Goal: Task Accomplishment & Management: Manage account settings

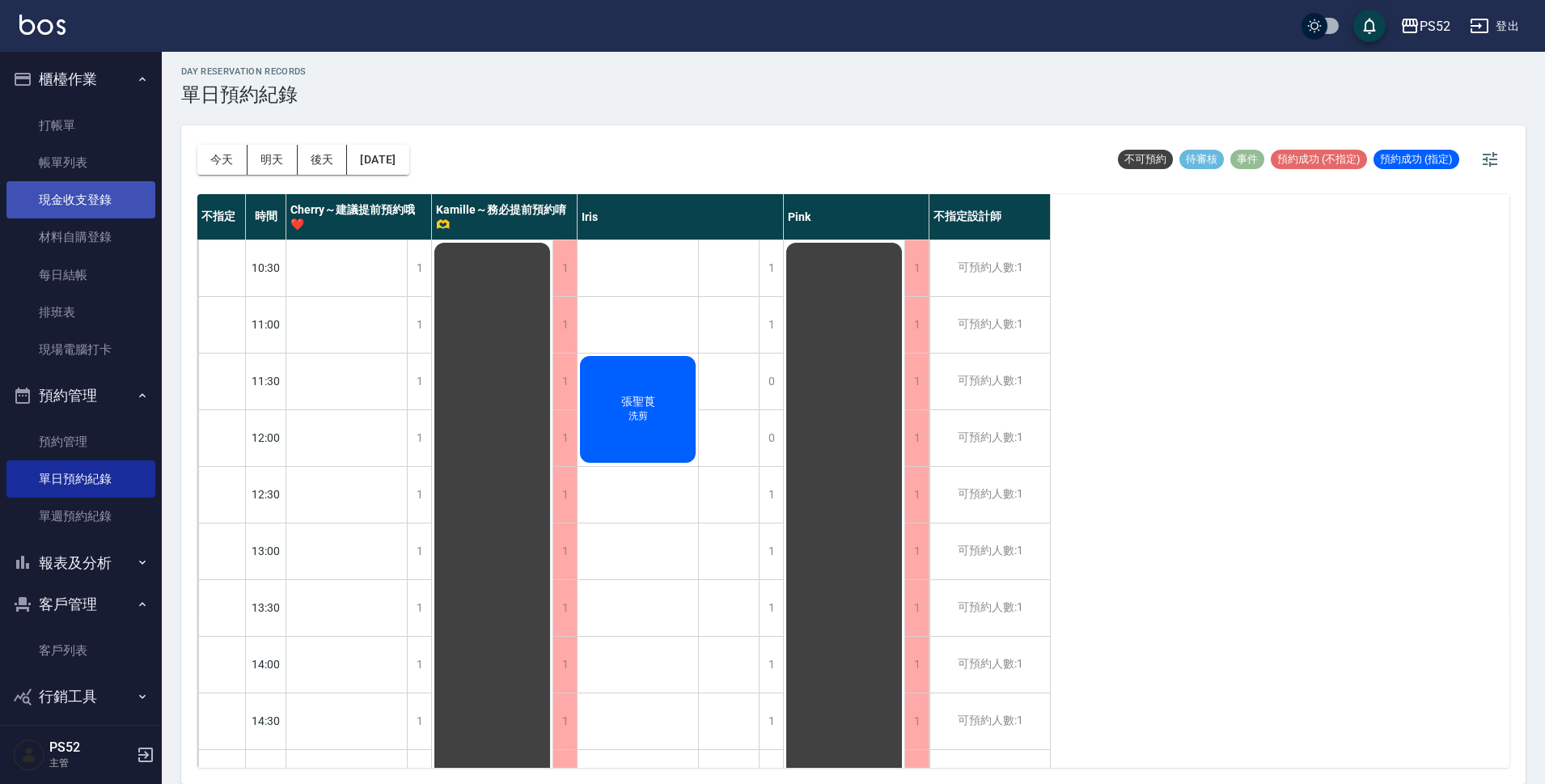
scroll to position [12, 0]
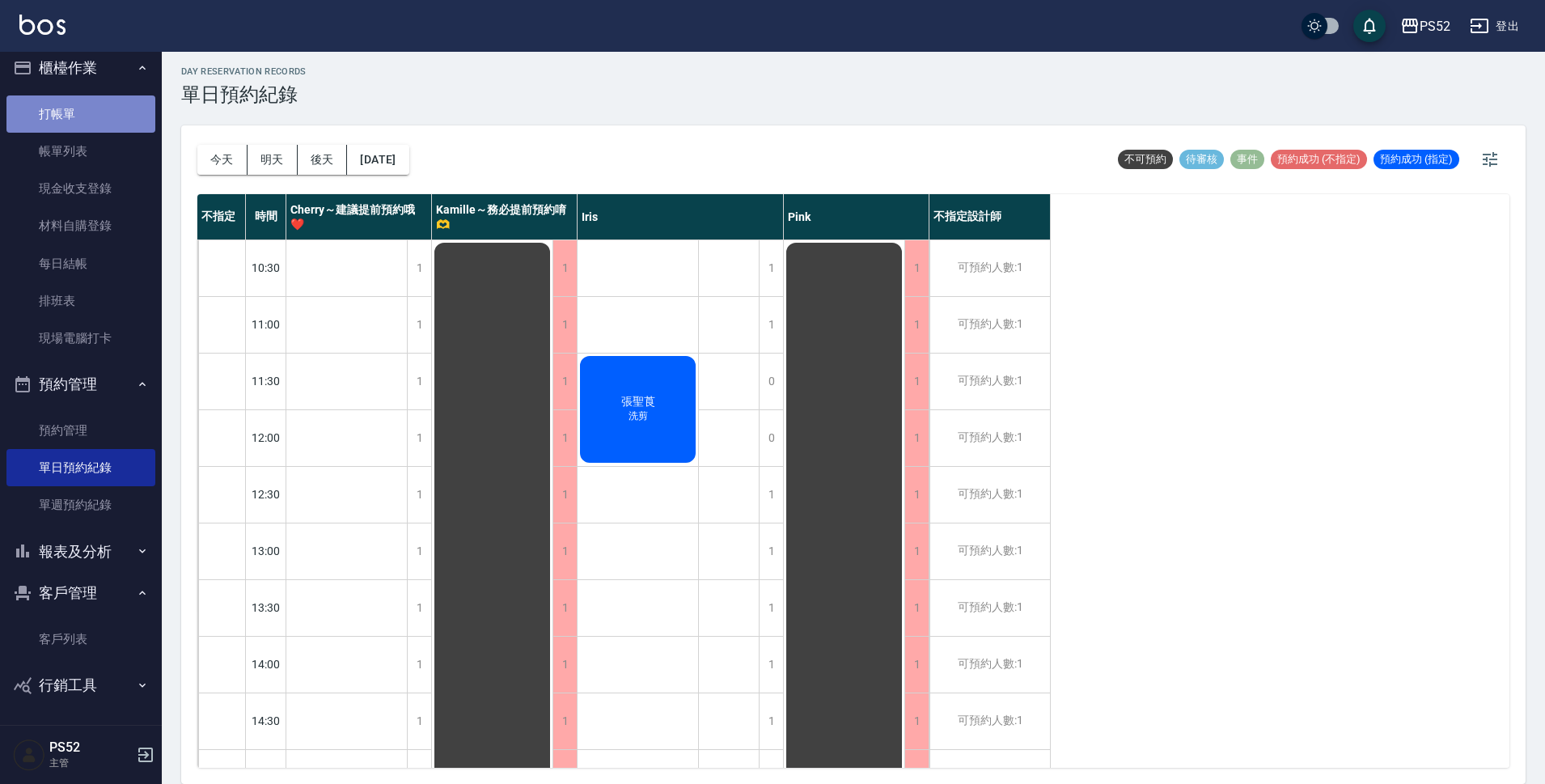
click at [102, 117] on link "打帳單" at bounding box center [80, 114] width 149 height 37
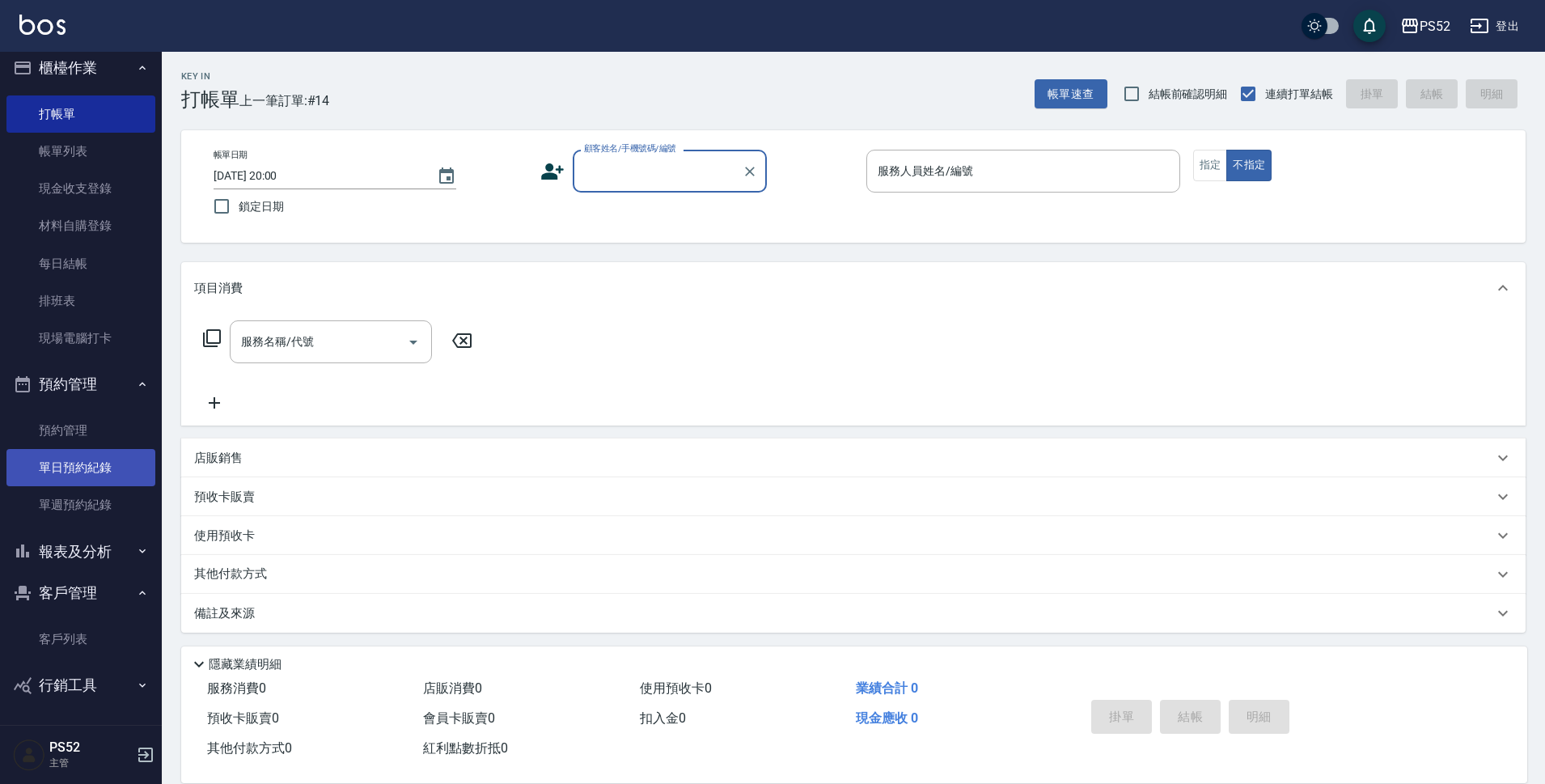
click at [78, 462] on link "單日預約紀錄" at bounding box center [80, 467] width 149 height 37
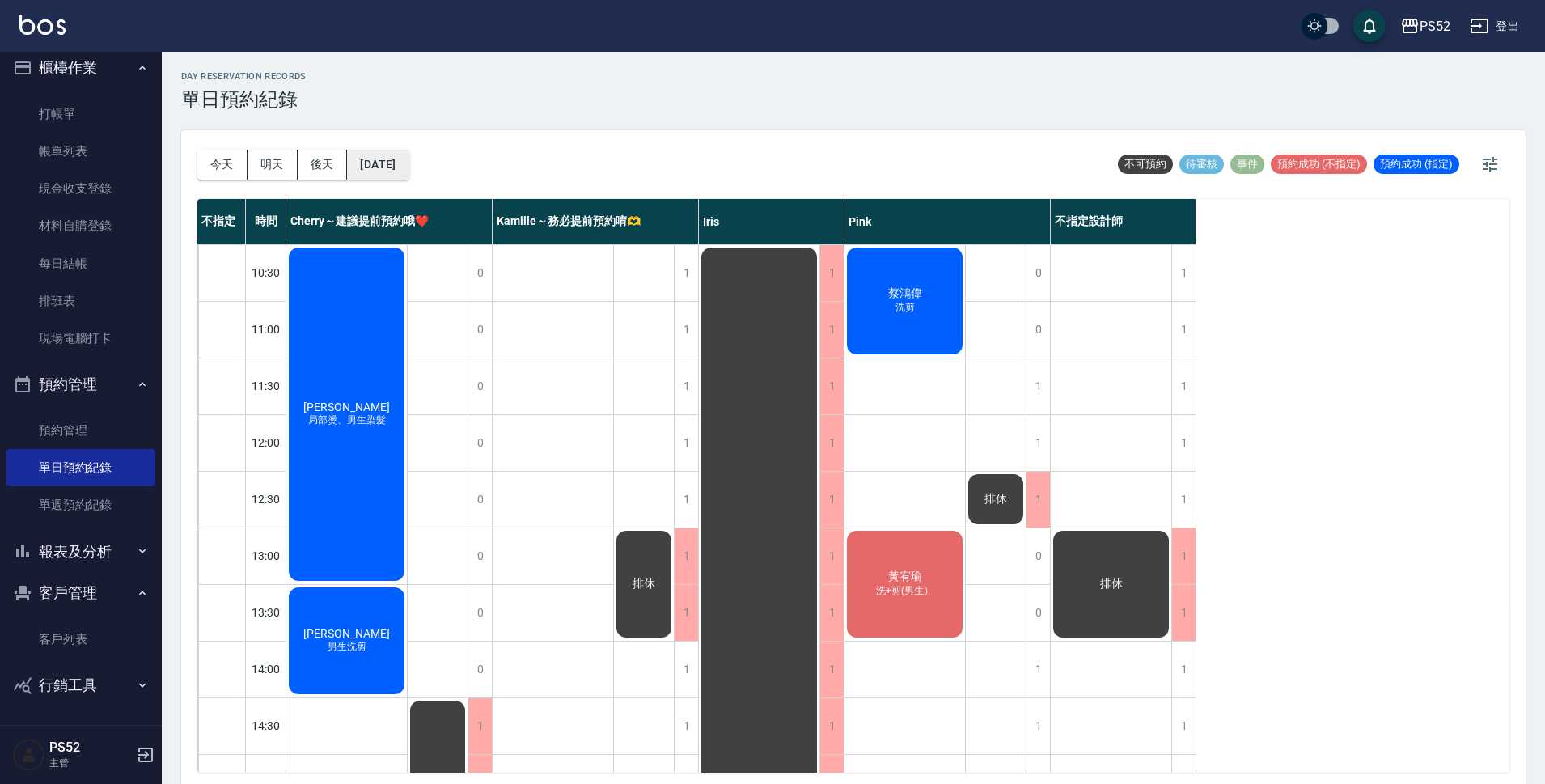
click at [409, 171] on button "[DATE]" at bounding box center [377, 165] width 62 height 30
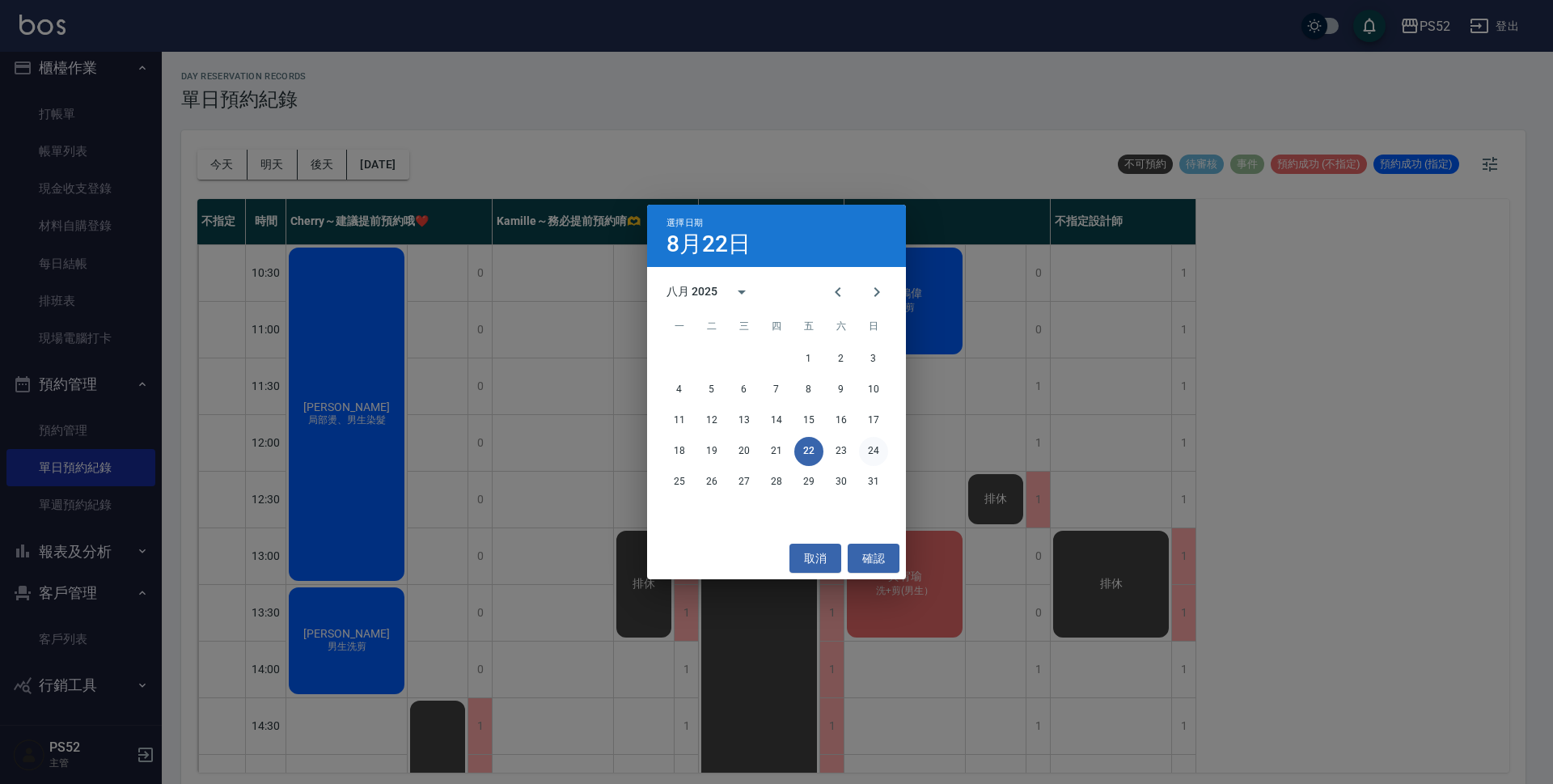
click at [871, 457] on button "24" at bounding box center [873, 451] width 29 height 29
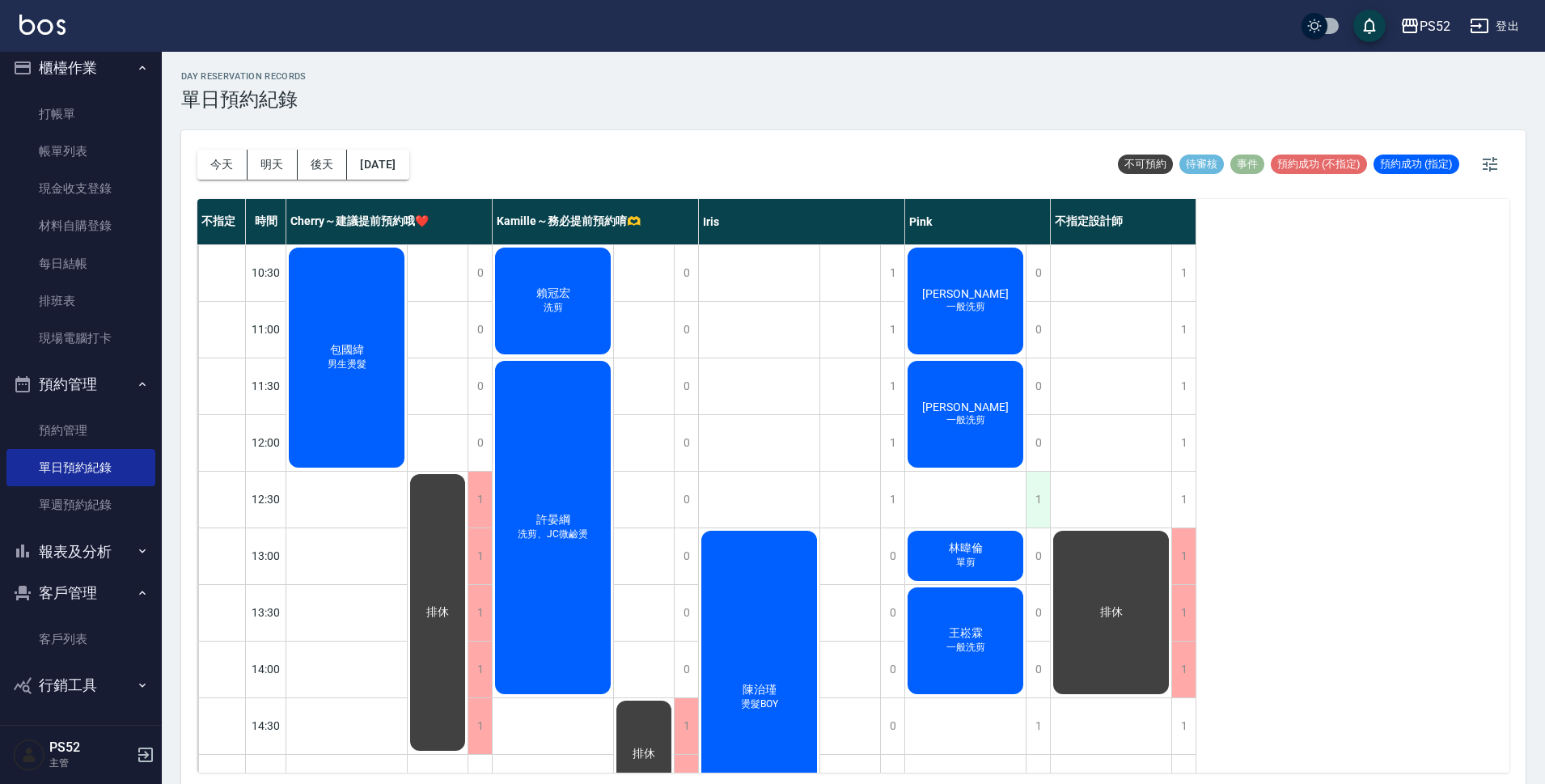
click at [1045, 487] on div "1" at bounding box center [1037, 499] width 24 height 56
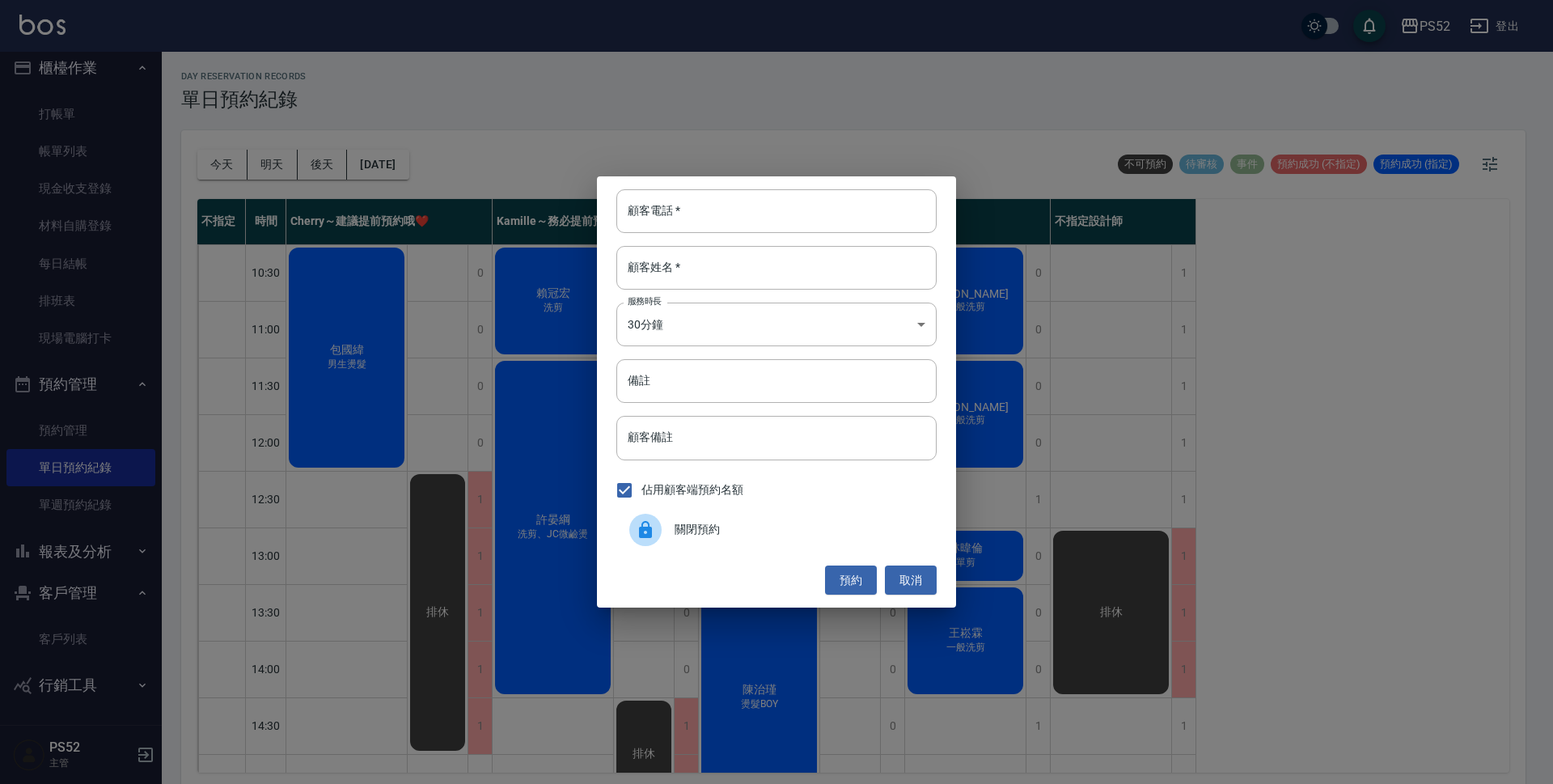
click at [859, 522] on span "關閉預約" at bounding box center [798, 529] width 249 height 17
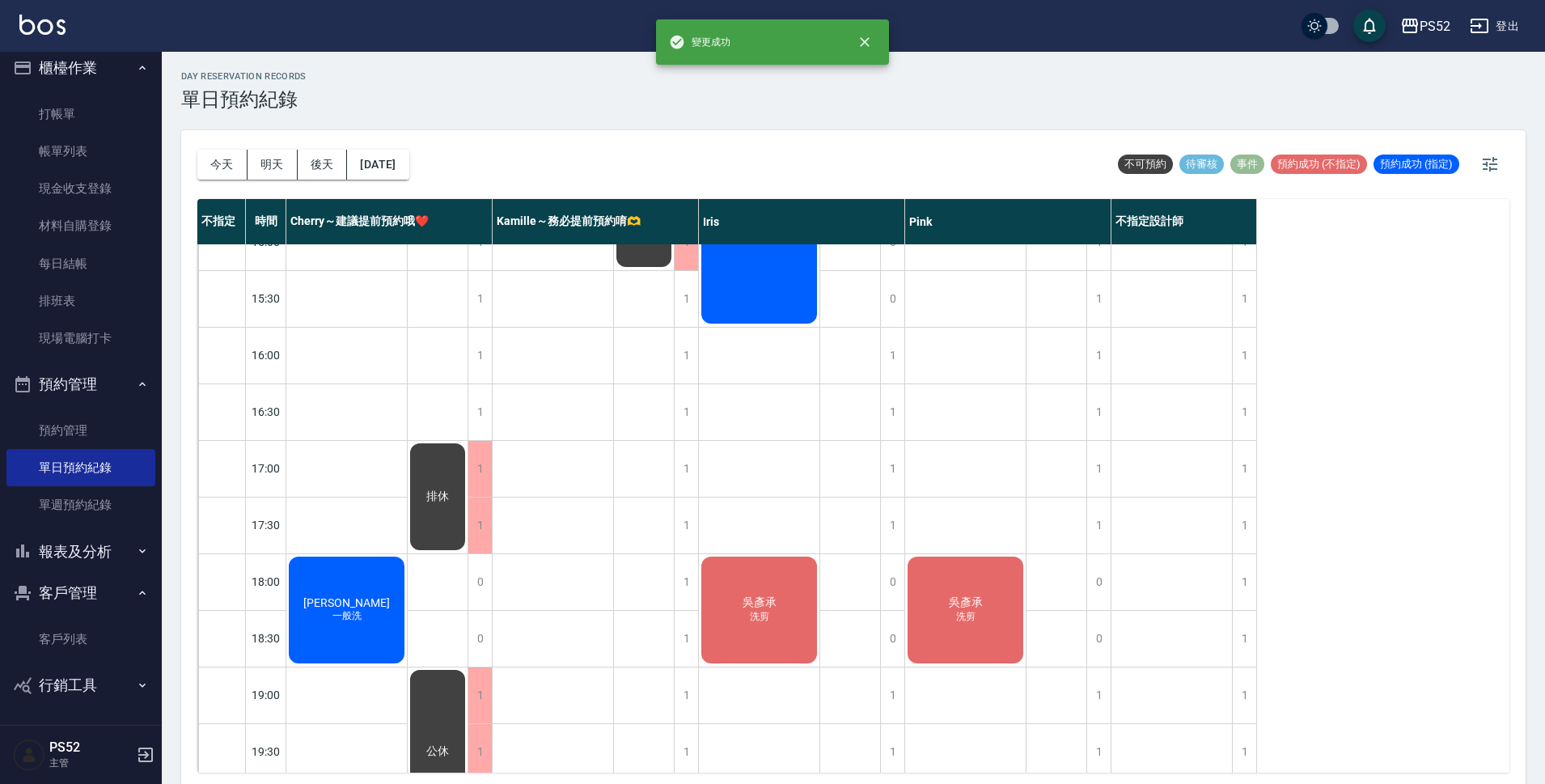
scroll to position [619, 0]
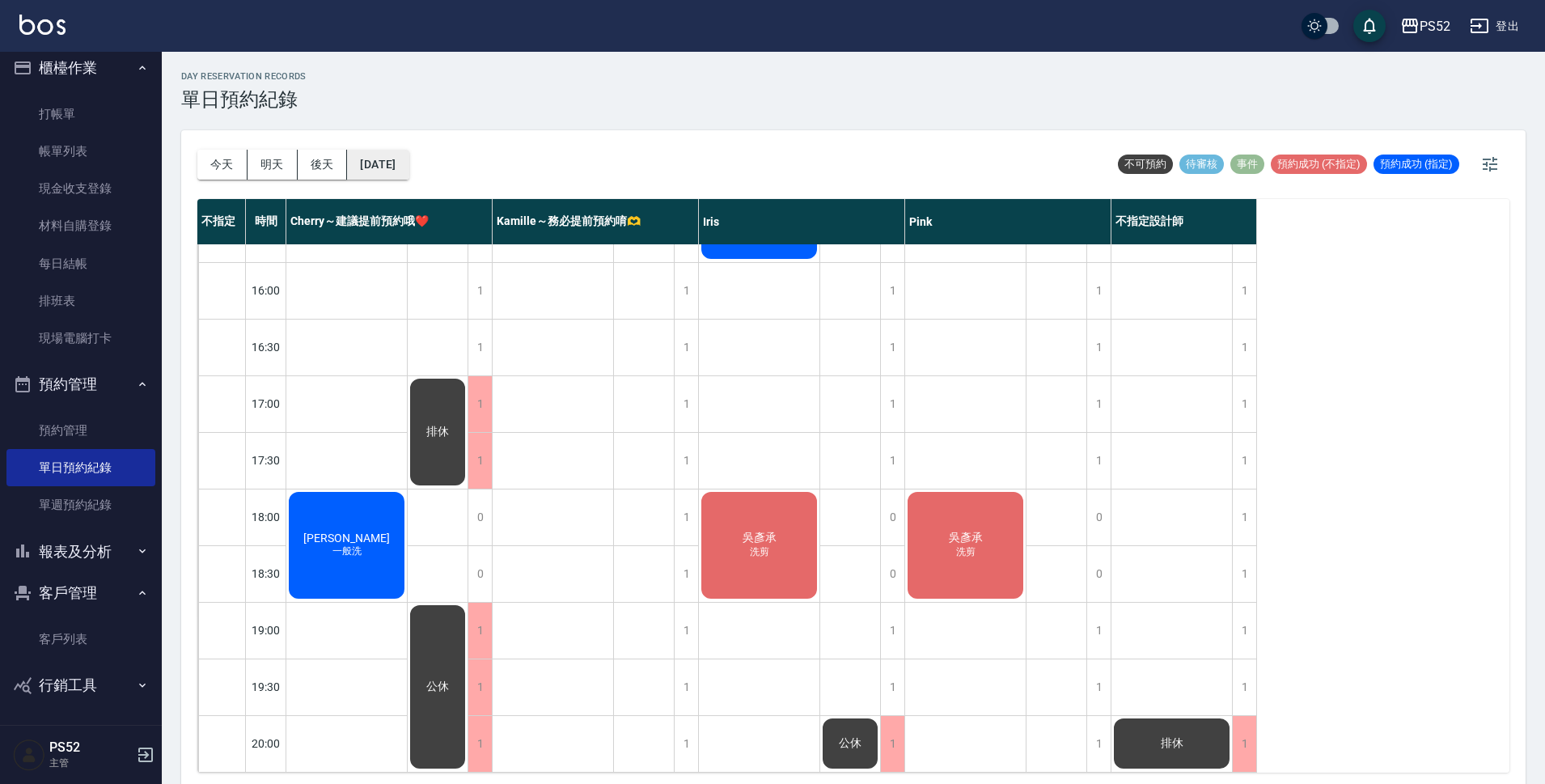
click at [392, 163] on button "2025/08/24" at bounding box center [377, 165] width 62 height 30
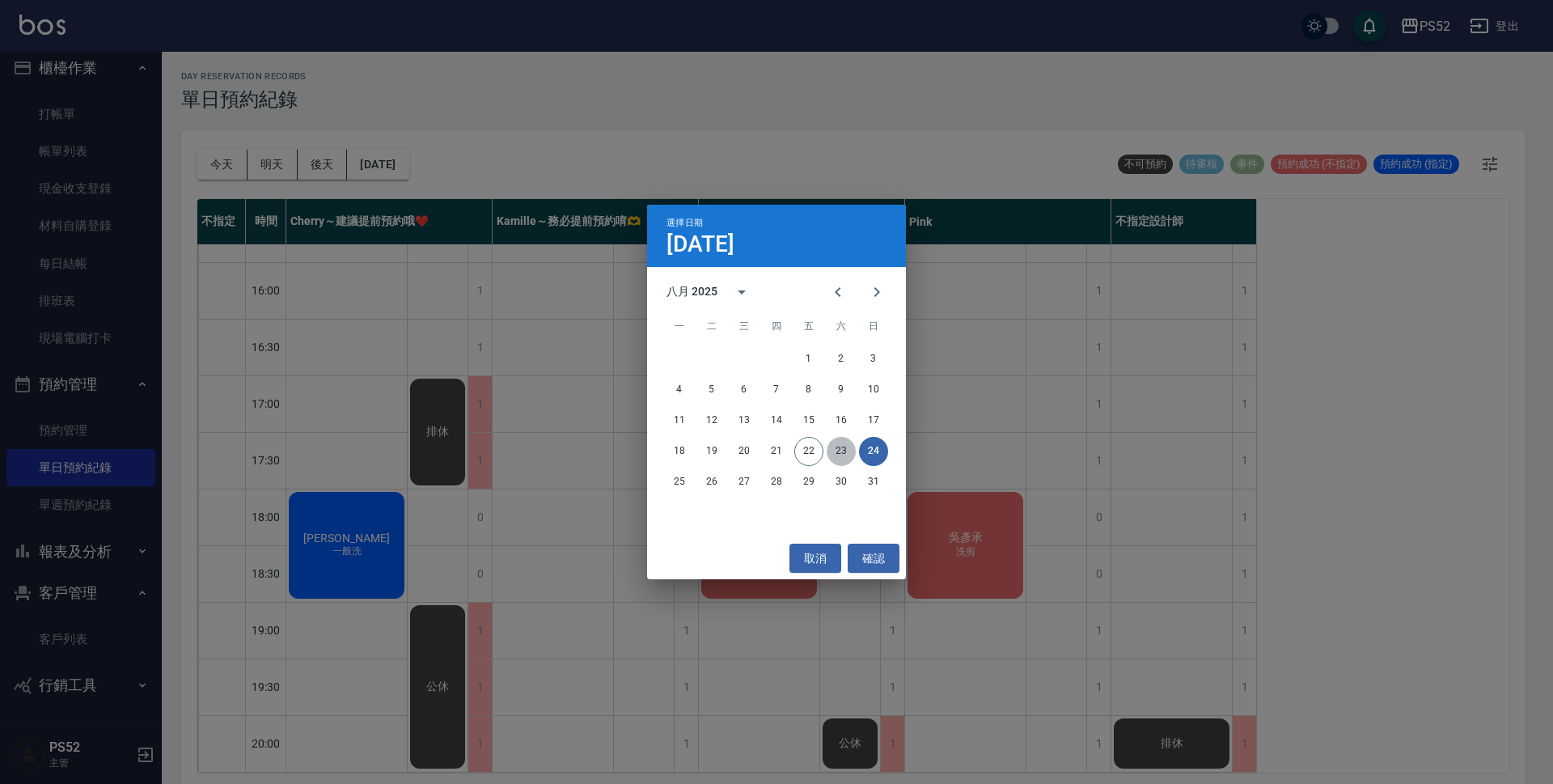
click at [840, 450] on button "23" at bounding box center [841, 451] width 29 height 29
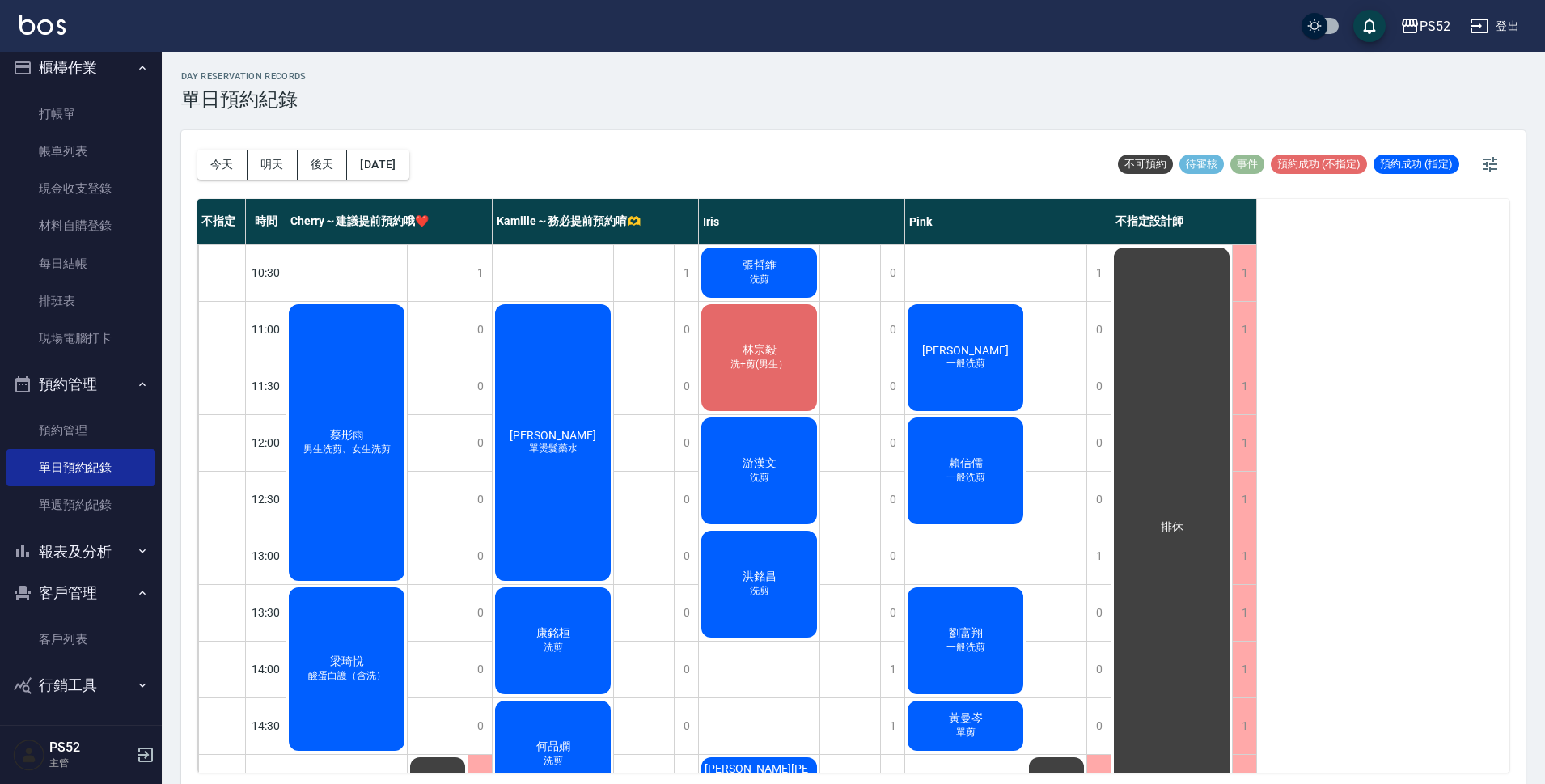
click at [394, 442] on span "一般洗剪" at bounding box center [346, 449] width 94 height 13
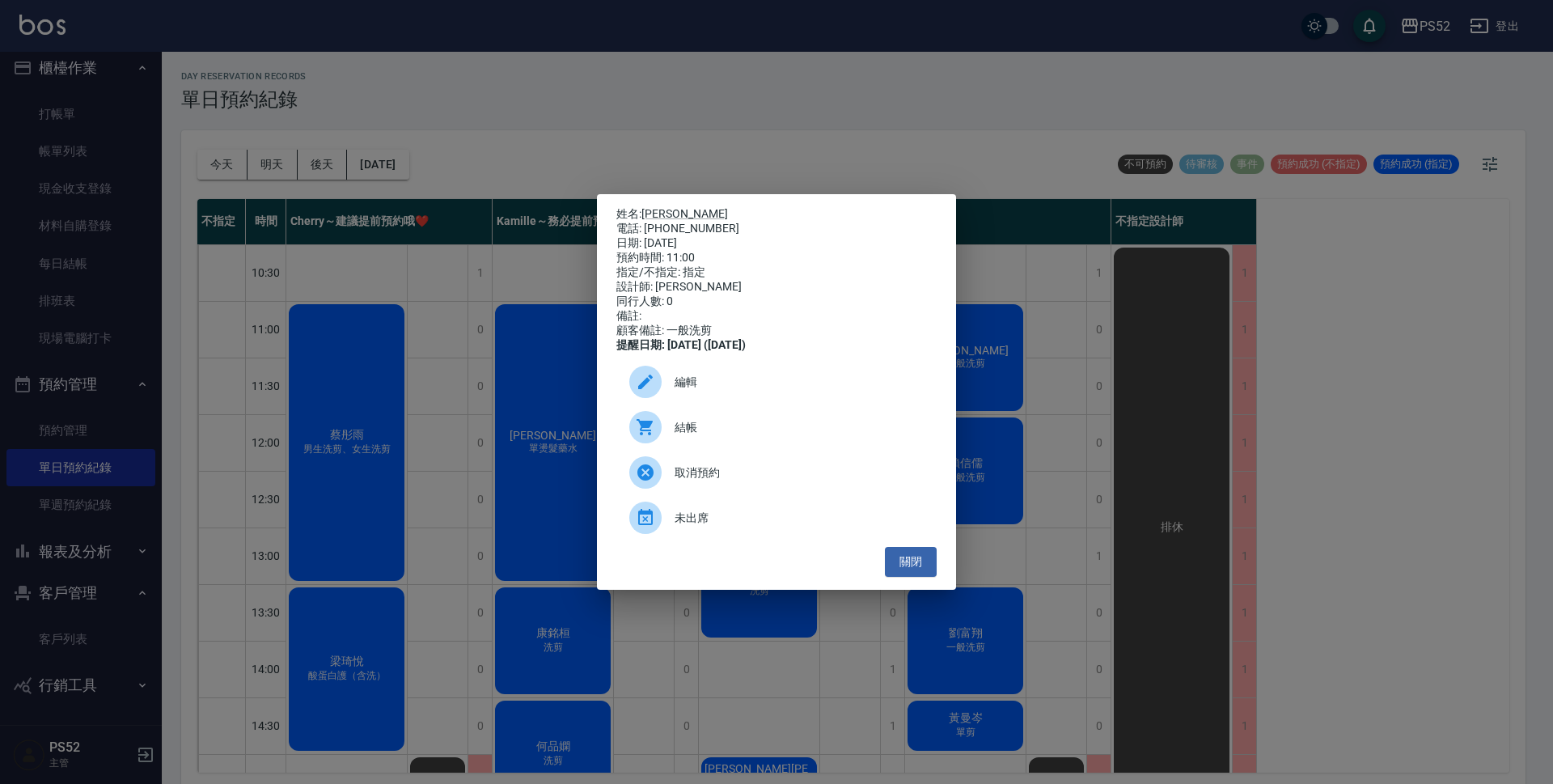
click at [723, 385] on span "編輯" at bounding box center [798, 382] width 249 height 17
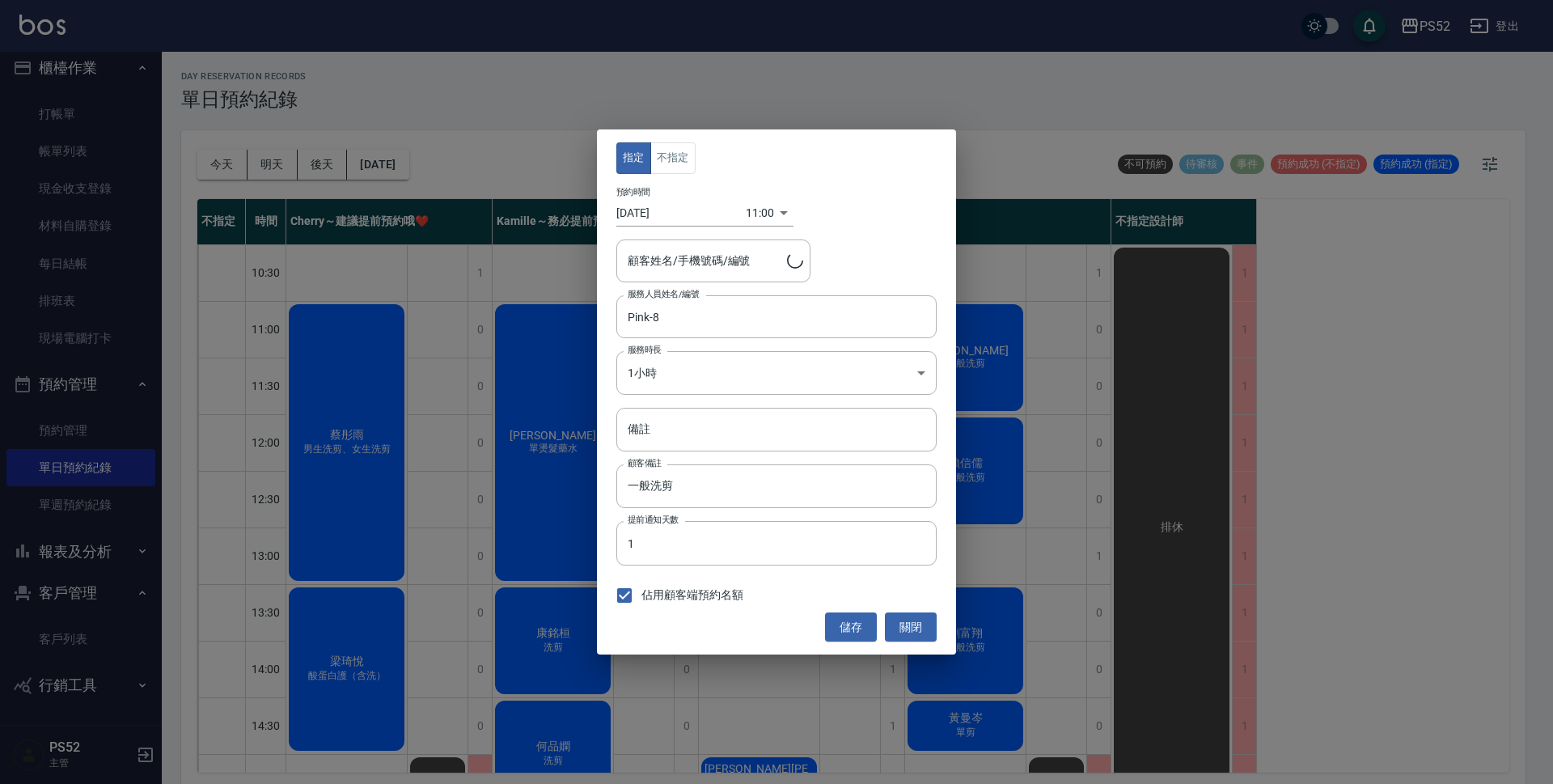
type input "孔令宜/0910174632/B0910174632"
click at [753, 210] on body "PS52 登出 櫃檯作業 打帳單 帳單列表 現金收支登錄 材料自購登錄 每日結帳 排班表 現場電腦打卡 預約管理 預約管理 單日預約紀錄 單週預約紀錄 報表及…" at bounding box center [776, 394] width 1553 height 788
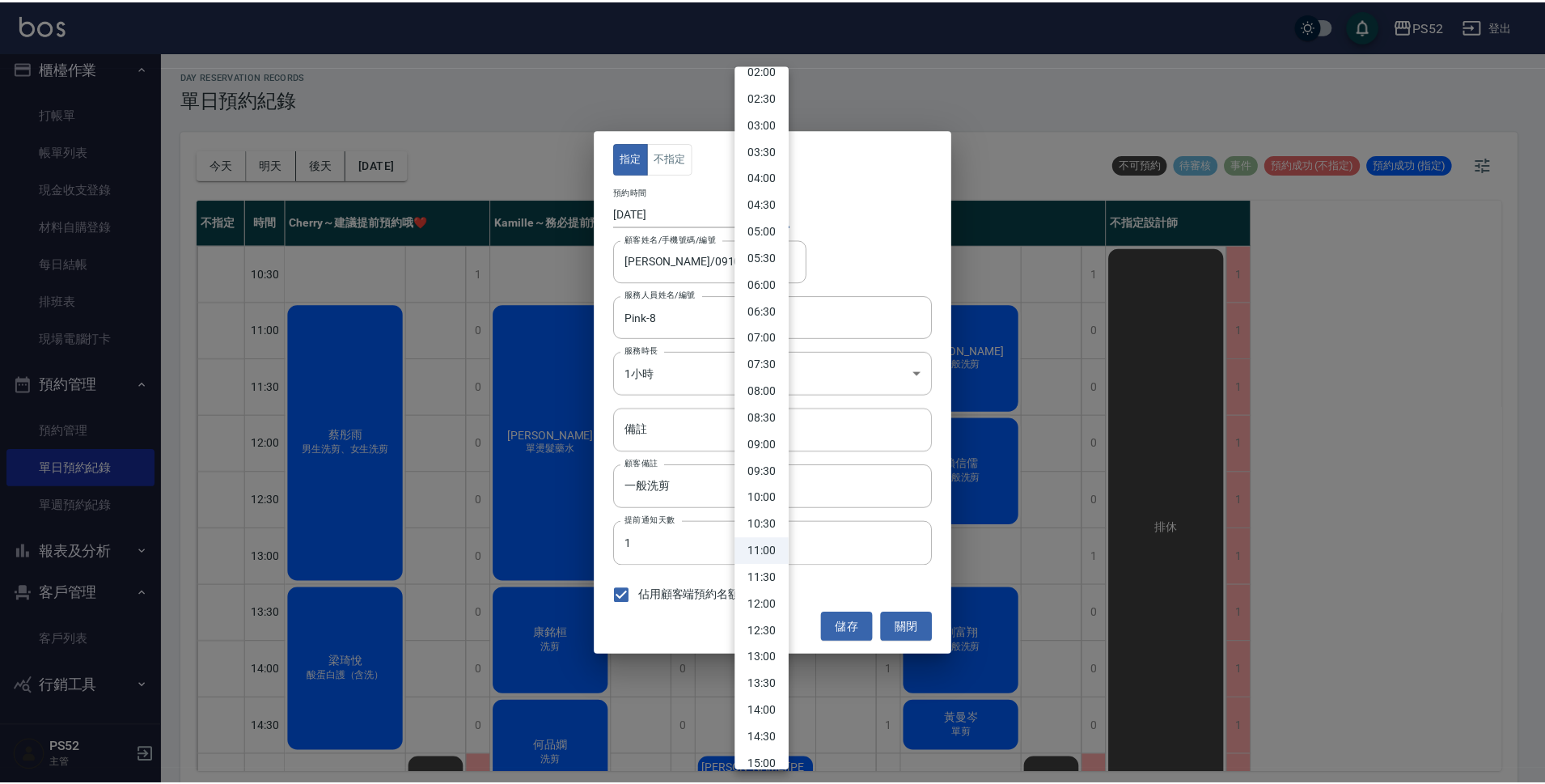
scroll to position [135, 0]
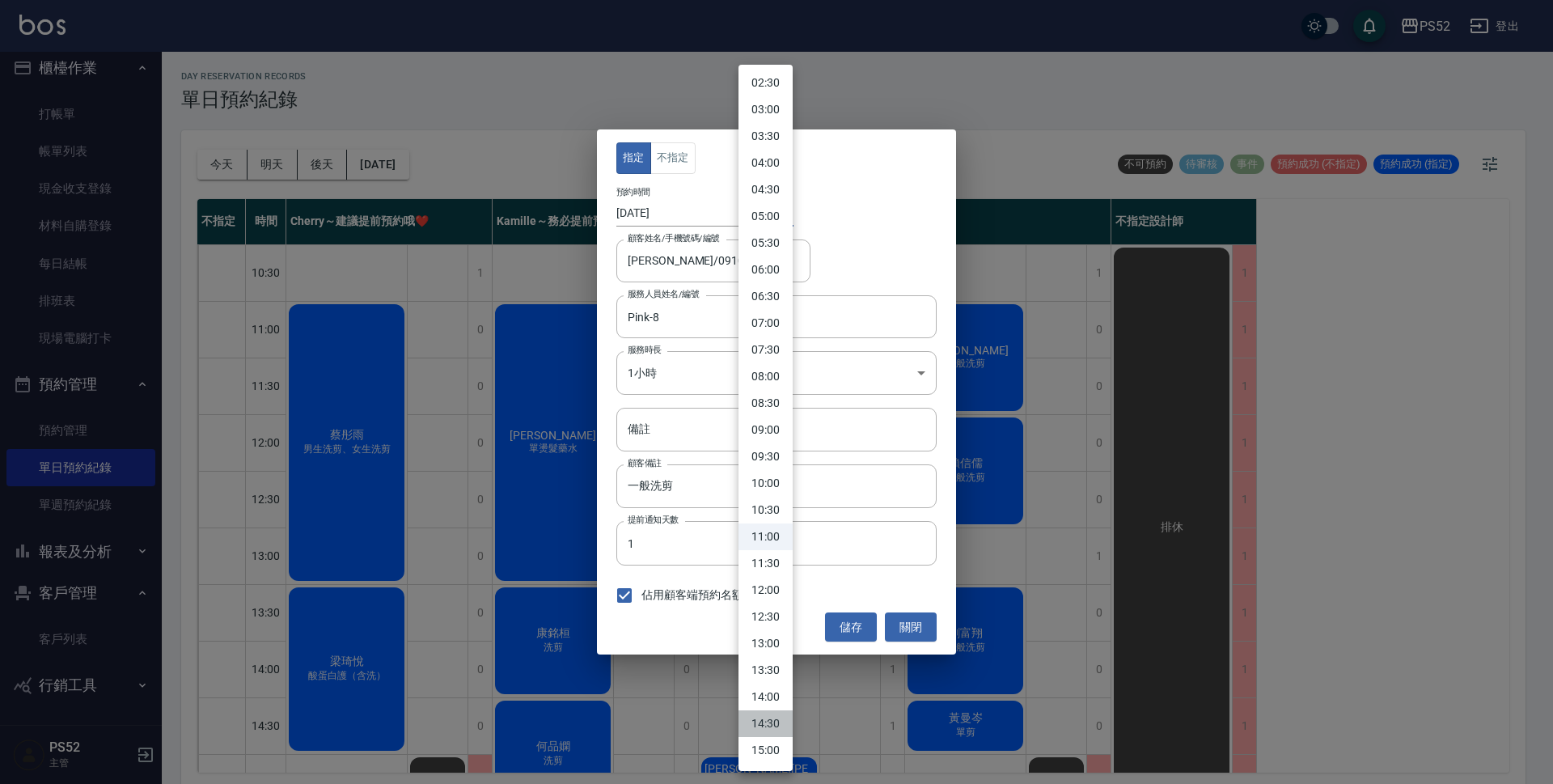
click at [777, 719] on li "14:30" at bounding box center [765, 723] width 54 height 27
type input "1755930600000"
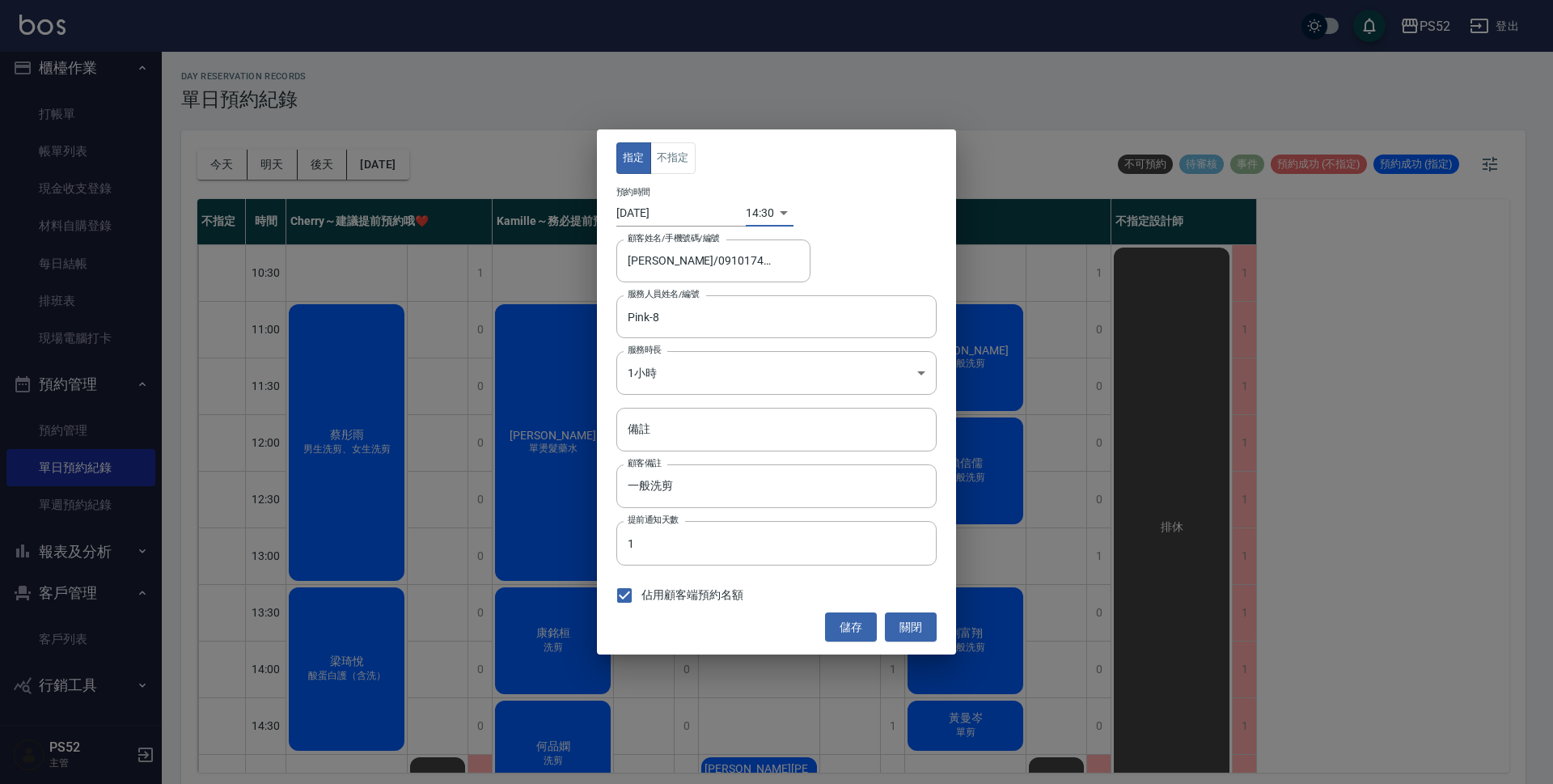
click at [693, 212] on input "2025/08/23" at bounding box center [681, 213] width 129 height 27
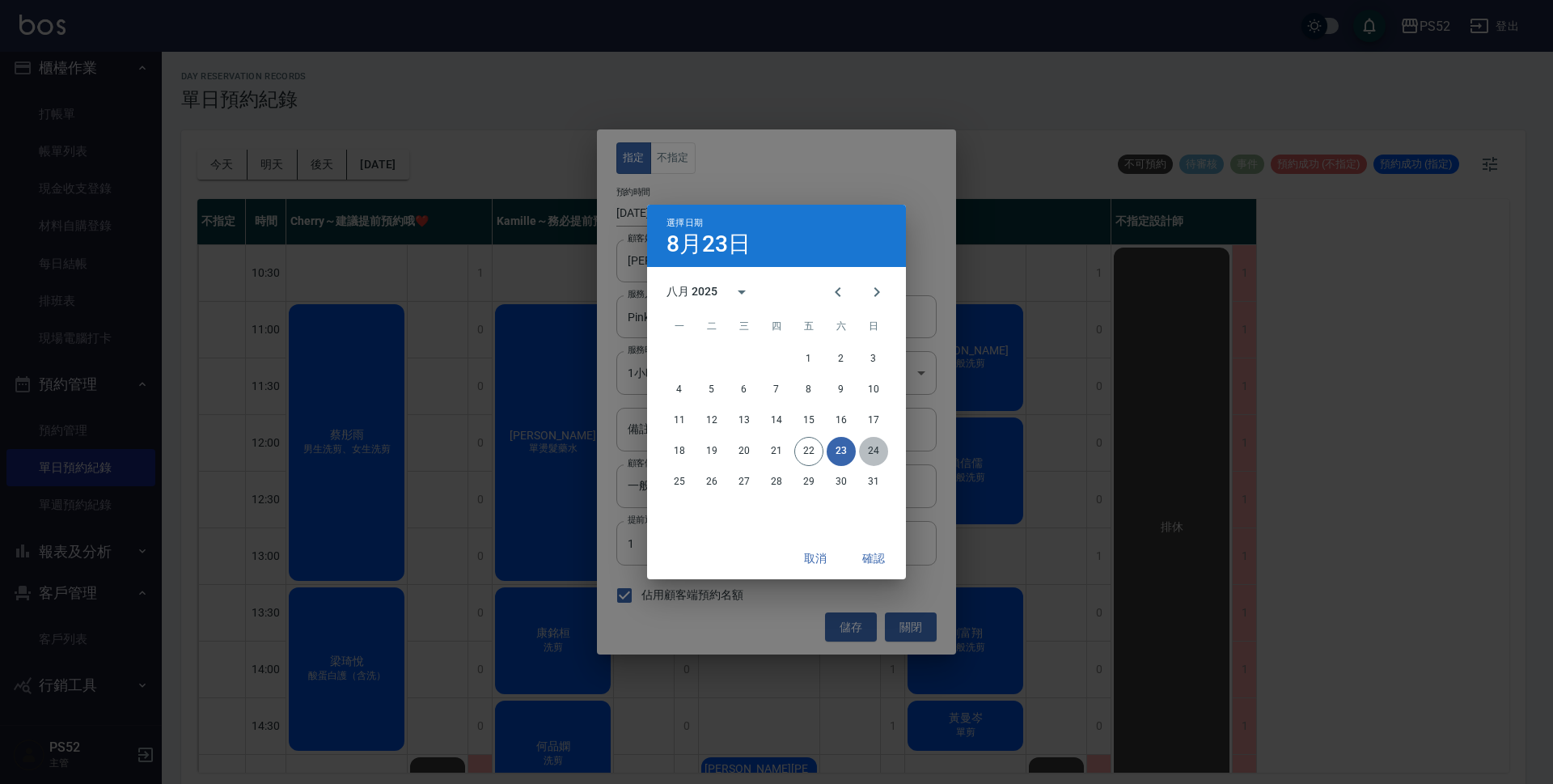
click at [877, 454] on button "24" at bounding box center [873, 451] width 29 height 29
type input "2025/08/24"
type input "1756017000000"
click at [887, 556] on button "確認" at bounding box center [873, 558] width 52 height 30
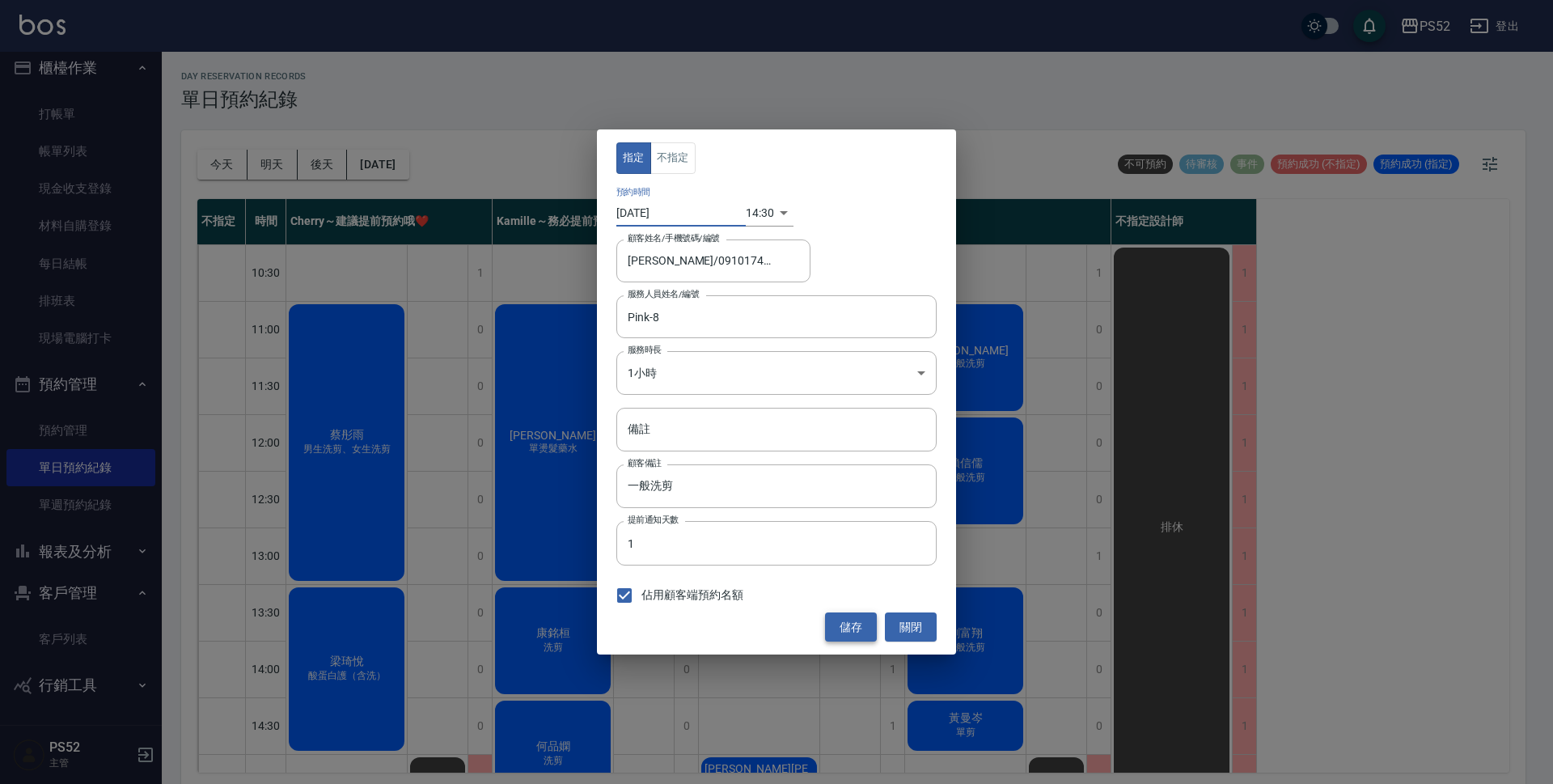
click at [850, 619] on button "儲存" at bounding box center [851, 627] width 52 height 30
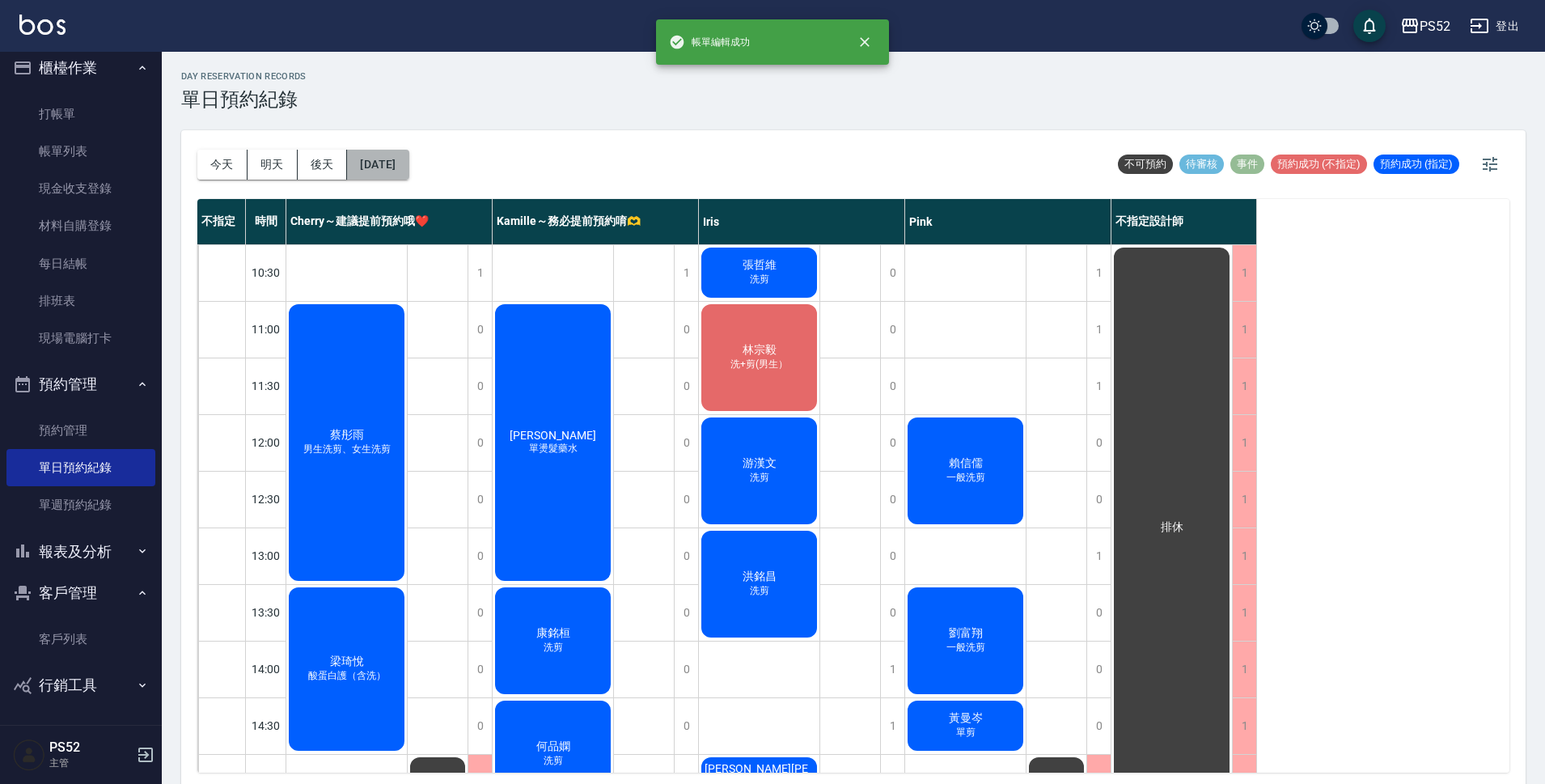
click at [404, 175] on button "2025/08/23" at bounding box center [377, 165] width 62 height 30
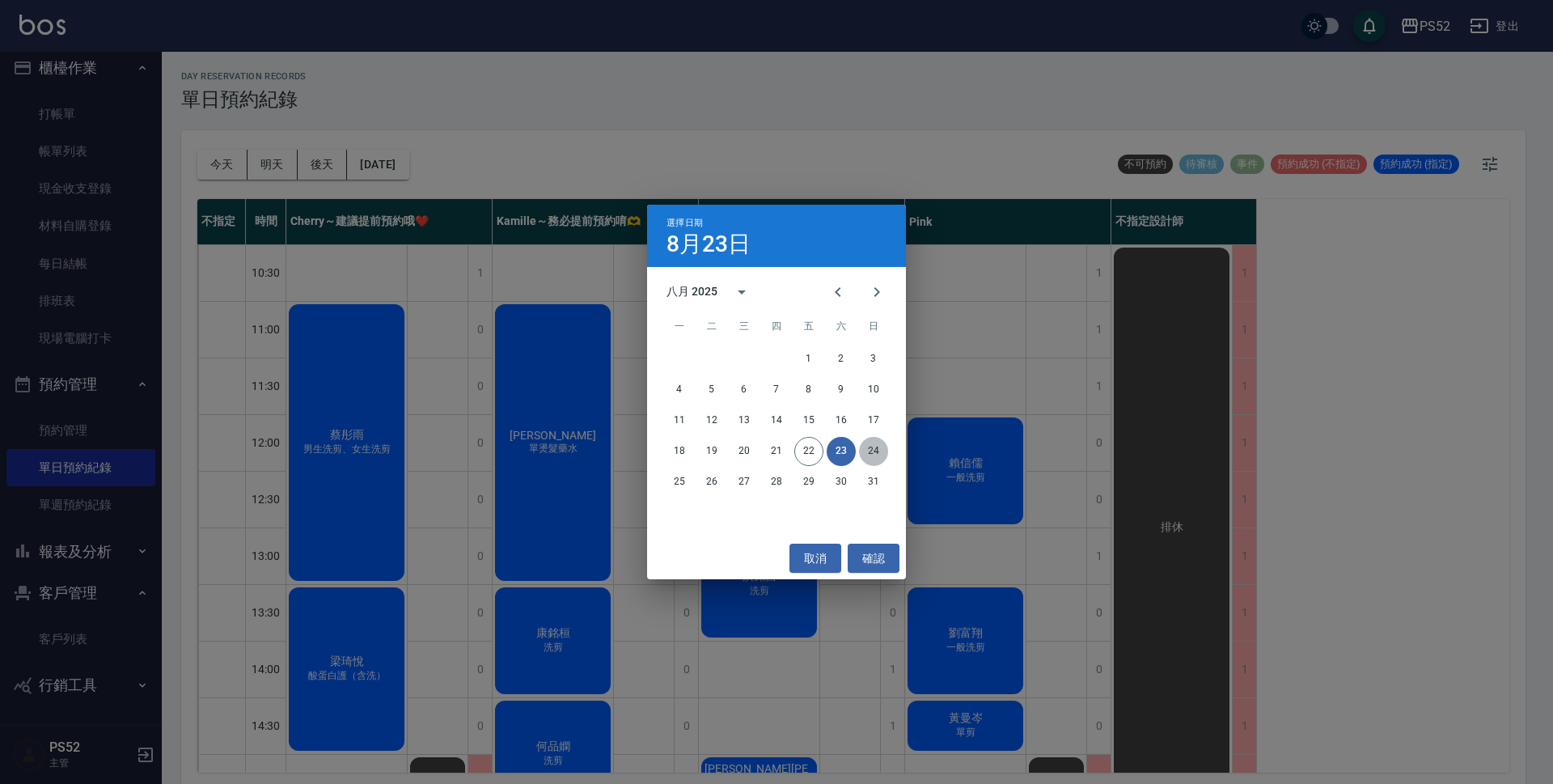
click at [869, 451] on button "24" at bounding box center [873, 451] width 29 height 29
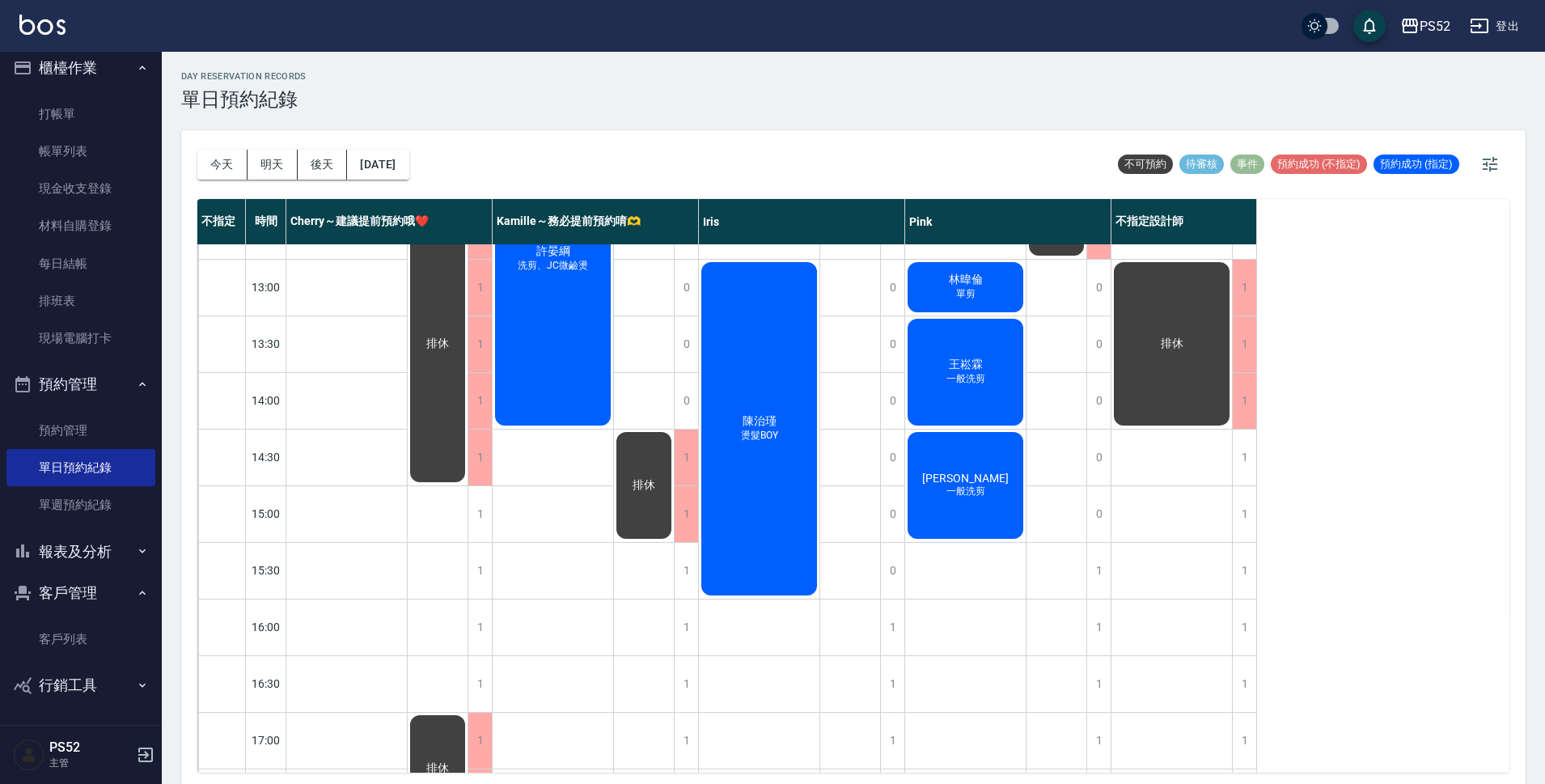
scroll to position [269, 0]
click at [92, 122] on link "打帳單" at bounding box center [80, 114] width 149 height 37
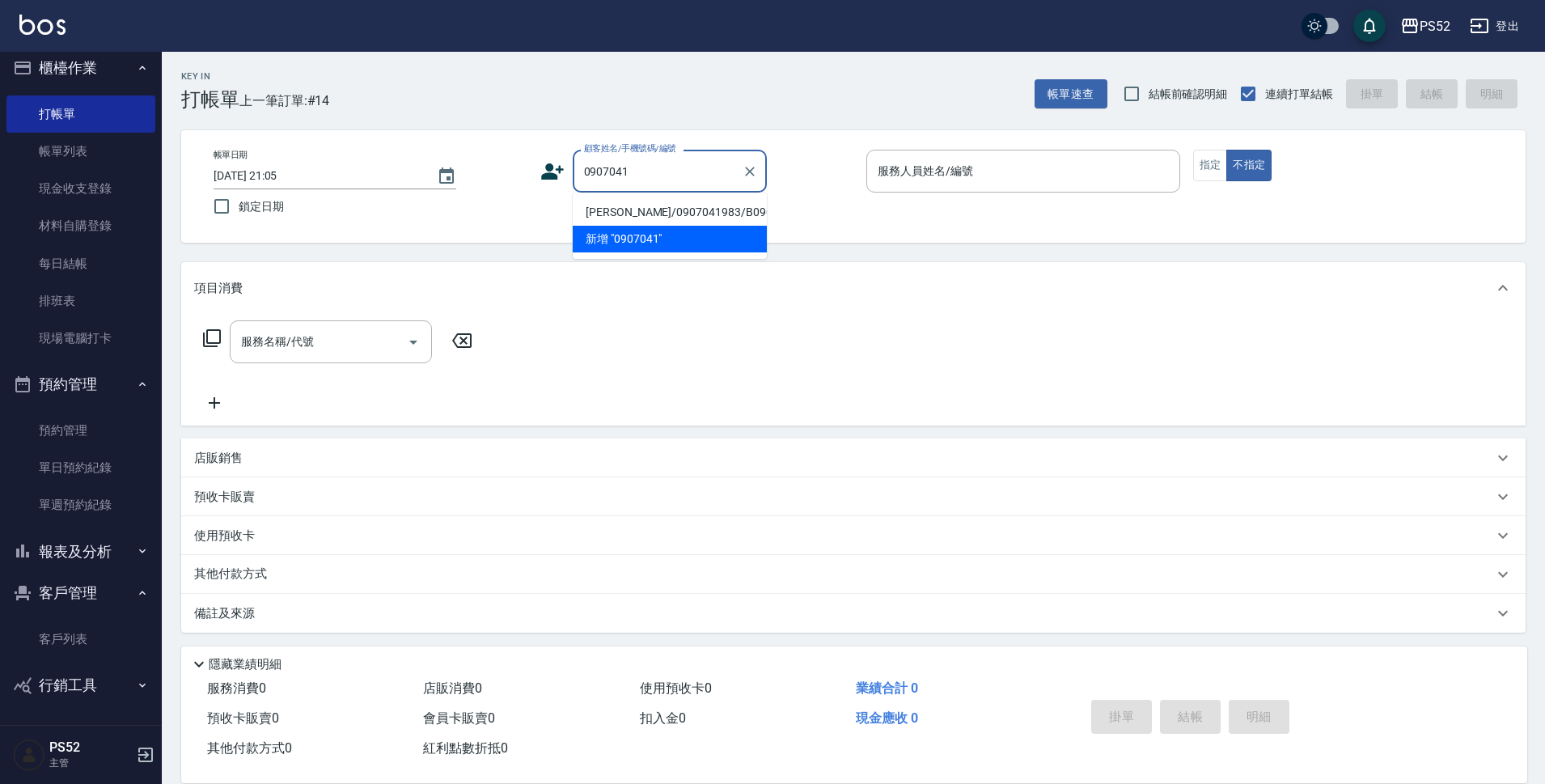
click at [666, 212] on li "曾意盛/0907041983/B0907041983" at bounding box center [670, 212] width 194 height 27
type input "曾意盛/0907041983/B0907041983"
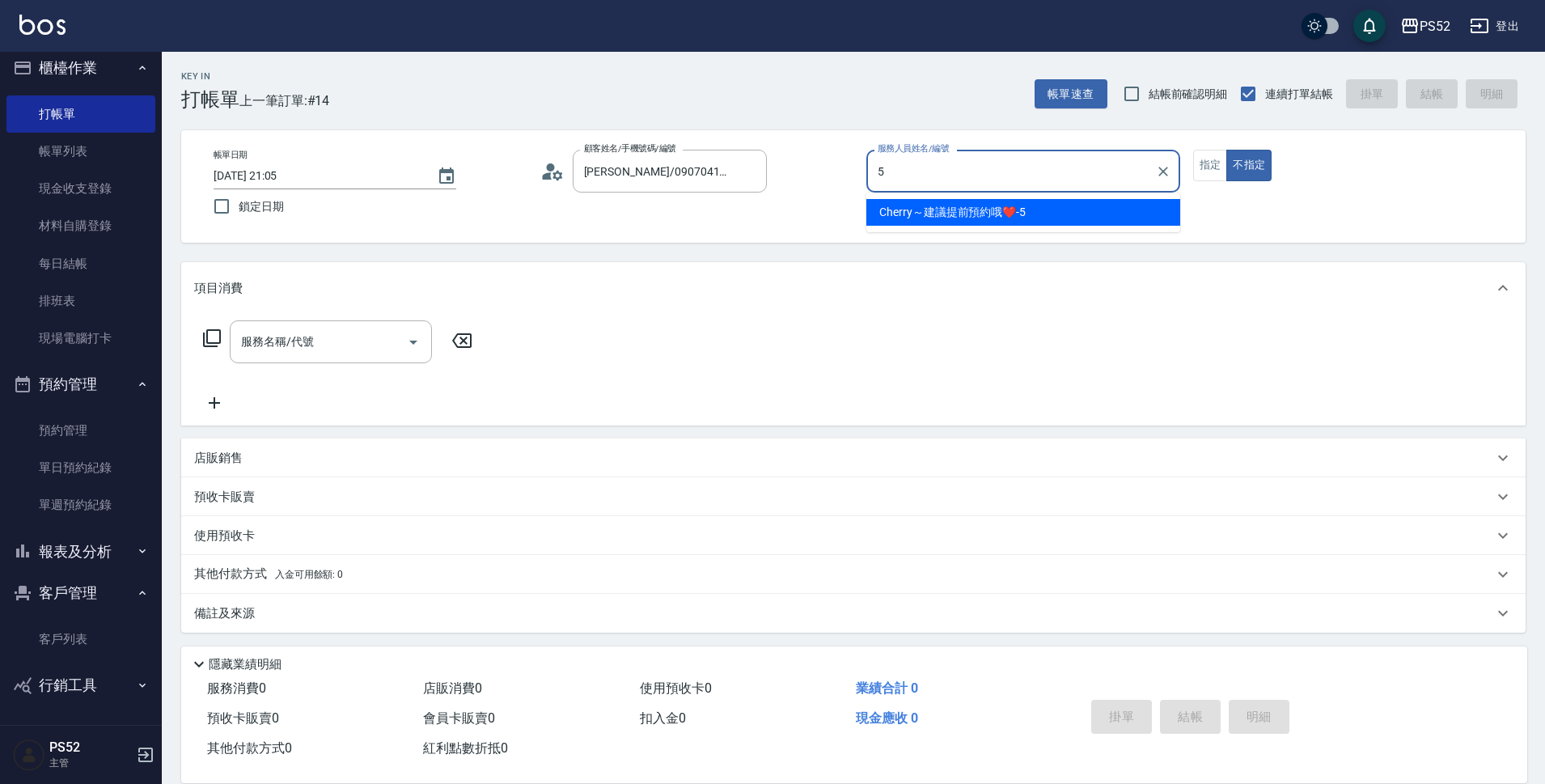
type input "5"
type button "false"
type input "Cherry～建議提前預約哦❤️-5"
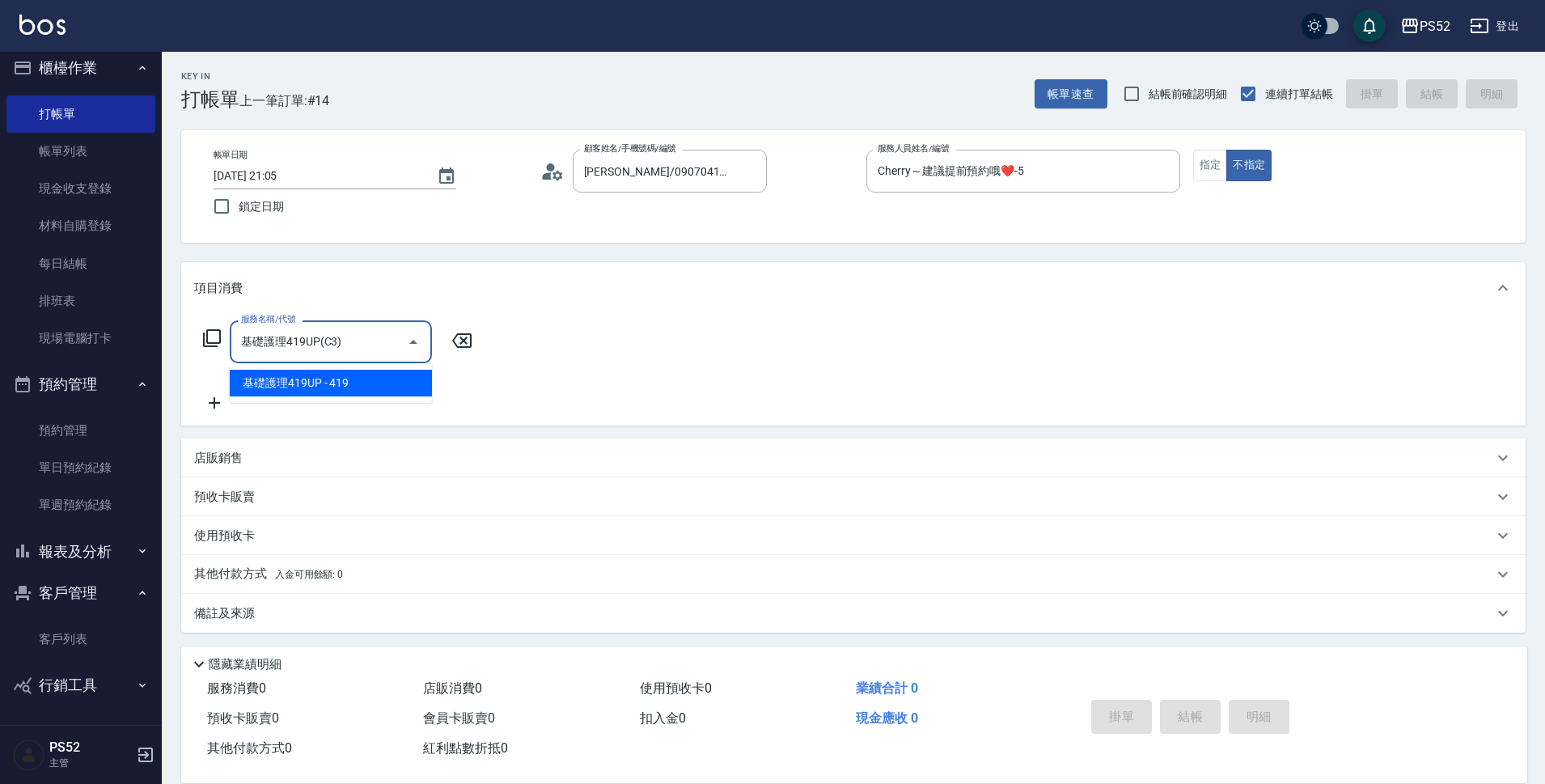
type input "基礎護理419UP(C3)"
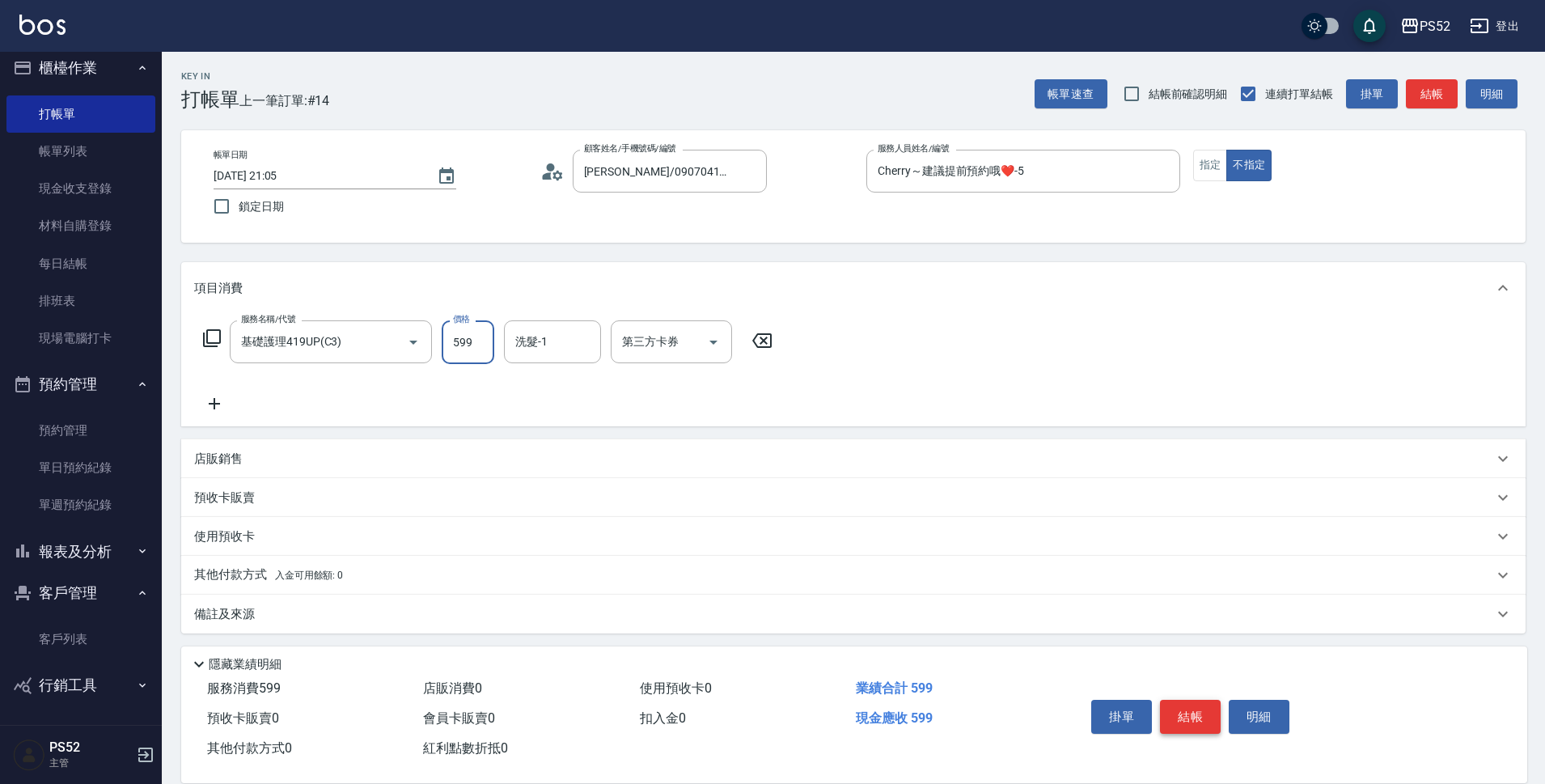
type input "599"
click at [1184, 709] on button "結帳" at bounding box center [1190, 716] width 61 height 34
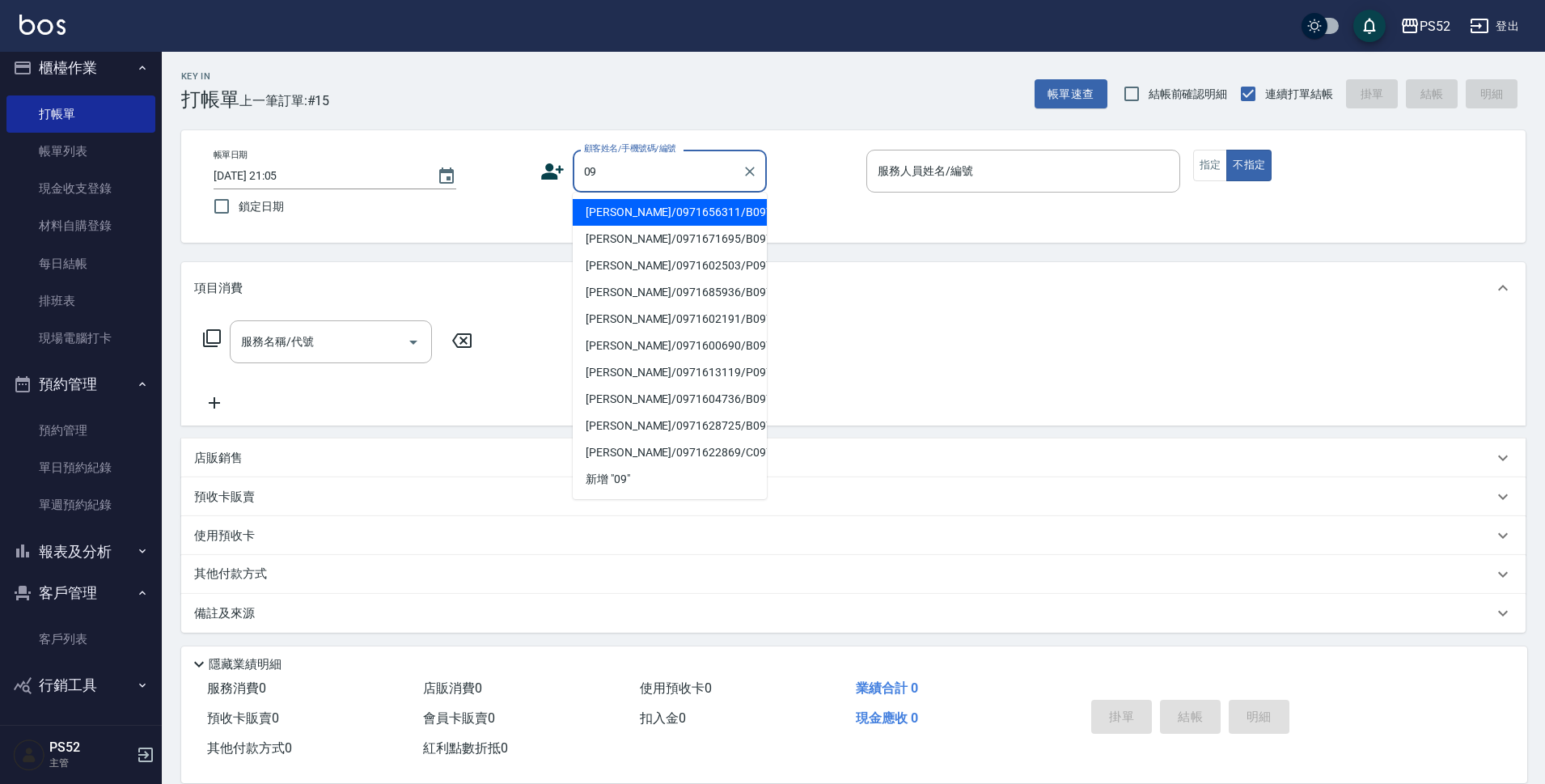
type input "0"
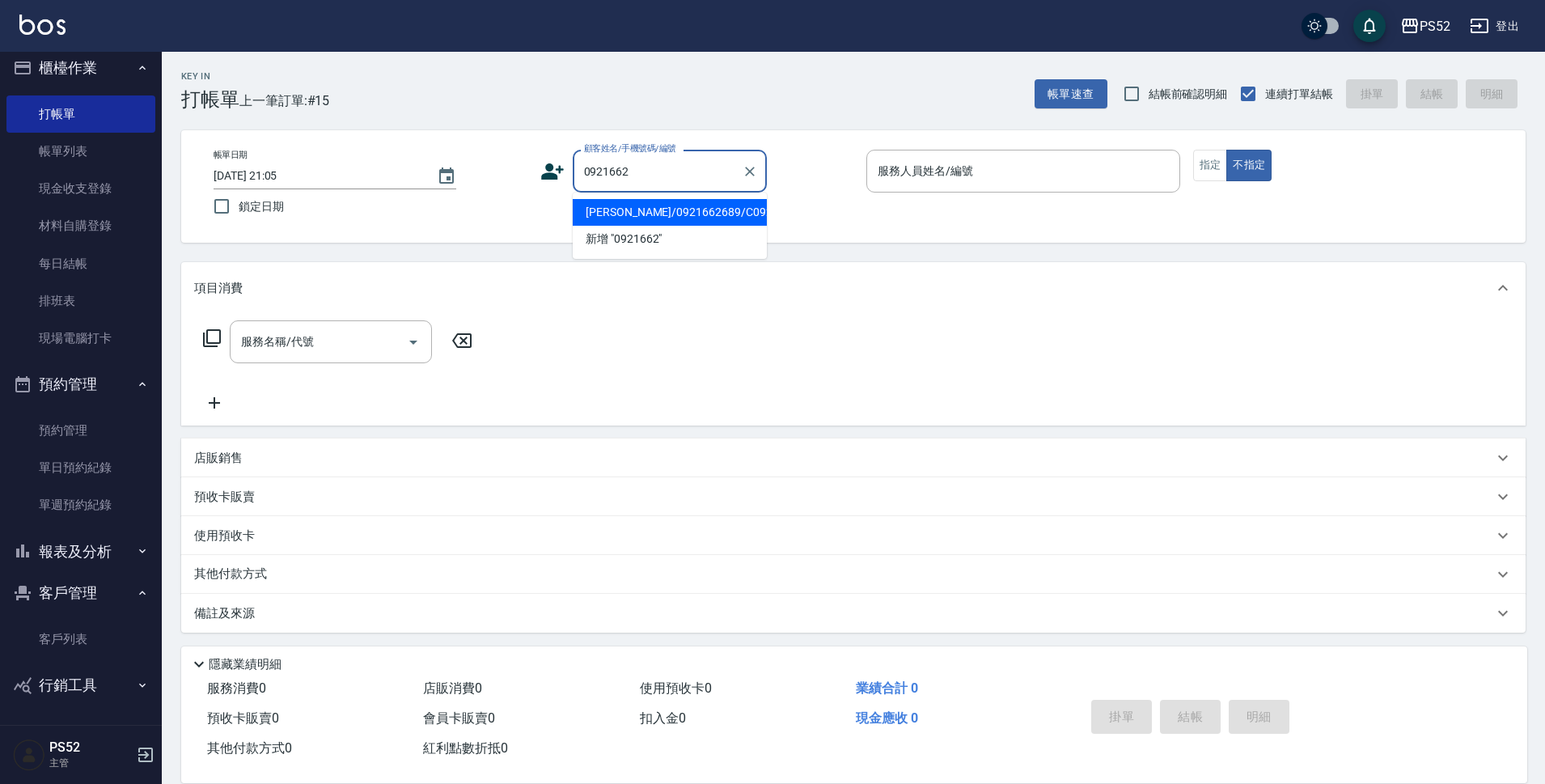
click at [682, 222] on li "許晁偉/0921662689/C0921662689" at bounding box center [670, 212] width 194 height 27
type input "許晁偉/0921662689/C0921662689"
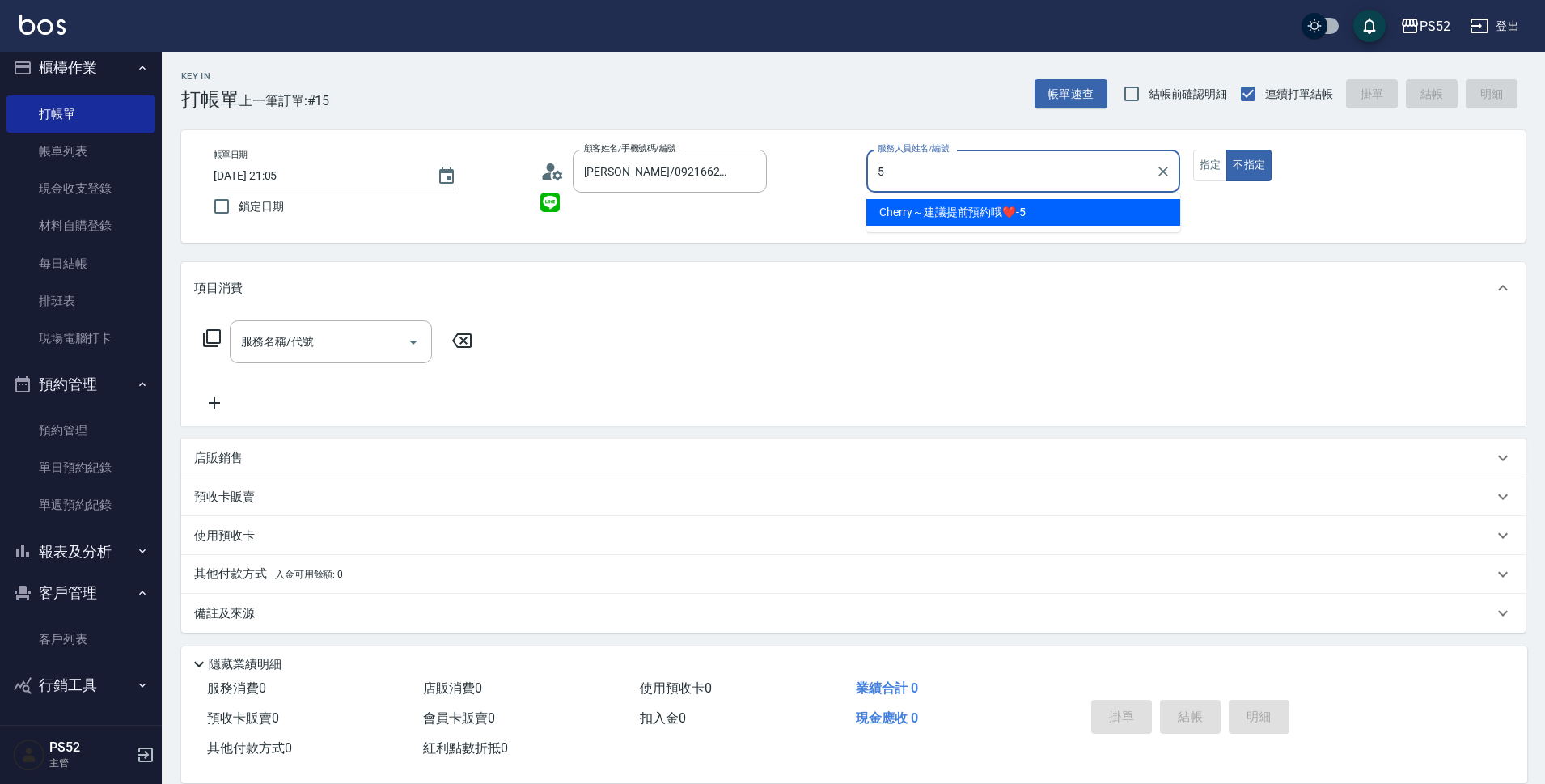
type input "Cherry～建議提前預約哦❤️-5"
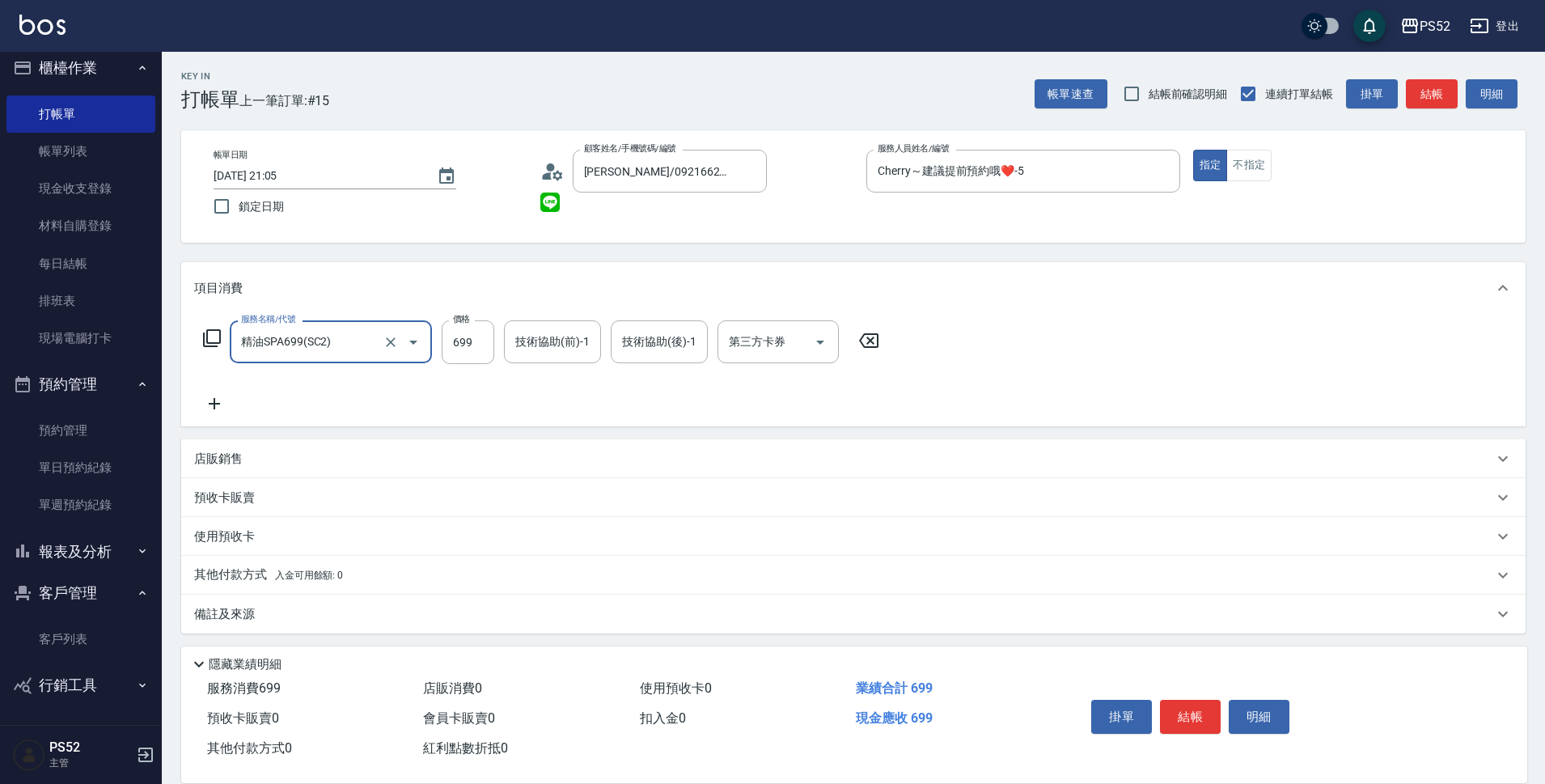
type input "精油SPA699(SC2)"
type input "600"
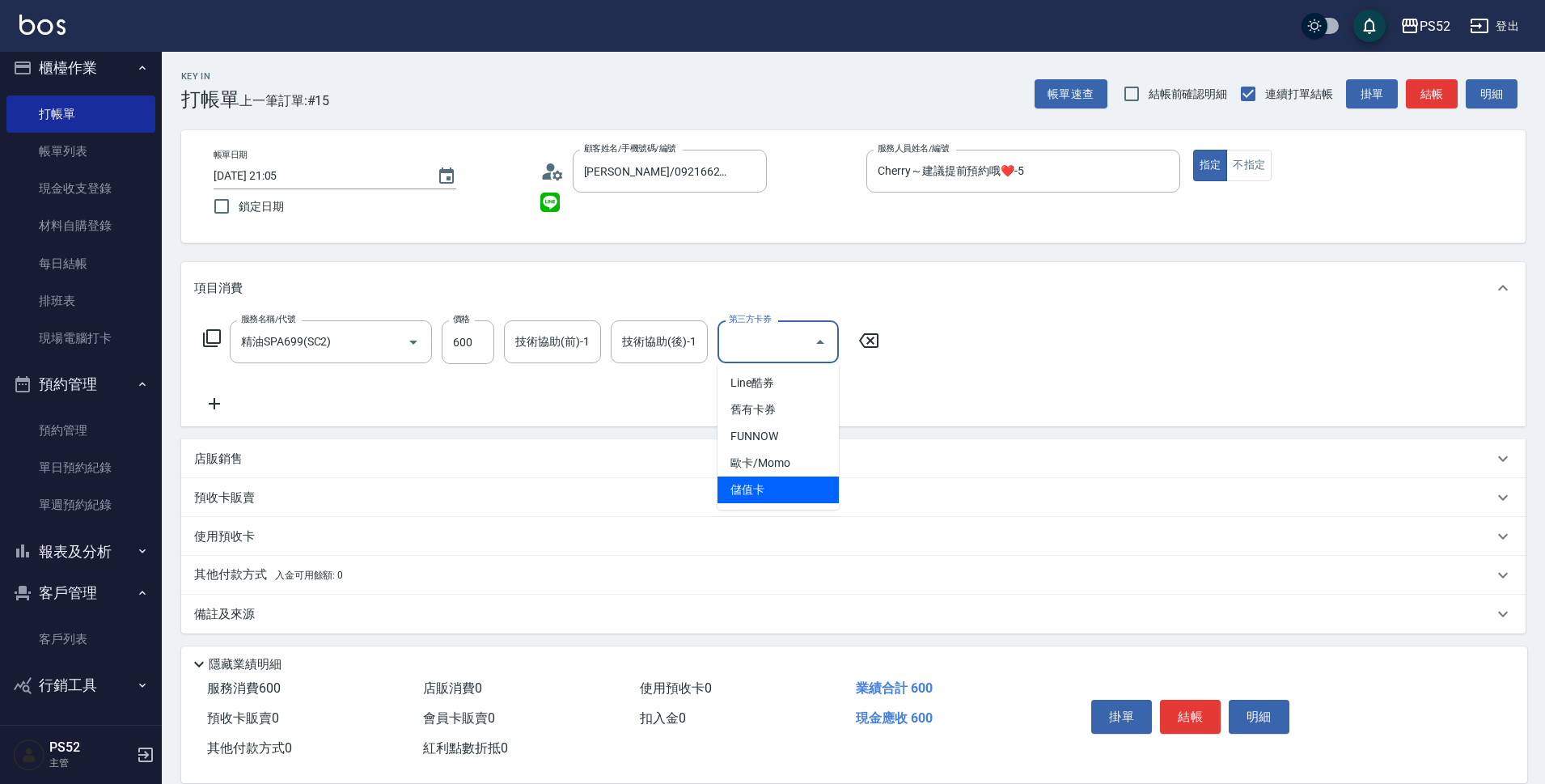
type input "儲值卡"
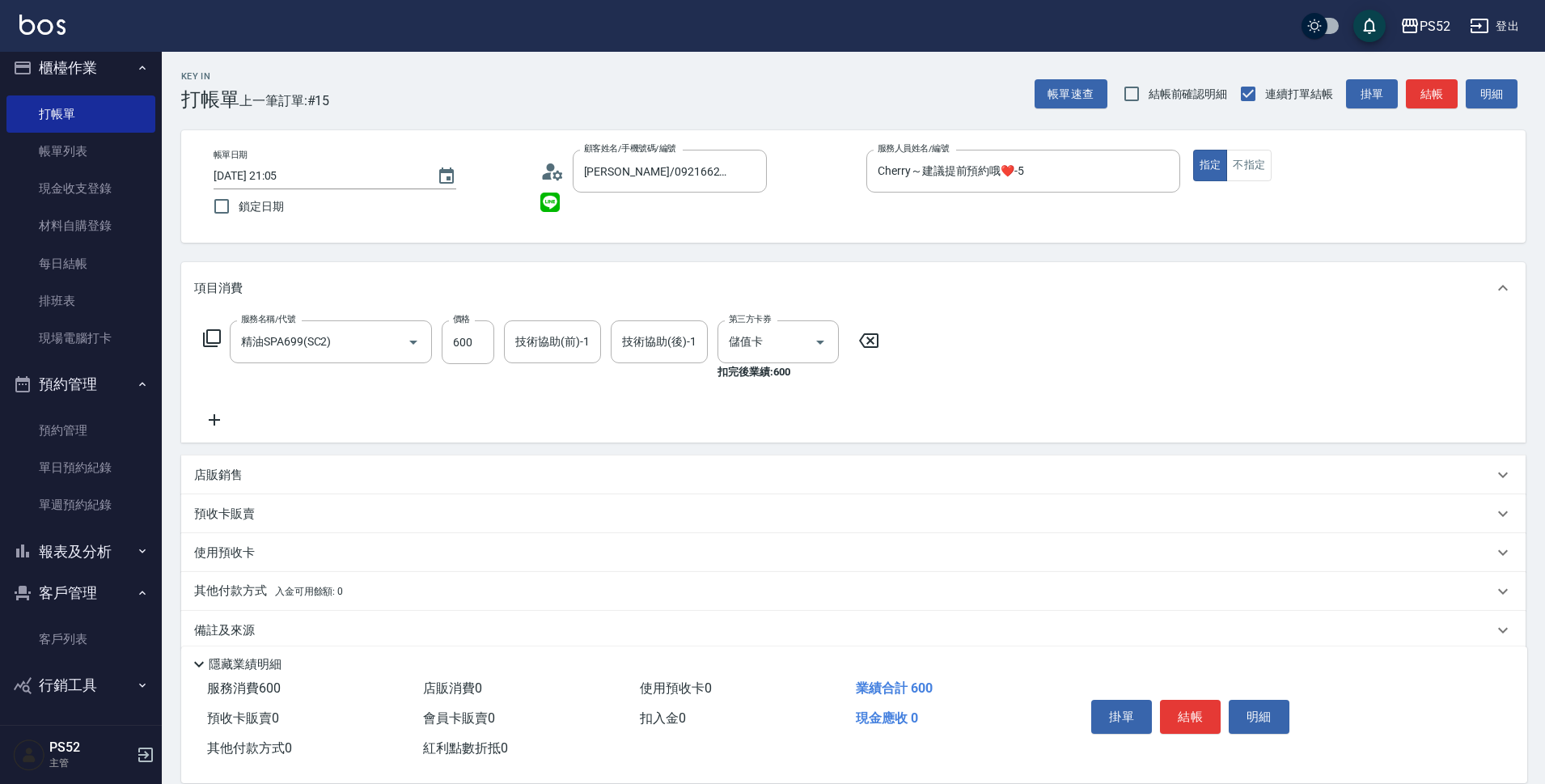
click at [211, 421] on icon at bounding box center [214, 420] width 40 height 20
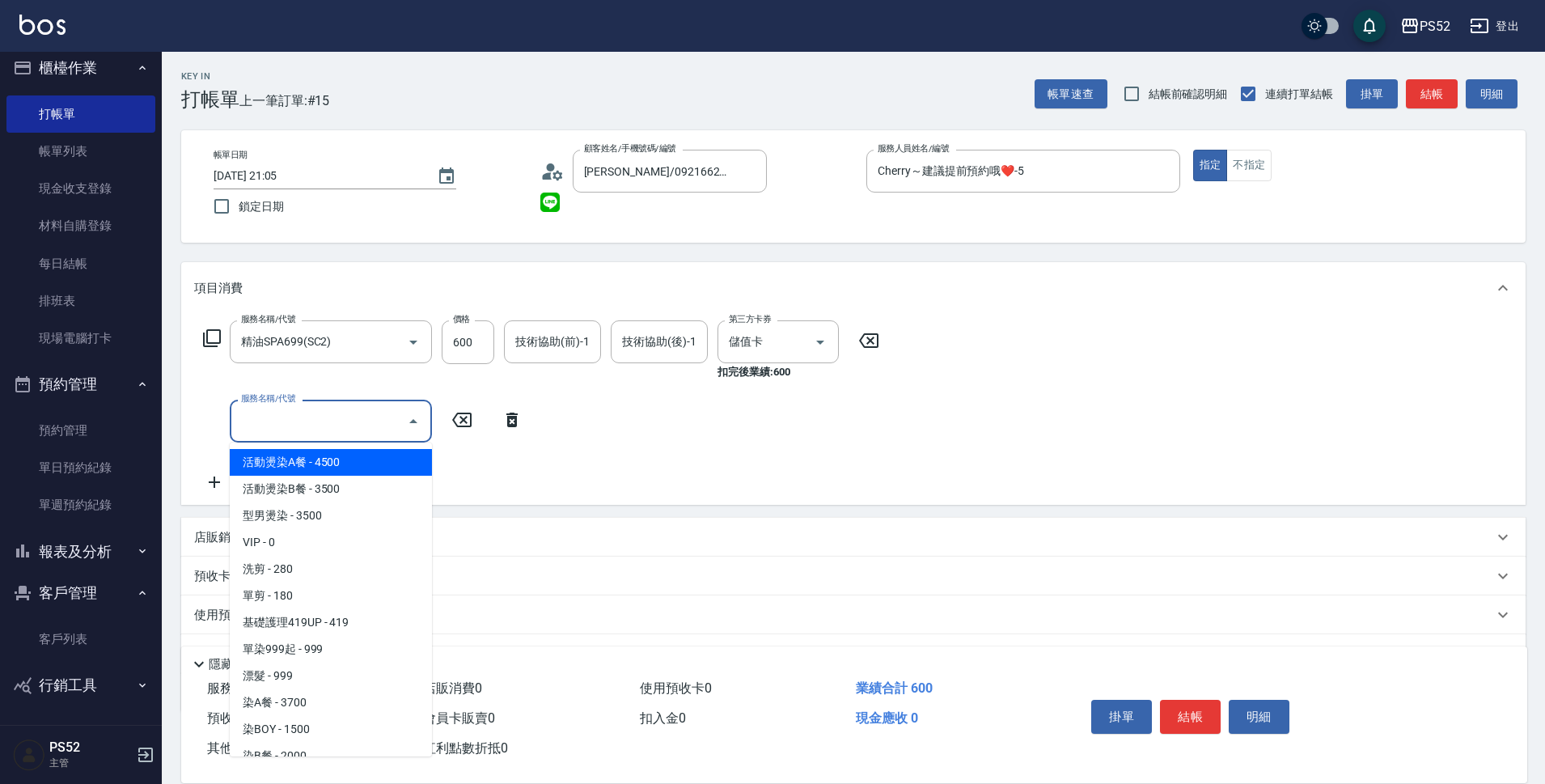
click at [269, 420] on input "服務名稱/代號" at bounding box center [318, 421] width 163 height 29
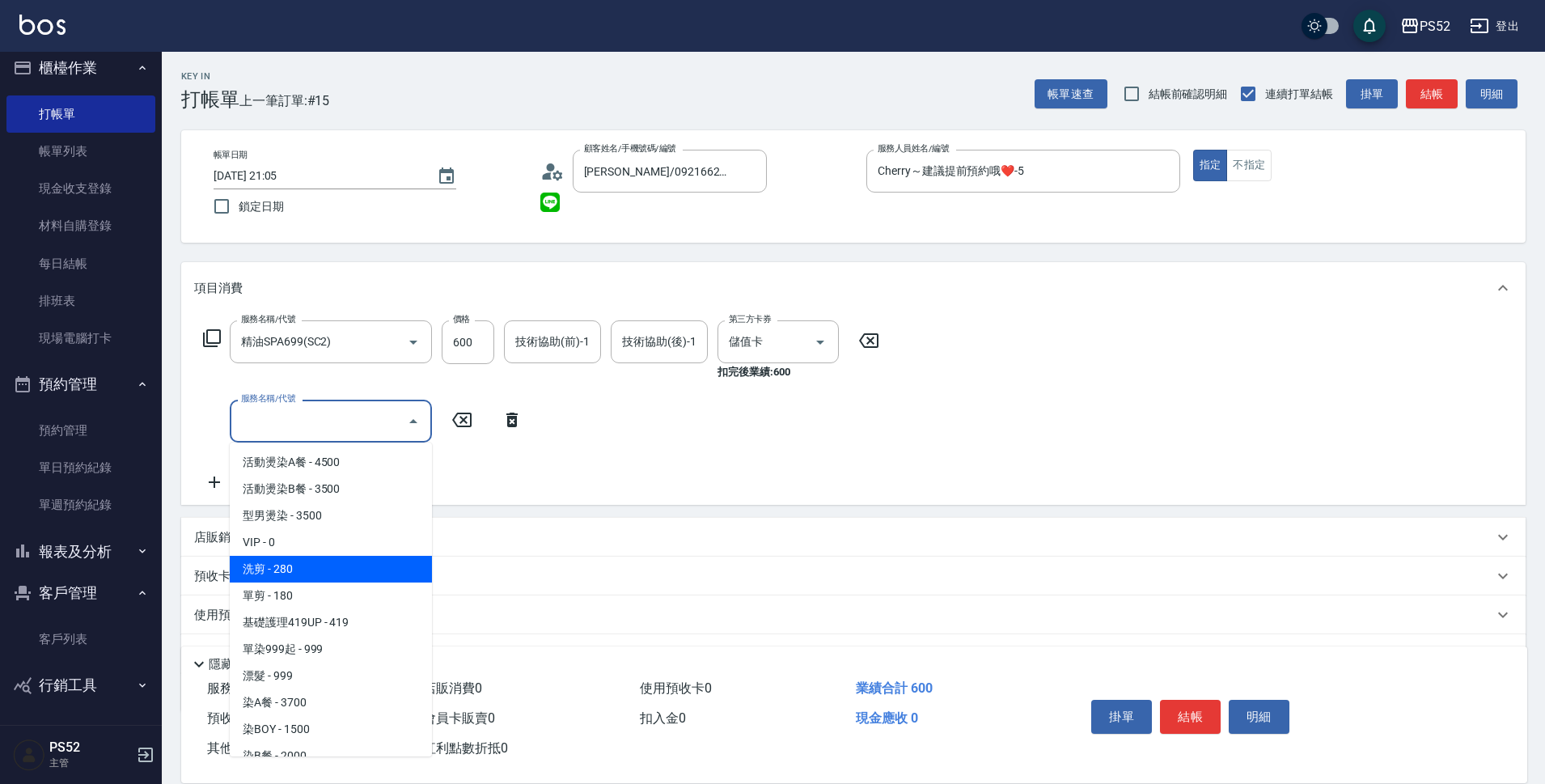
click at [303, 585] on ul "活動燙染A餐 - 4500 活動燙染B餐 - 3500 型男燙染 - 3500 VIP - 0 洗剪 - 280 單剪 - 180 基礎護理419UP - 4…" at bounding box center [330, 599] width 202 height 314
click at [303, 585] on span "單剪 - 180" at bounding box center [330, 596] width 202 height 27
type input "單剪(C2)"
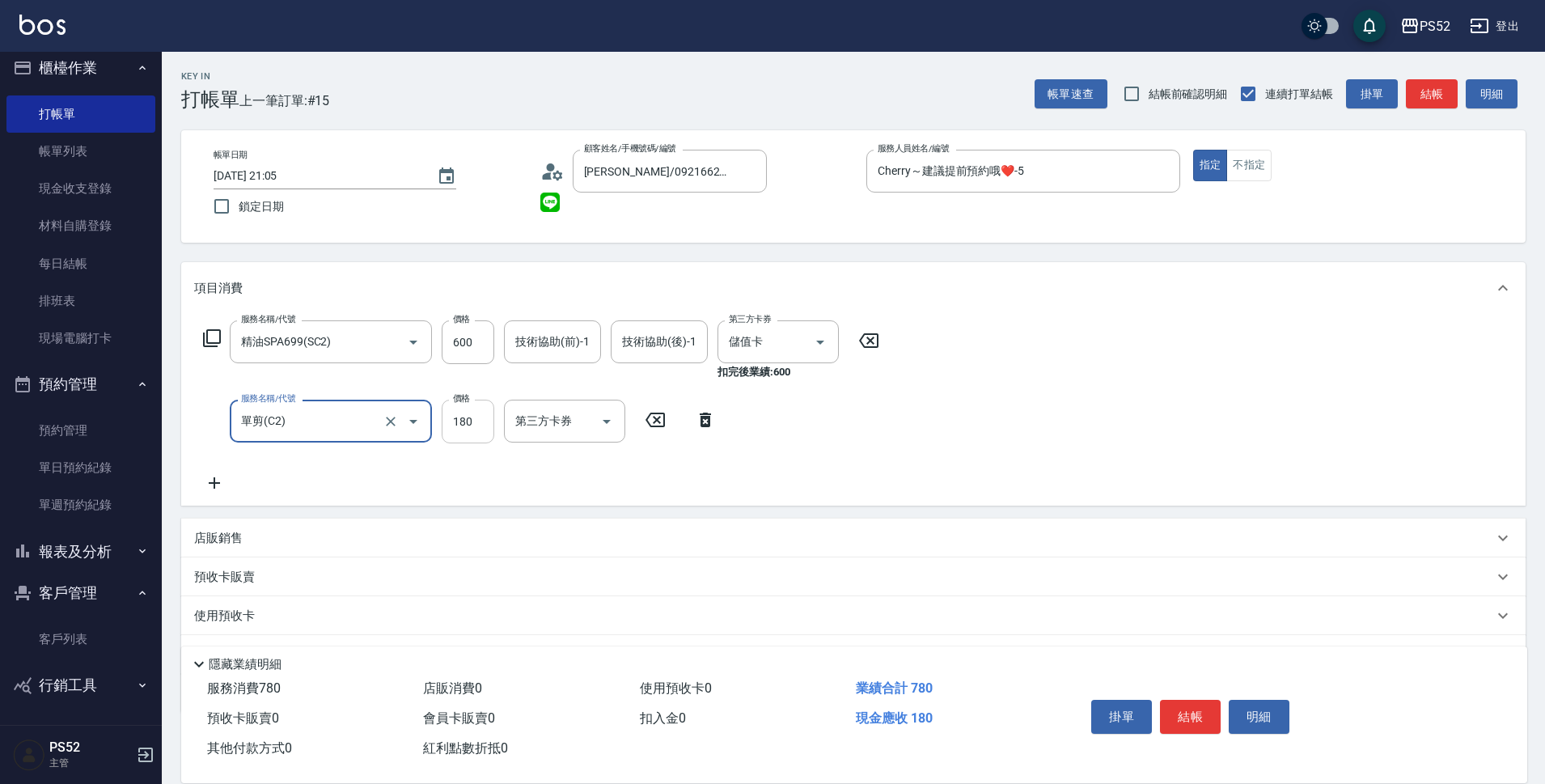
click at [447, 432] on input "180" at bounding box center [467, 421] width 53 height 44
type input "300"
click at [472, 336] on input "600" at bounding box center [467, 342] width 53 height 44
type input "630"
click at [483, 413] on input "300" at bounding box center [467, 421] width 53 height 44
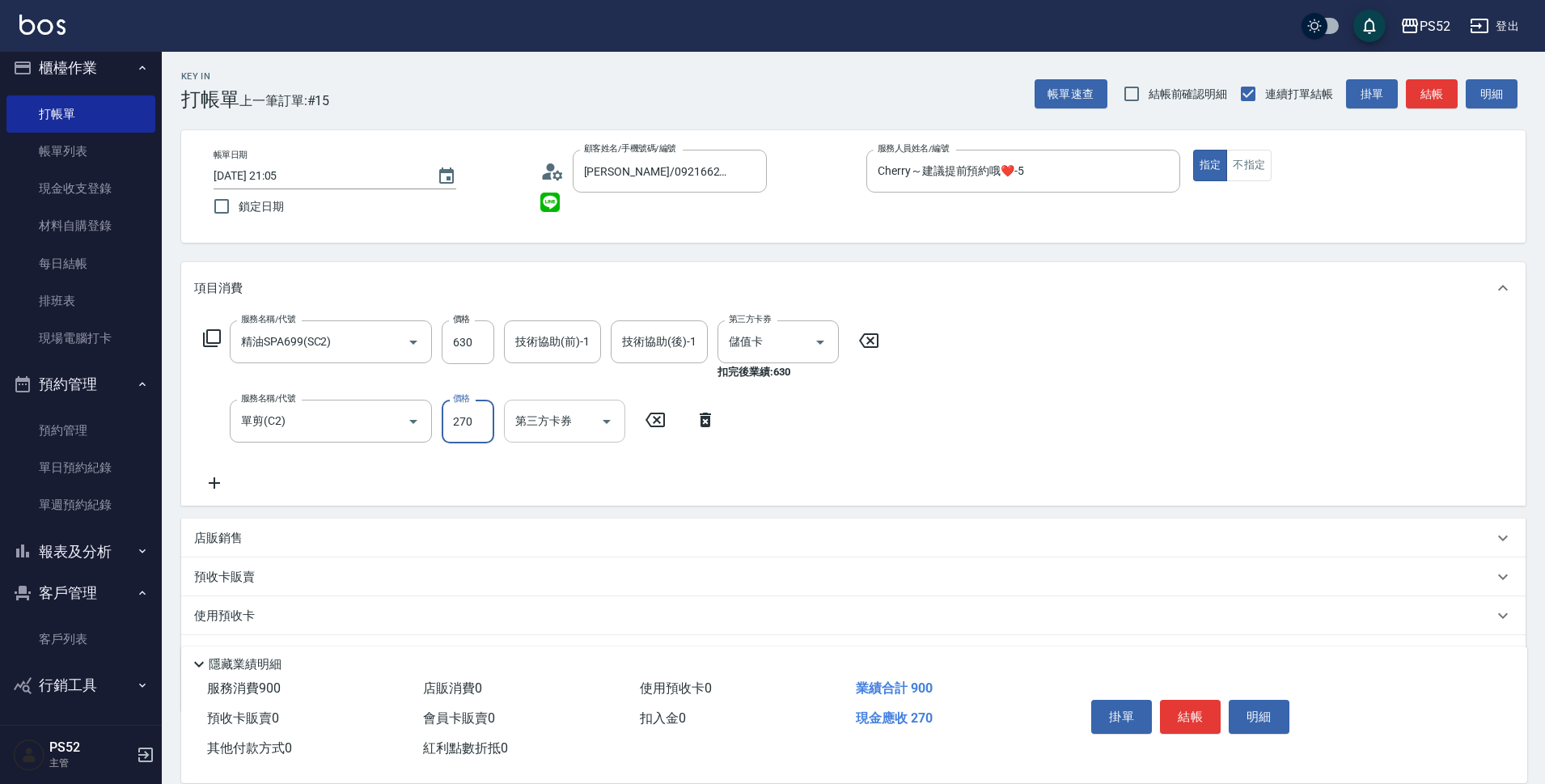
click at [610, 406] on div at bounding box center [605, 421] width 24 height 43
type input "270"
click at [571, 433] on input "第三方卡券" at bounding box center [552, 421] width 82 height 29
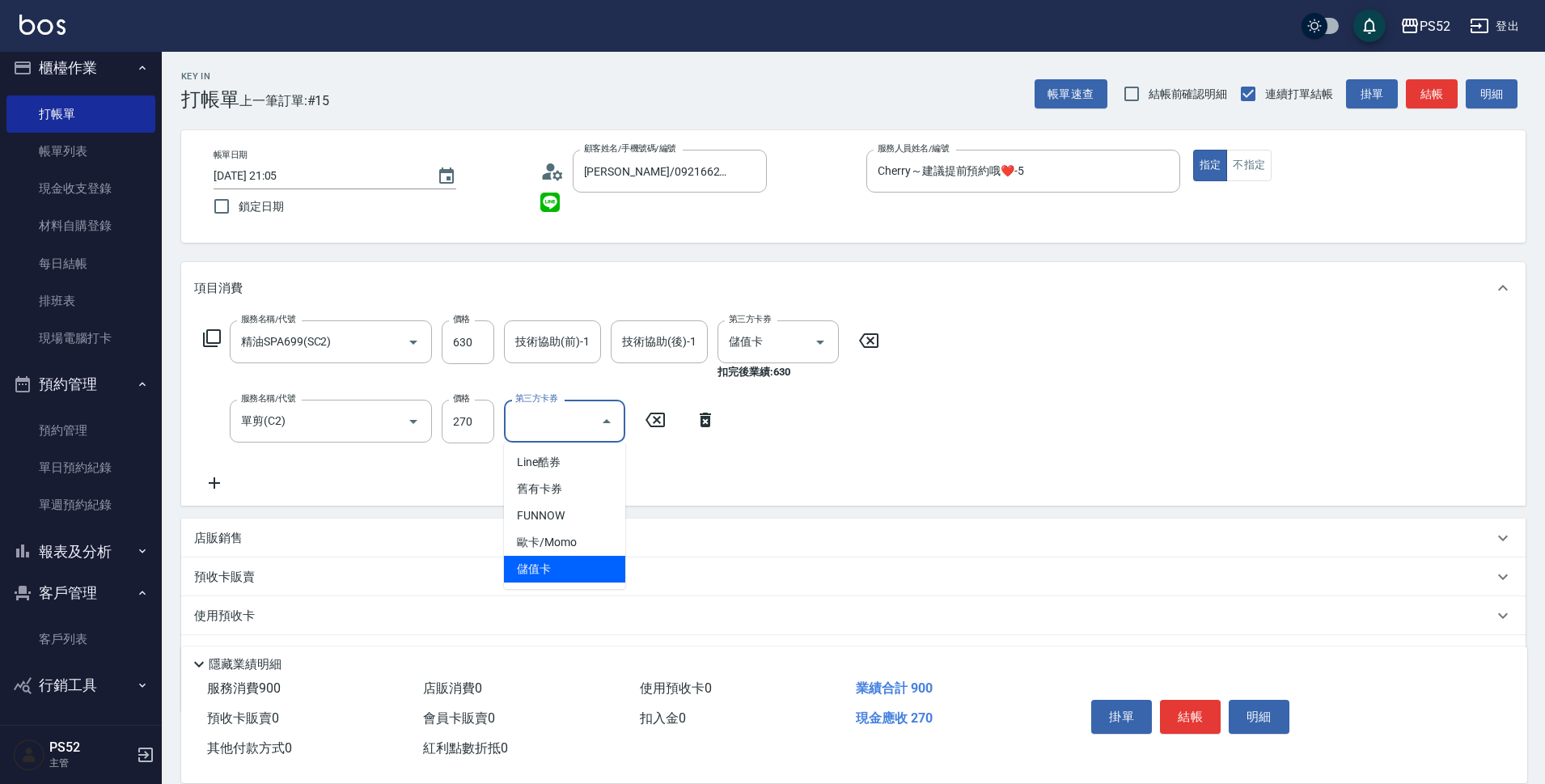
click at [566, 567] on span "儲值卡" at bounding box center [565, 569] width 121 height 27
type input "儲值卡"
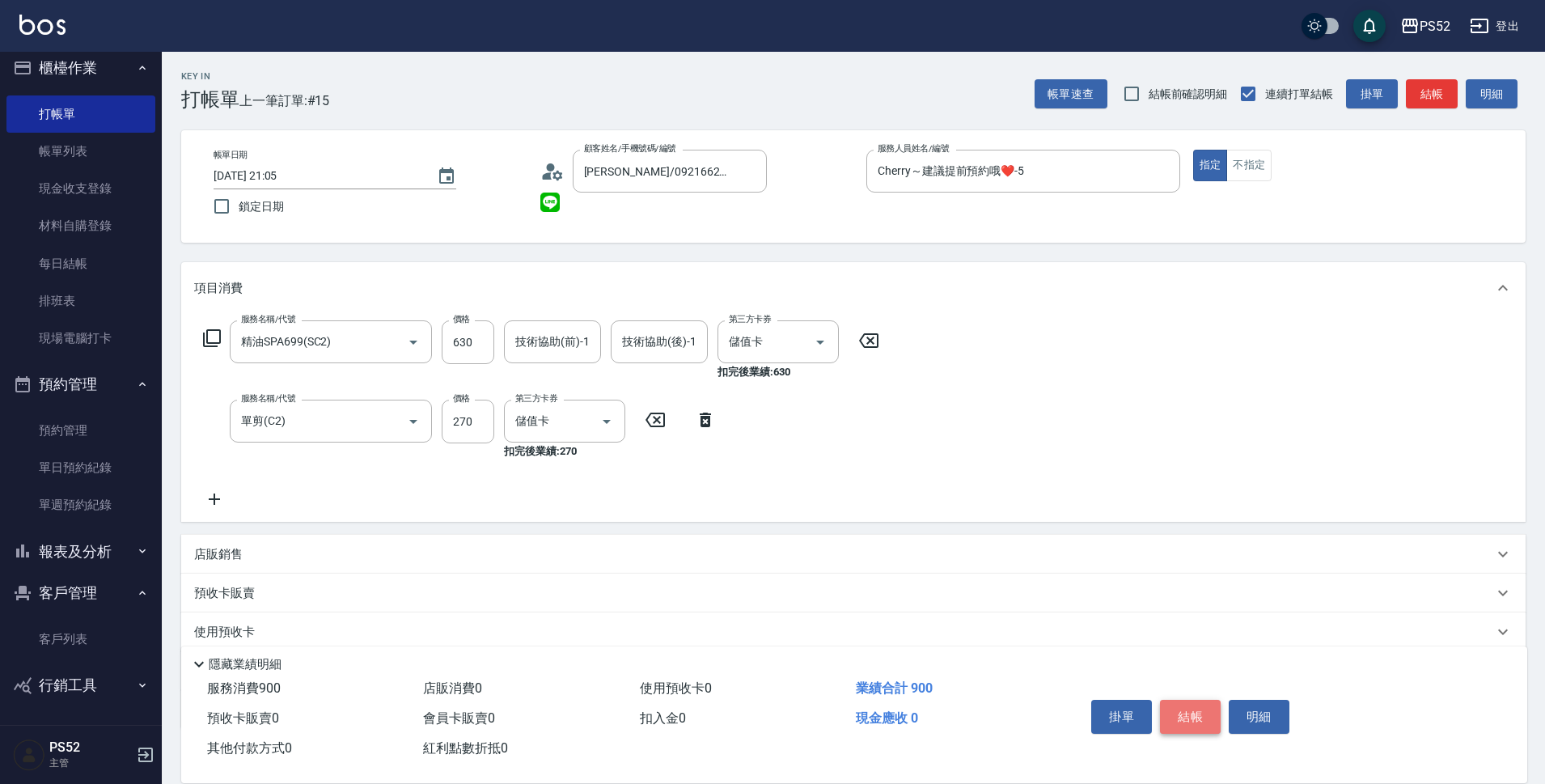
click at [1201, 711] on button "結帳" at bounding box center [1190, 716] width 61 height 34
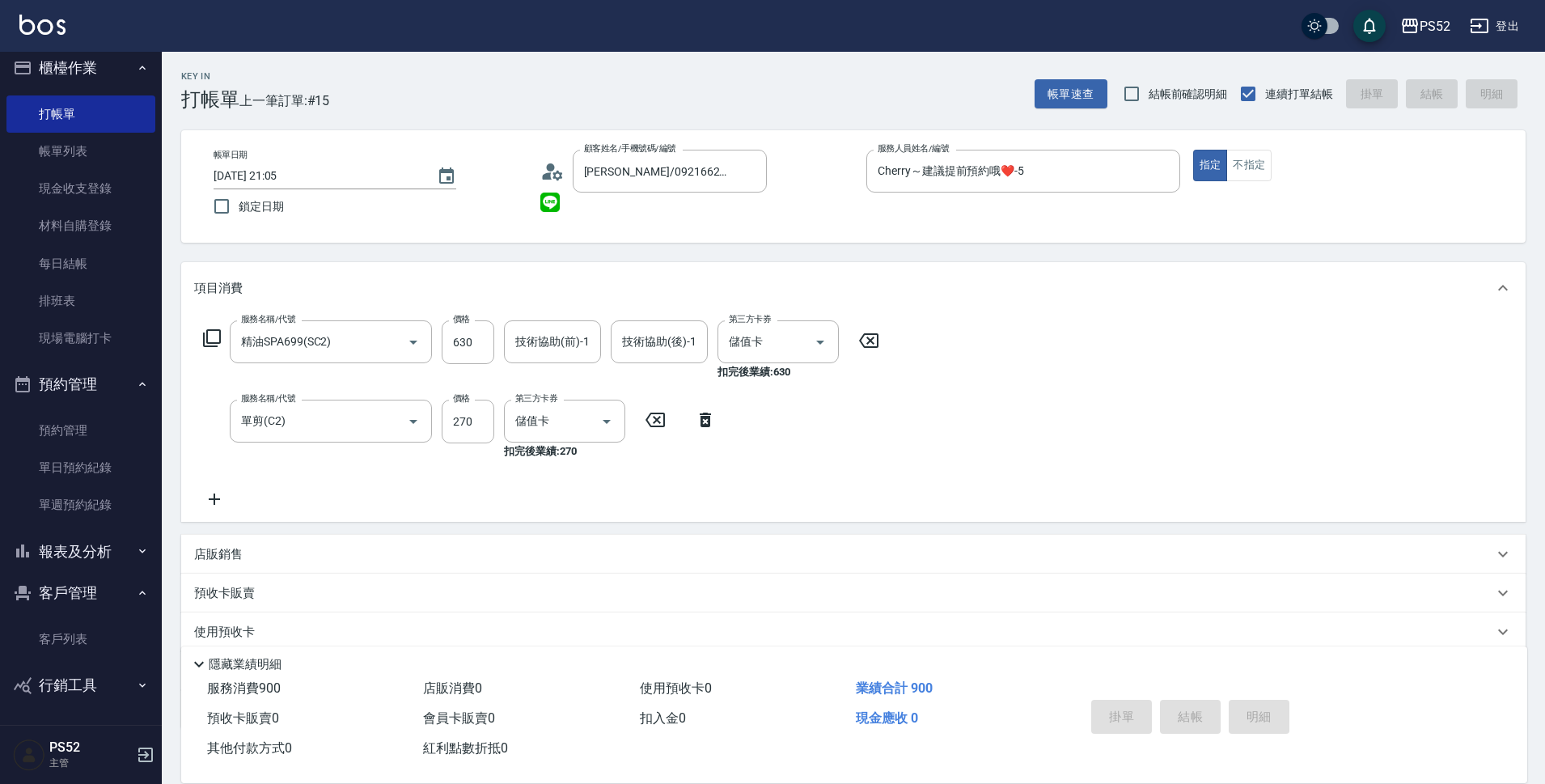
type input "2025/08/22 21:06"
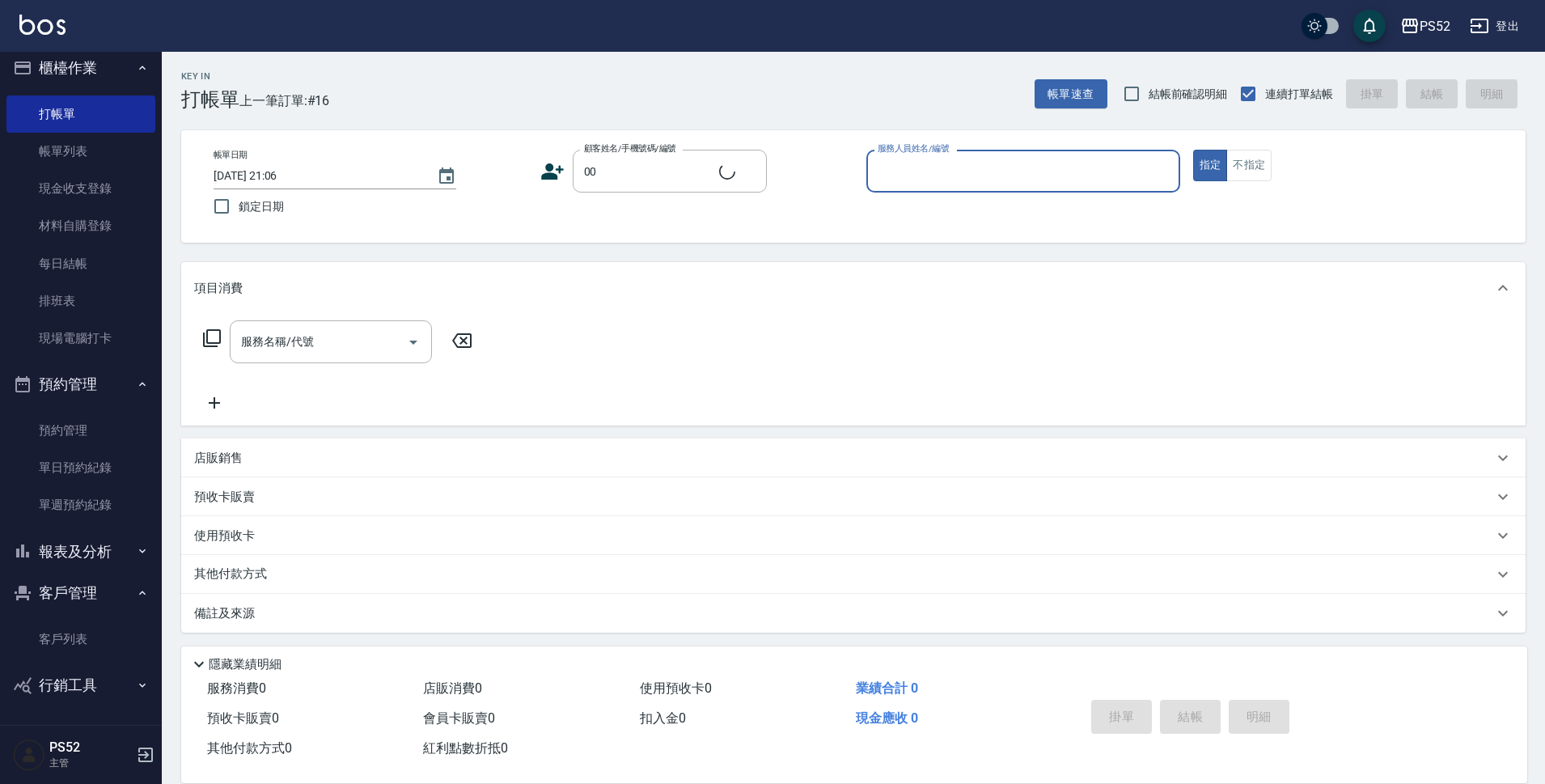
type input "無名氏/00/PS00"
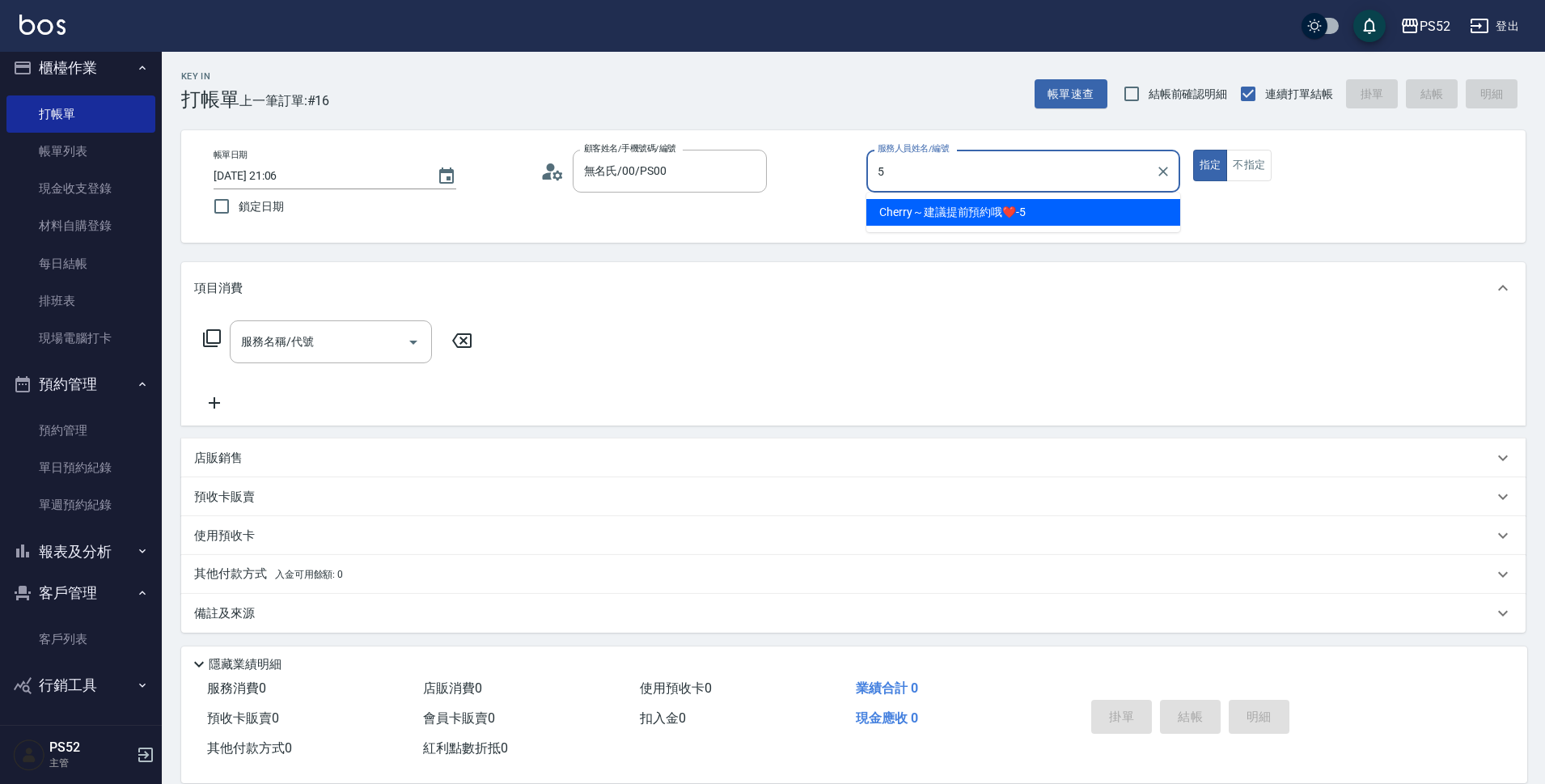
type input "Cherry～建議提前預約哦❤️-5"
type button "true"
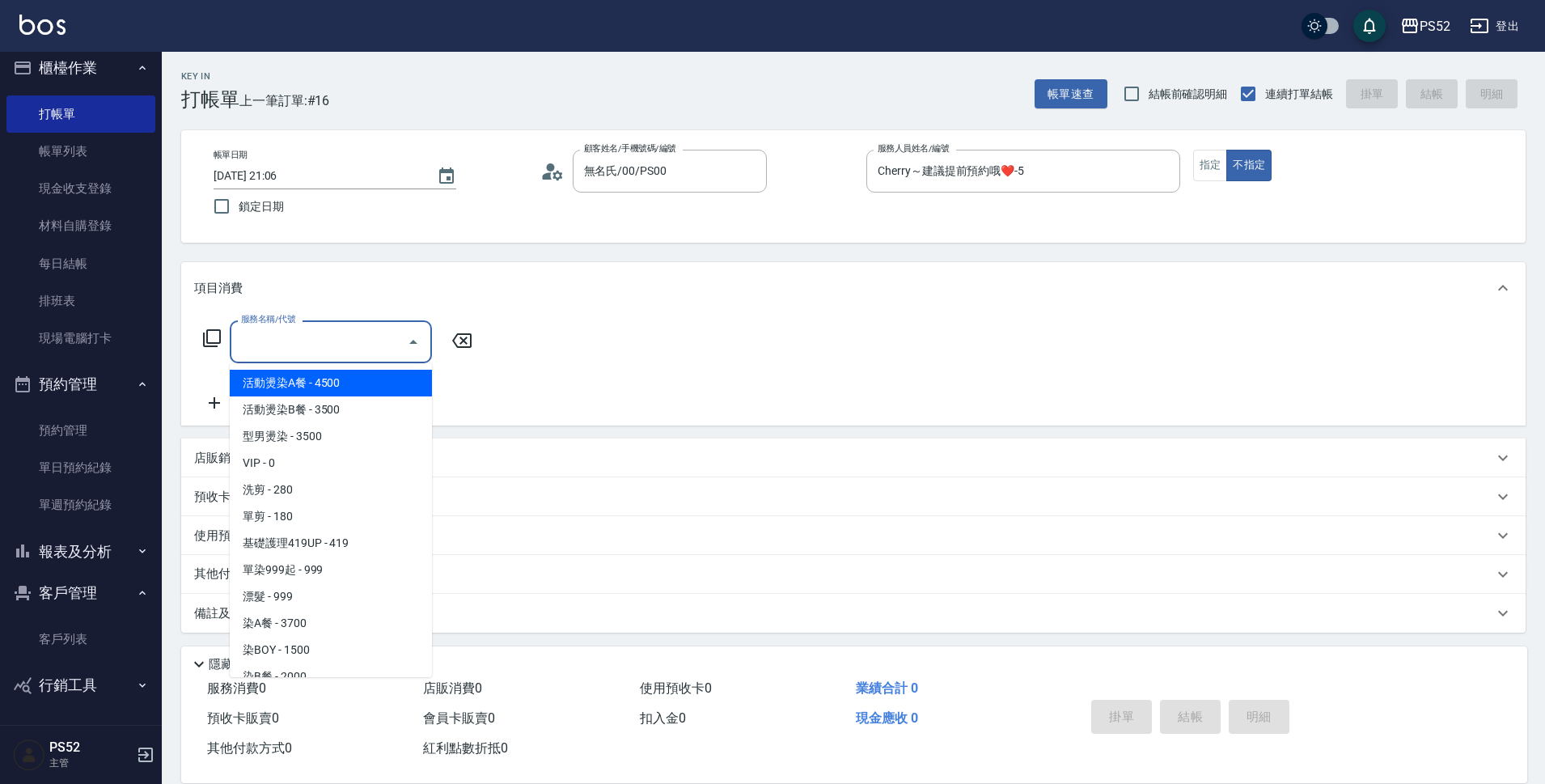
click at [301, 345] on div "服務名稱/代號 服務名稱/代號" at bounding box center [330, 342] width 202 height 43
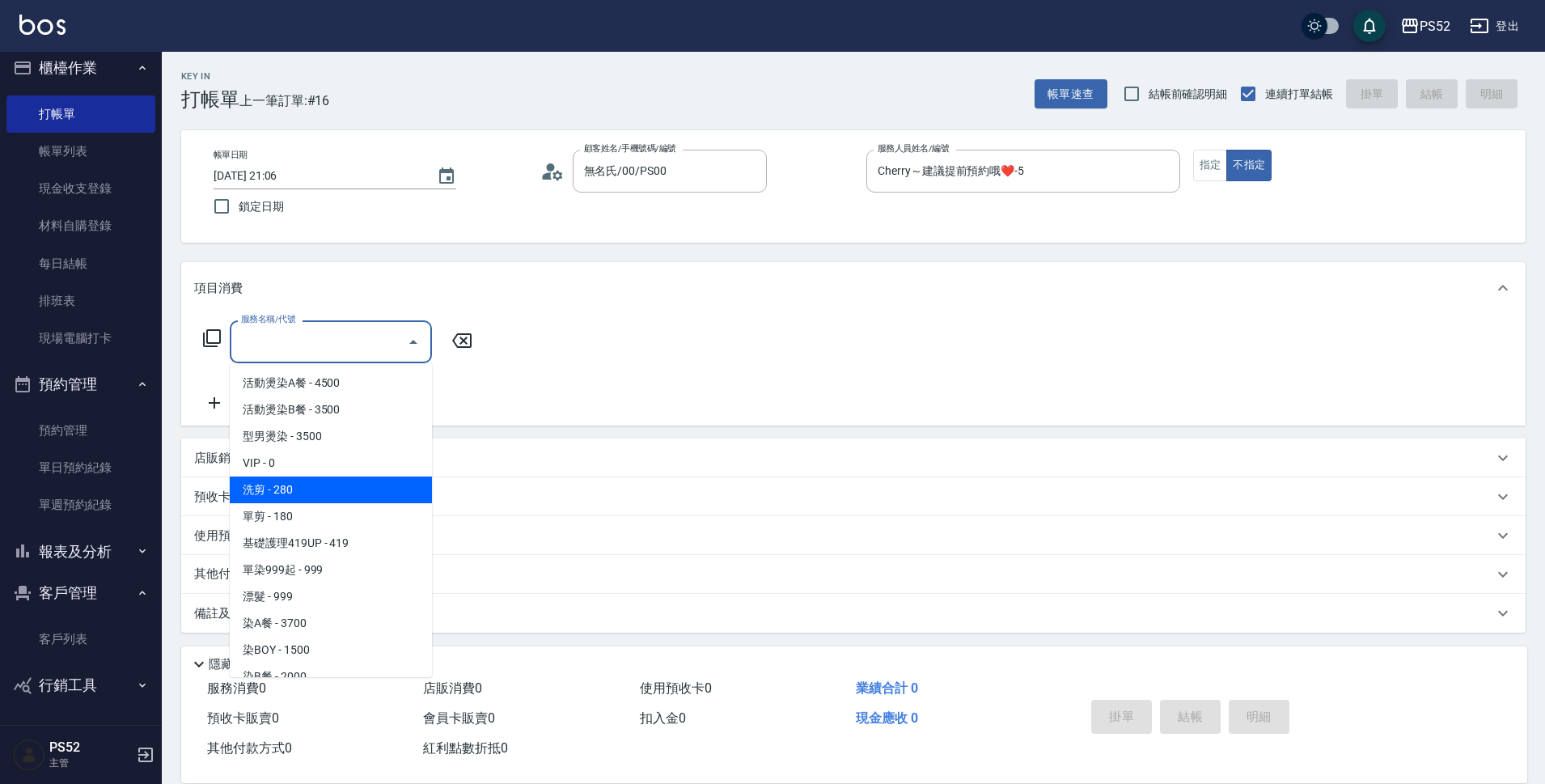
click at [303, 481] on span "洗剪 - 280" at bounding box center [330, 490] width 202 height 27
type input "洗剪(C1)"
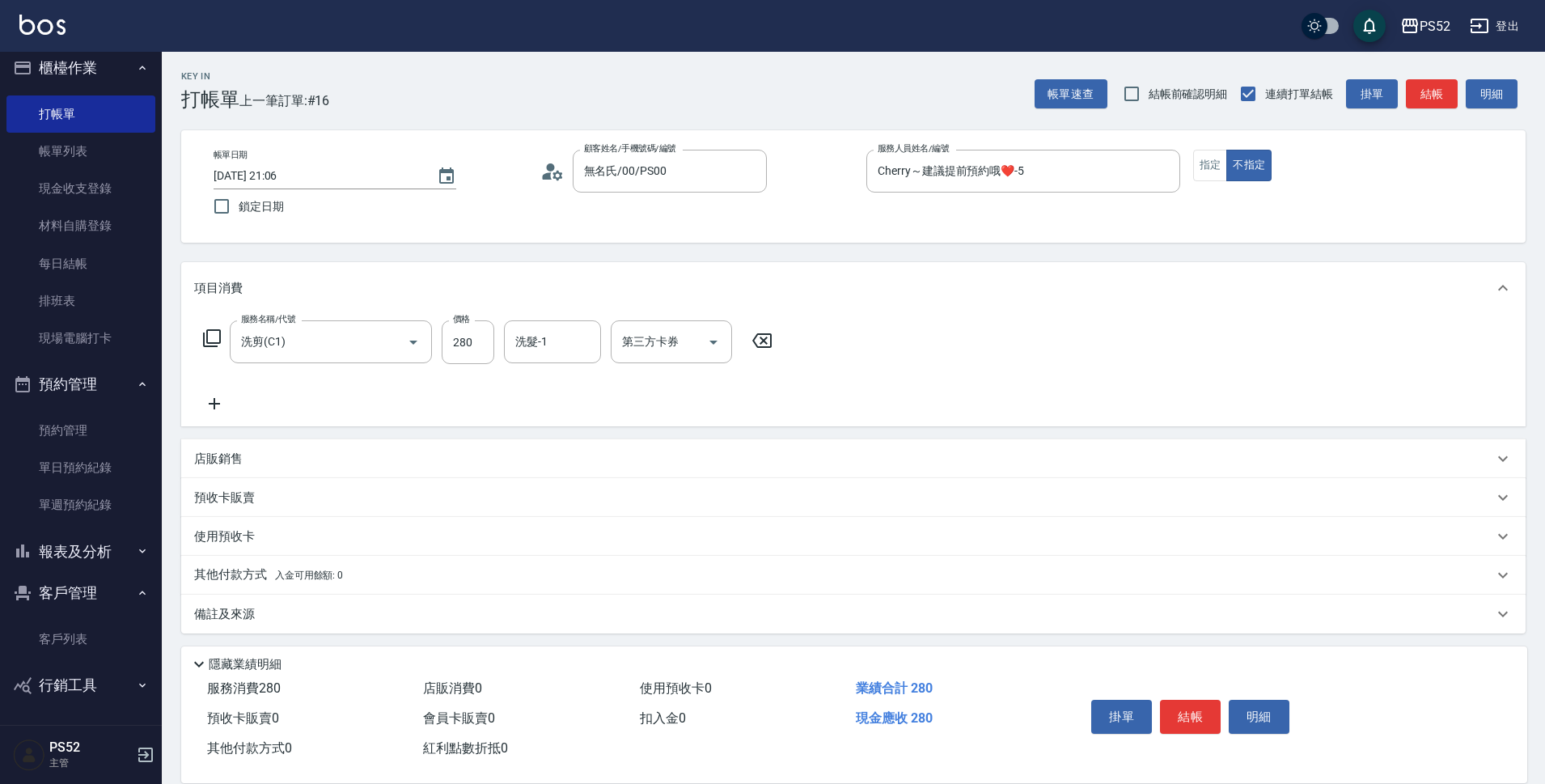
click at [651, 380] on div "服務名稱/代號 洗剪(C1) 服務名稱/代號 價格 280 價格 洗髮-1 洗髮-1 第三方卡券 第三方卡券" at bounding box center [488, 367] width 588 height 93
click at [1192, 709] on button "結帳" at bounding box center [1190, 716] width 61 height 34
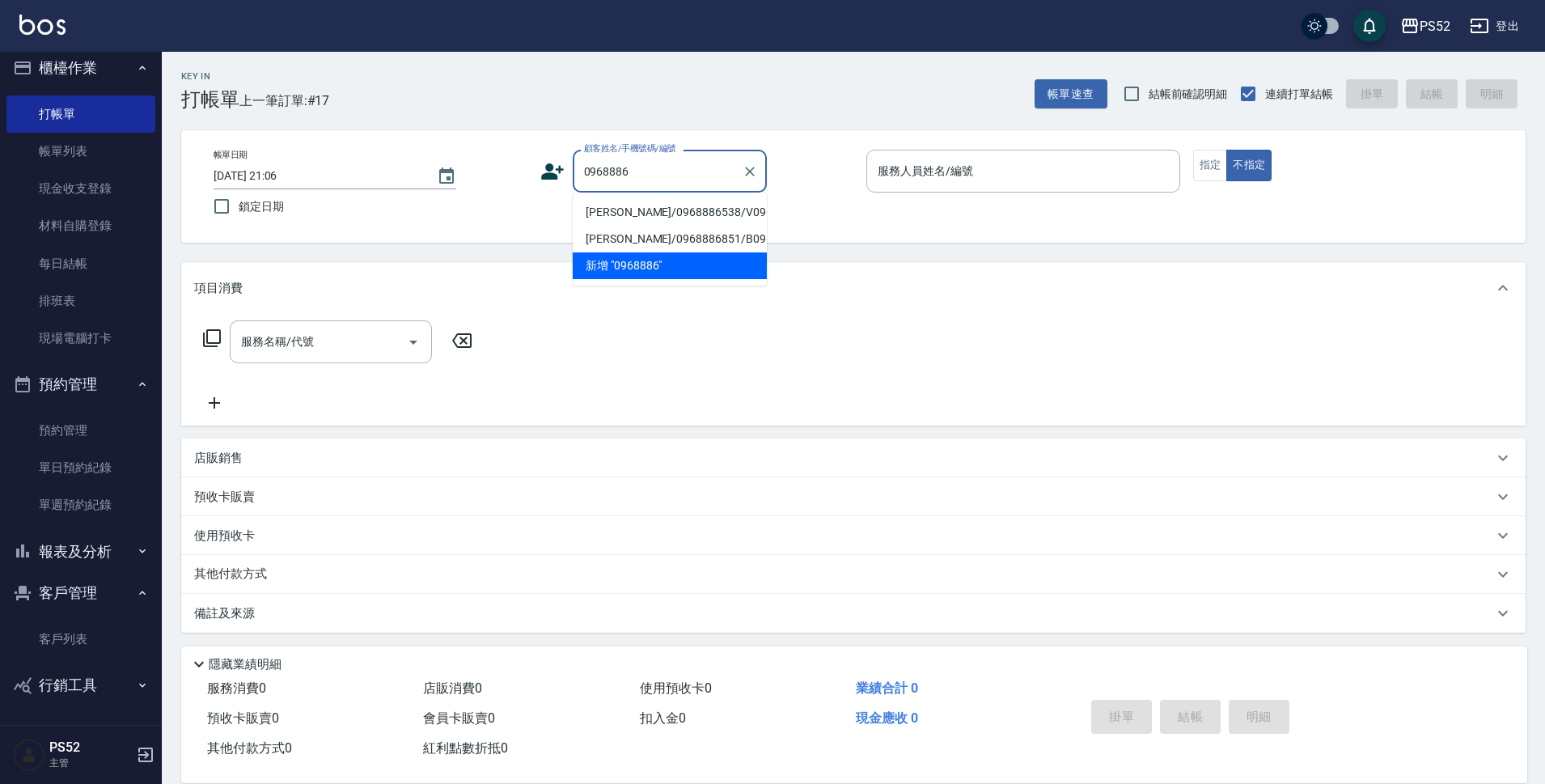
click at [666, 222] on li "張永樺/0968886538/V0968886538" at bounding box center [670, 212] width 194 height 27
type input "張永樺/0968886538/V0968886538"
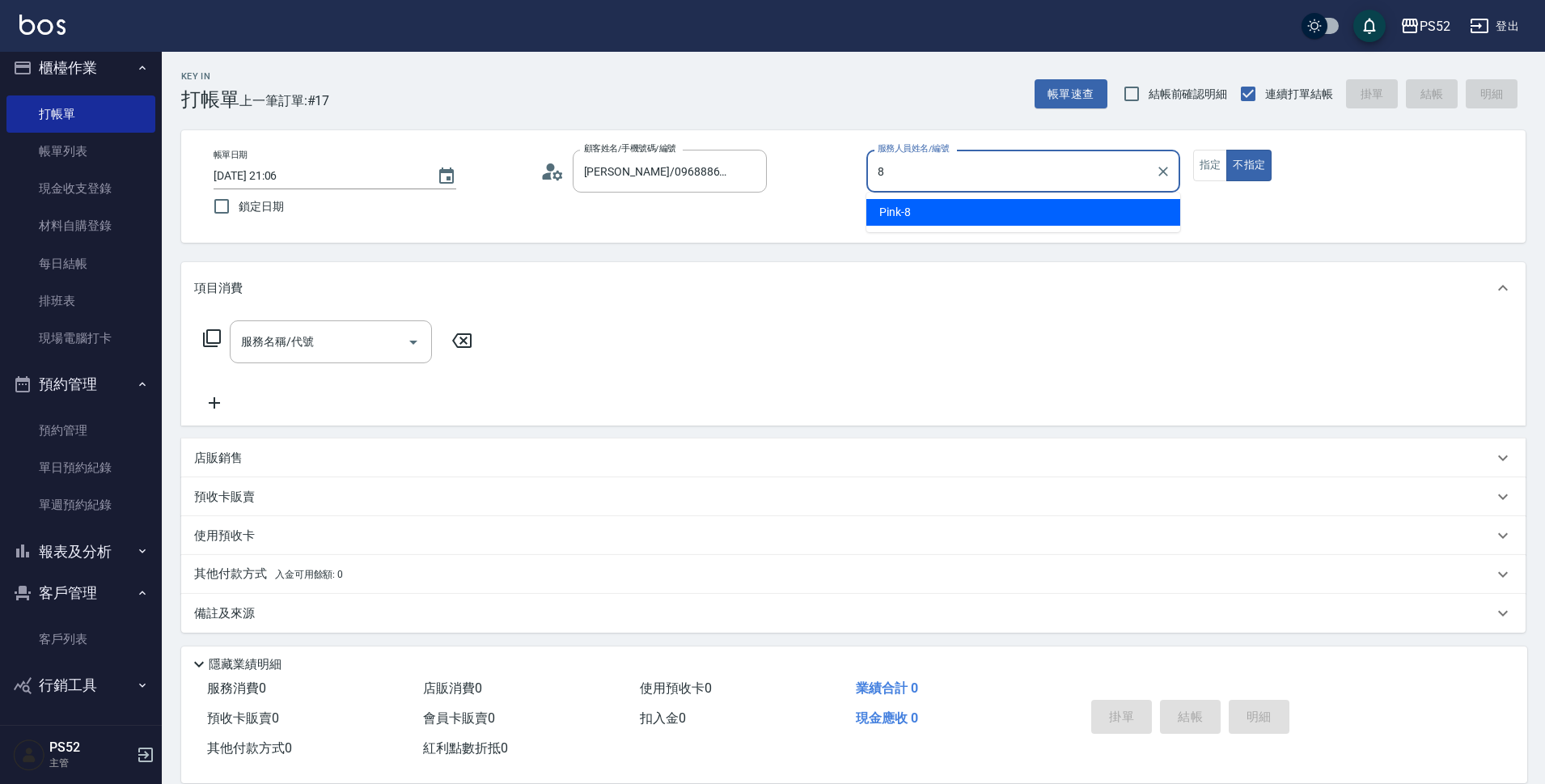
type input "Pink-8"
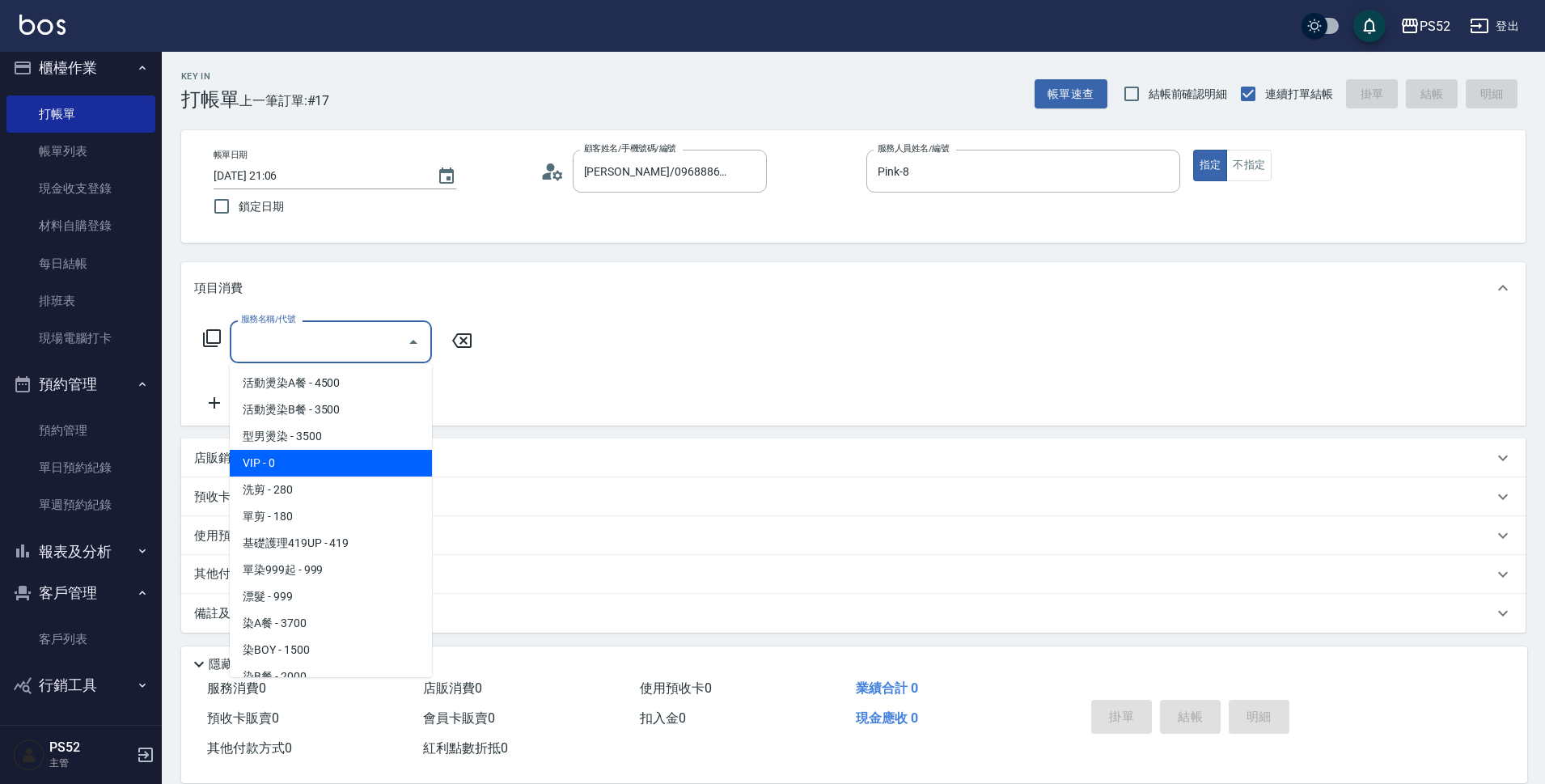
type input "VIP(888)"
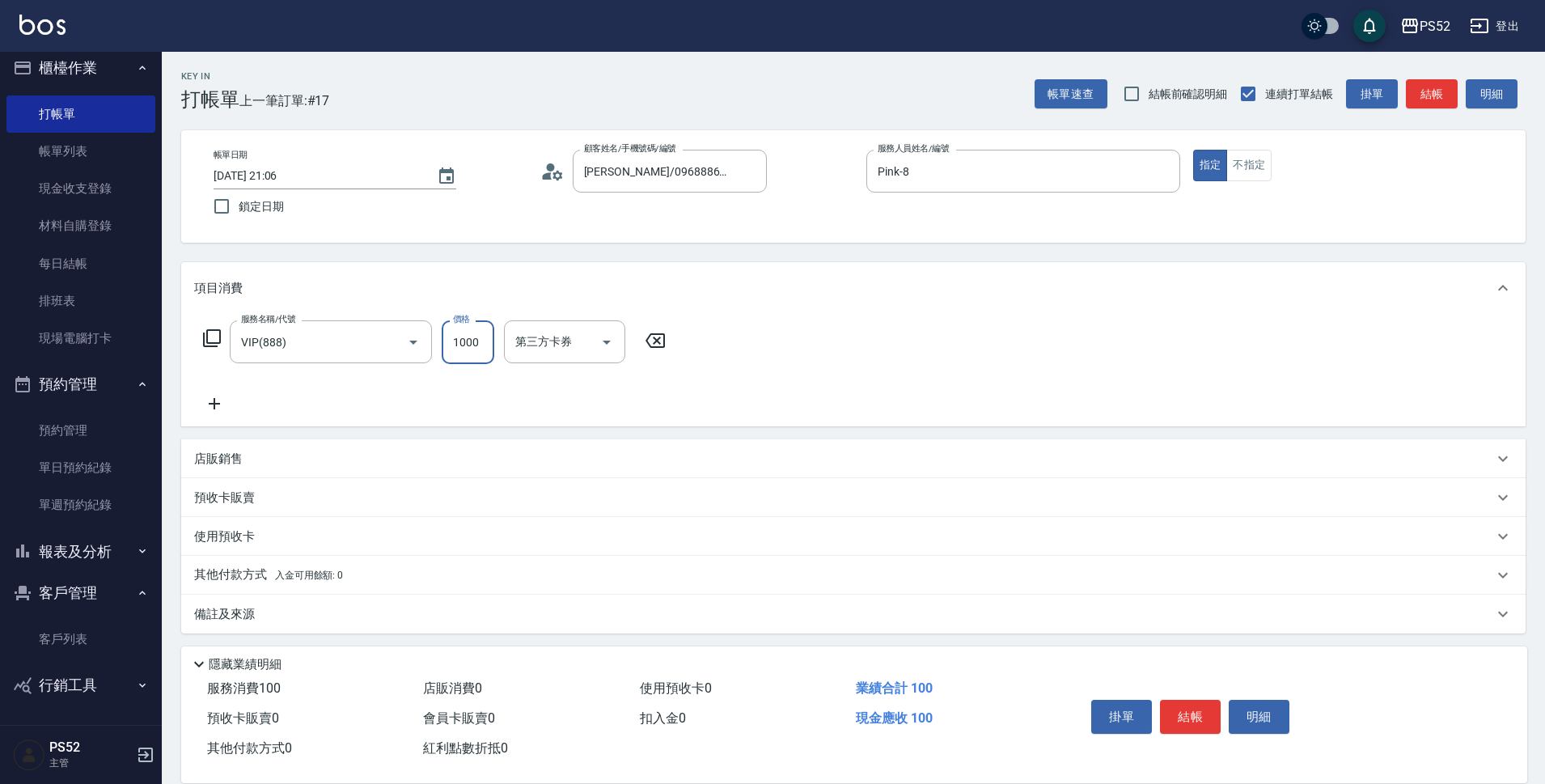
type input "1000"
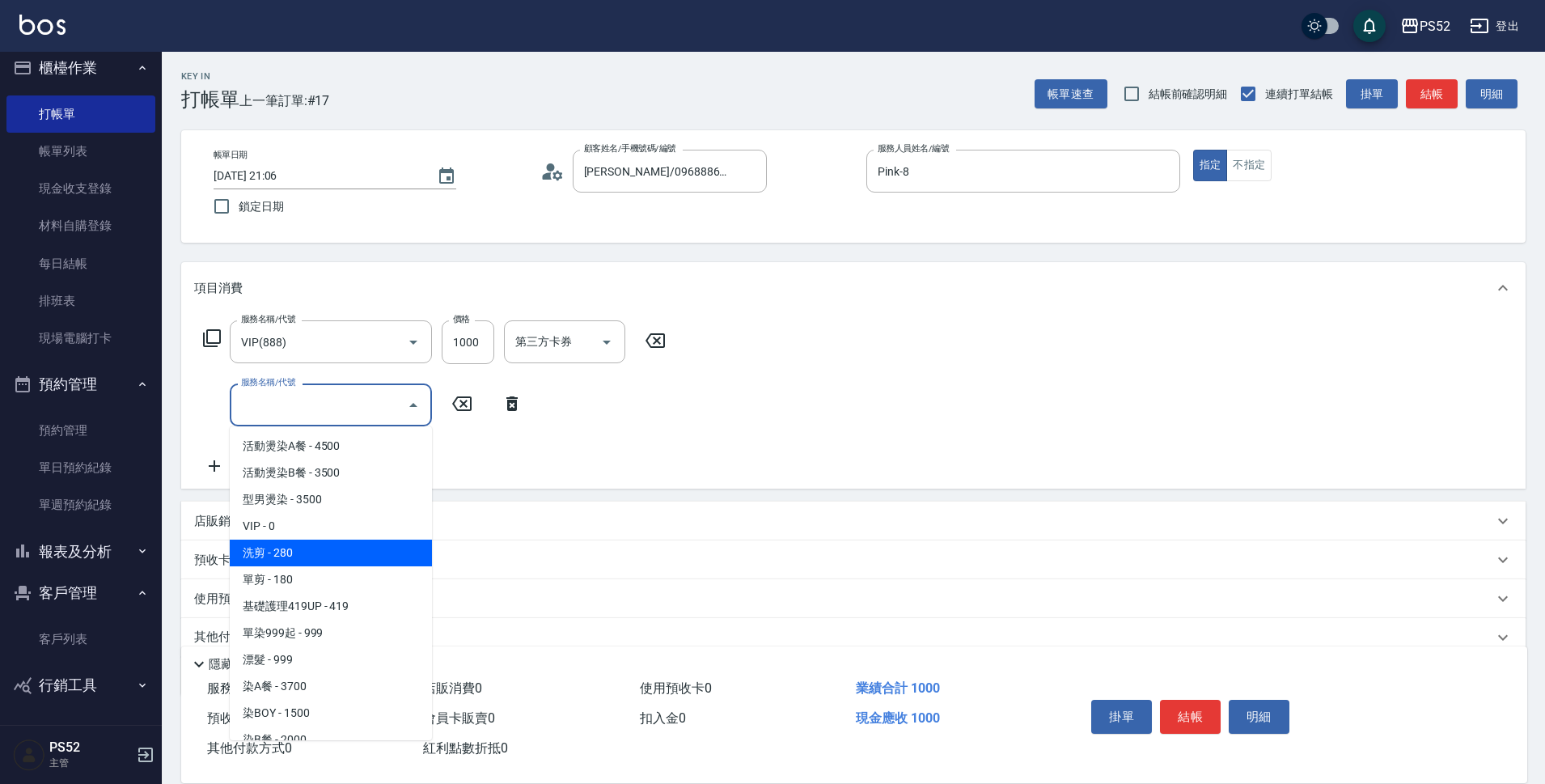
type input "洗剪(C1)"
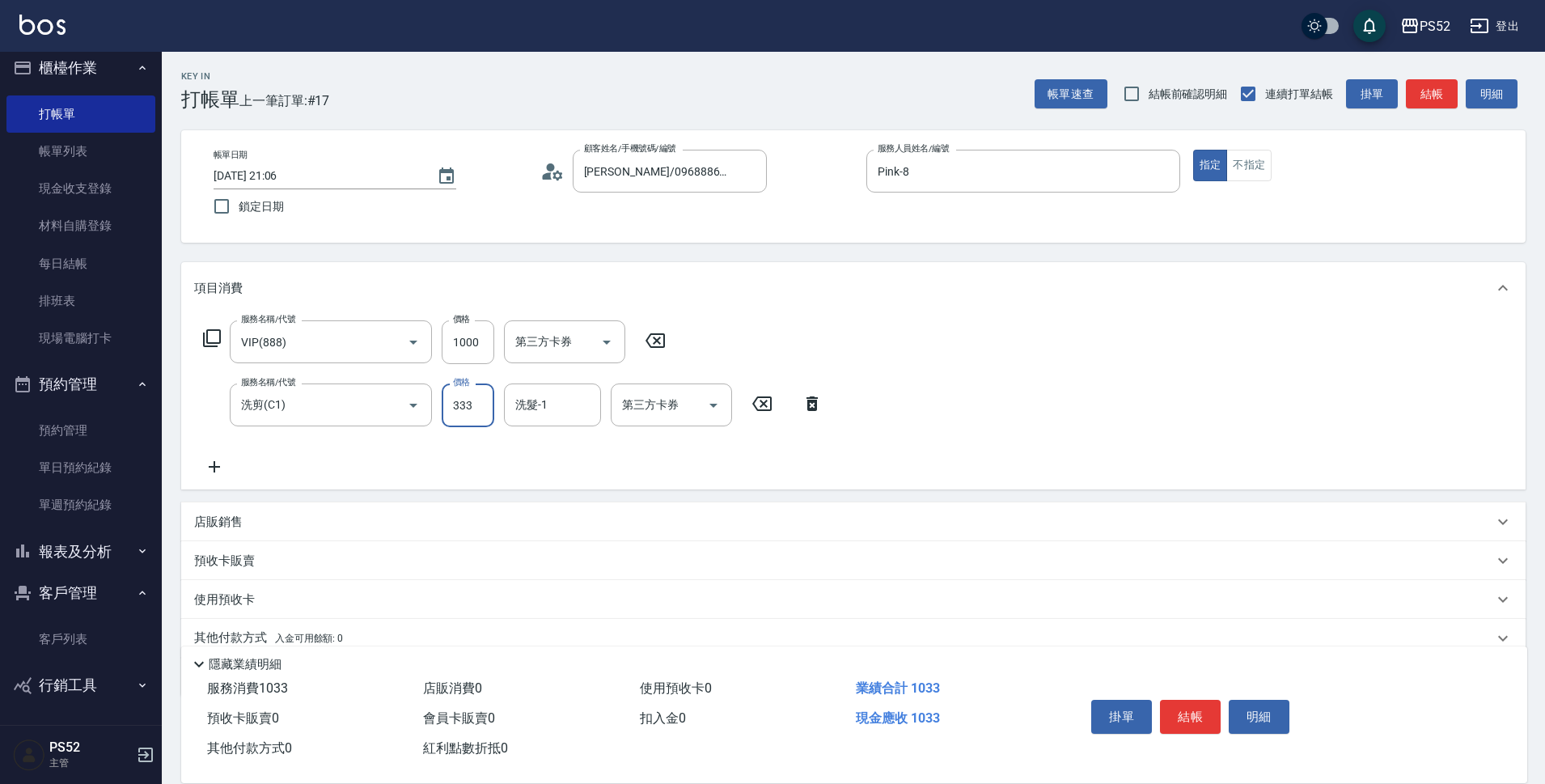
type input "333"
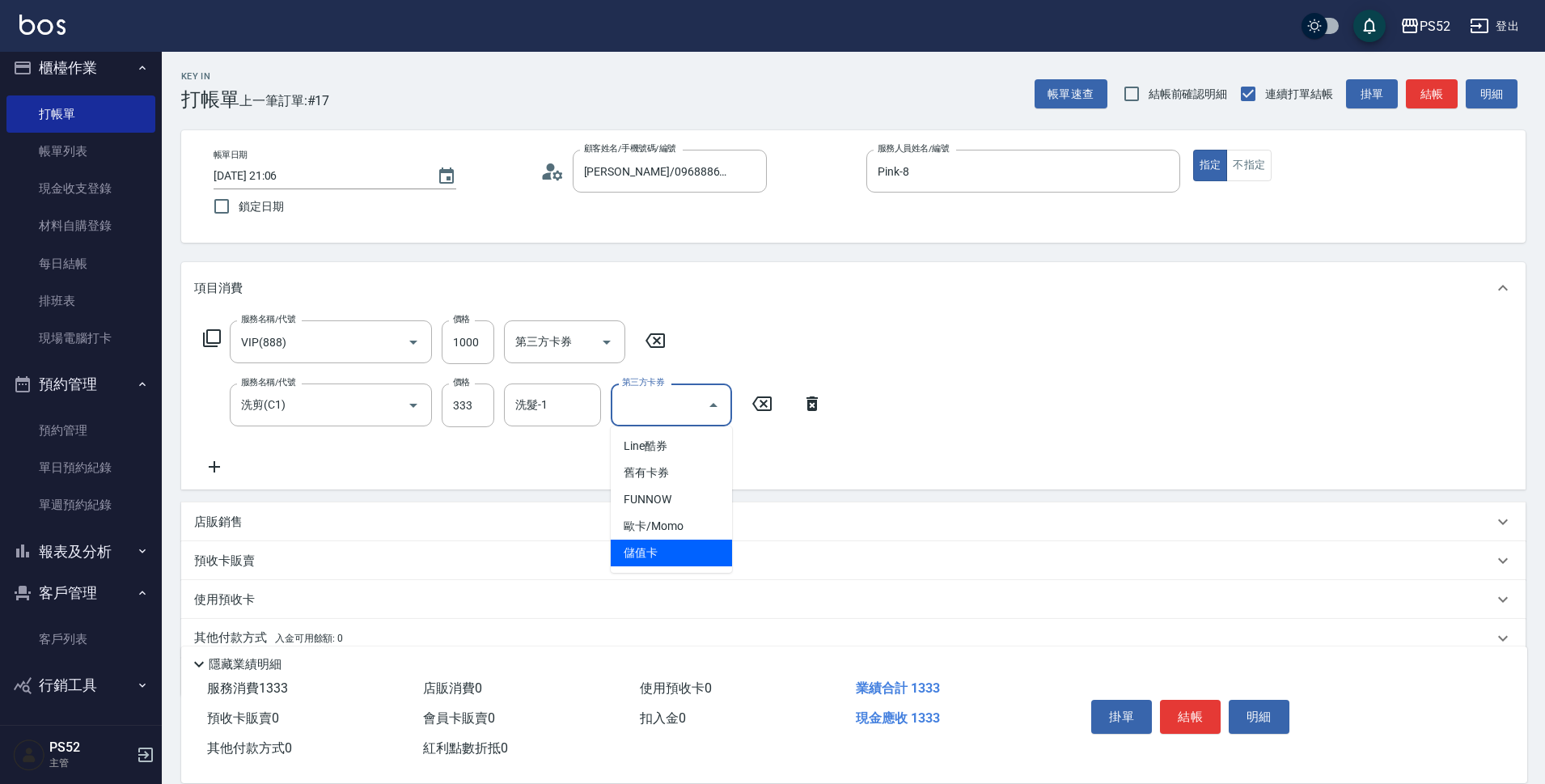
type input "儲值卡"
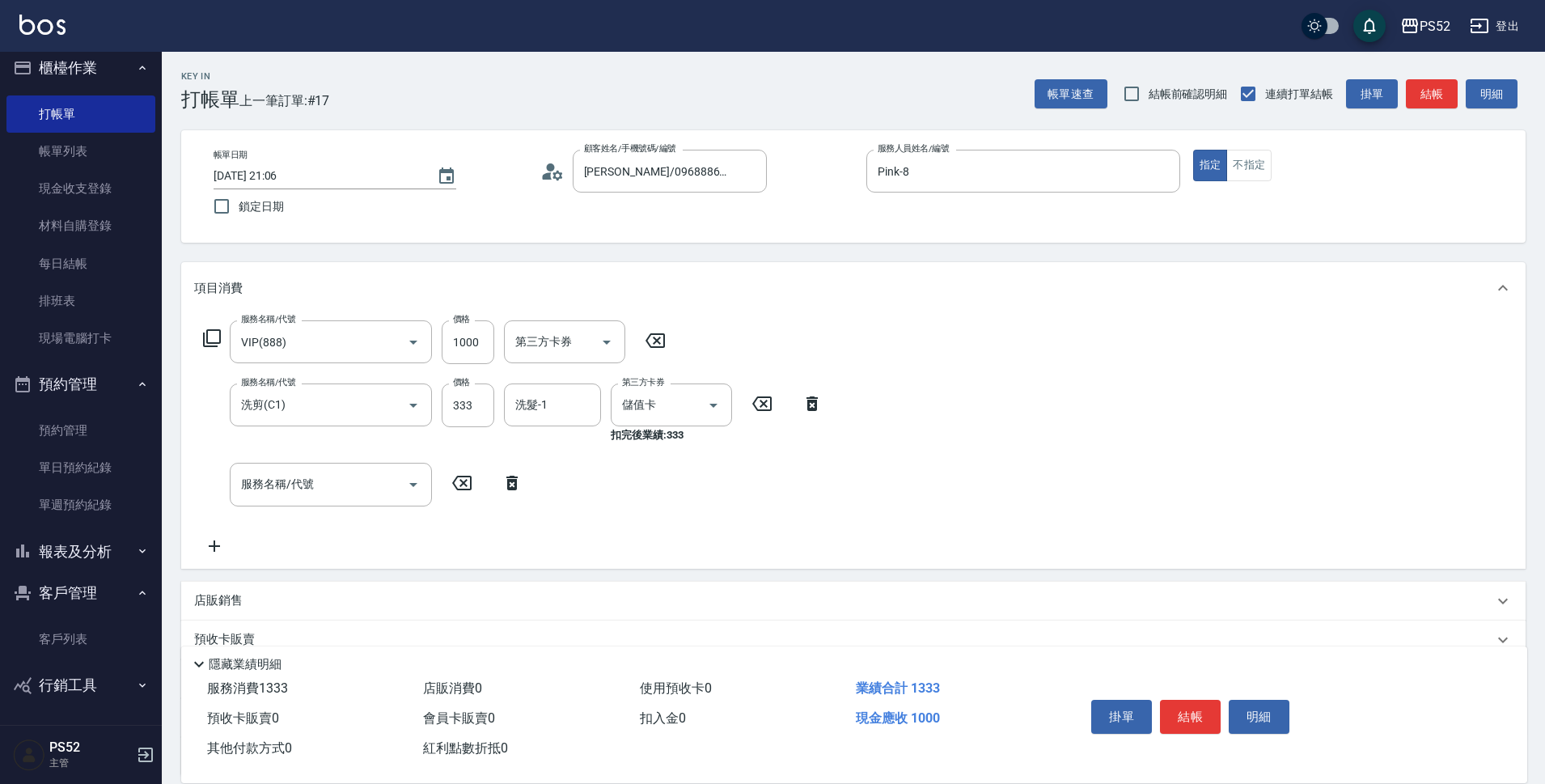
click at [327, 597] on div "店販銷售" at bounding box center [844, 600] width 1299 height 17
type input "Pink-8"
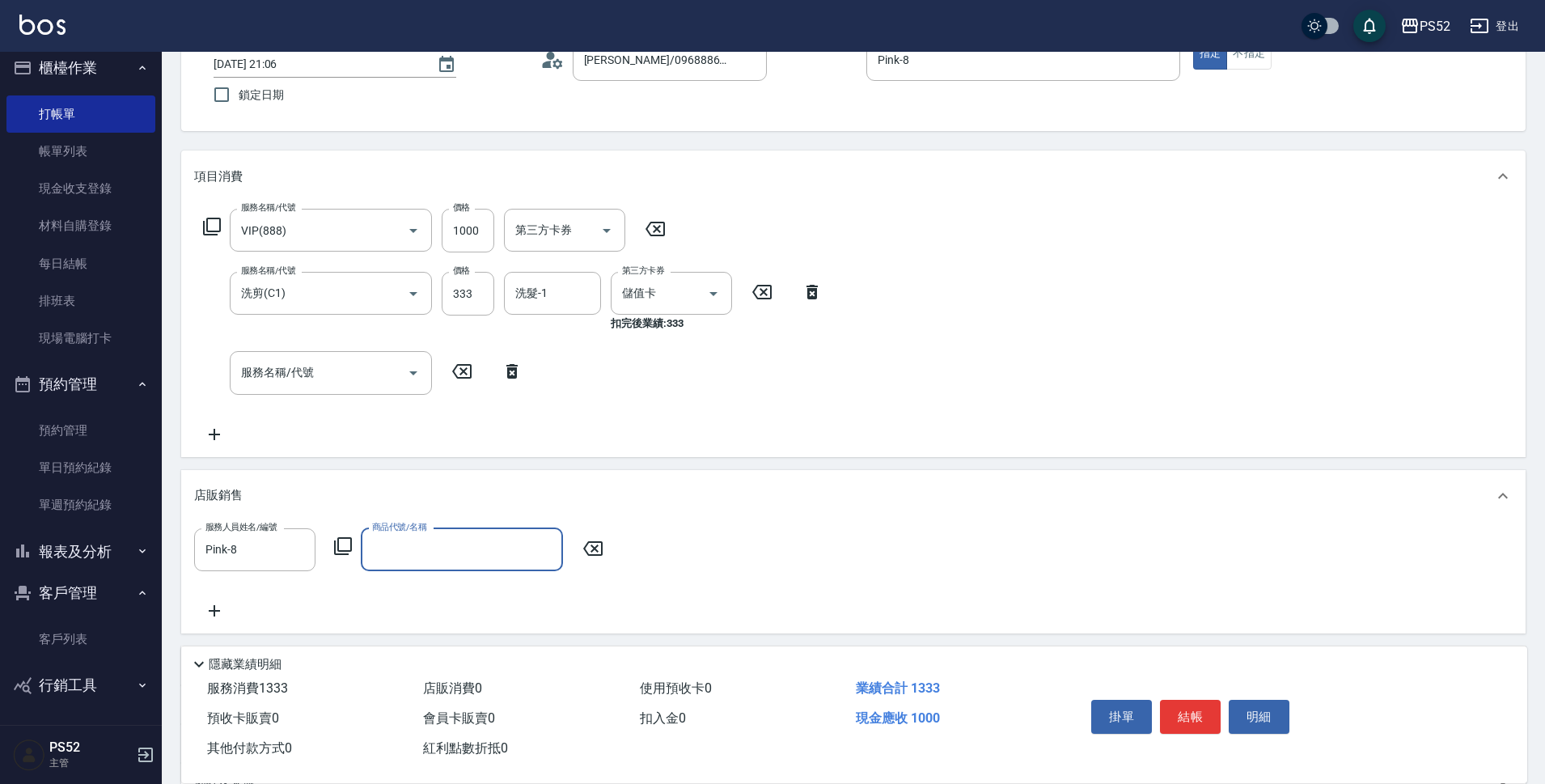
scroll to position [135, 0]
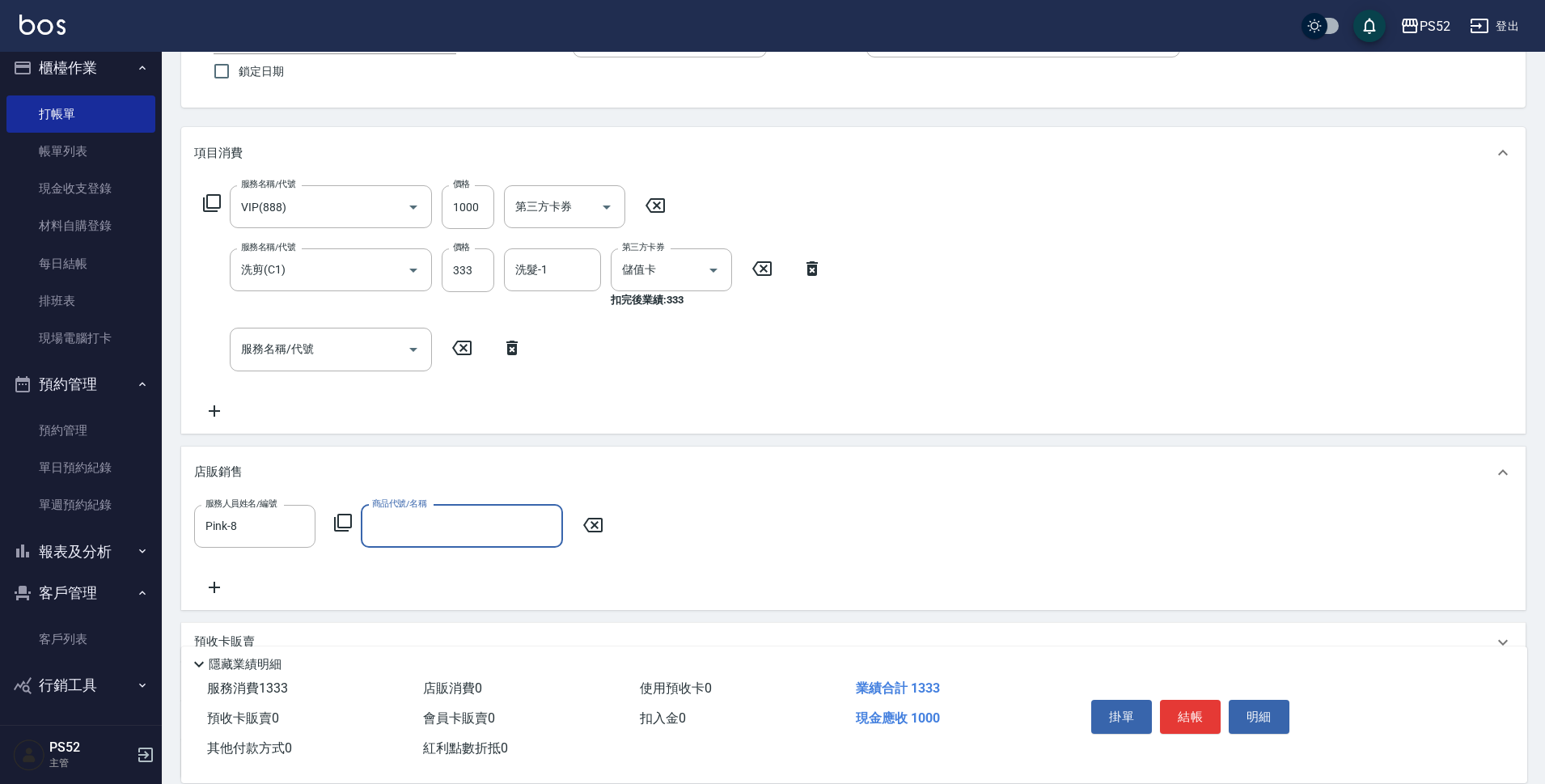
click at [457, 524] on input "商品代號/名稱" at bounding box center [462, 526] width 187 height 29
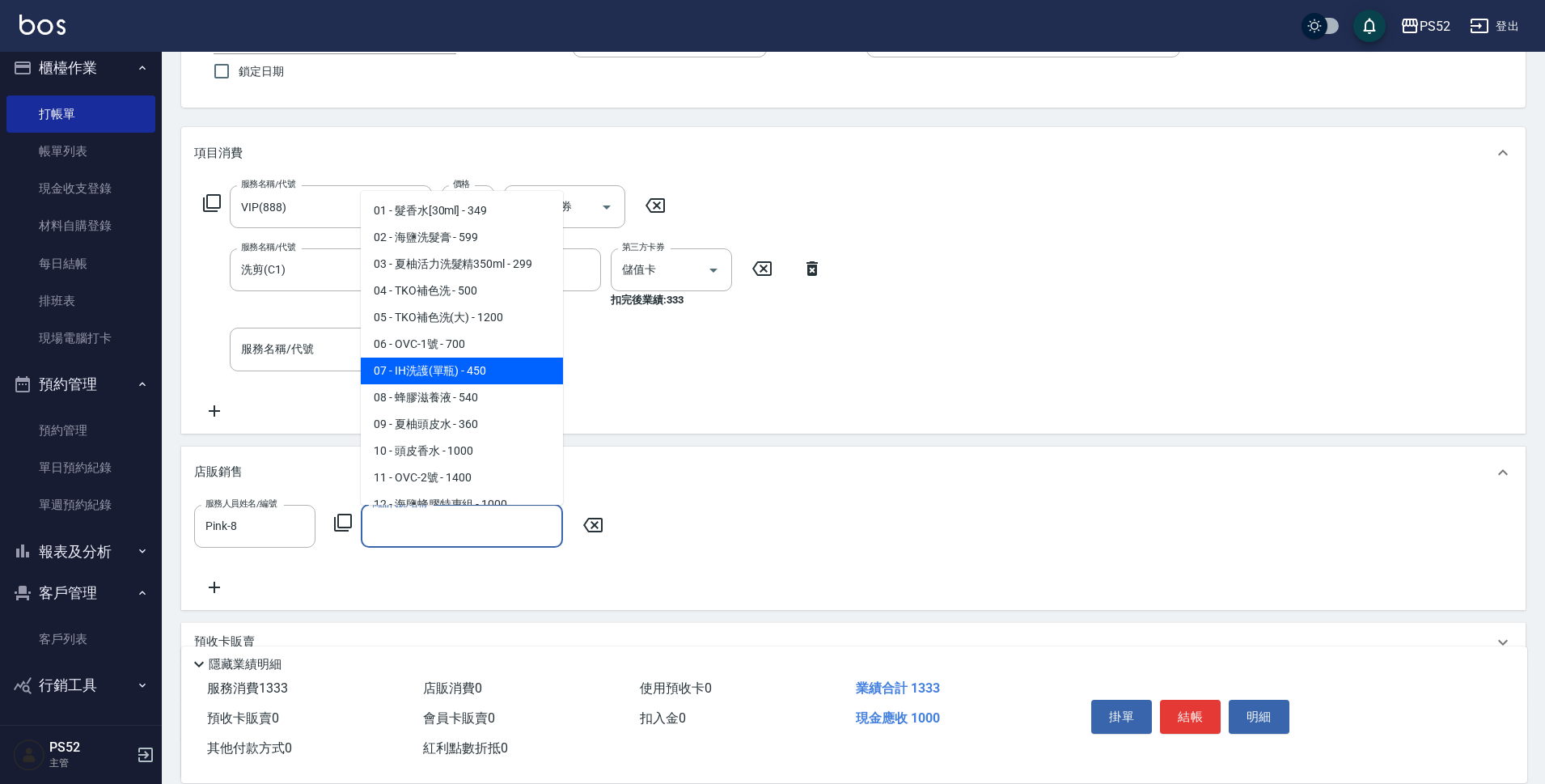
click at [475, 378] on span "07 - IH洗護(單瓶) - 450" at bounding box center [461, 371] width 202 height 27
type input "IH洗護(單瓶)"
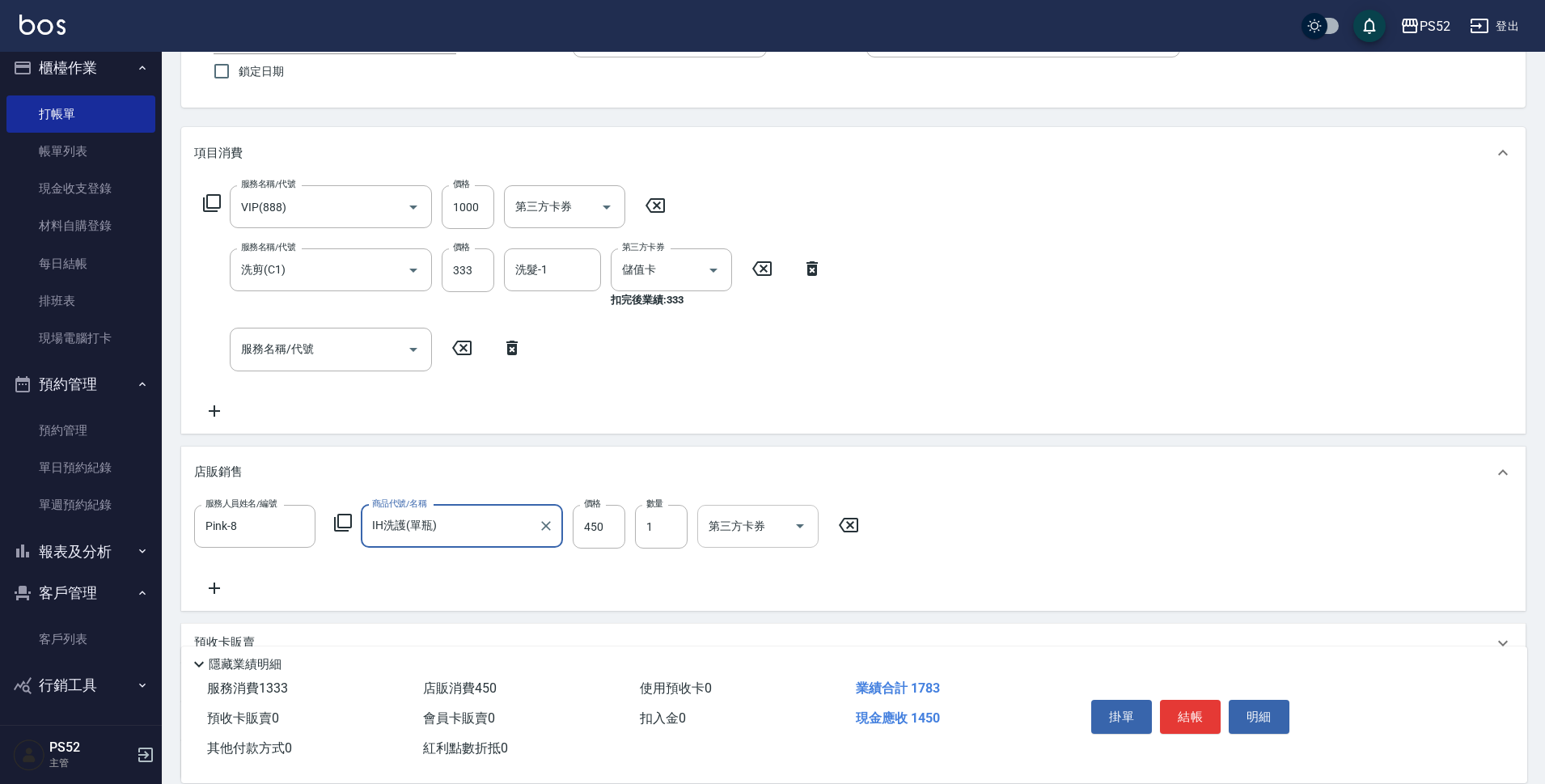
click at [757, 547] on div "第三方卡券" at bounding box center [758, 526] width 121 height 43
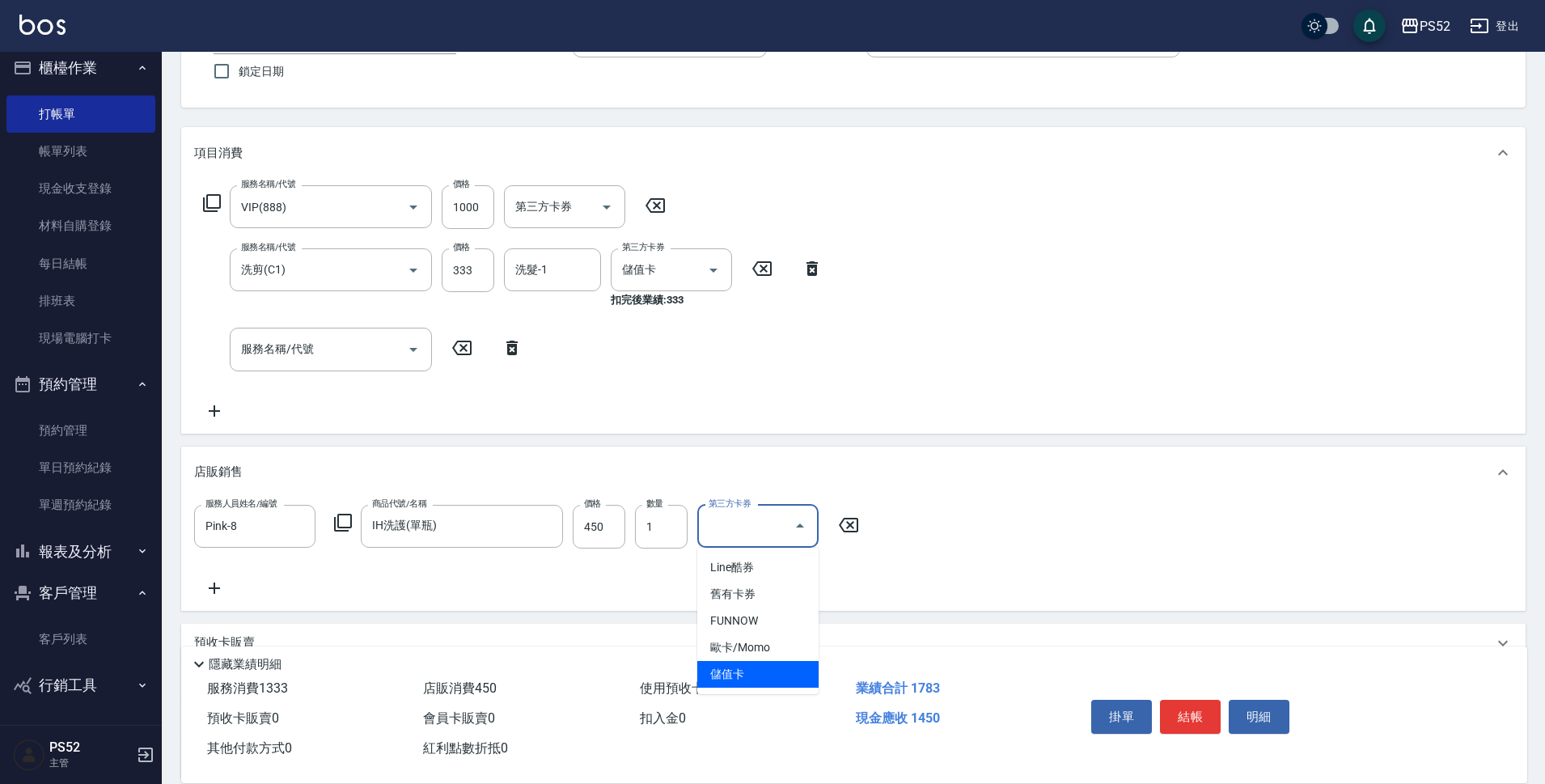
click at [767, 663] on span "儲值卡" at bounding box center [758, 674] width 121 height 27
type input "儲值卡"
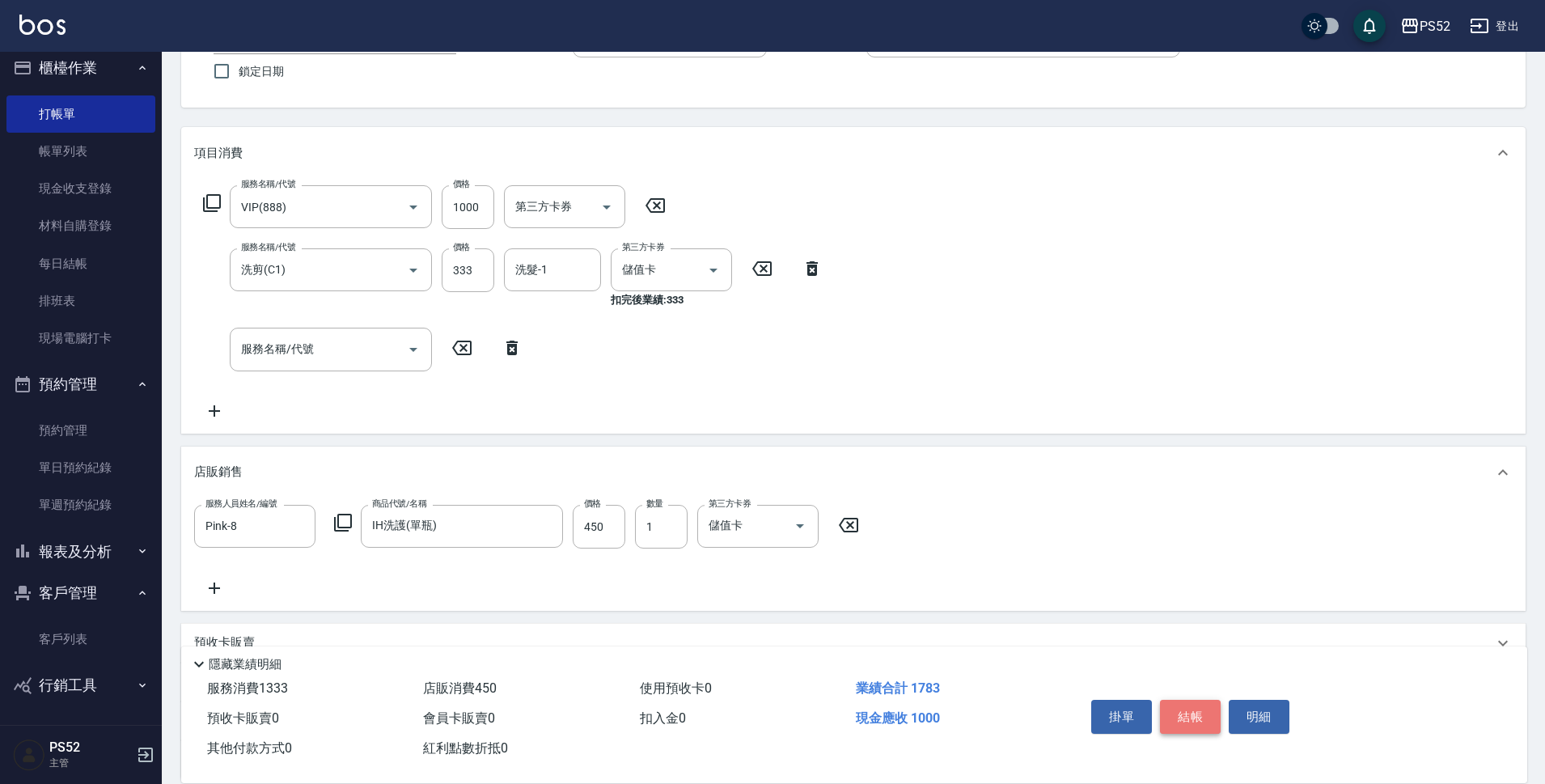
click at [1196, 706] on button "結帳" at bounding box center [1190, 716] width 61 height 34
type input "2025/08/22 21:07"
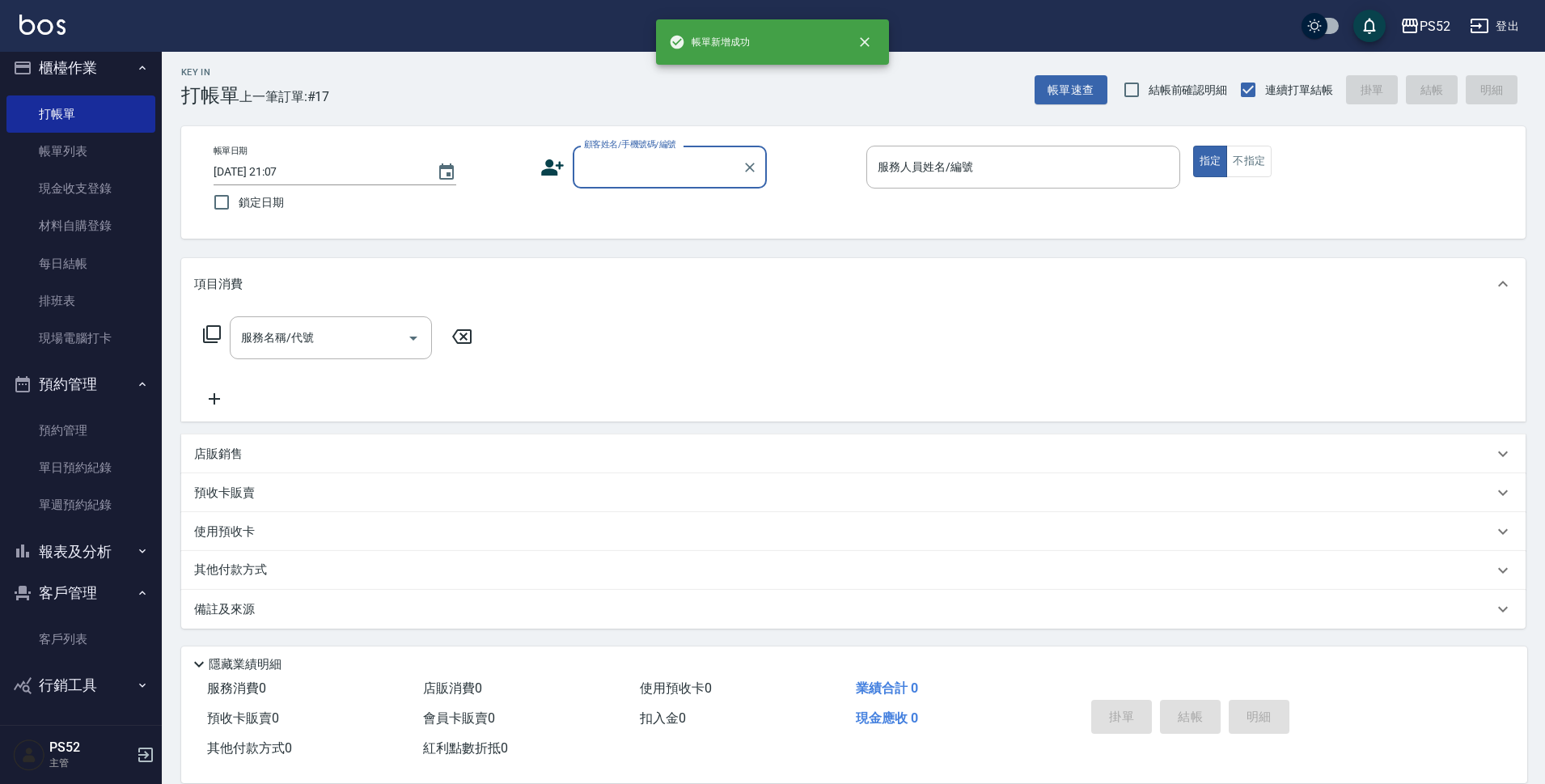
scroll to position [4, 0]
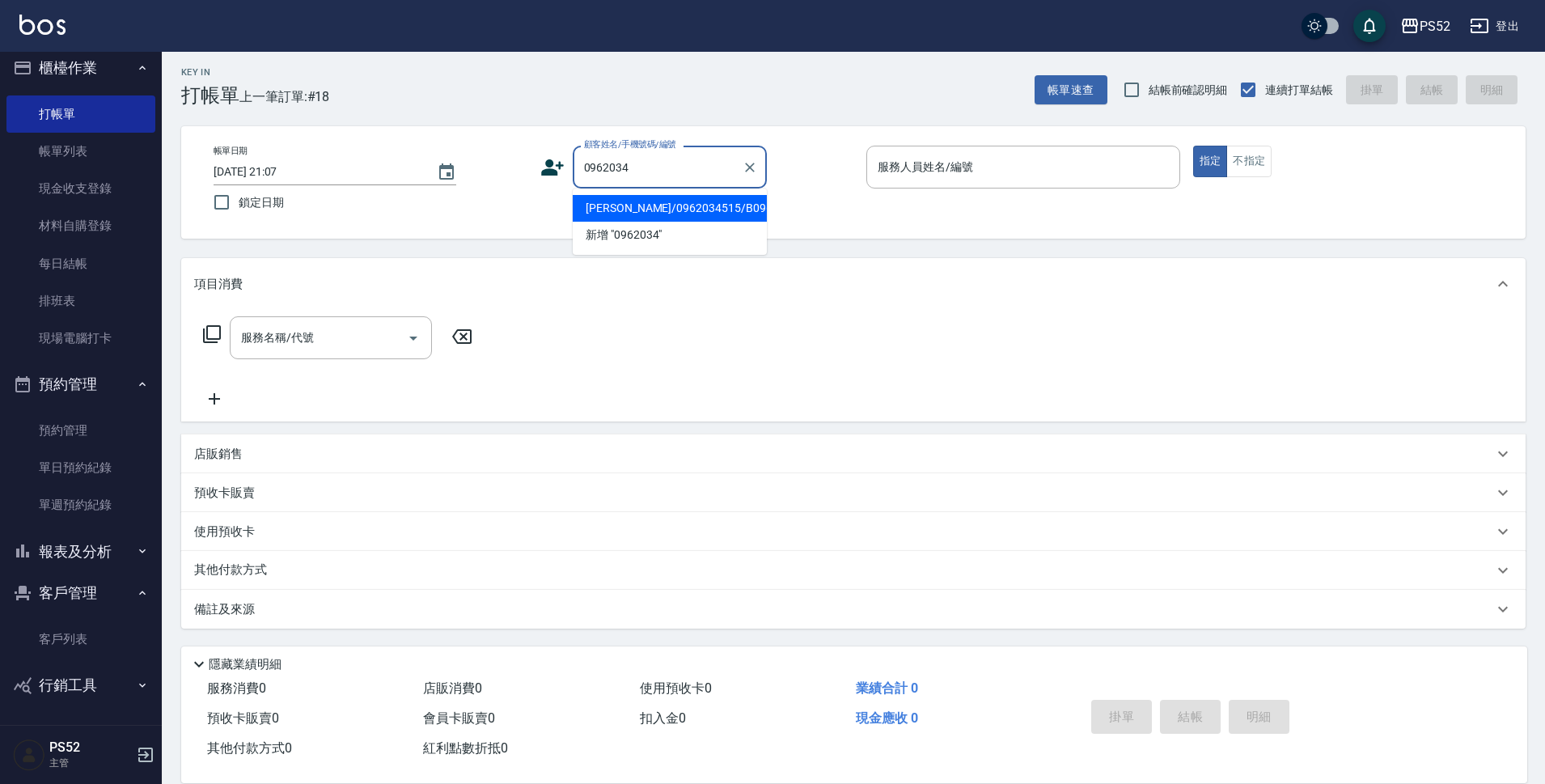
click at [686, 212] on li "石哲毓/0962034515/B0962034515" at bounding box center [670, 209] width 194 height 27
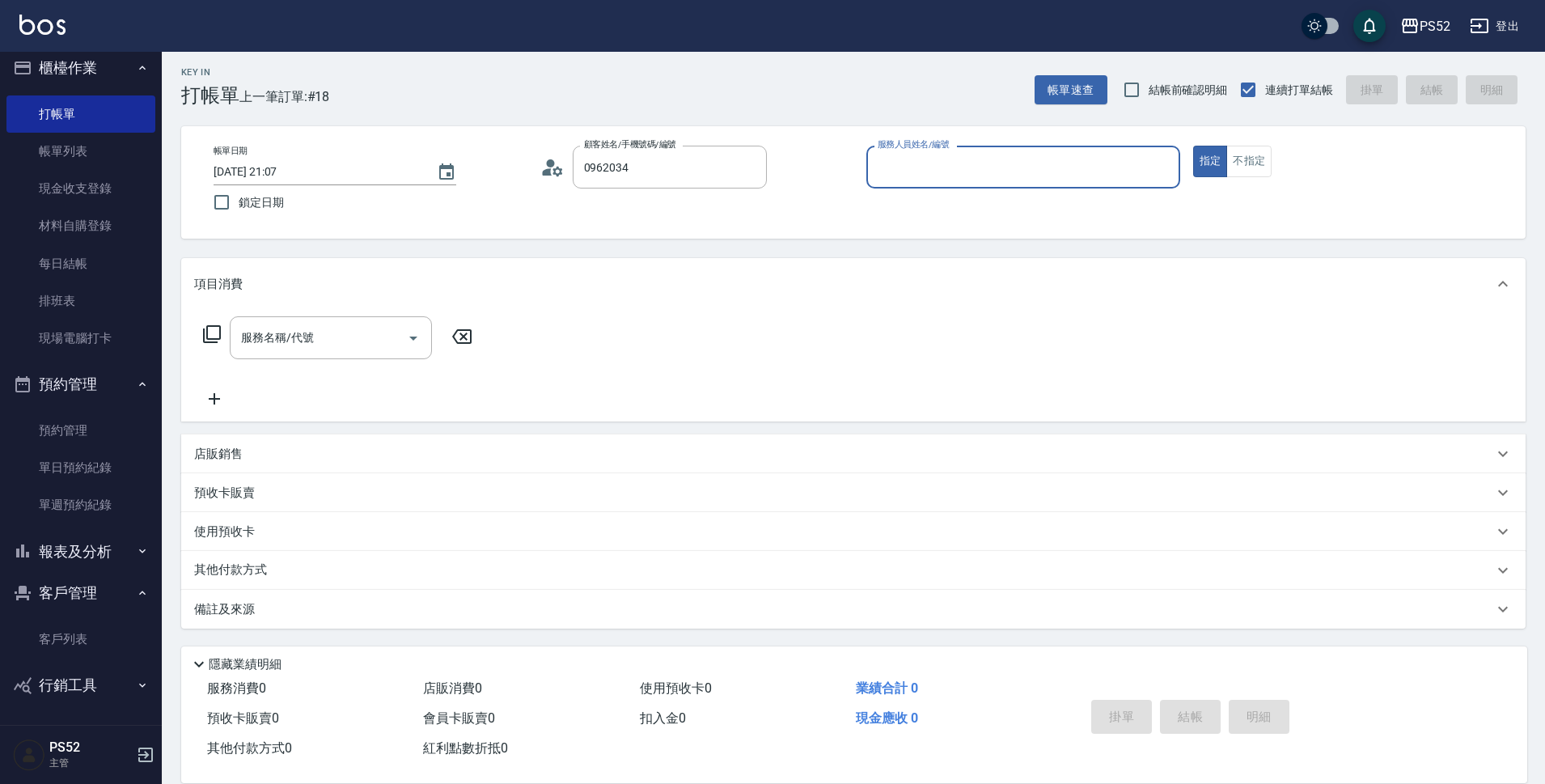
type input "石哲毓/0962034515/B0962034515"
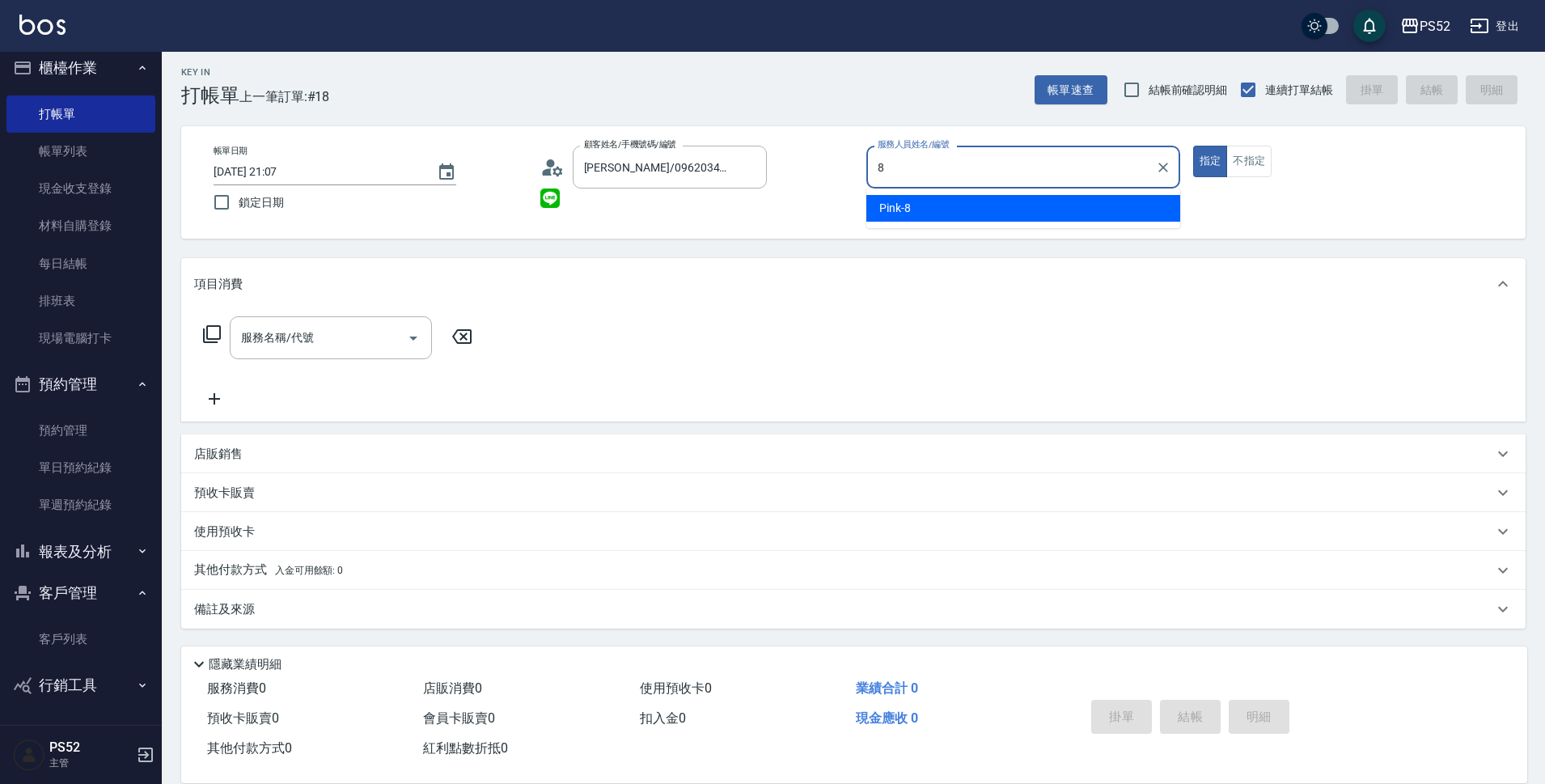
type input "Pink-8"
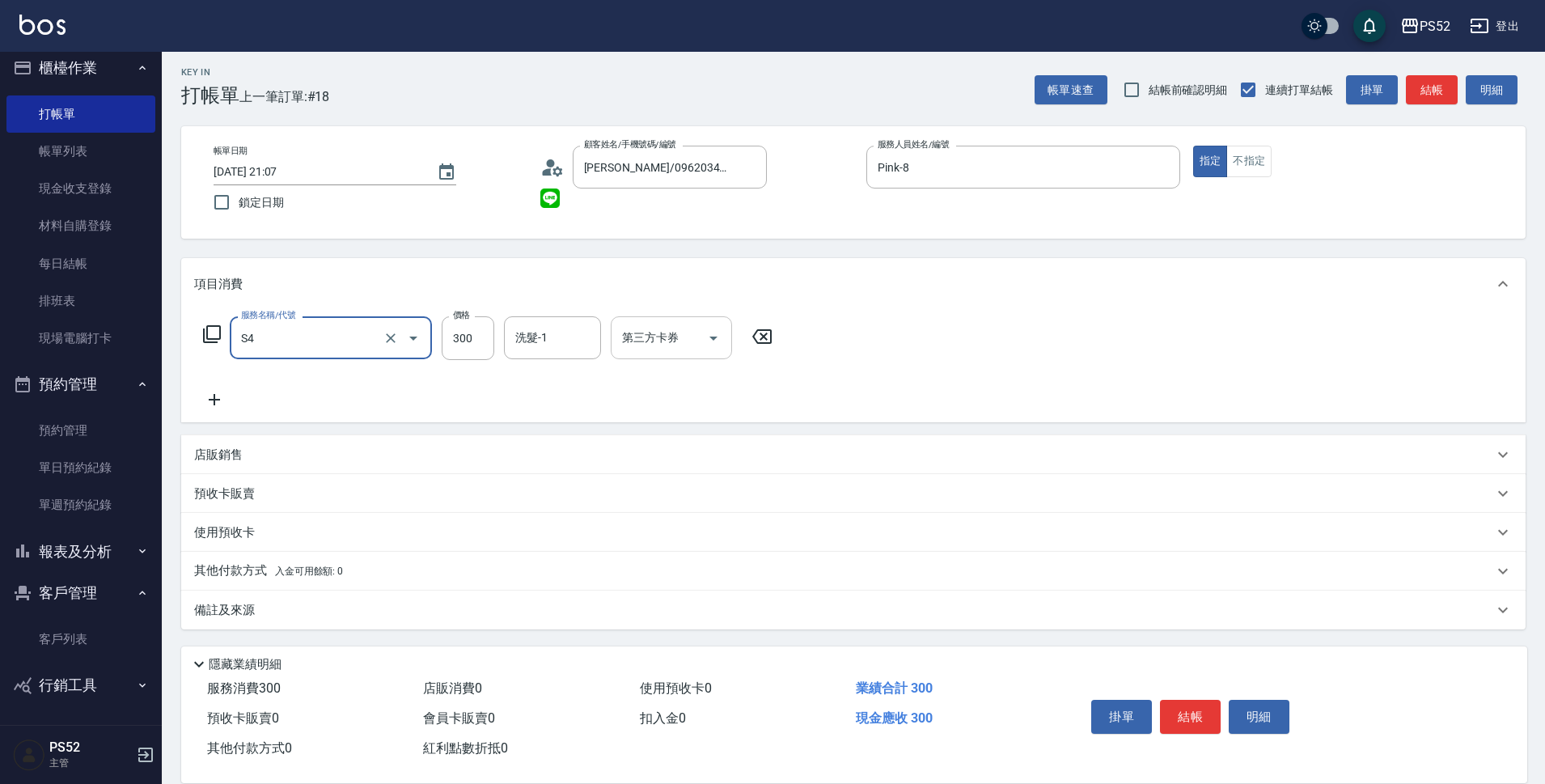
click at [696, 326] on input "第三方卡券" at bounding box center [659, 338] width 82 height 29
type input "洗髮300元(S4)"
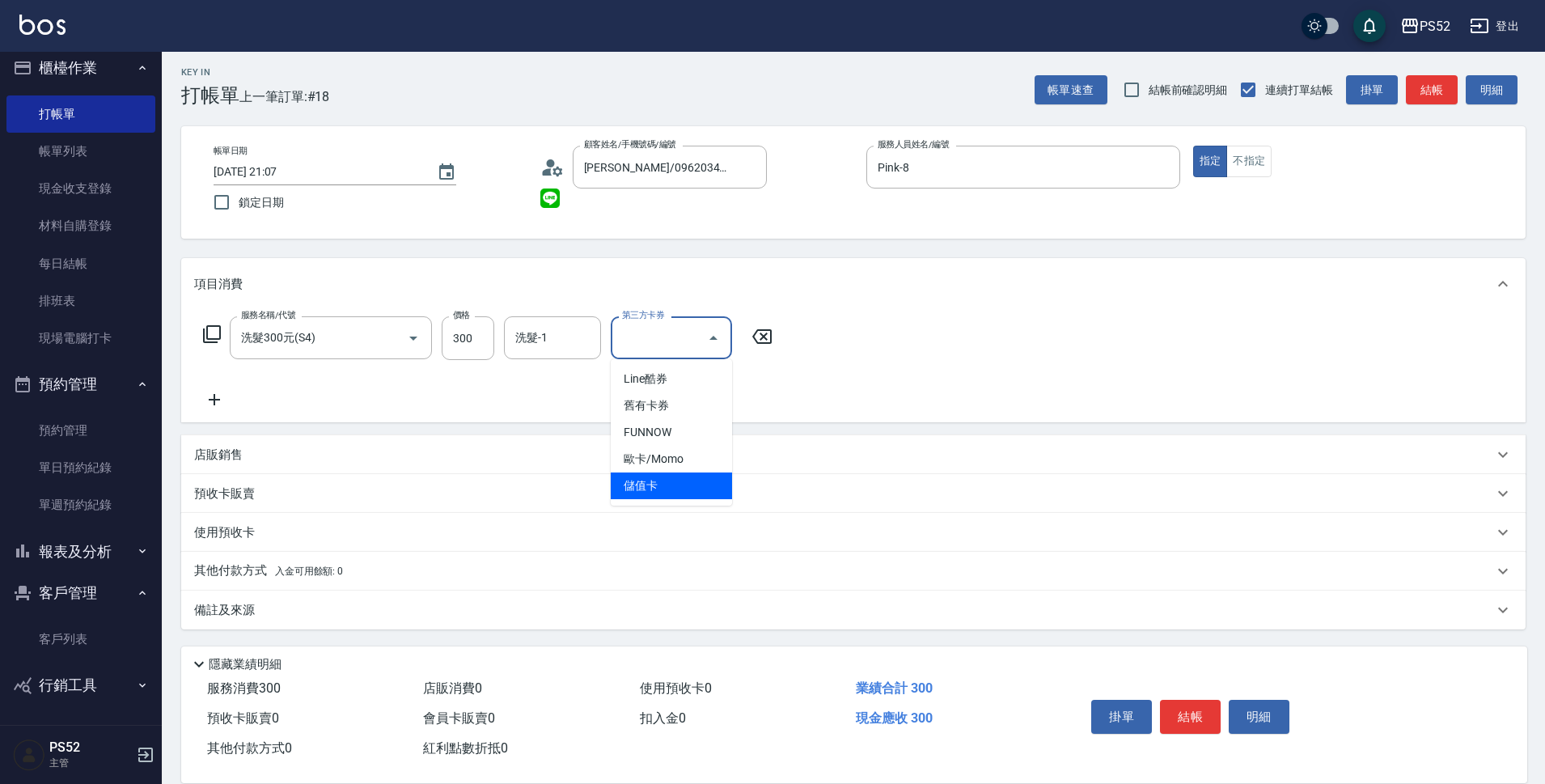
click at [657, 483] on span "儲值卡" at bounding box center [672, 485] width 121 height 27
type input "儲值卡"
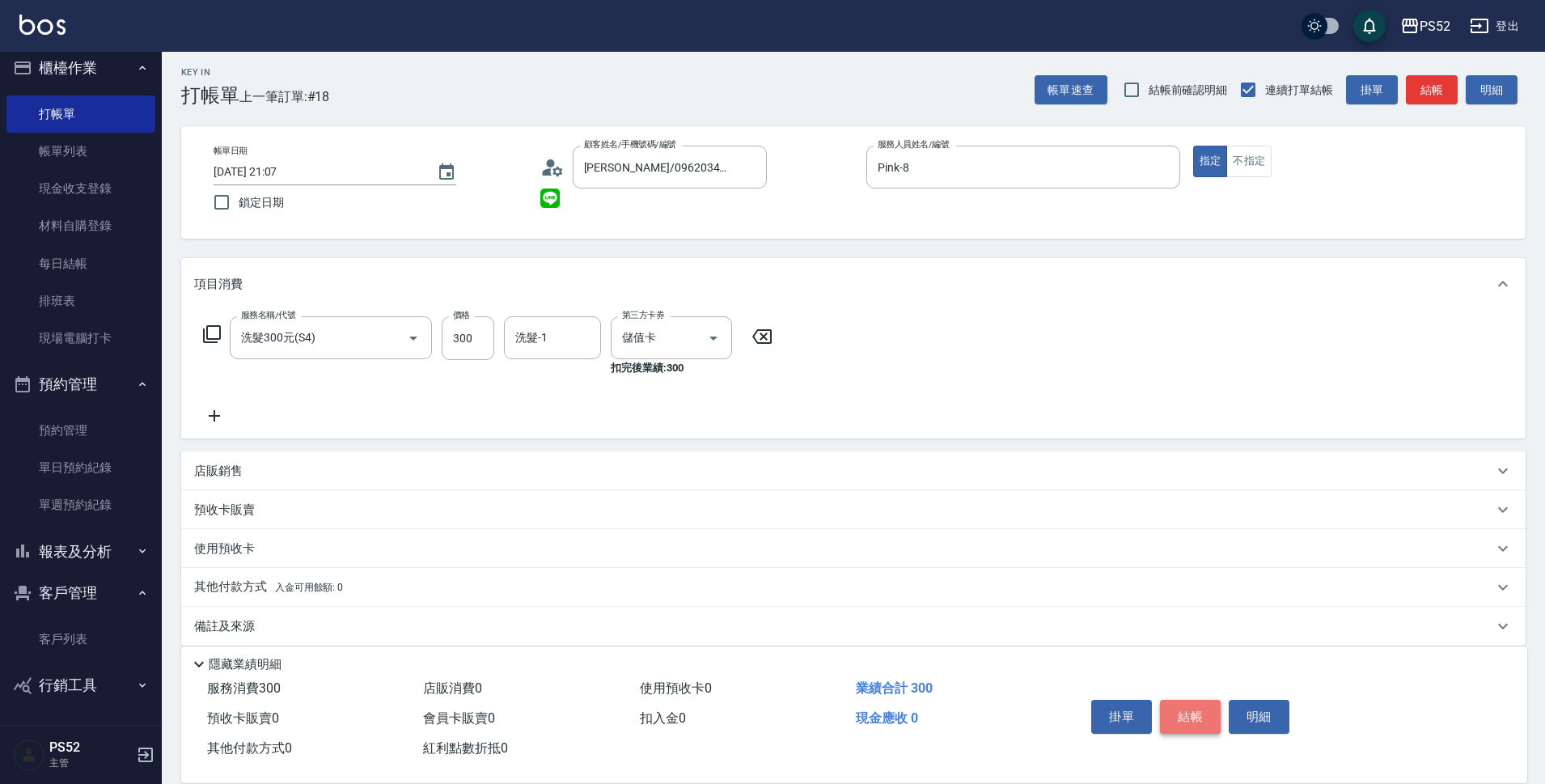
click at [1185, 709] on button "結帳" at bounding box center [1190, 716] width 61 height 34
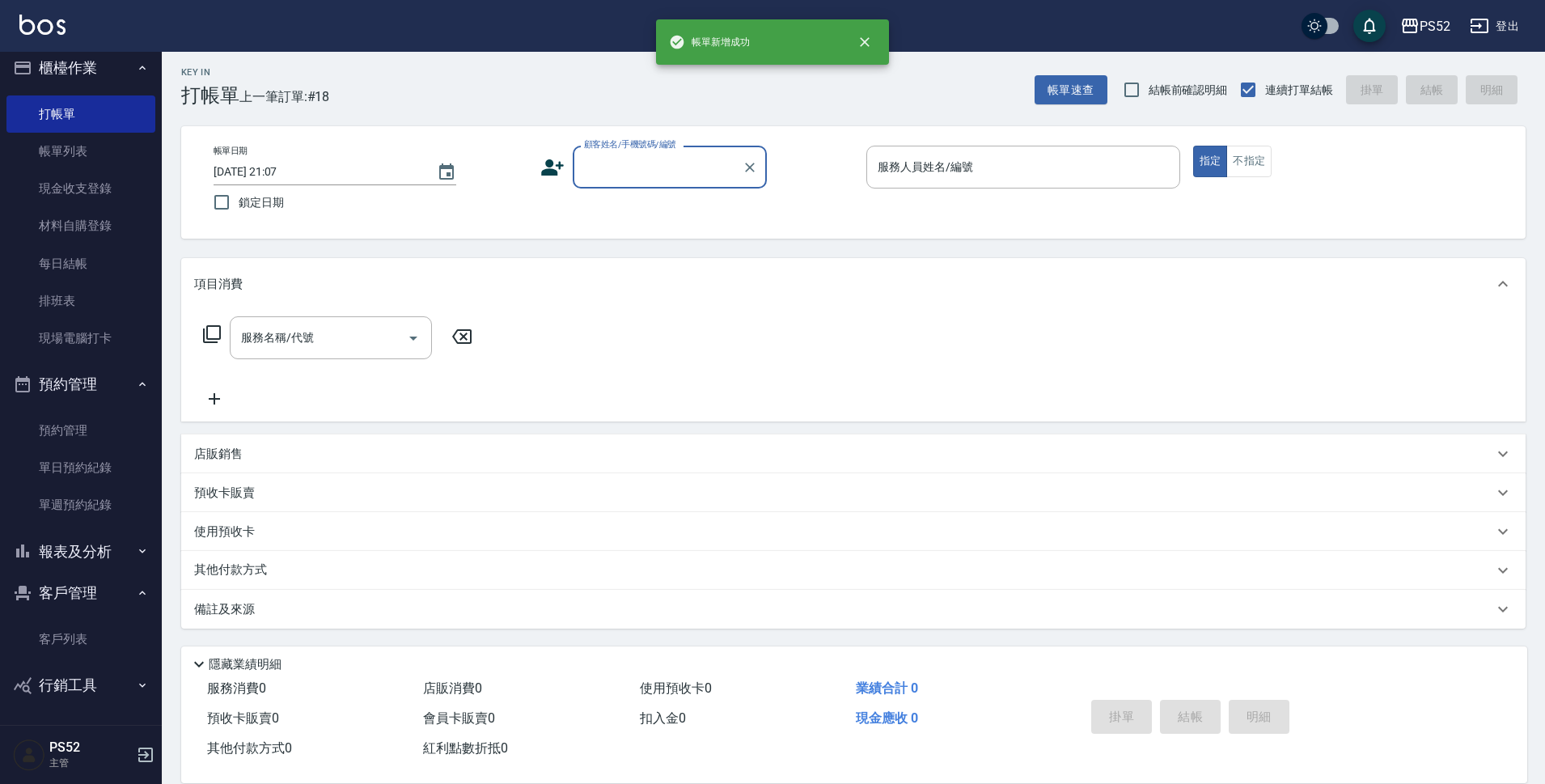
scroll to position [0, 0]
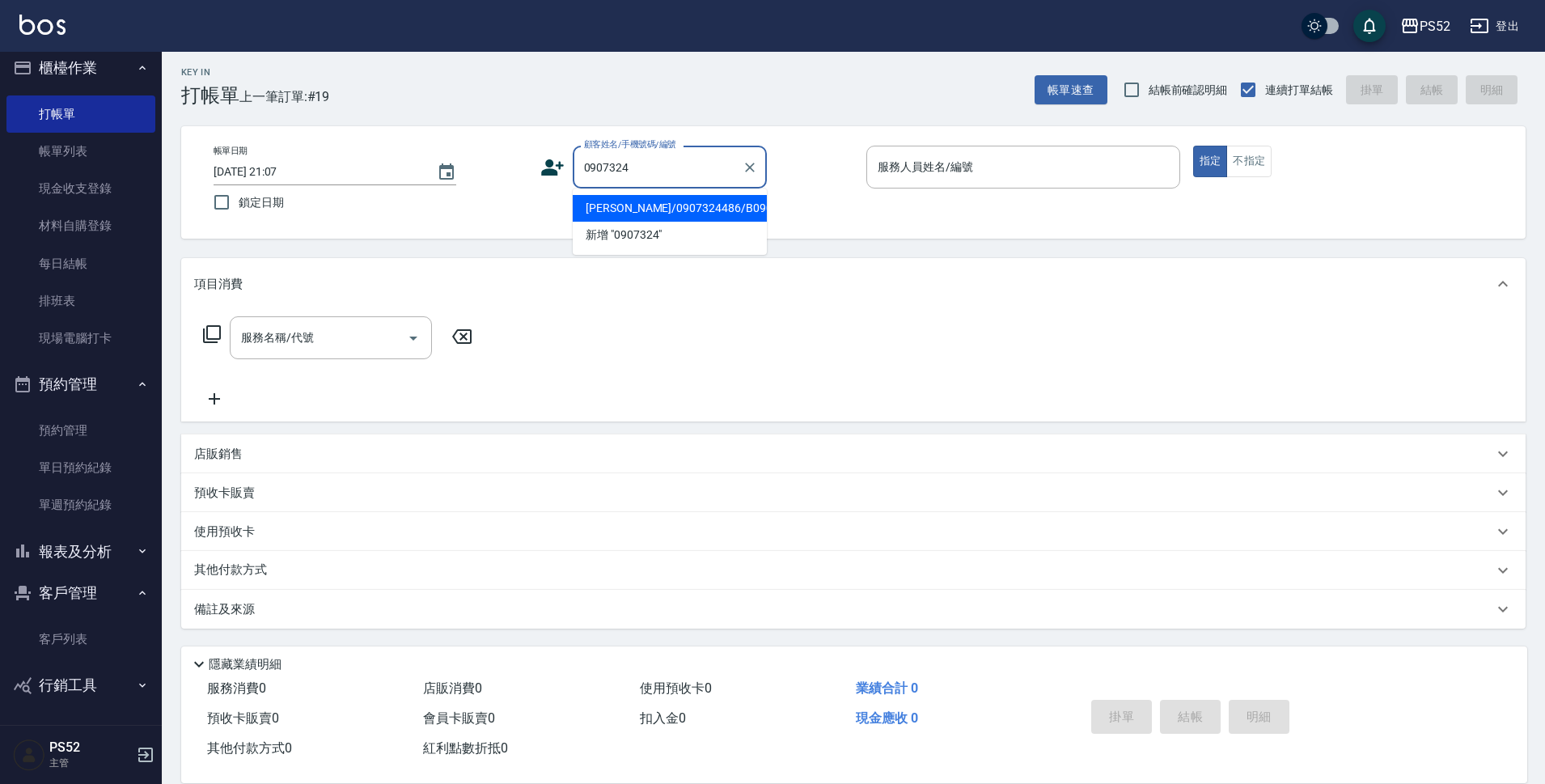
click at [617, 217] on li "林保全/0907324486/B0907324486" at bounding box center [670, 209] width 194 height 27
type input "林保全/0907324486/B0907324486"
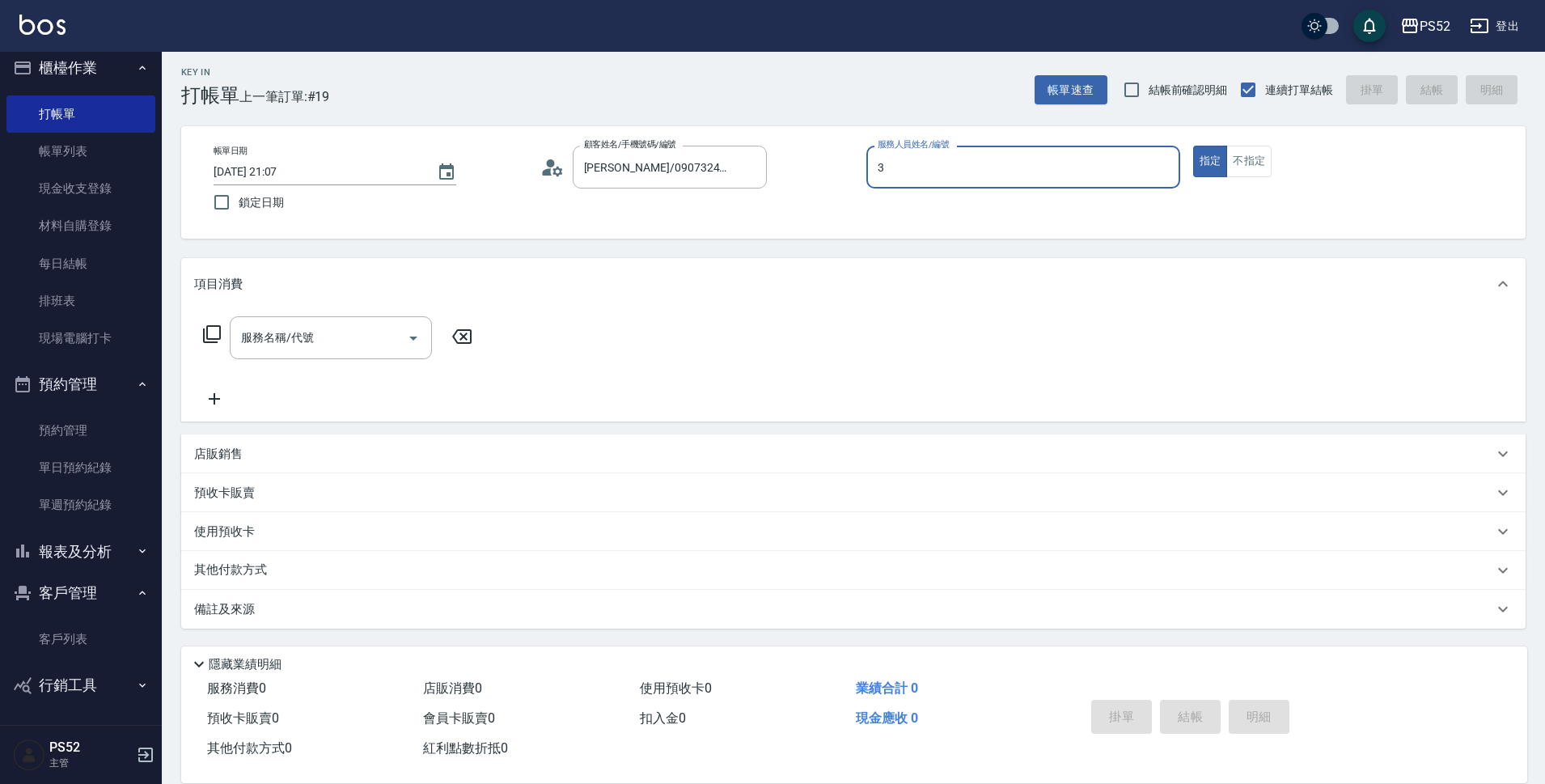
type input "Kamille～務必提前預約唷🫶-3"
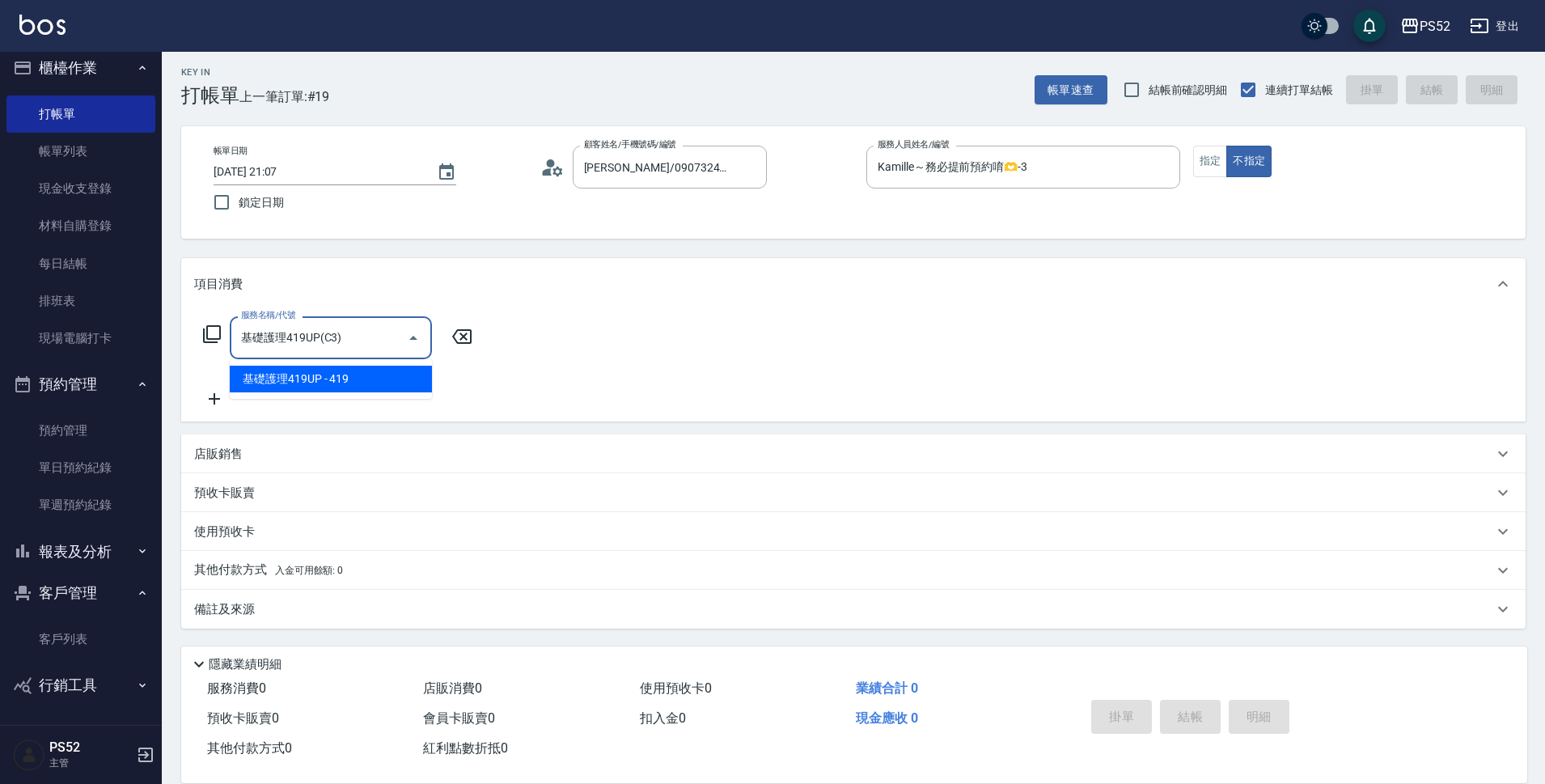
type input "基礎護理419UP(C3)"
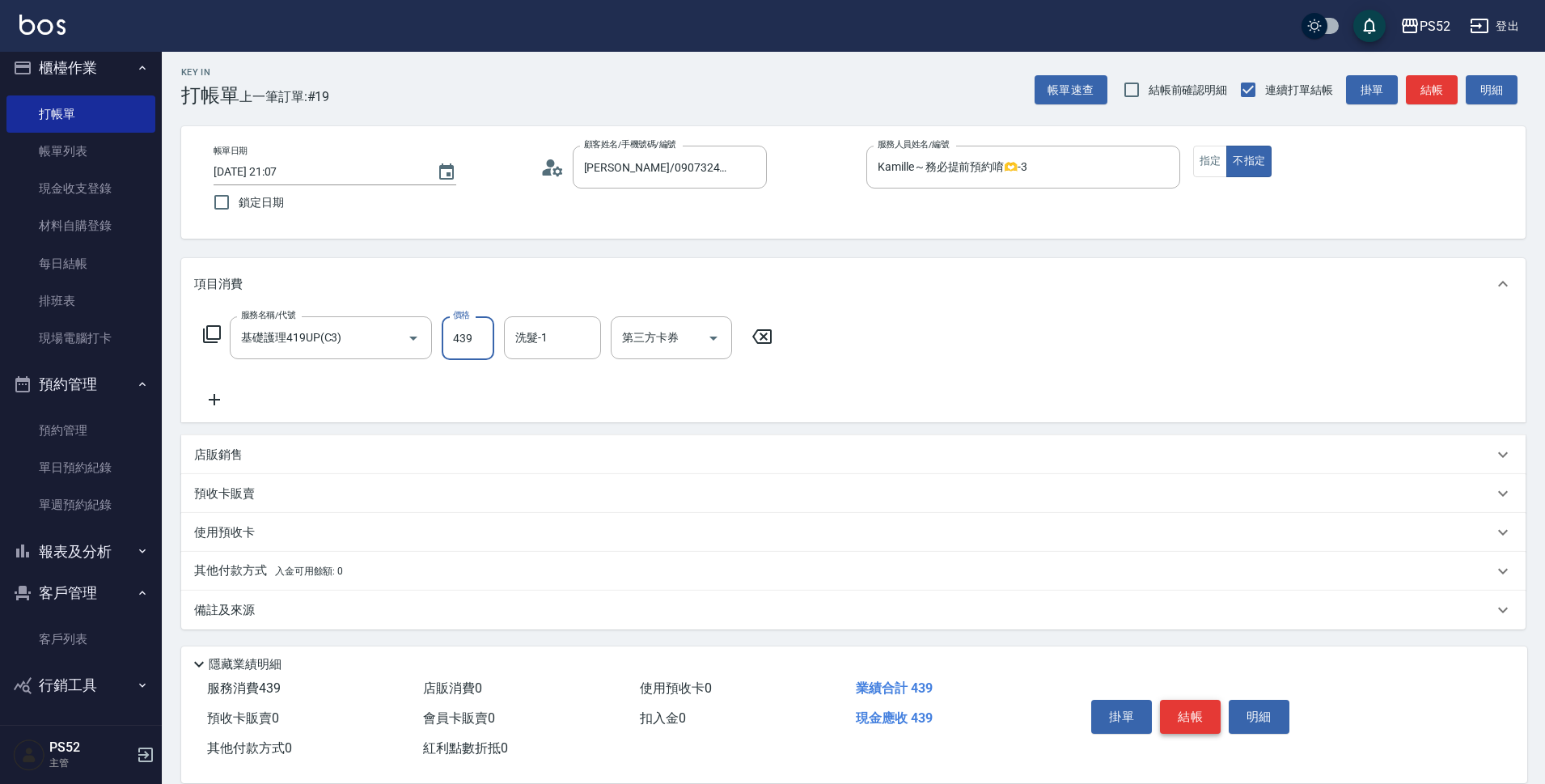
type input "439"
click at [1180, 707] on button "結帳" at bounding box center [1190, 716] width 61 height 34
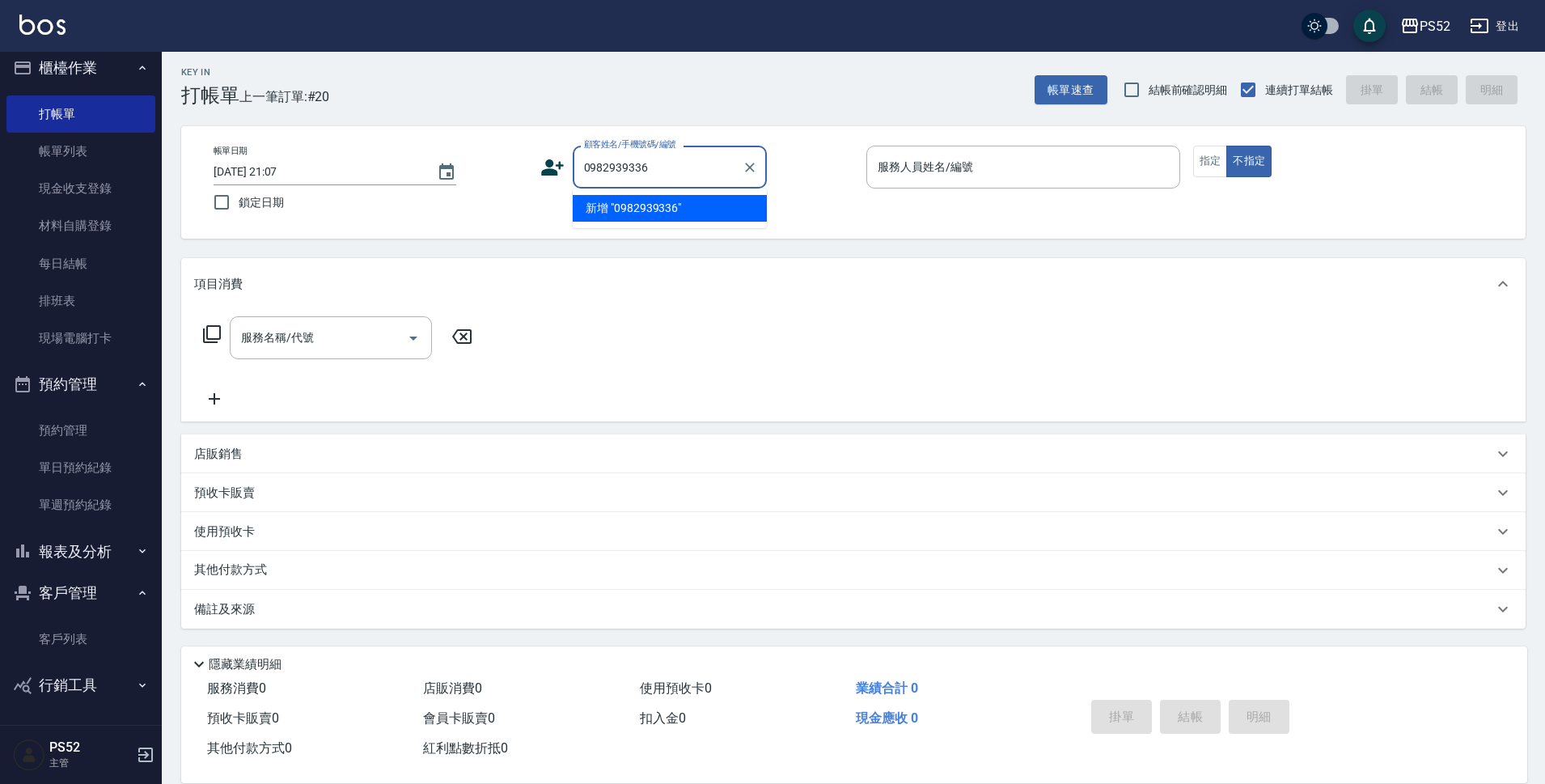
type input "0982939336"
click at [553, 169] on icon at bounding box center [552, 168] width 22 height 16
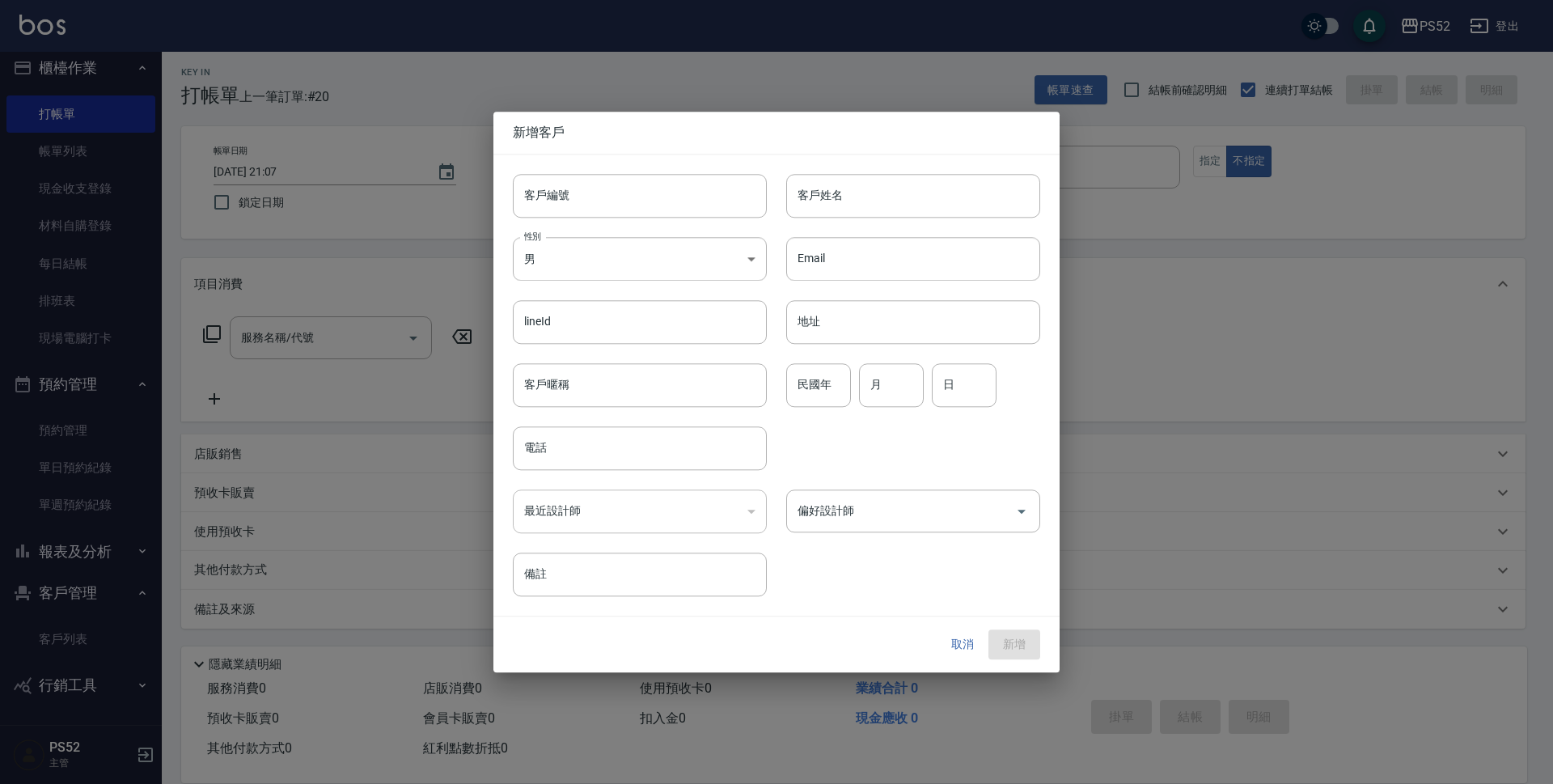
click at [592, 172] on div "客戶編號 客戶編號" at bounding box center [630, 186] width 273 height 63
click at [607, 188] on input "客戶編號" at bounding box center [640, 195] width 254 height 44
paste input "0982939336"
type input "B0982939336"
click at [569, 464] on input "電話" at bounding box center [640, 448] width 254 height 44
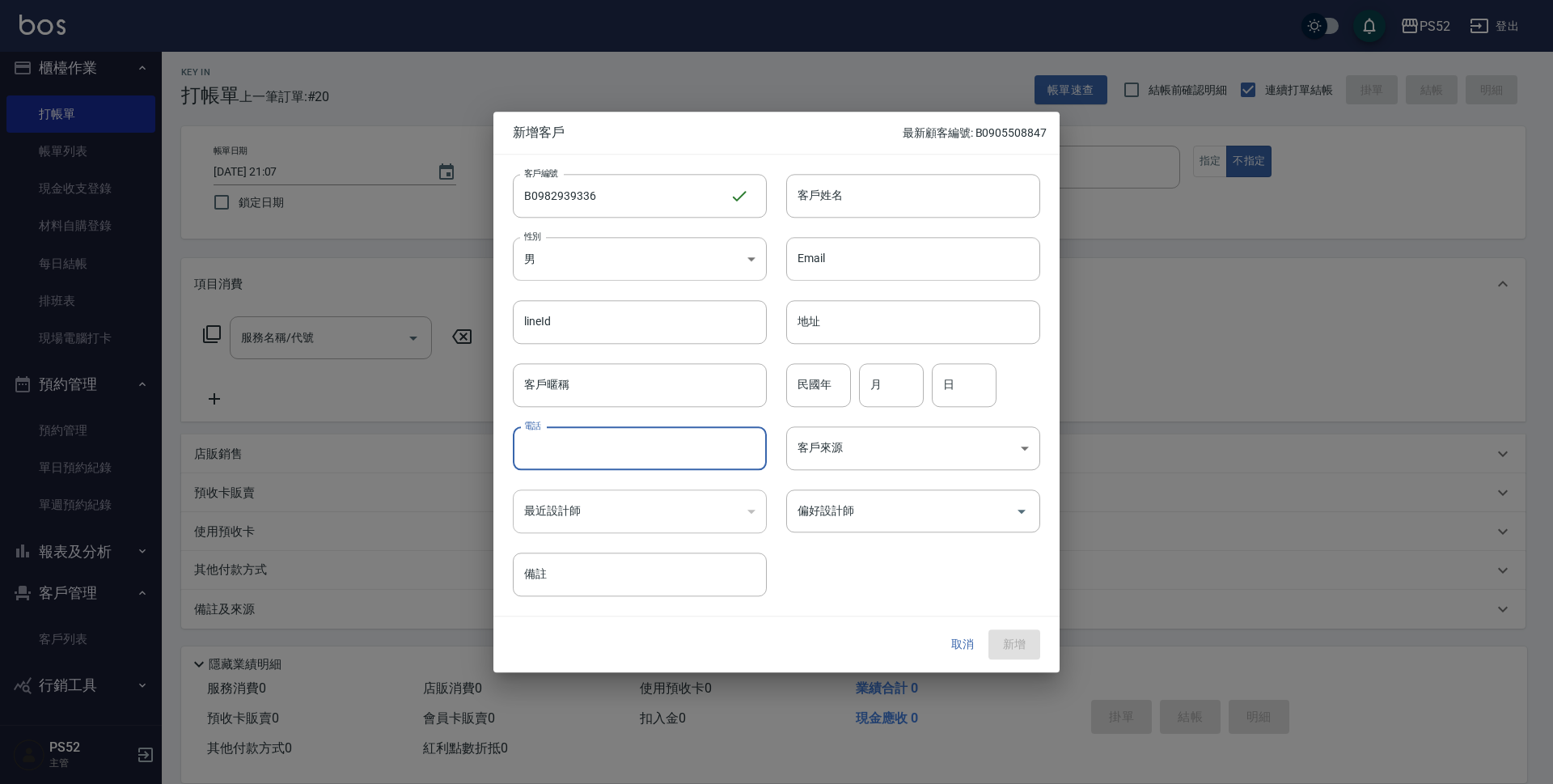
paste input "0982939336"
type input "0982939336"
click at [822, 374] on div "民國年 民國年" at bounding box center [818, 384] width 65 height 44
type input "8"
type input "2"
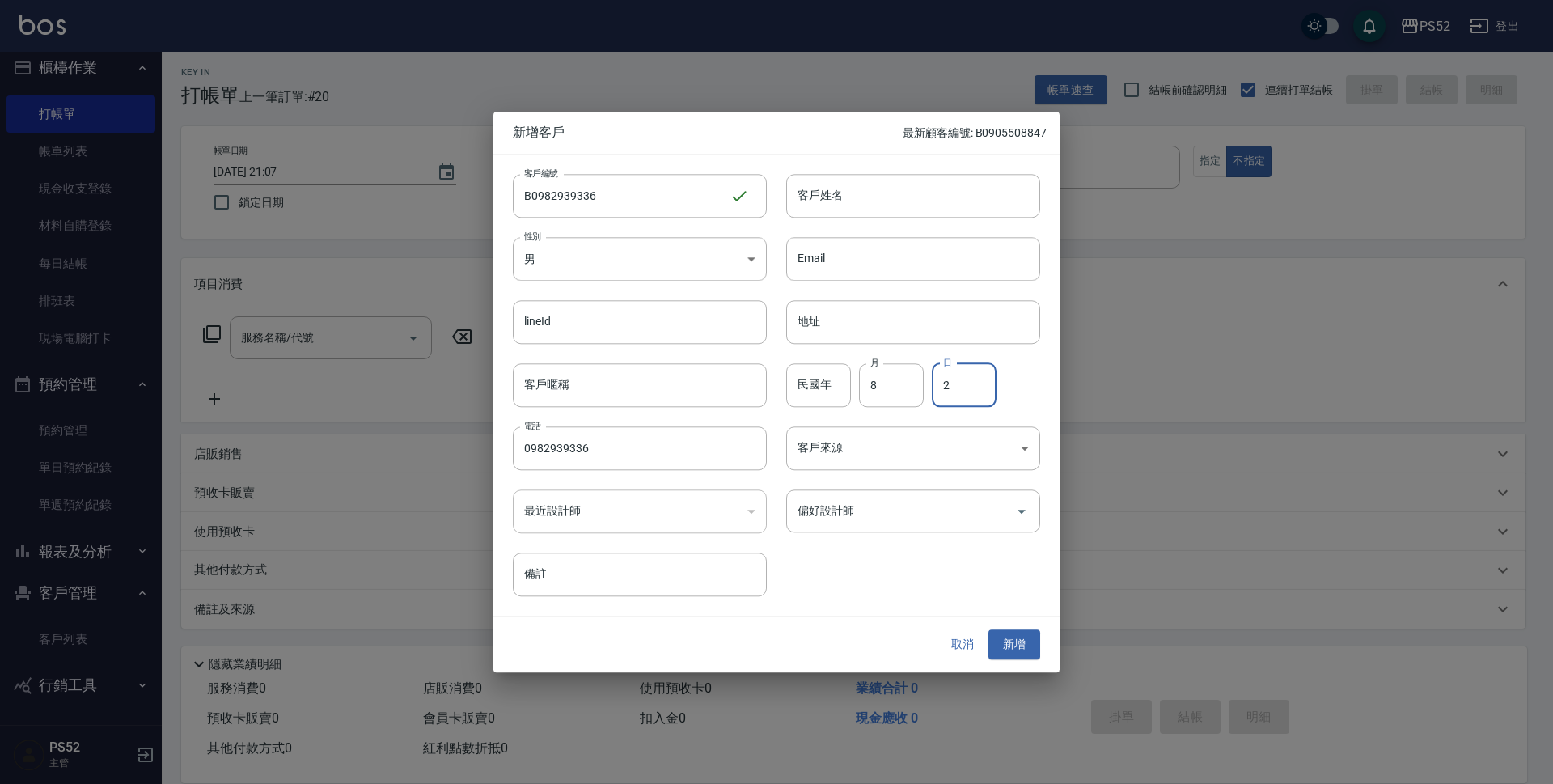
click at [783, 205] on div "客戶姓名 客戶姓名" at bounding box center [904, 186] width 273 height 63
click at [825, 197] on input "客戶姓名" at bounding box center [913, 195] width 254 height 44
type input "林文杰"
click at [1007, 641] on button "新增" at bounding box center [1014, 645] width 52 height 30
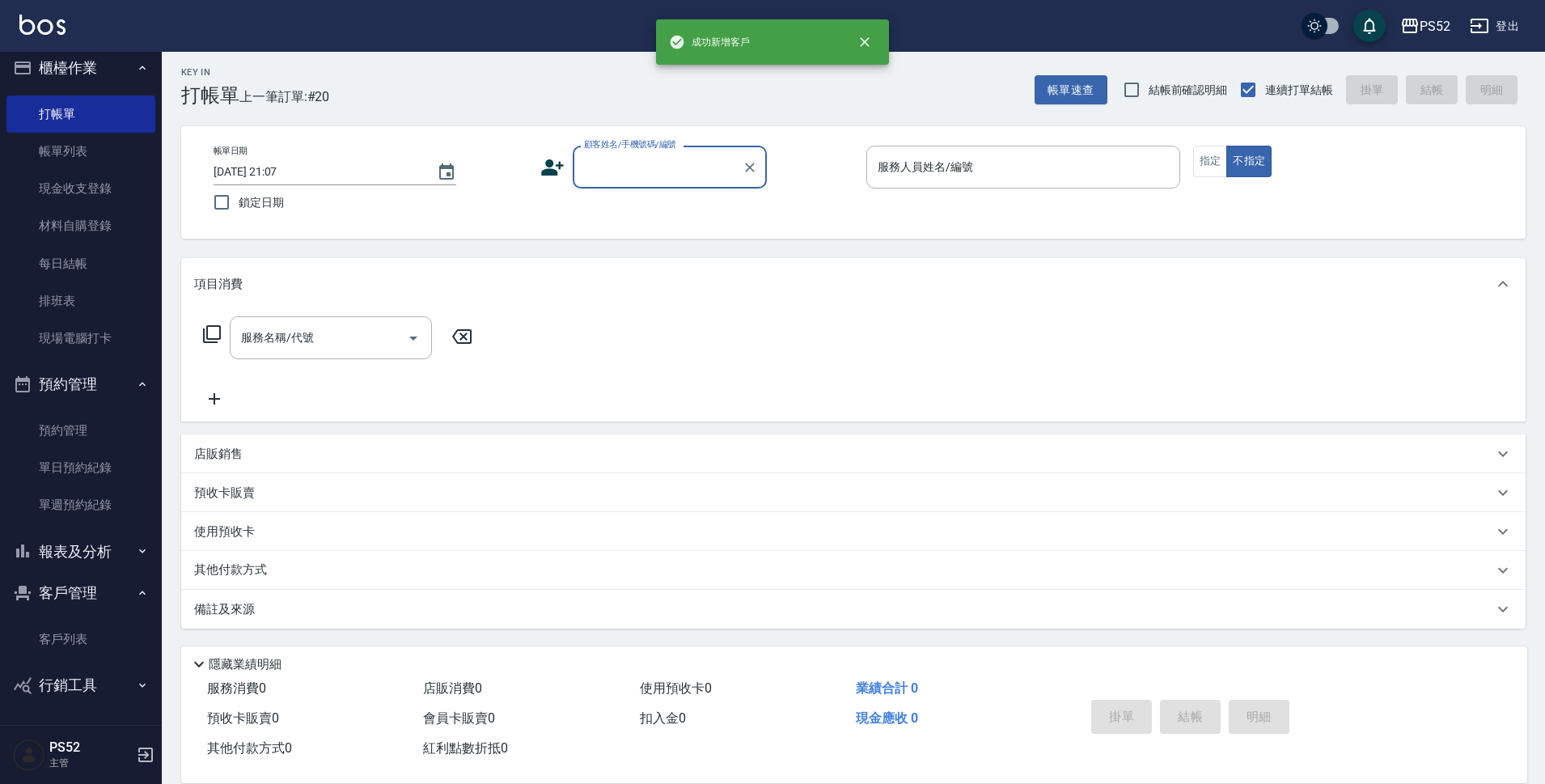
click at [673, 167] on input "顧客姓名/手機號碼/編號" at bounding box center [657, 167] width 155 height 29
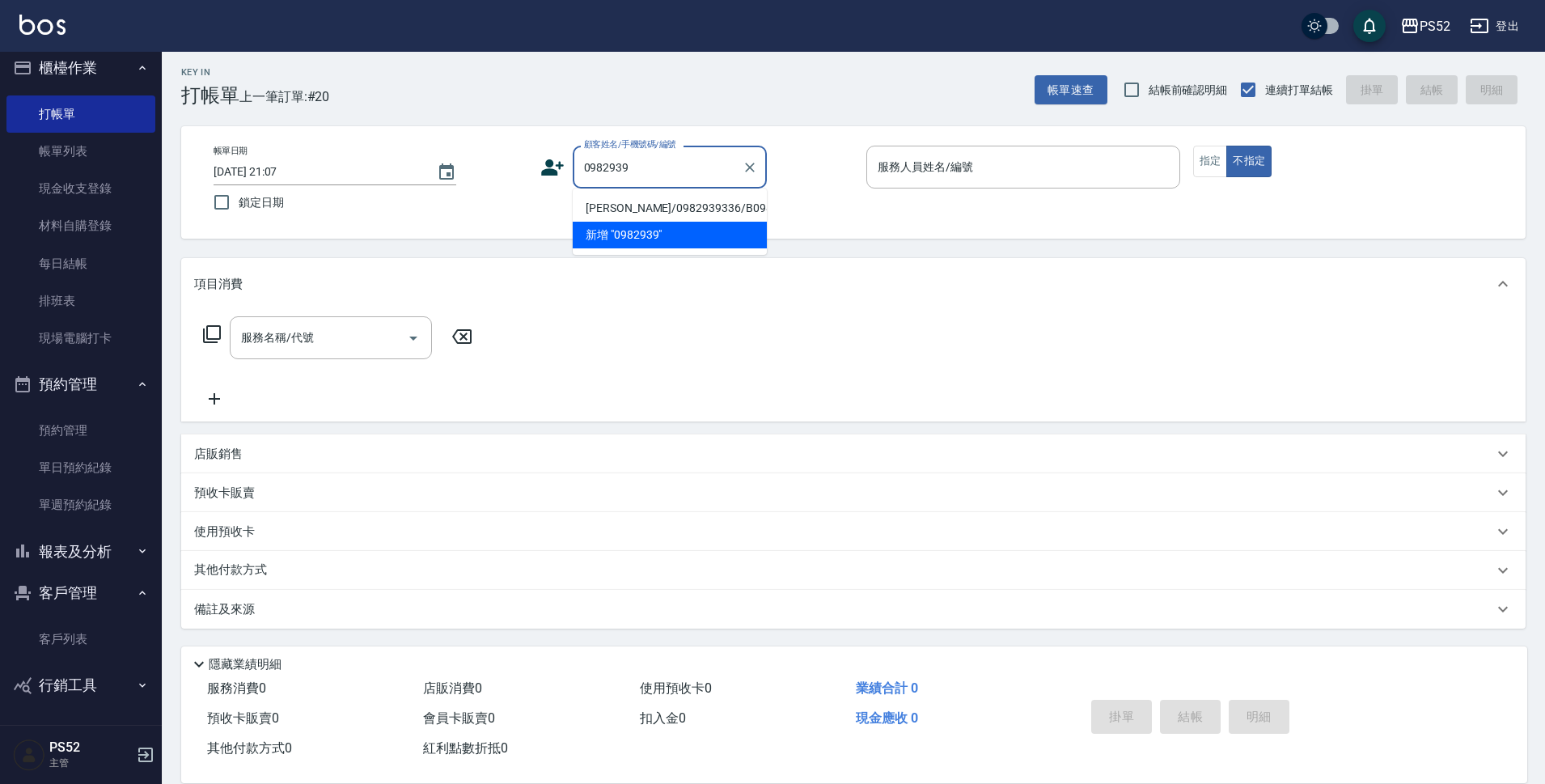
click at [646, 203] on li "林文杰/0982939336/B0982939336" at bounding box center [670, 209] width 194 height 27
type input "林文杰/0982939336/B0982939336"
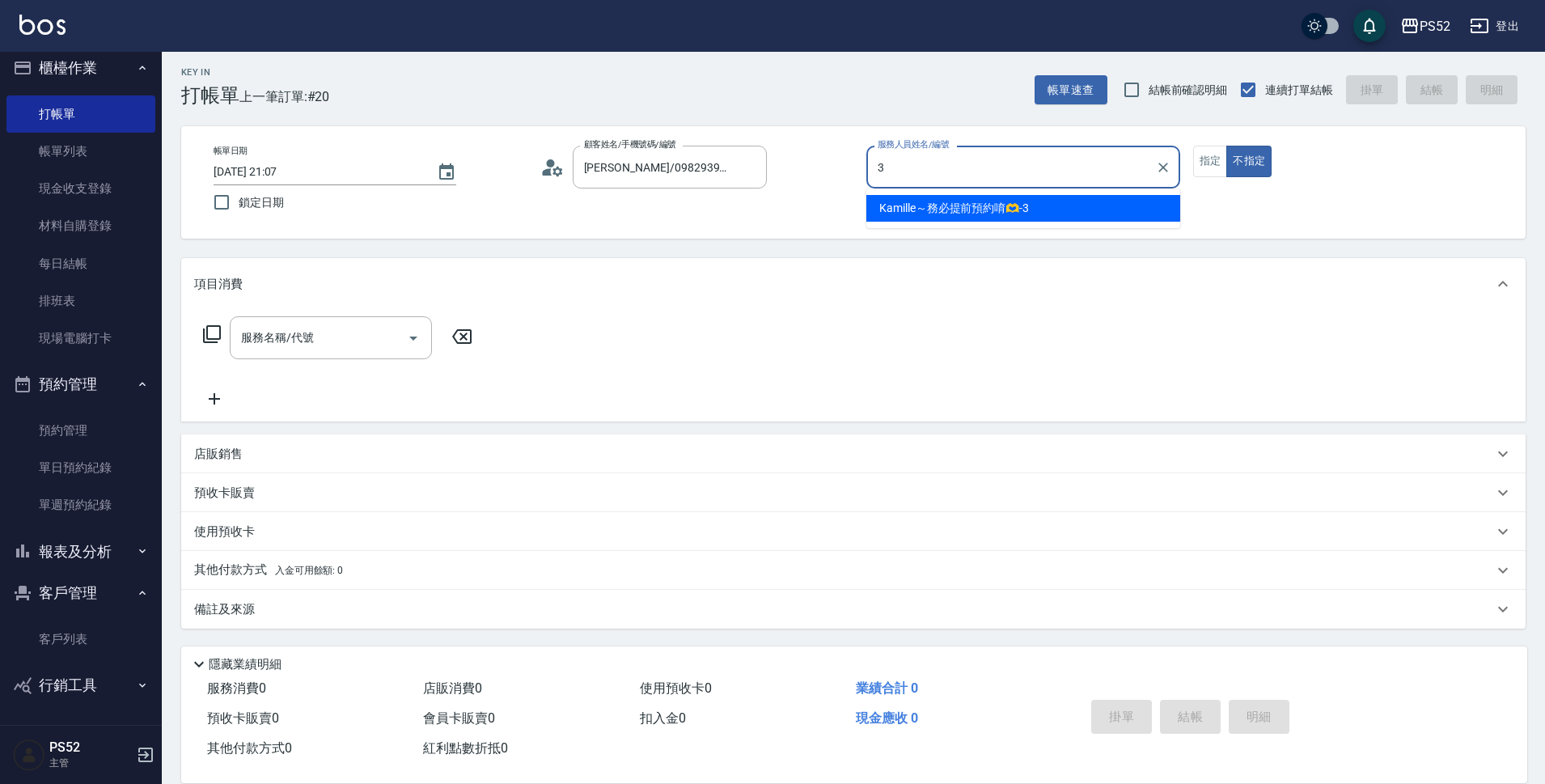
type input "Kamille～務必提前預約唷🫶-3"
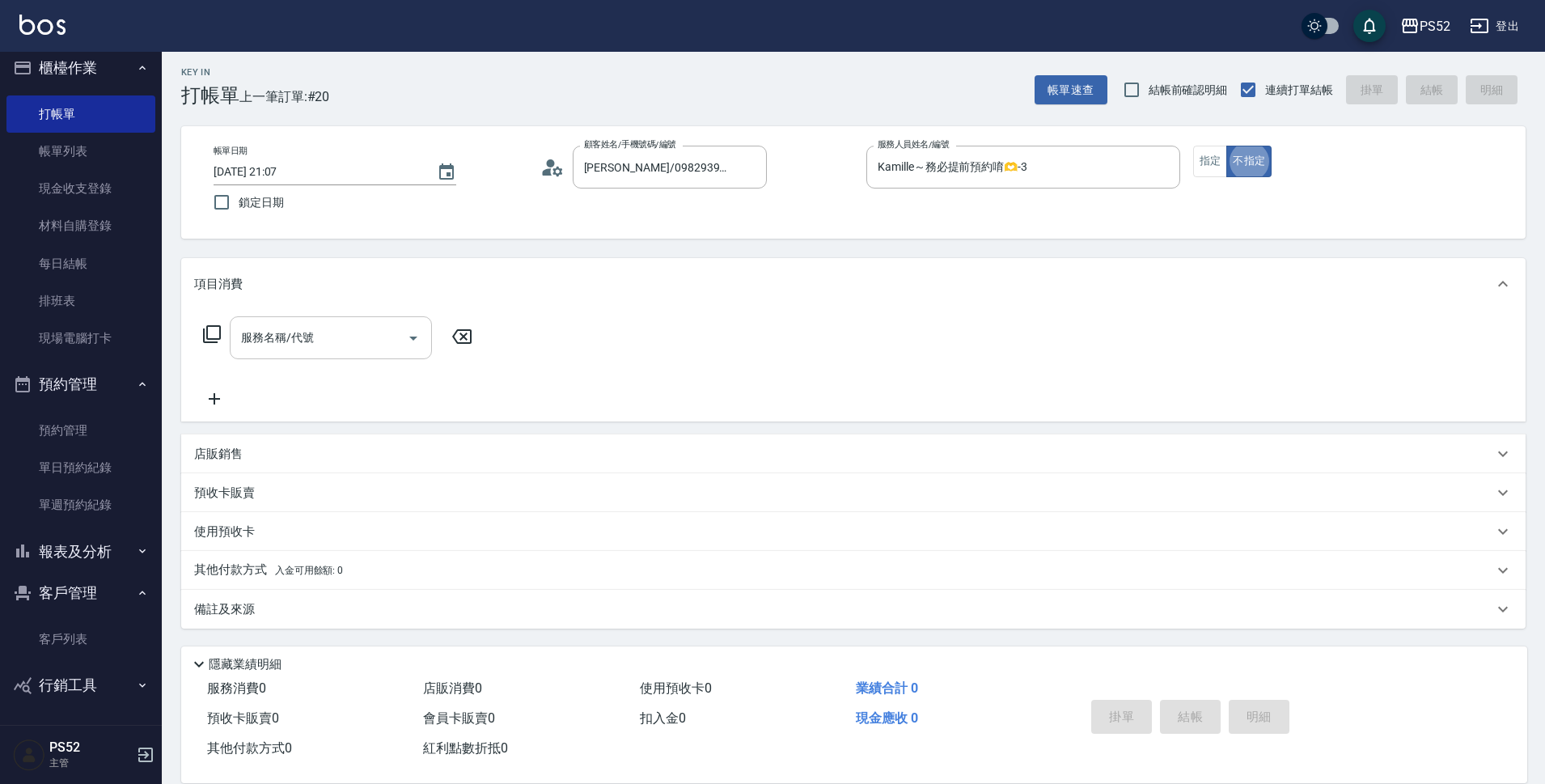
click at [311, 359] on div "服務名稱/代號" at bounding box center [330, 338] width 202 height 43
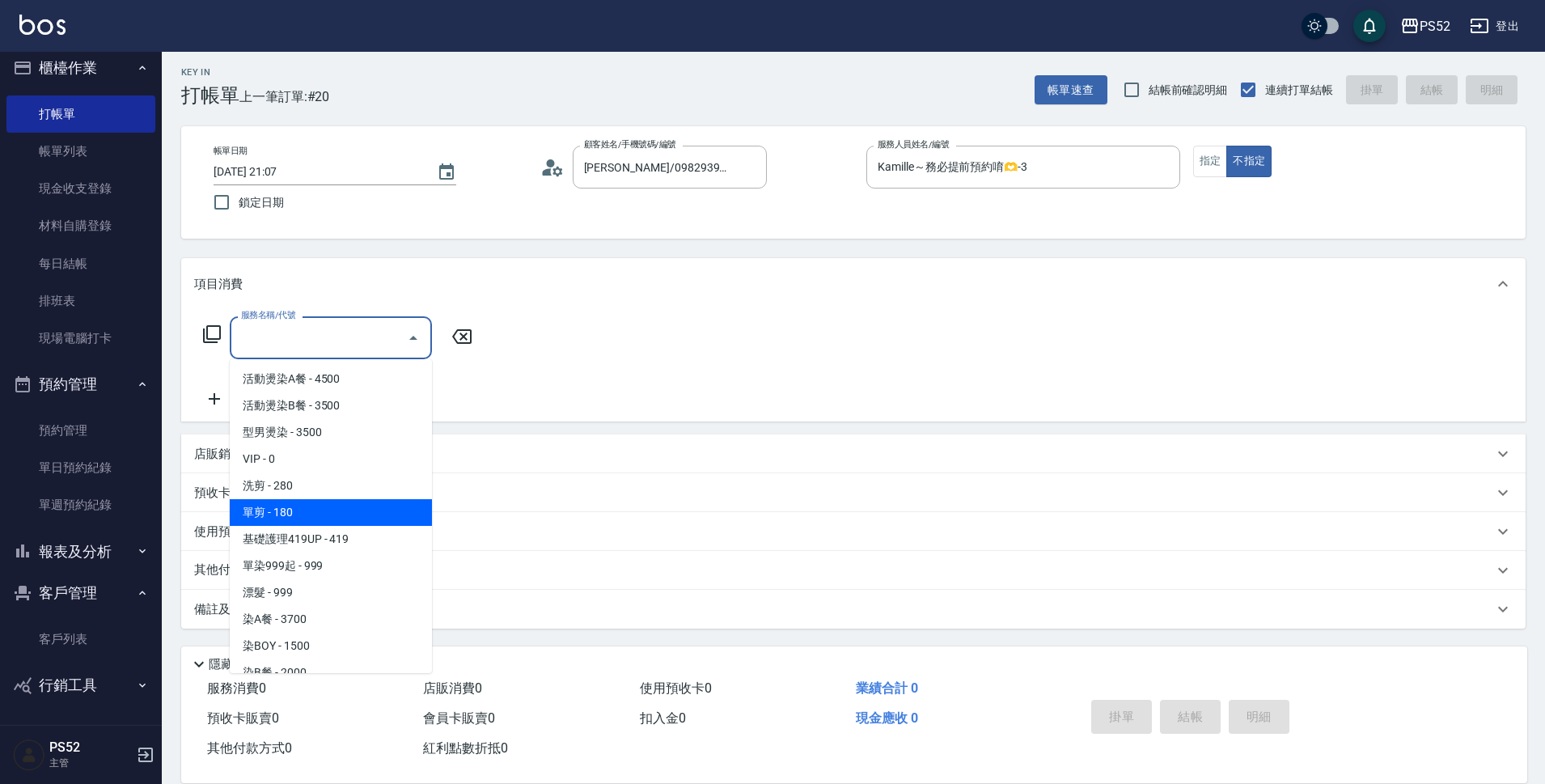
click at [328, 510] on span "單剪 - 180" at bounding box center [330, 512] width 202 height 27
type input "單剪(C2)"
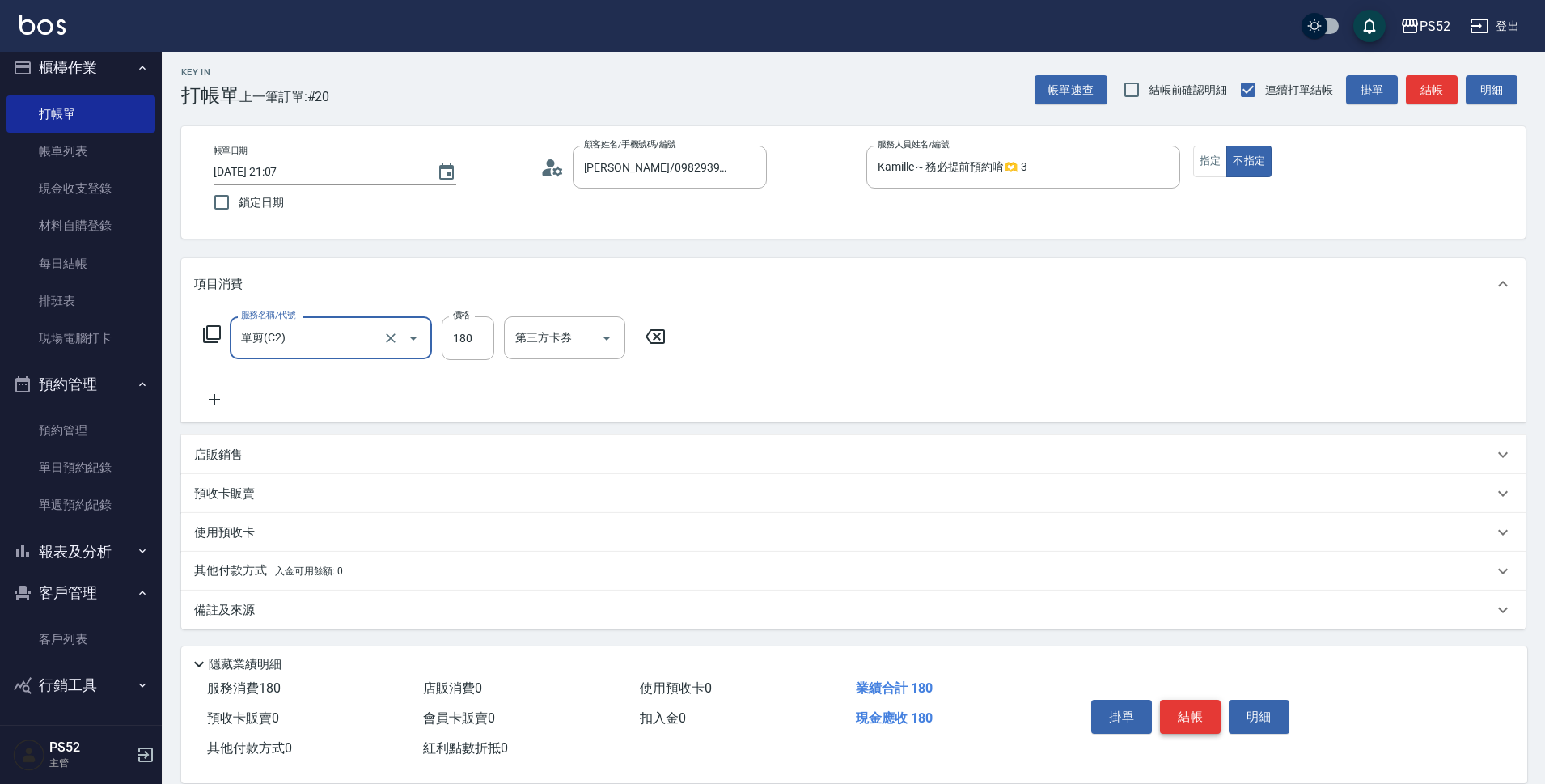
click at [1210, 715] on button "結帳" at bounding box center [1190, 716] width 61 height 34
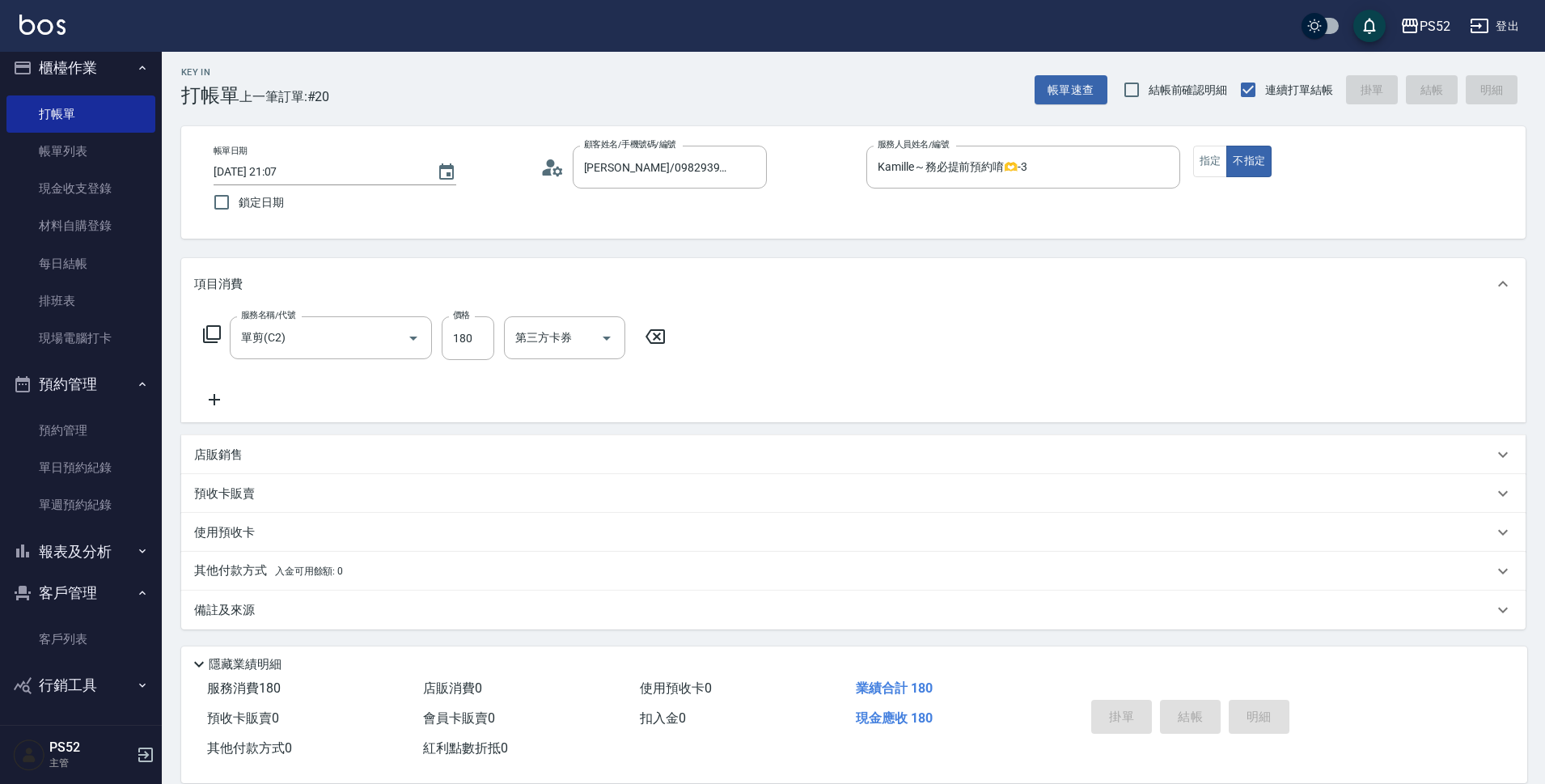
type input "2025/08/22 21:08"
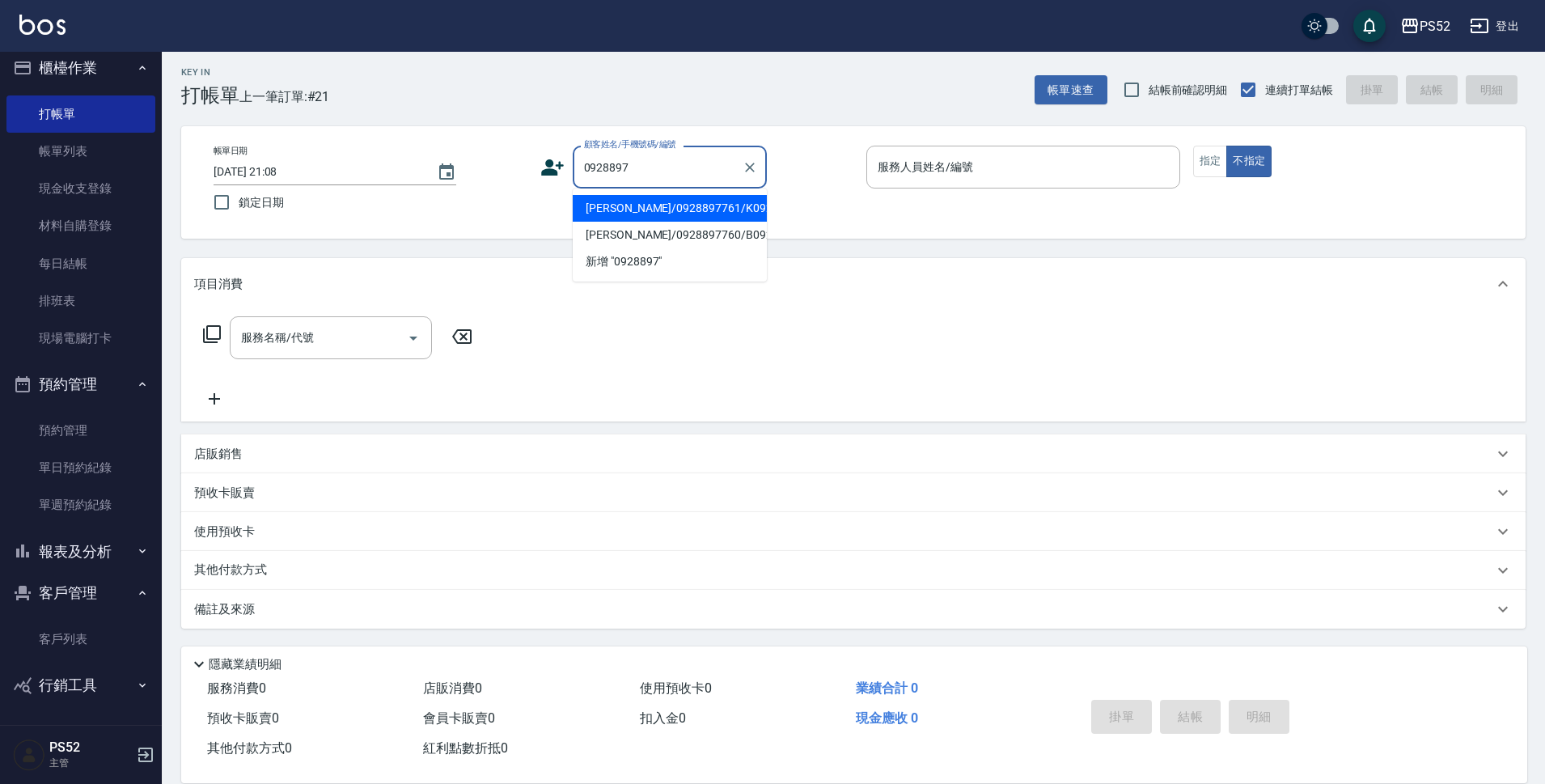
click at [618, 212] on li "辛明珍/0928897761/K0928897761" at bounding box center [670, 209] width 194 height 27
type input "辛明珍/0928897761/K0928897761"
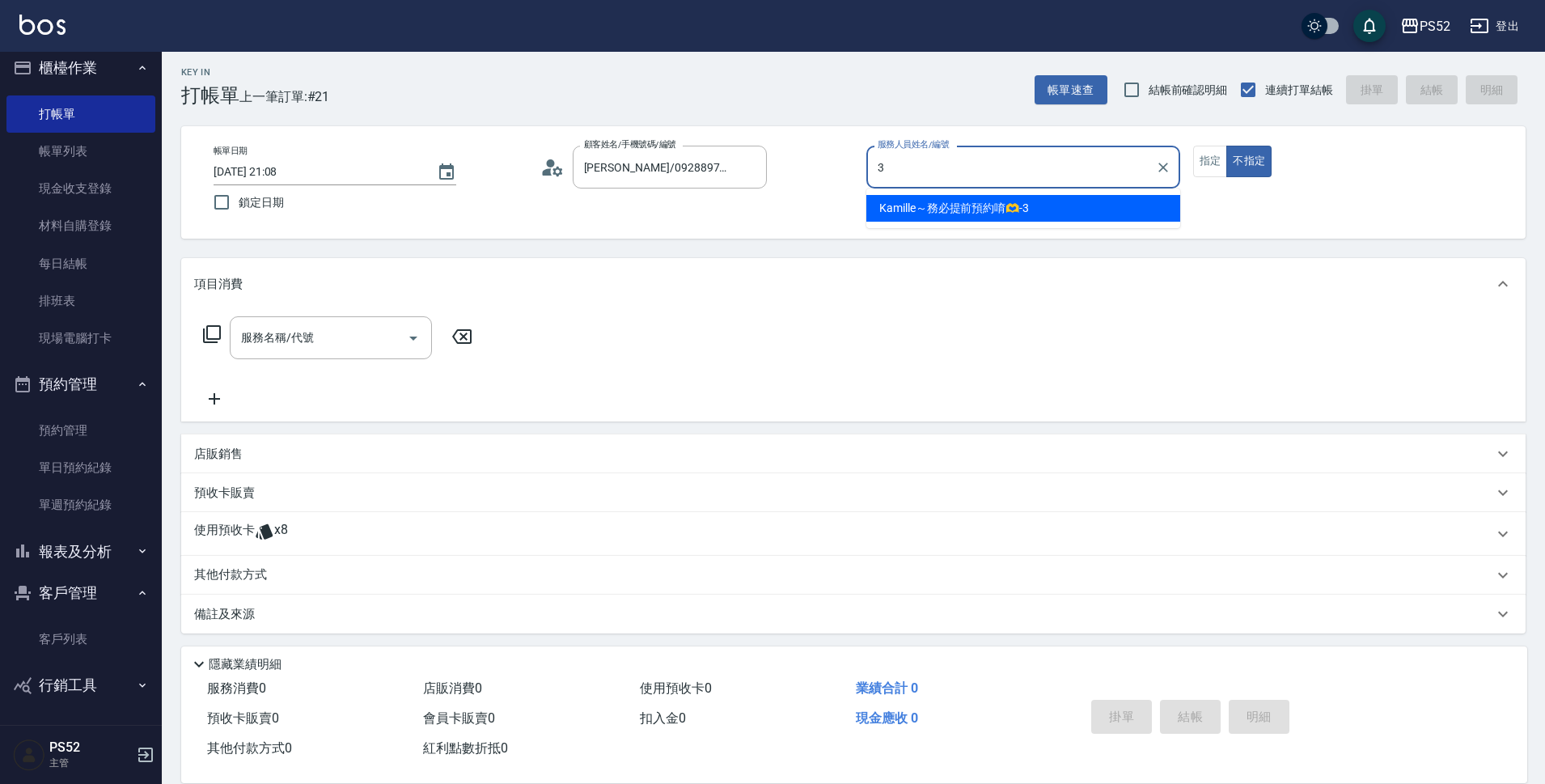
type input "Kamille～務必提前預約唷🫶-3"
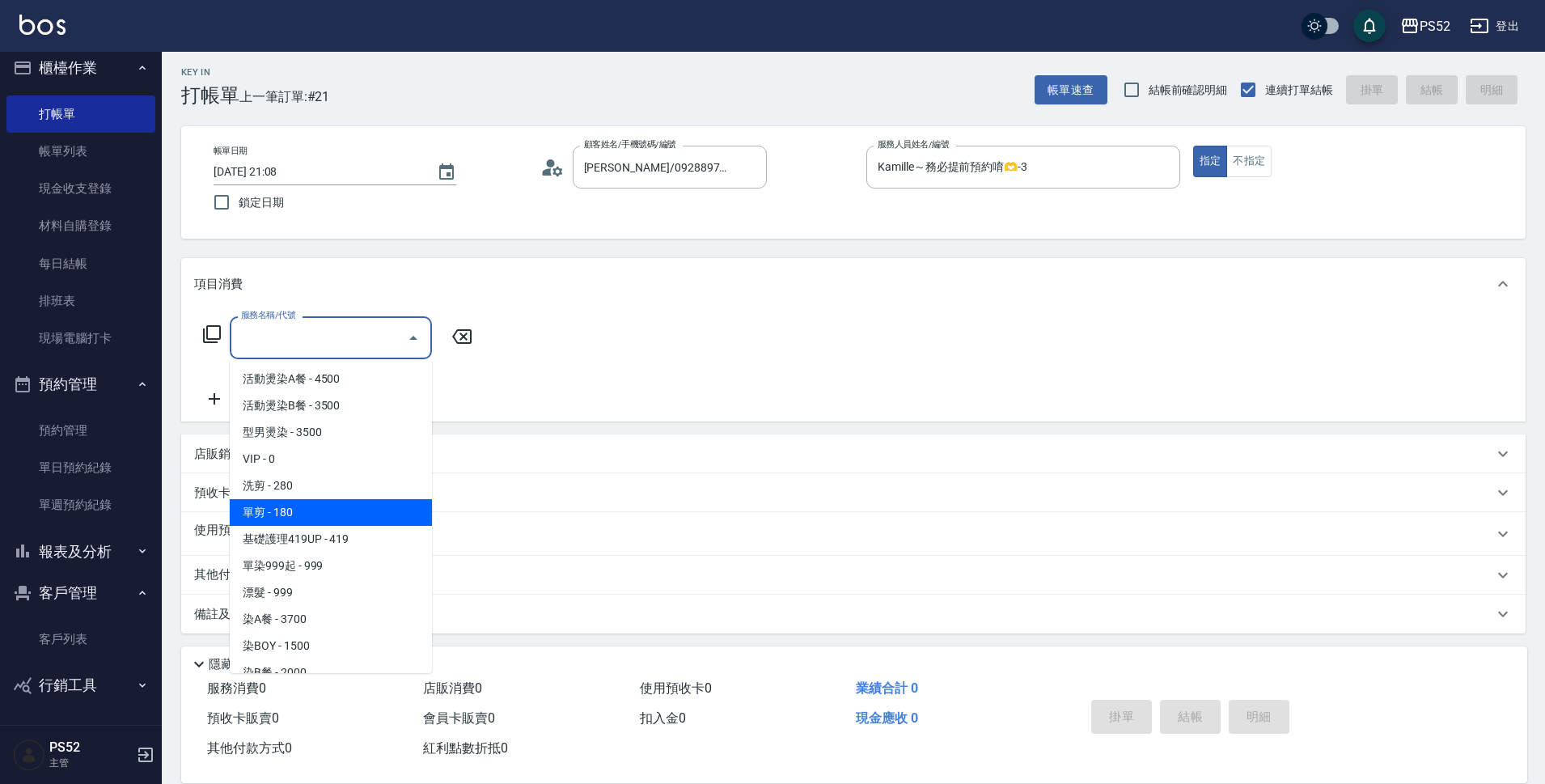
type input "單剪(C2)"
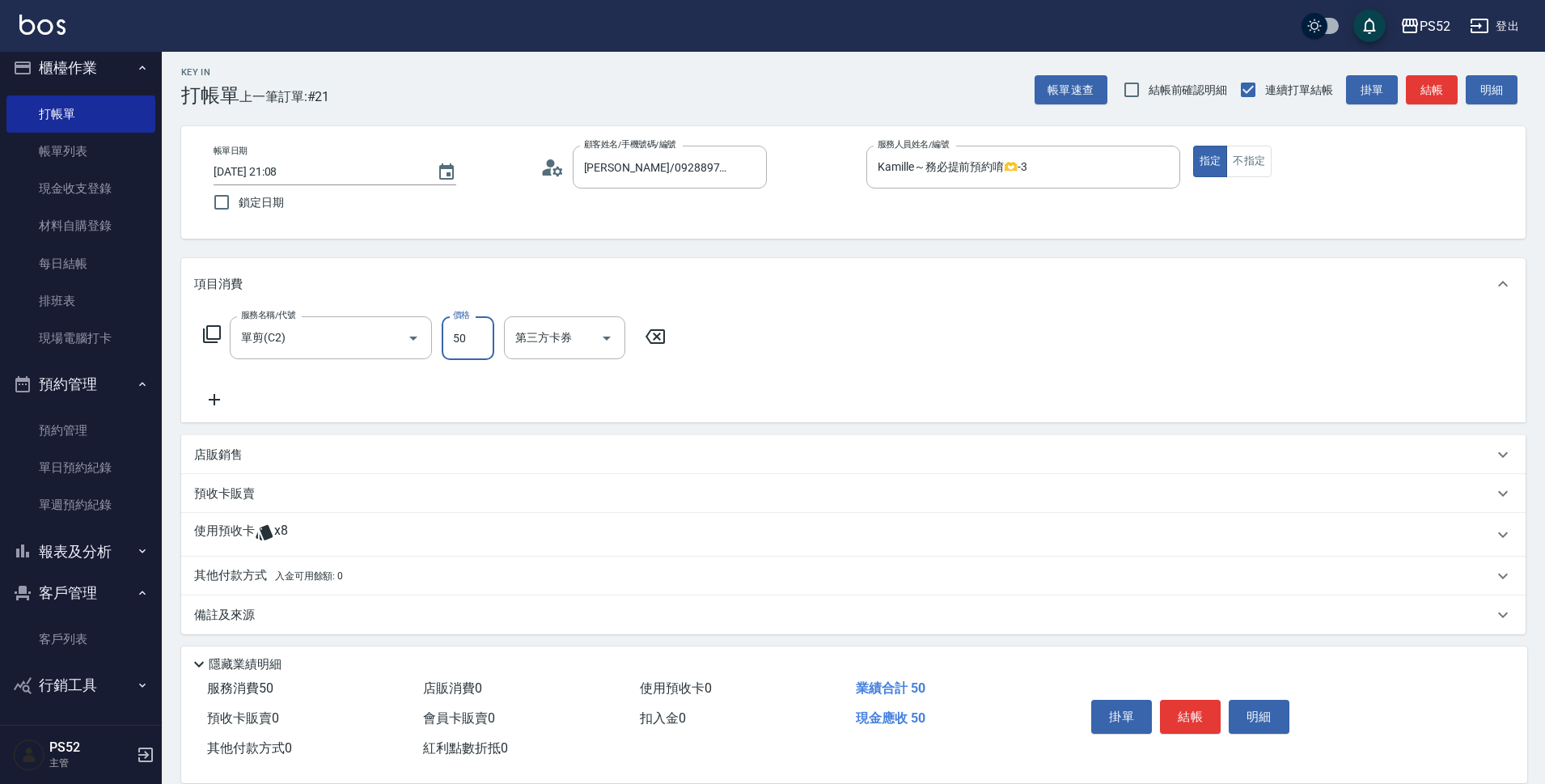
type input "50"
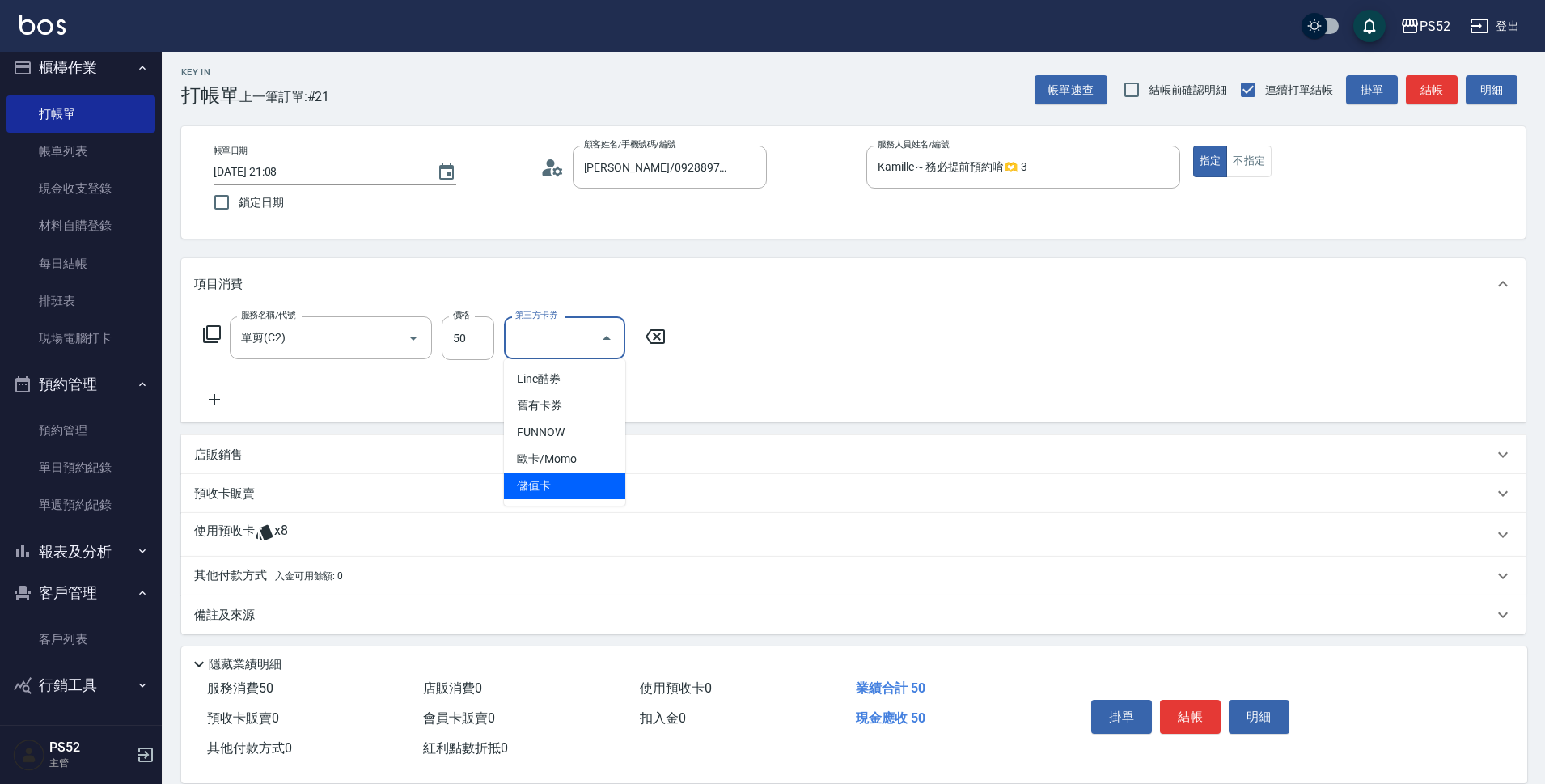
type input "儲值卡"
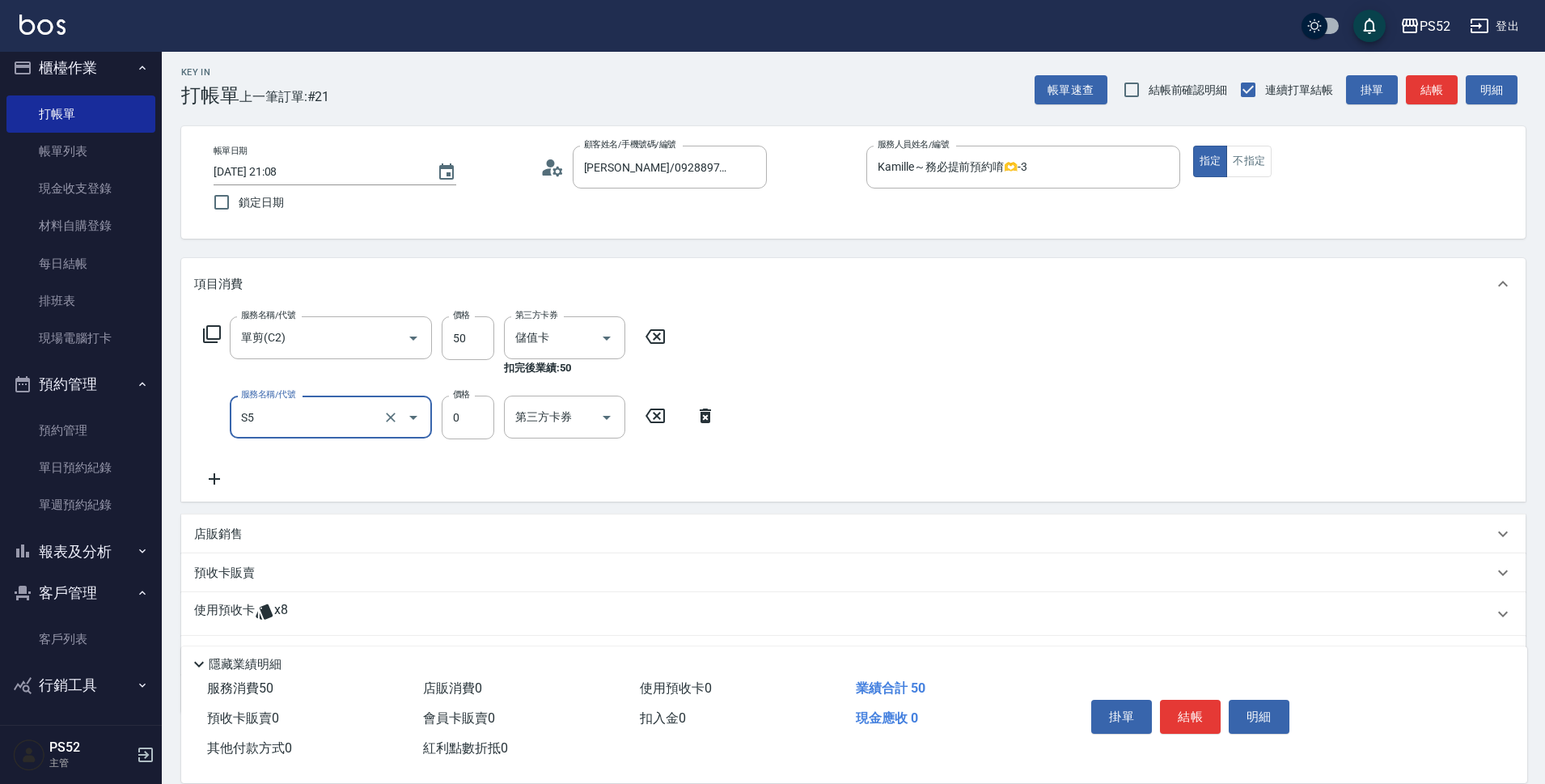
type input "造型(S5)"
type input "150"
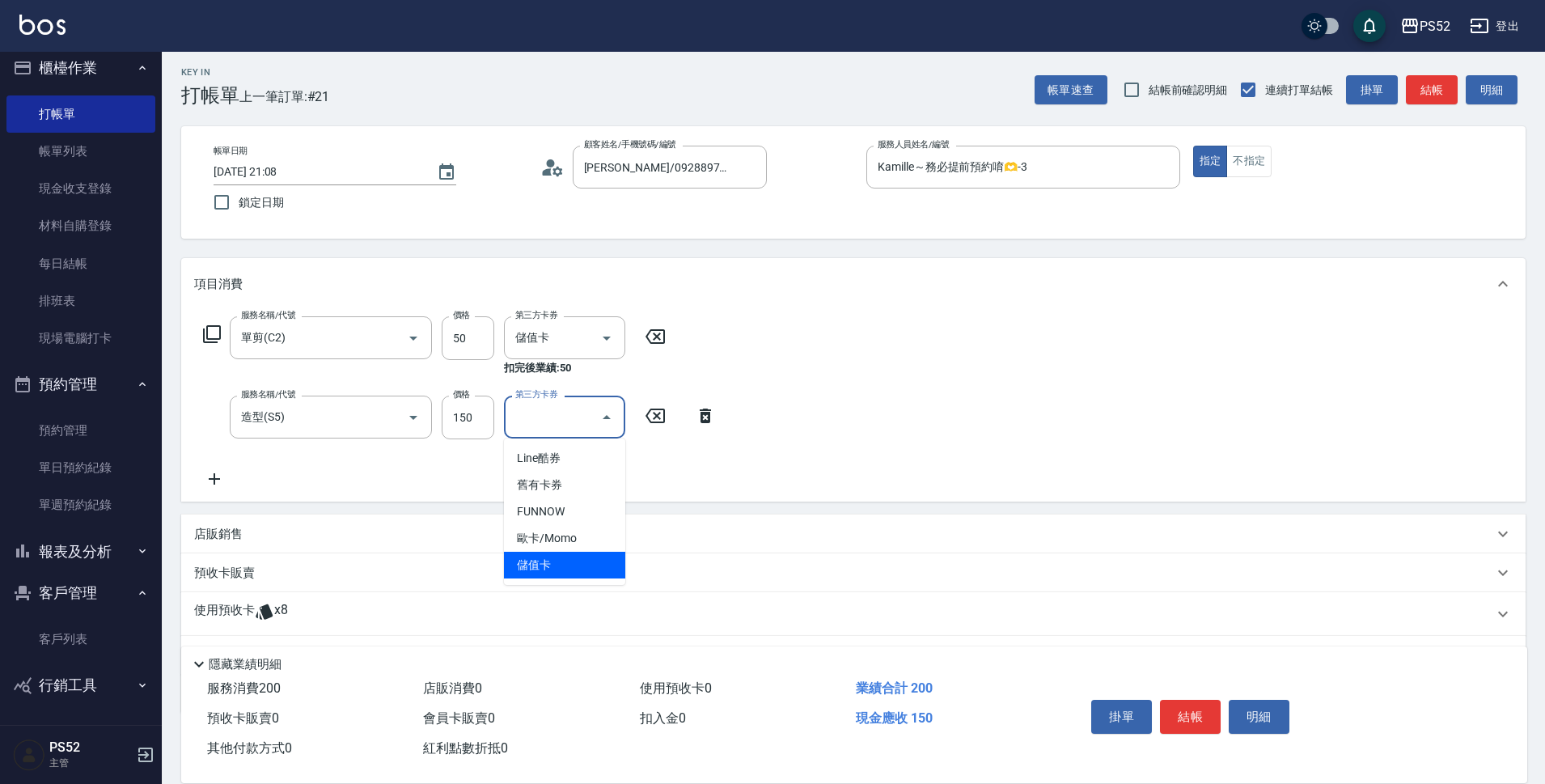
type input "儲值卡"
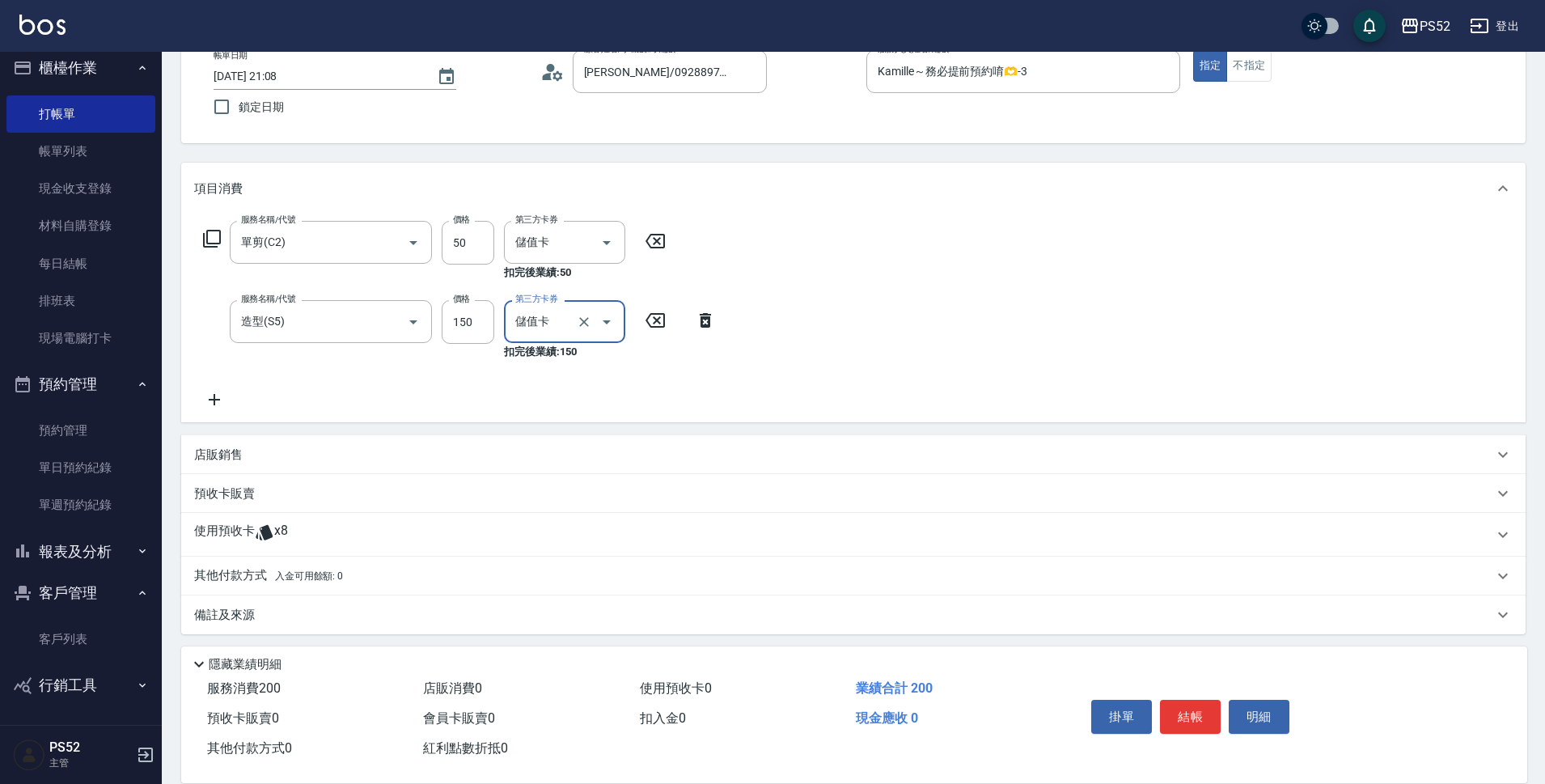
scroll to position [105, 0]
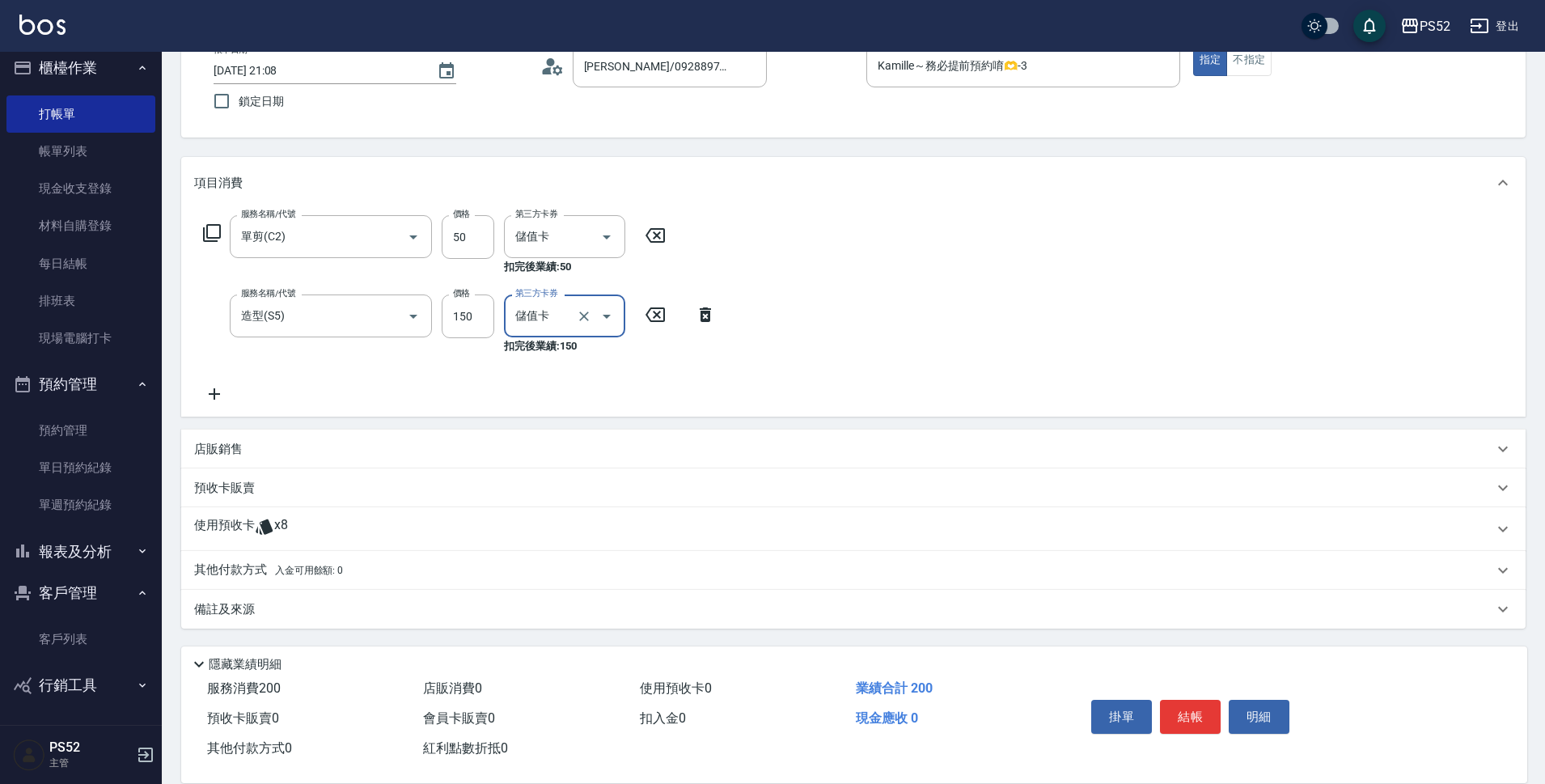
click at [317, 532] on div "使用預收卡 x8" at bounding box center [844, 528] width 1299 height 24
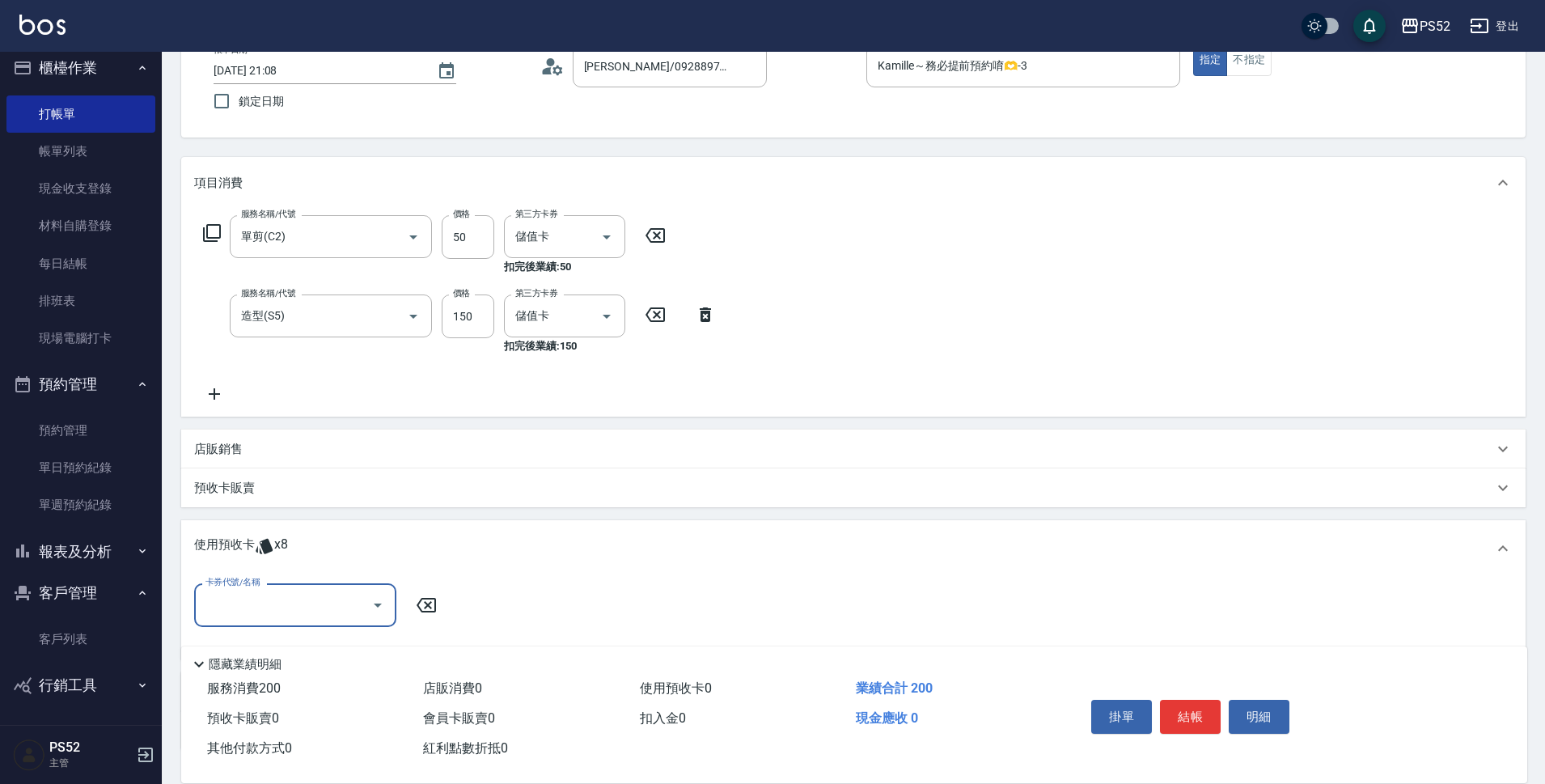
scroll to position [0, 0]
click at [328, 614] on input "卡券代號/名稱" at bounding box center [283, 605] width 163 height 29
click at [328, 649] on div "洗髮卡 剩餘8張" at bounding box center [295, 647] width 202 height 27
type input "洗髮卡"
click at [1177, 704] on button "結帳" at bounding box center [1190, 716] width 61 height 34
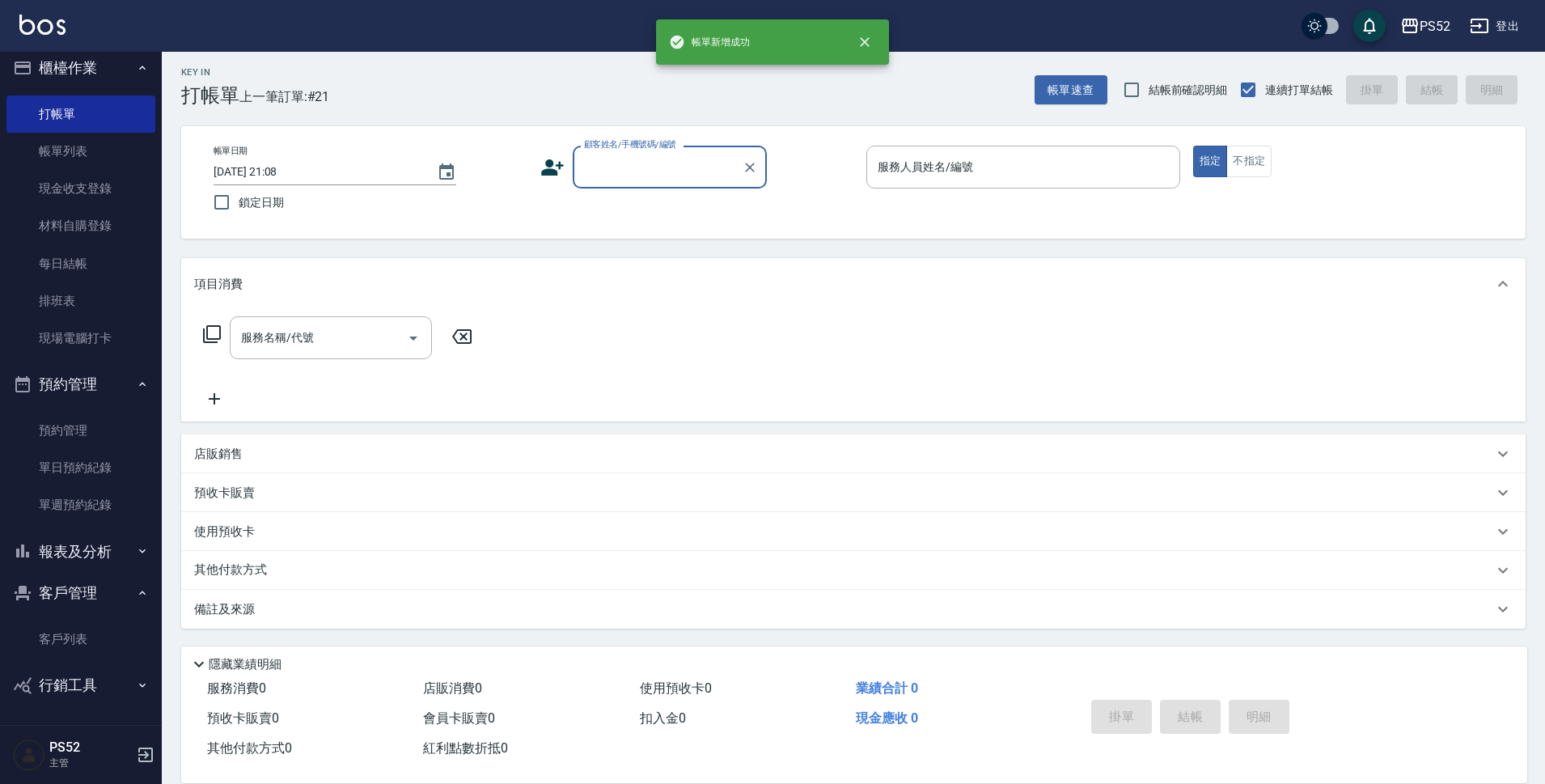
scroll to position [4, 0]
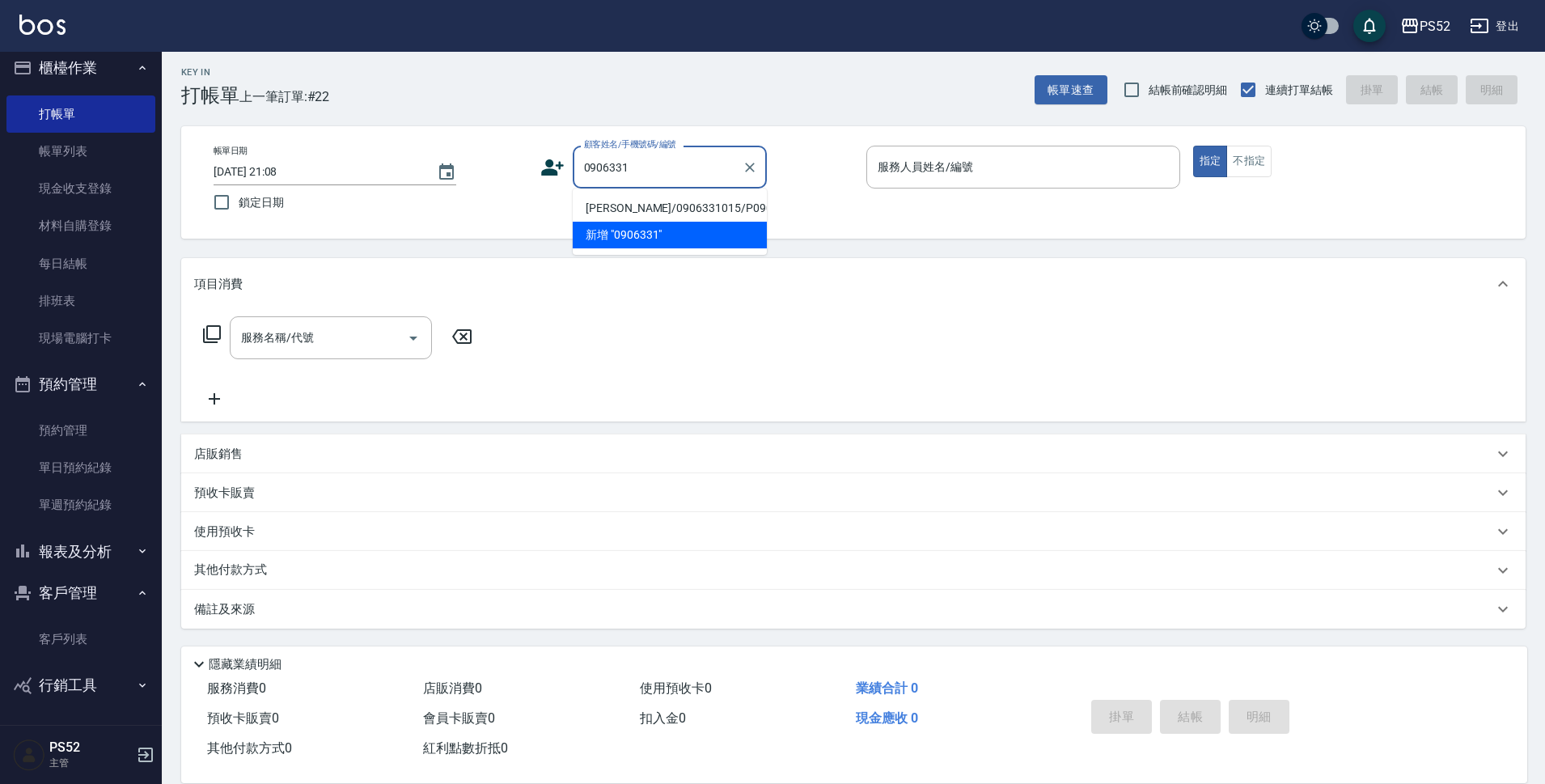
click at [713, 208] on li "陳羿璇/0906331015/P0906331015" at bounding box center [670, 209] width 194 height 27
type input "陳羿璇/0906331015/P0906331015"
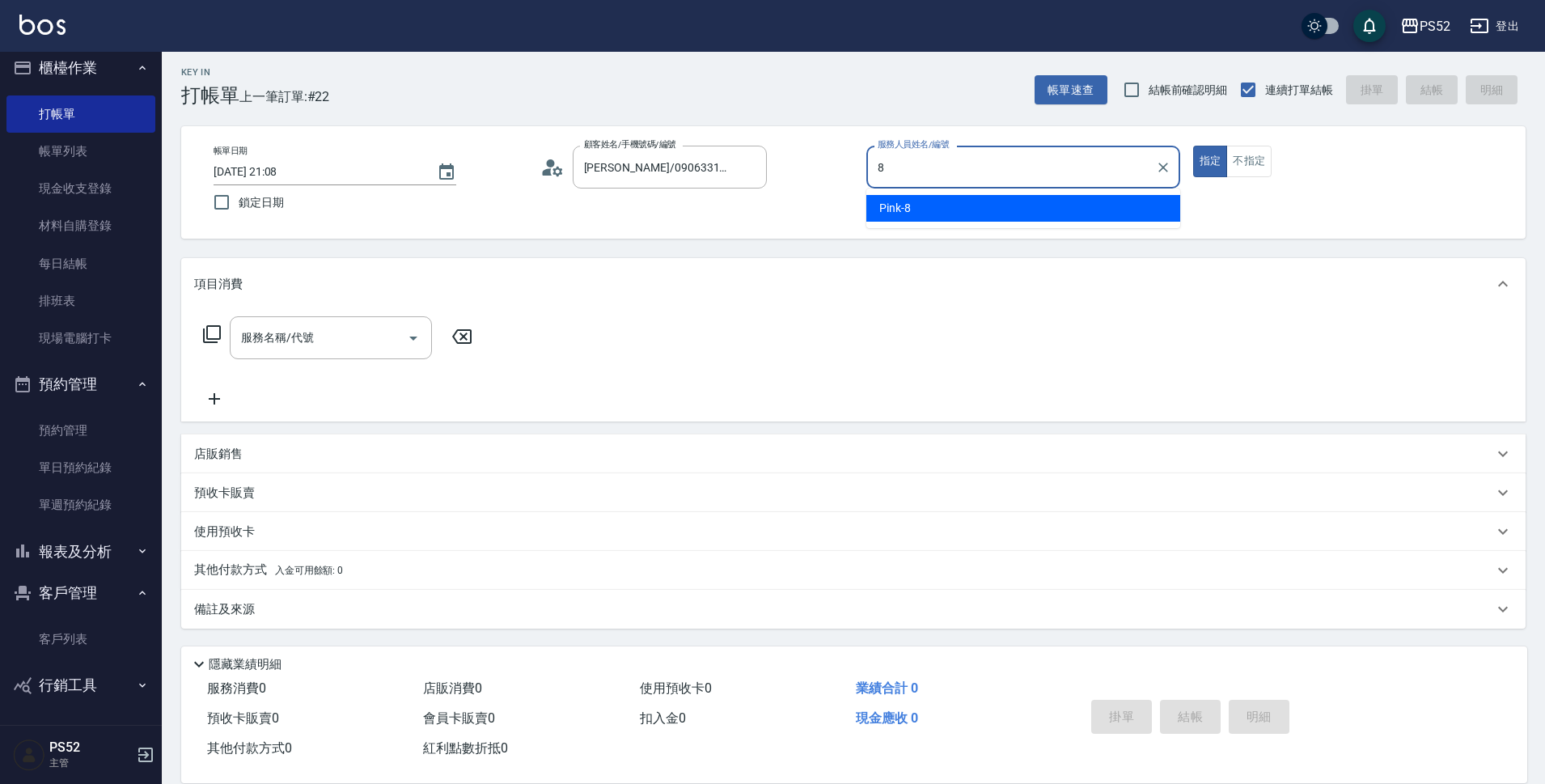
type input "Pink-8"
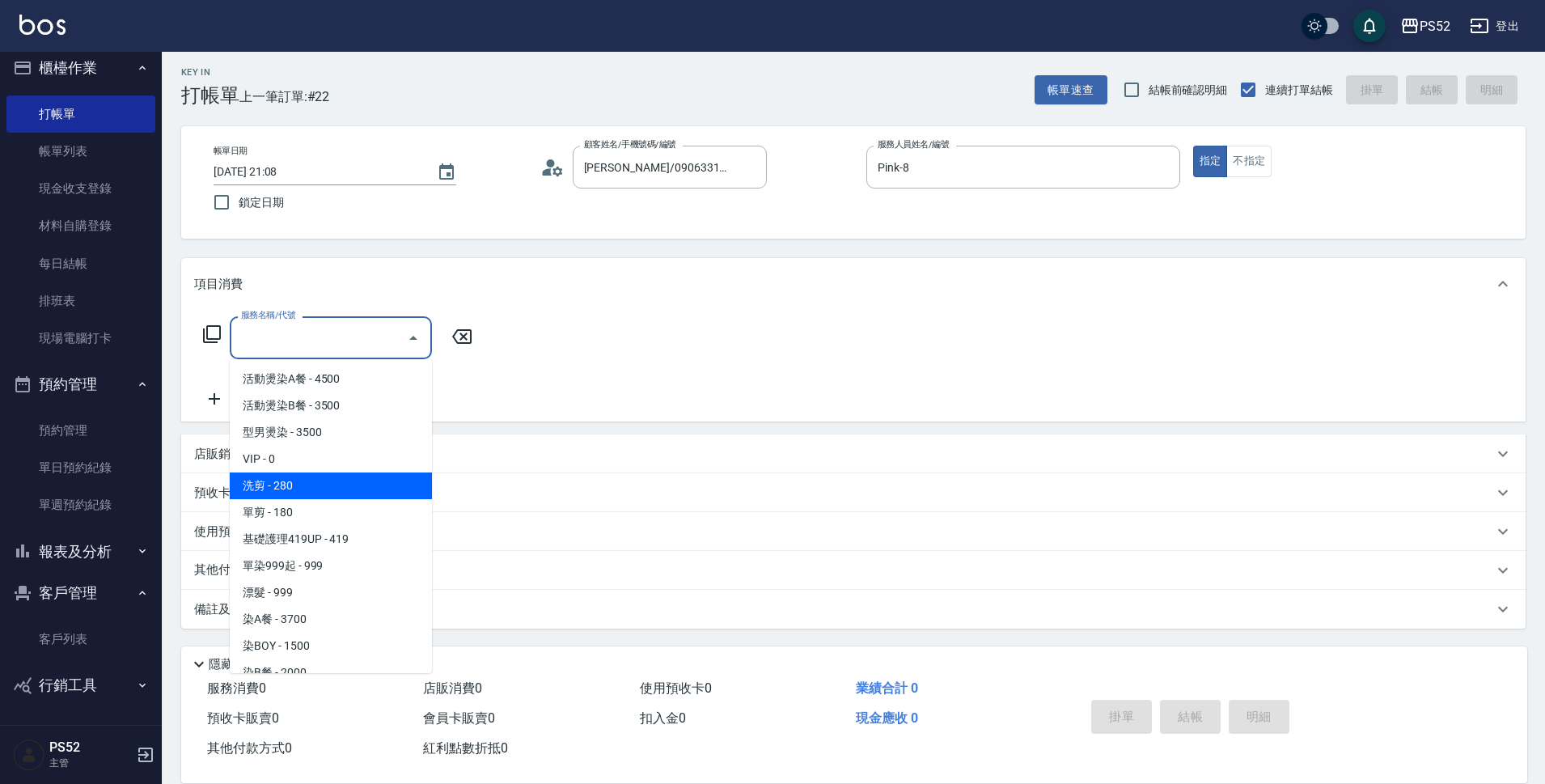
type input "洗剪(C1)"
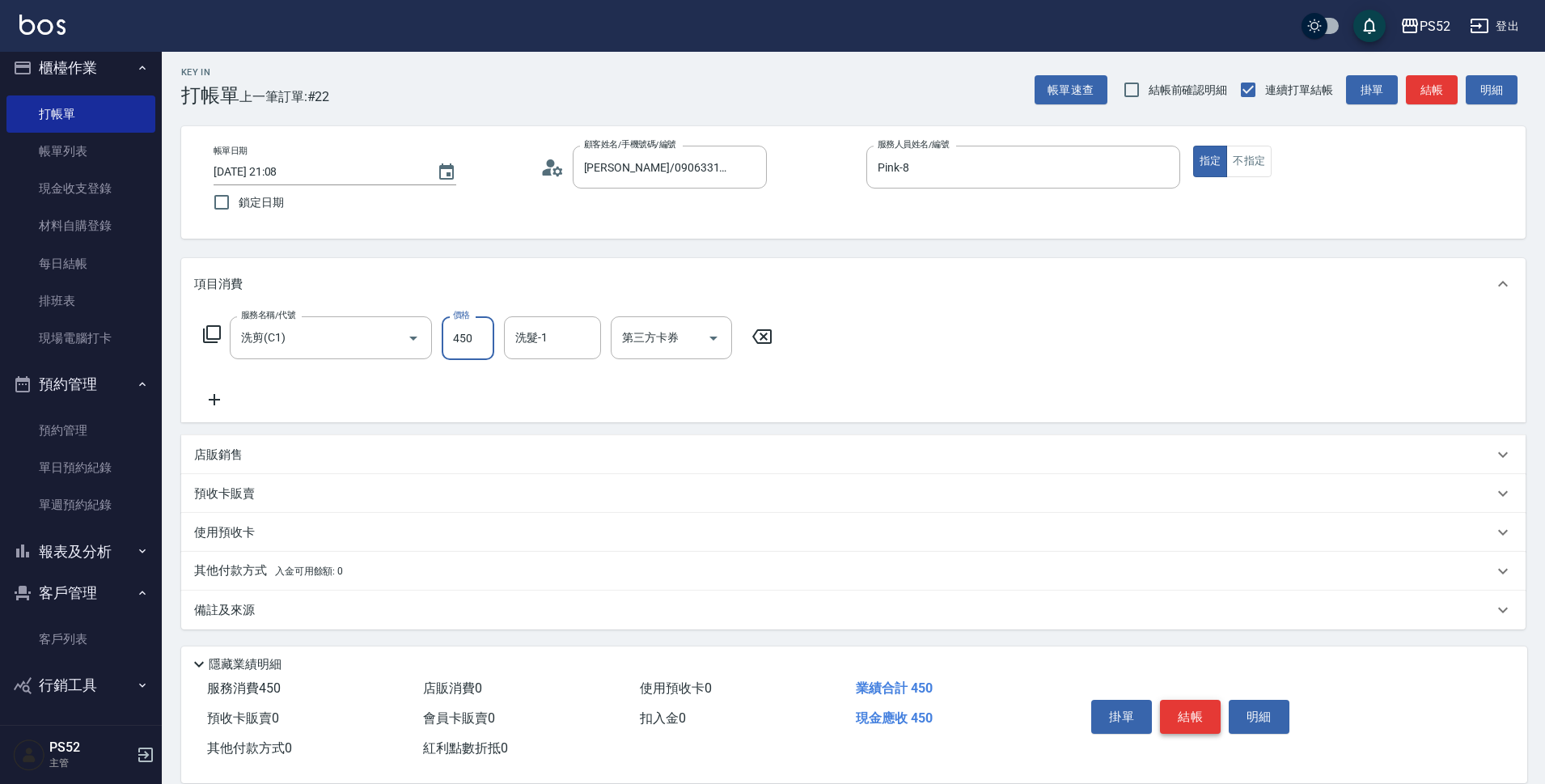
type input "450"
click at [1192, 716] on button "結帳" at bounding box center [1190, 716] width 61 height 34
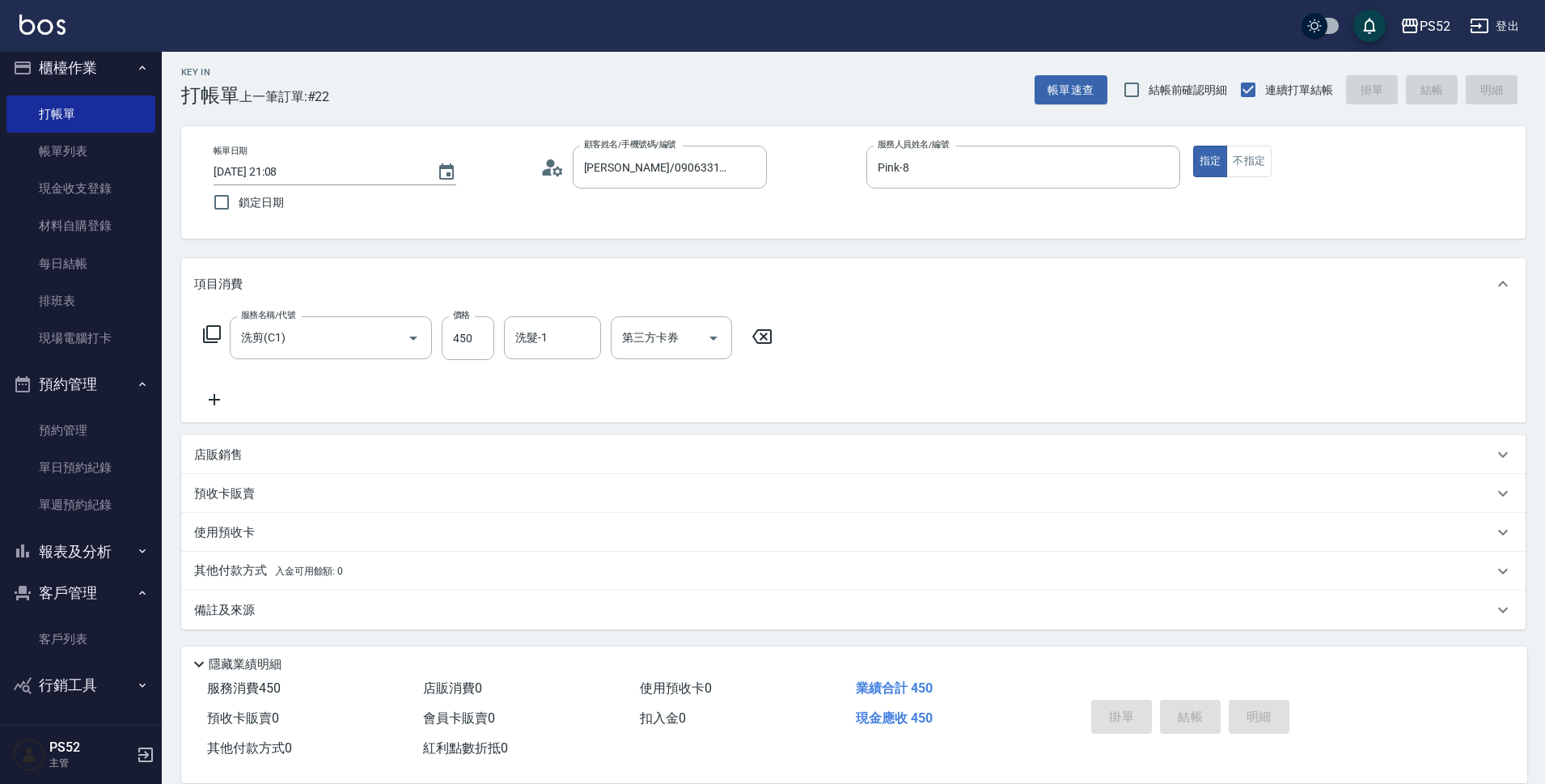
type input "2025/08/22 21:09"
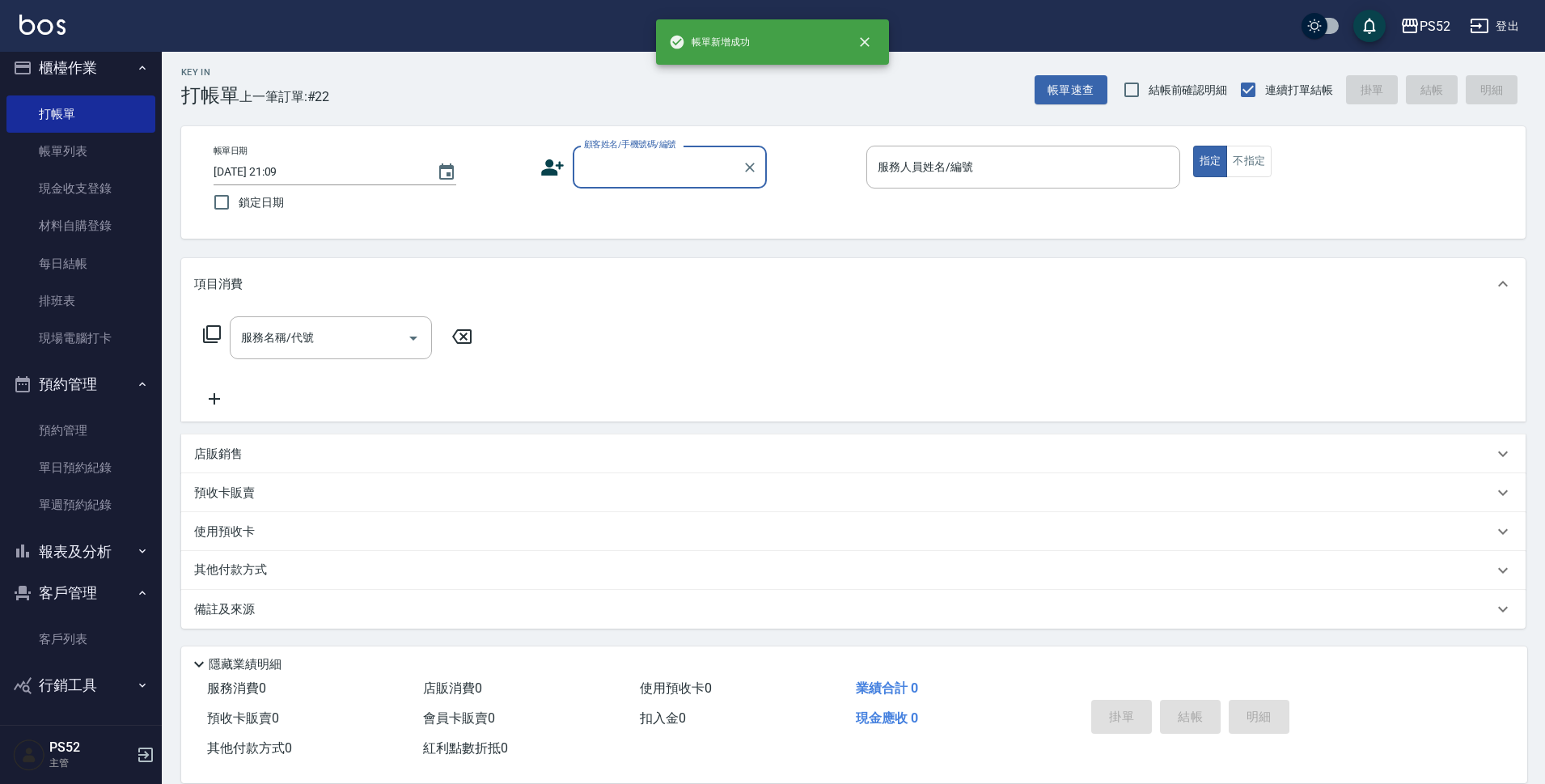
scroll to position [0, 0]
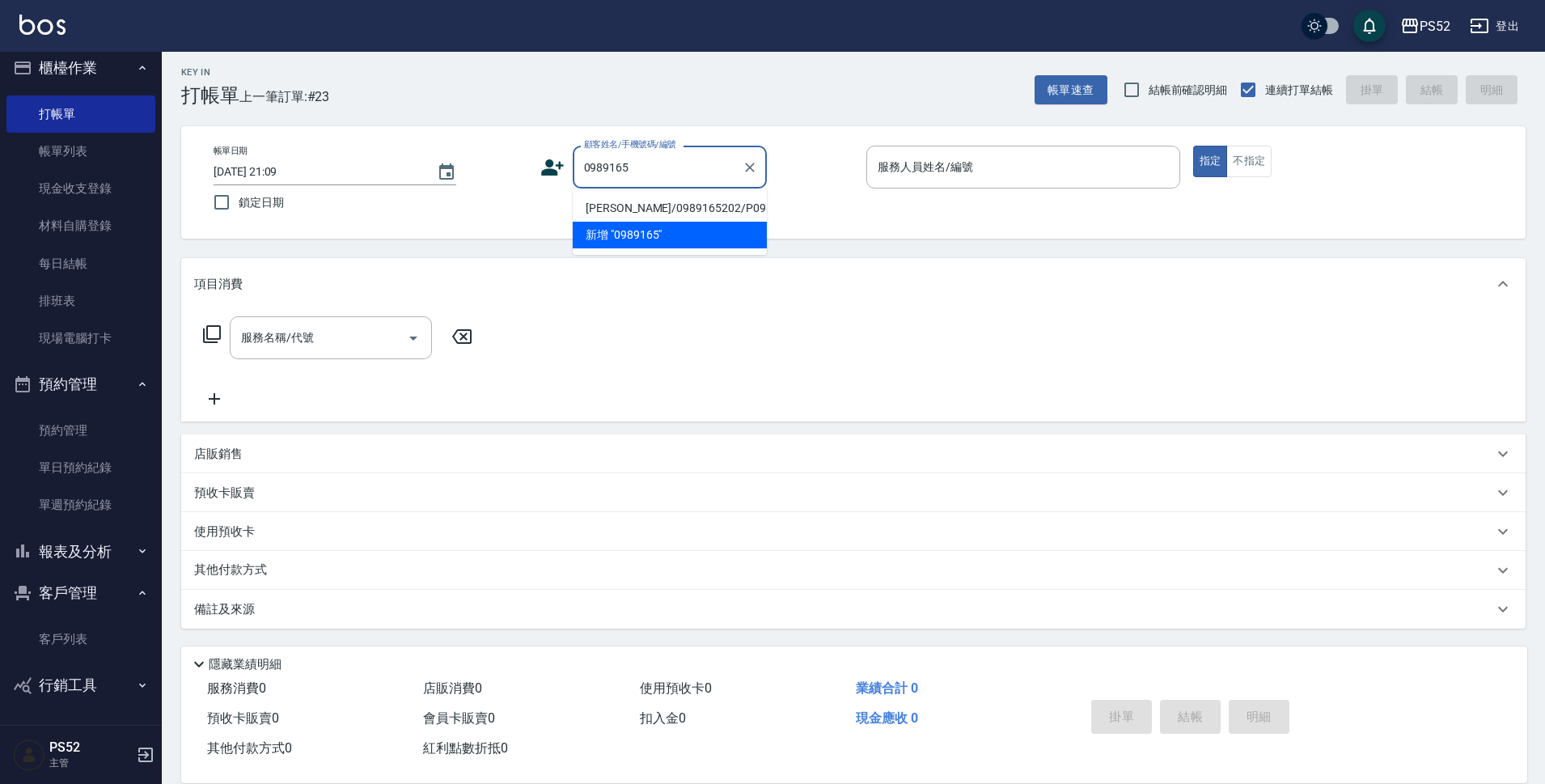
click at [667, 219] on li "馬郁庭/0989165202/P0989165202" at bounding box center [670, 209] width 194 height 27
type input "馬郁庭/0989165202/P0989165202"
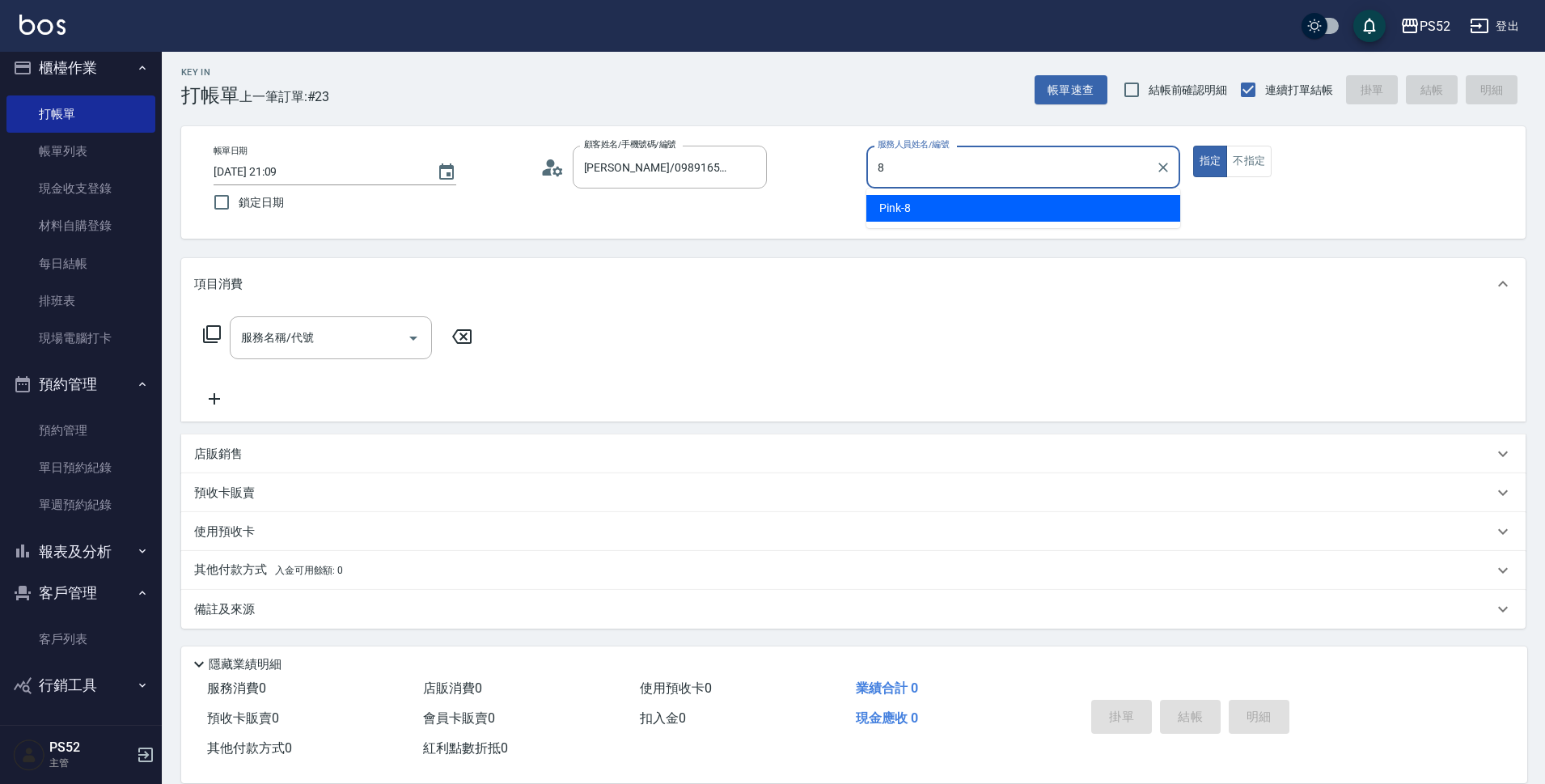
type input "Pink-8"
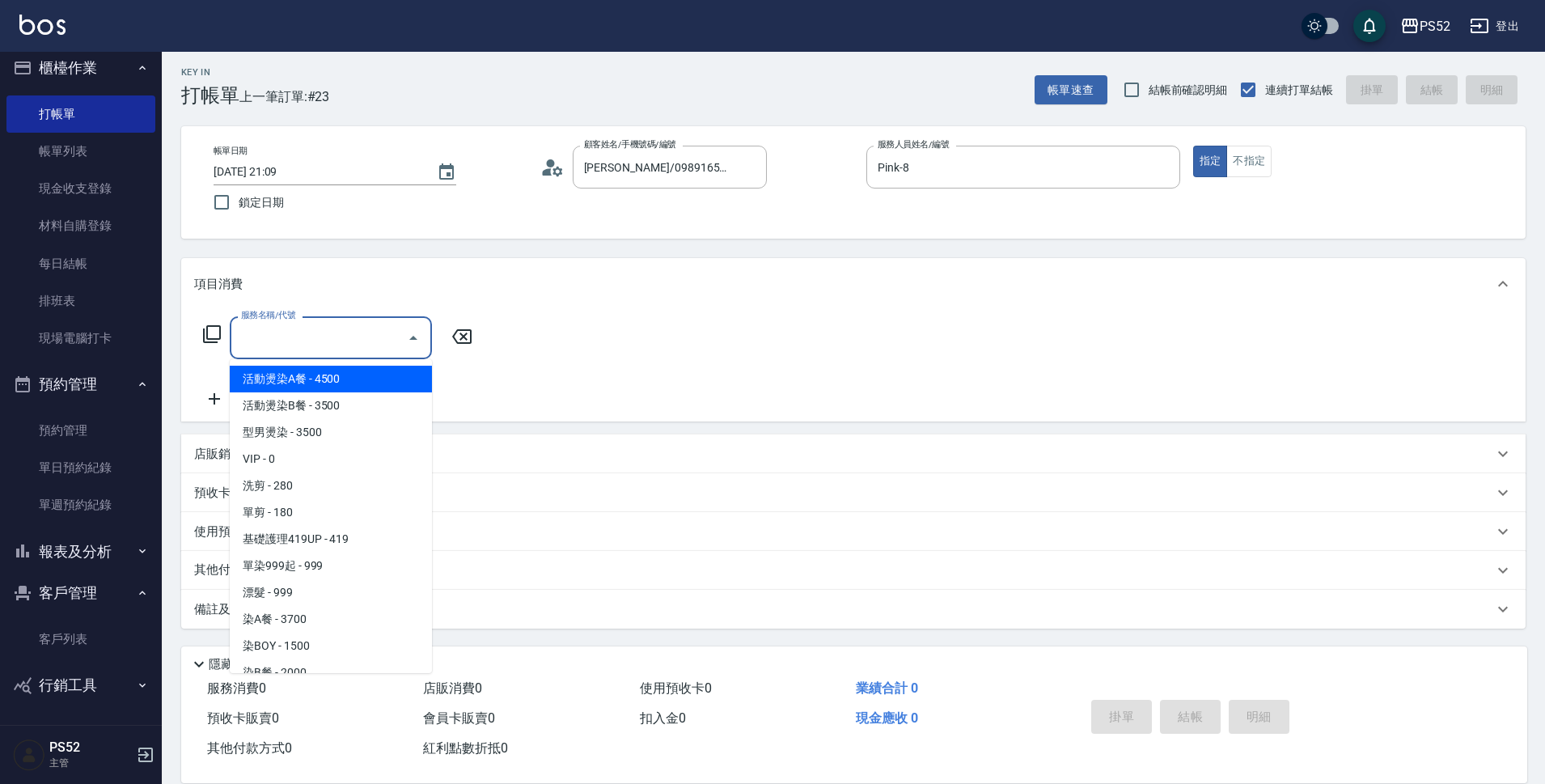
click at [324, 341] on input "服務名稱/代號" at bounding box center [318, 338] width 163 height 29
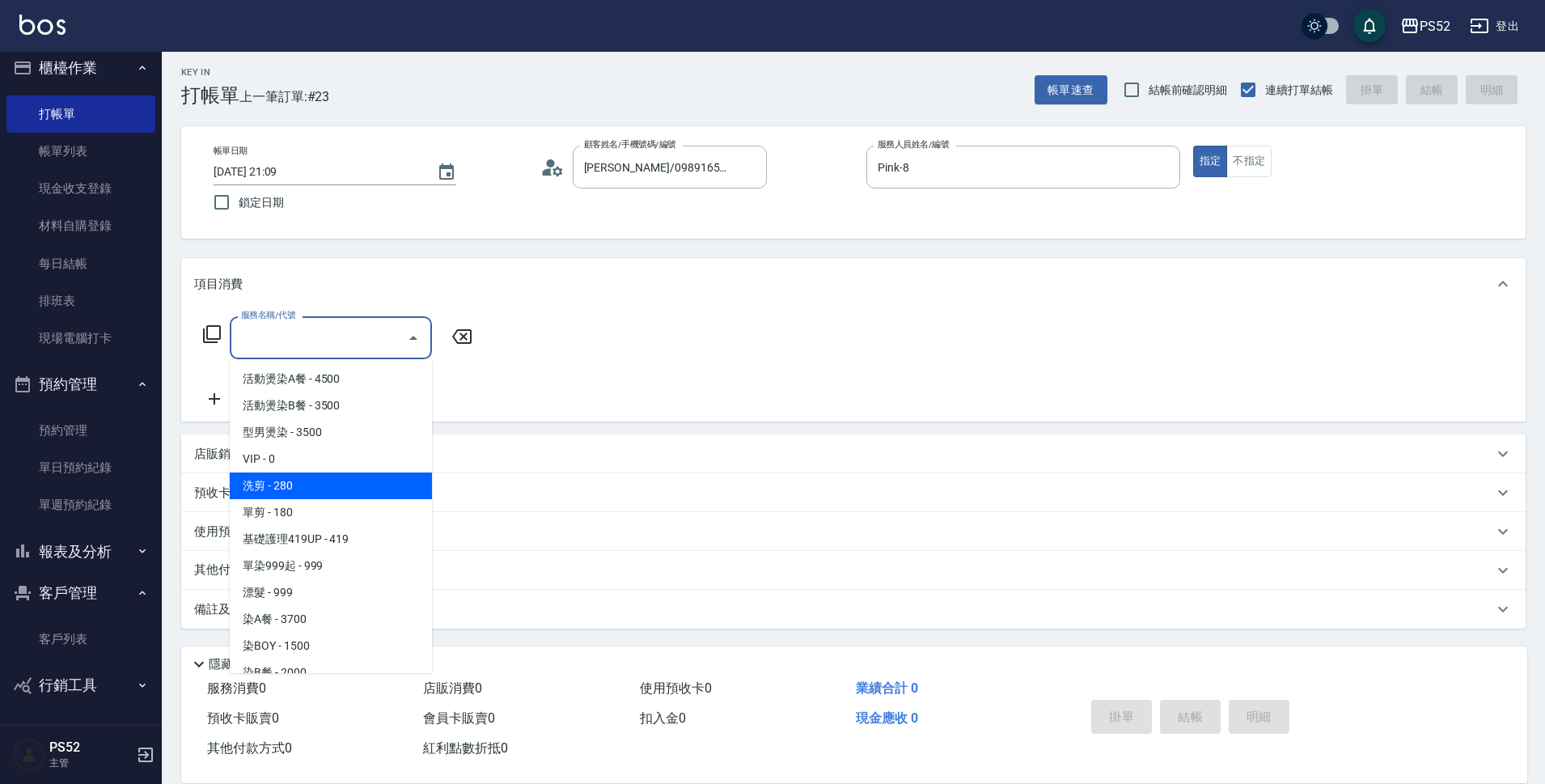
click at [343, 477] on span "洗剪 - 280" at bounding box center [330, 485] width 202 height 27
type input "洗剪(C1)"
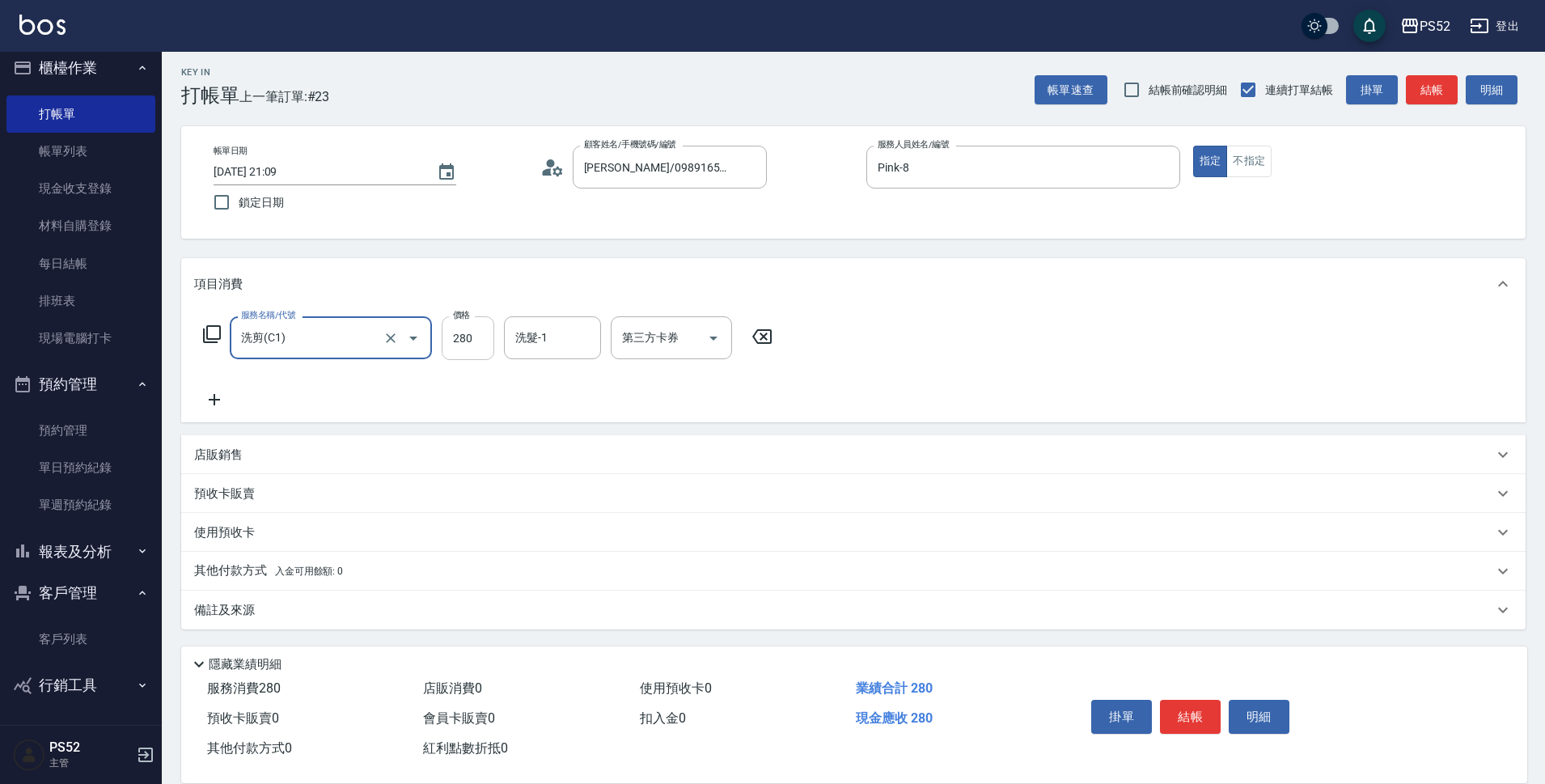
click at [472, 335] on input "280" at bounding box center [467, 338] width 53 height 44
type input "370"
click at [1190, 703] on button "結帳" at bounding box center [1190, 716] width 61 height 34
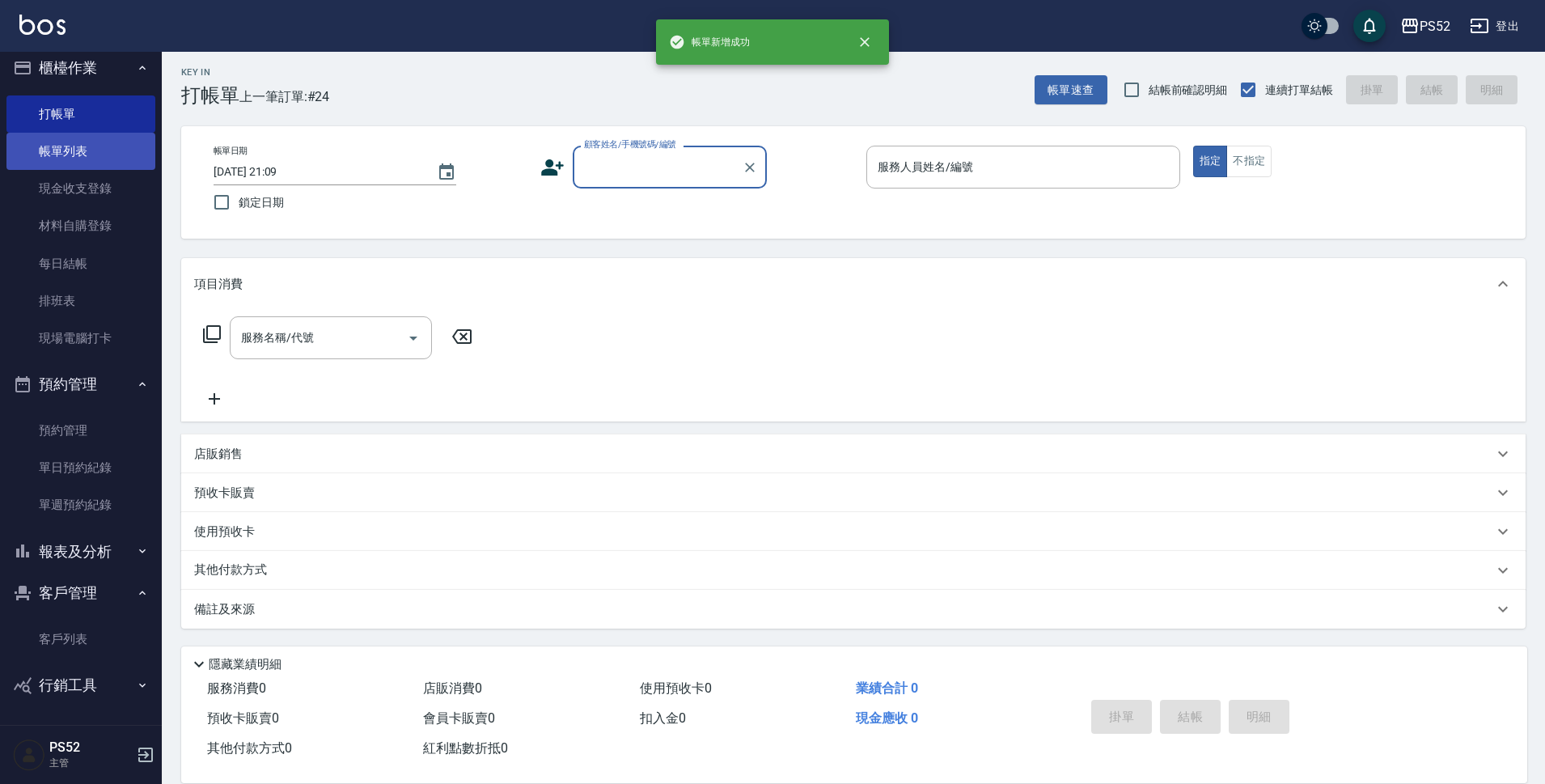
click at [100, 159] on link "帳單列表" at bounding box center [80, 152] width 149 height 37
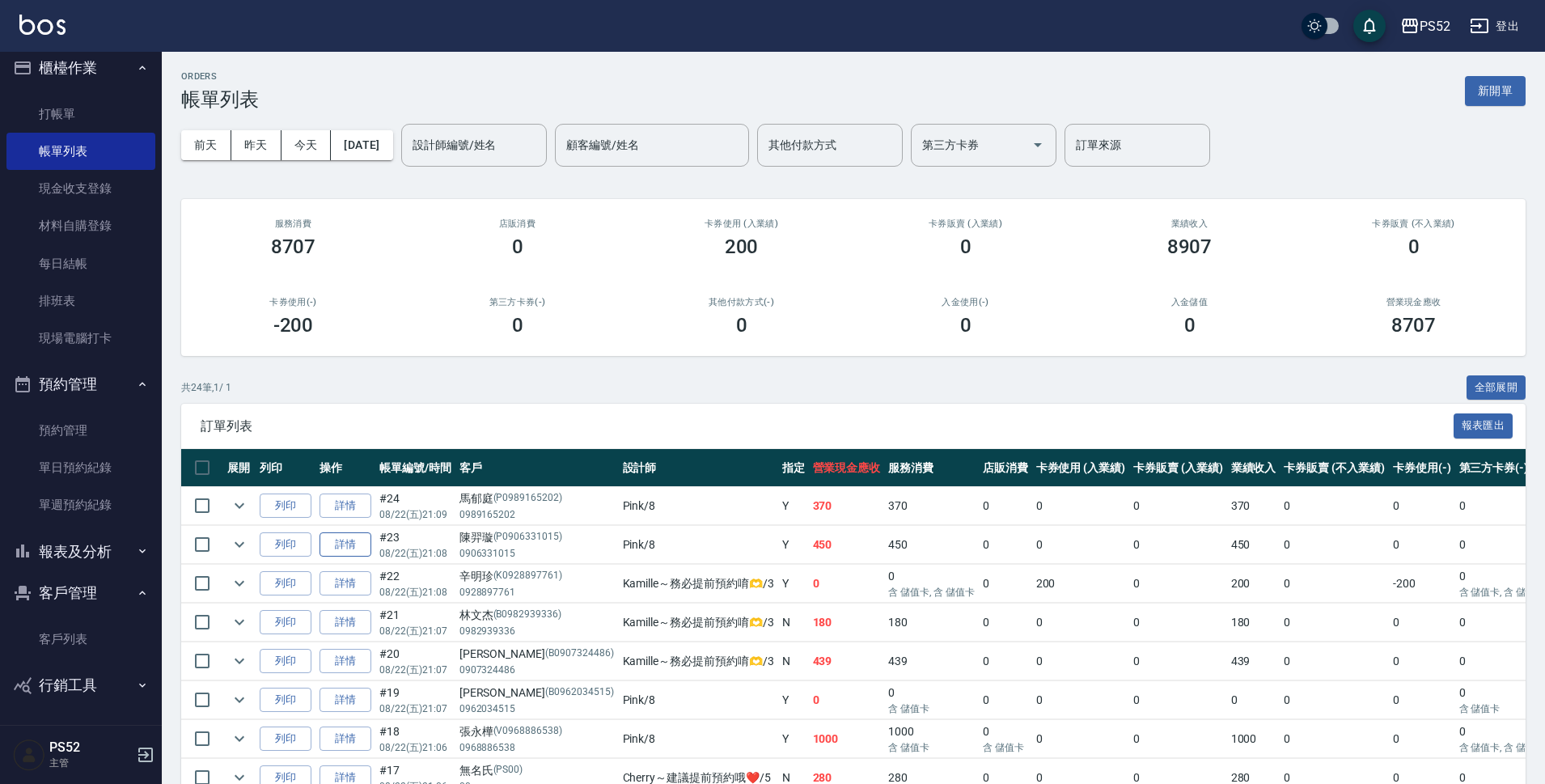
click at [356, 548] on link "詳情" at bounding box center [345, 545] width 52 height 25
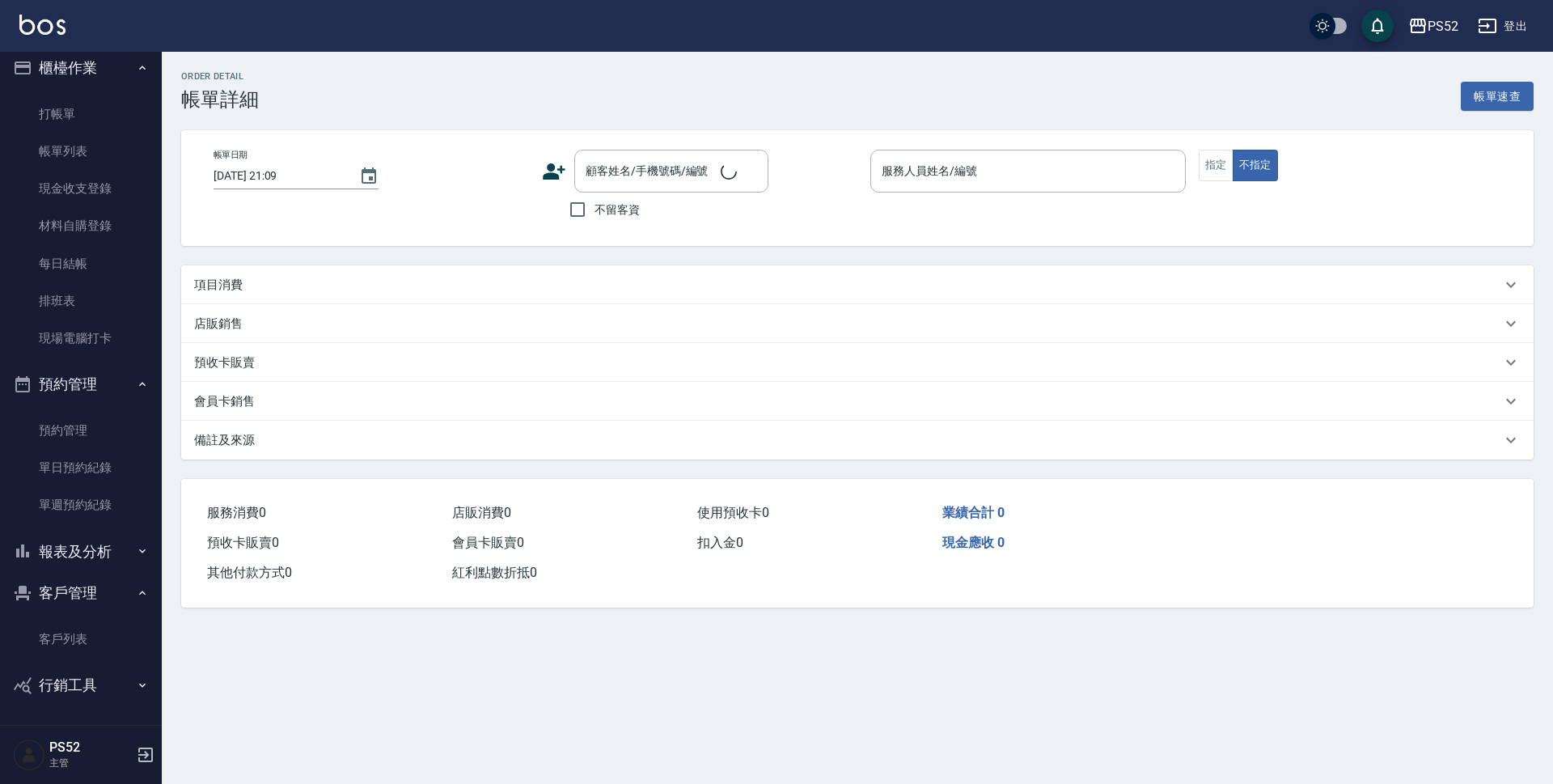
type input "2025/08/22 21:08"
type input "Pink-8"
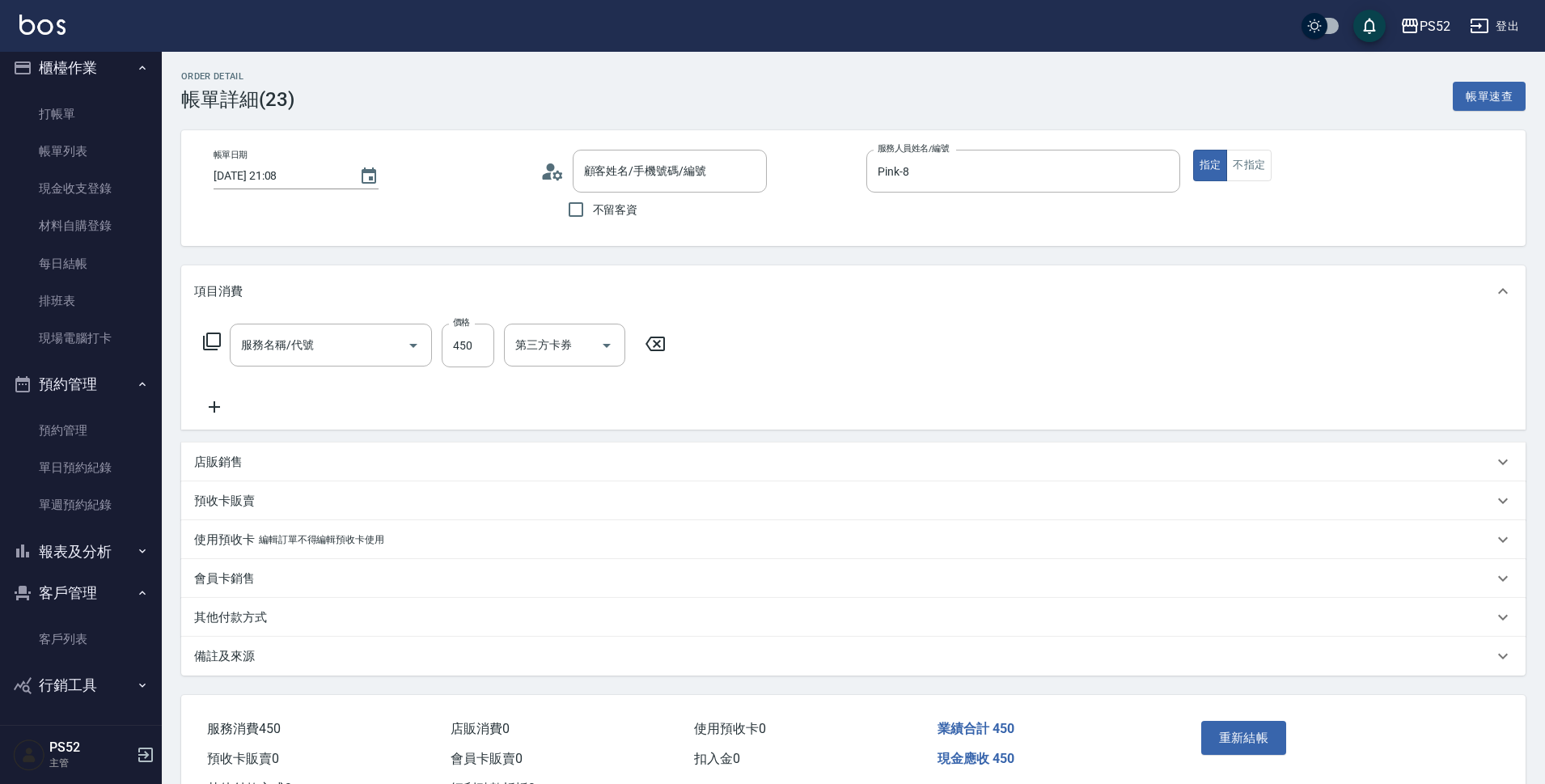
type input "陳羿璇/0906331015/P0906331015"
type input "洗剪(C1)"
click at [453, 342] on input "450" at bounding box center [467, 345] width 53 height 44
type input "400"
click at [226, 410] on icon at bounding box center [214, 407] width 40 height 20
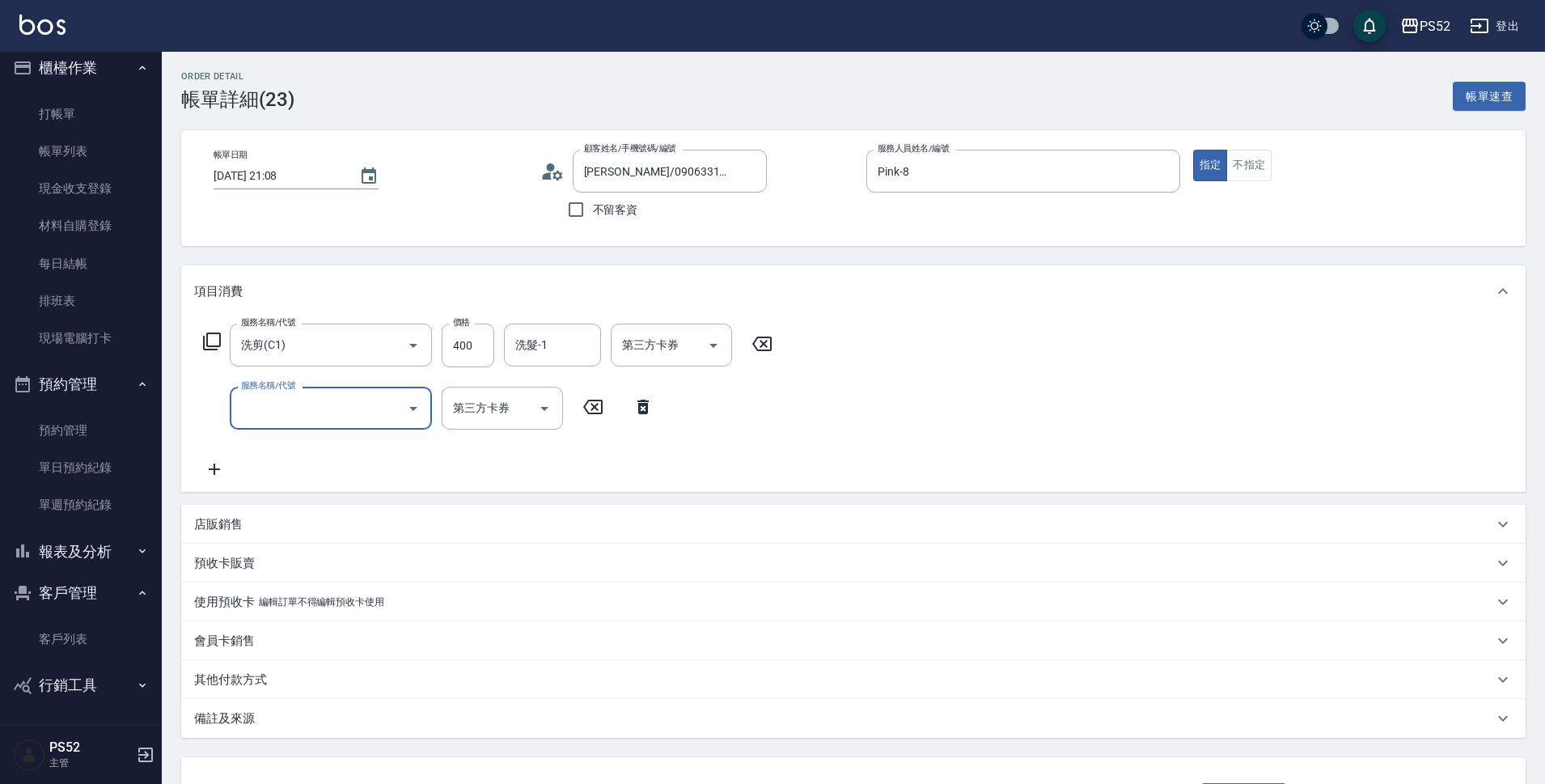
click at [257, 410] on input "服務名稱/代號" at bounding box center [318, 409] width 163 height 29
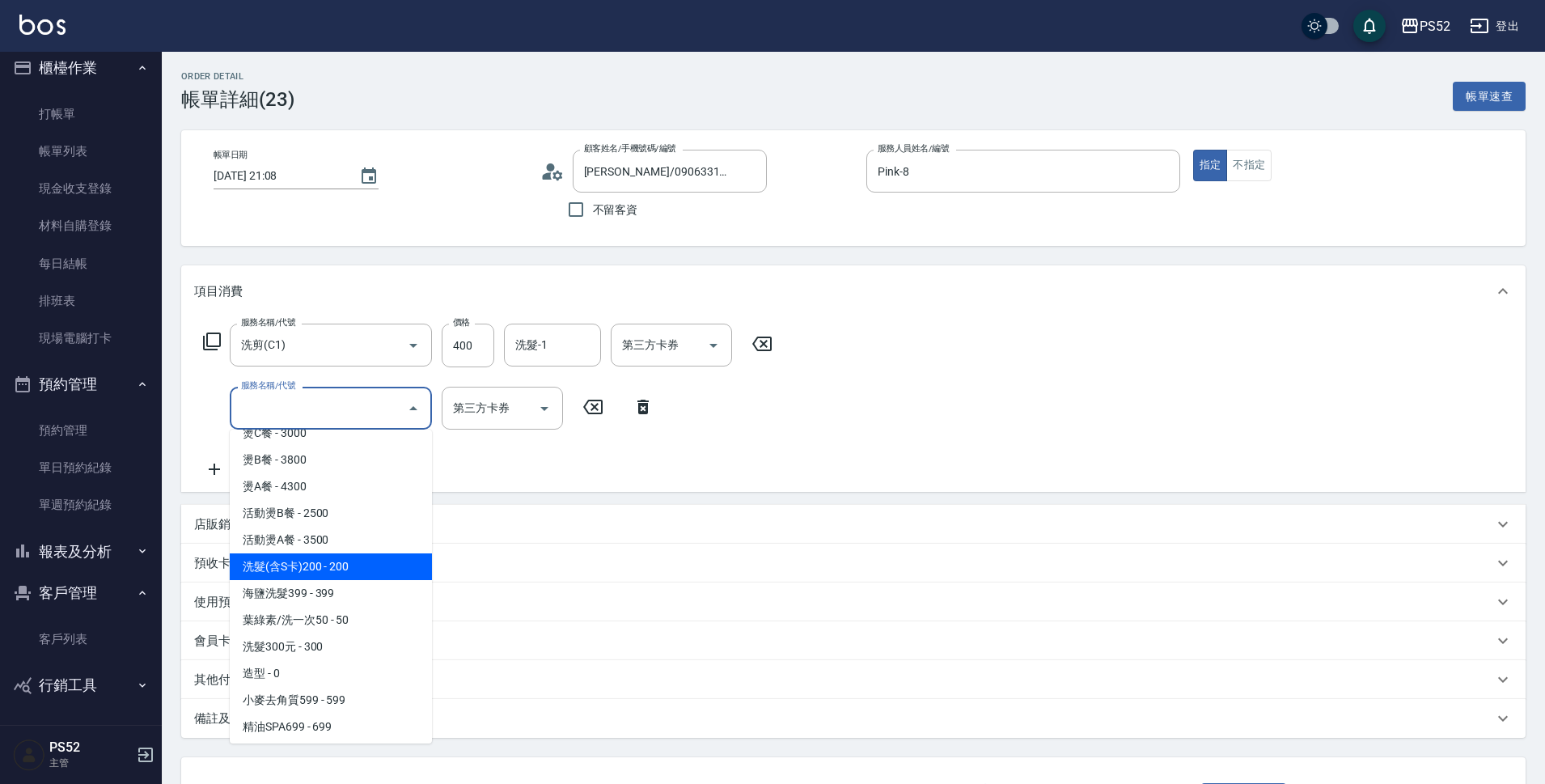
scroll to position [540, 0]
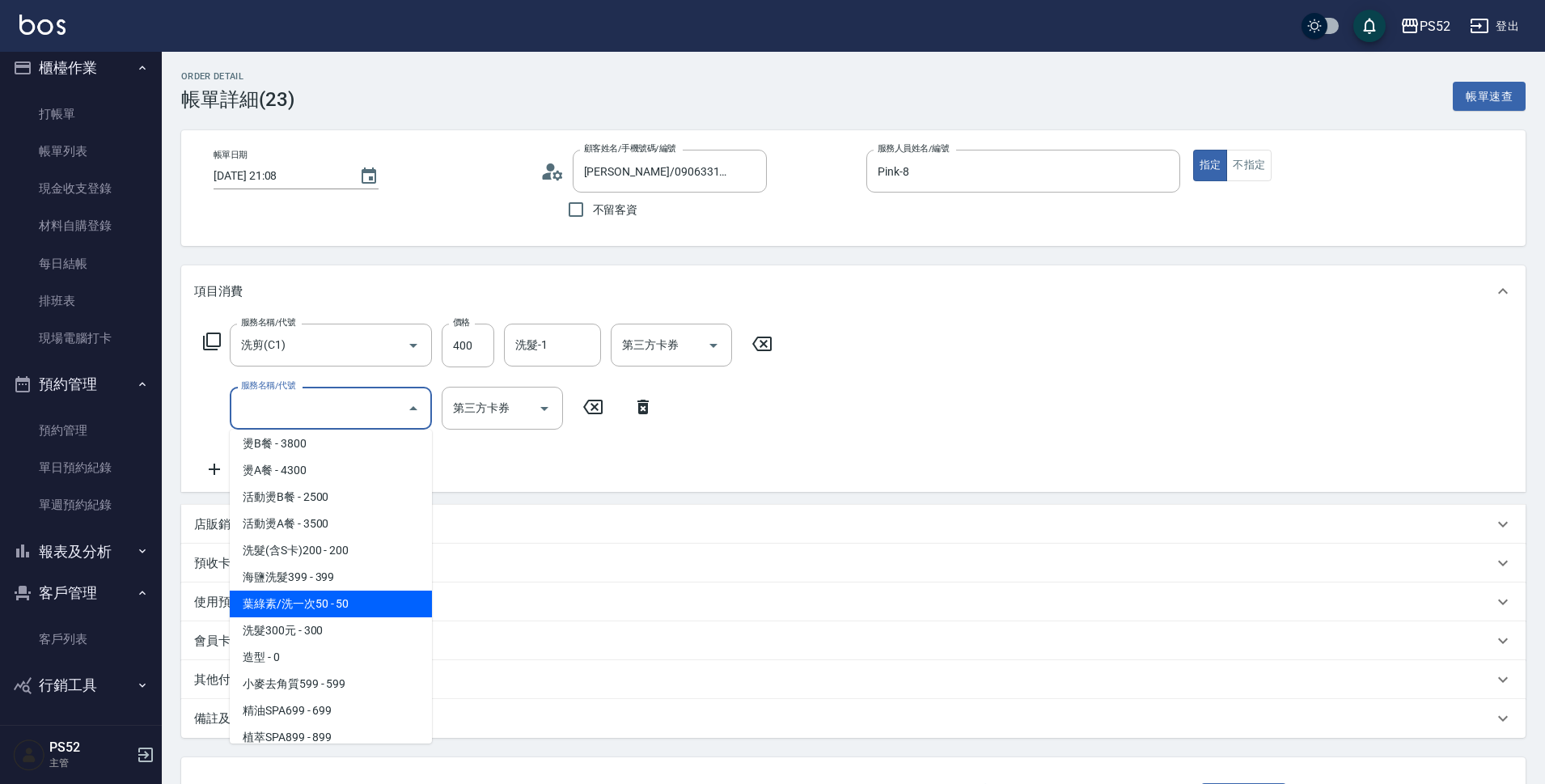
click at [359, 604] on span "葉綠素/洗一次50 - 50" at bounding box center [330, 604] width 202 height 27
type input "葉綠素/洗一次50(S3)"
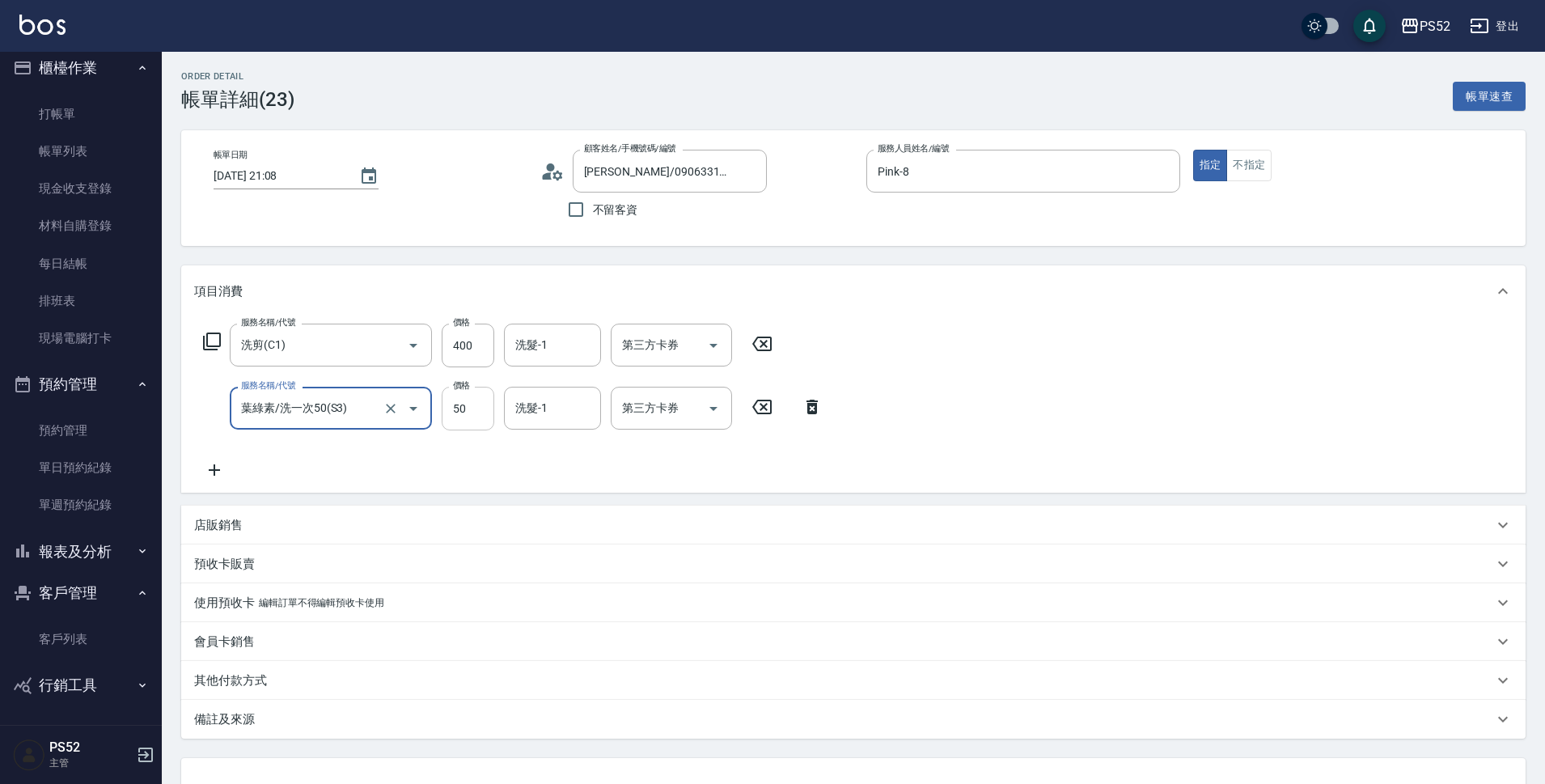
click at [479, 426] on input "50" at bounding box center [467, 408] width 53 height 44
type input "50"
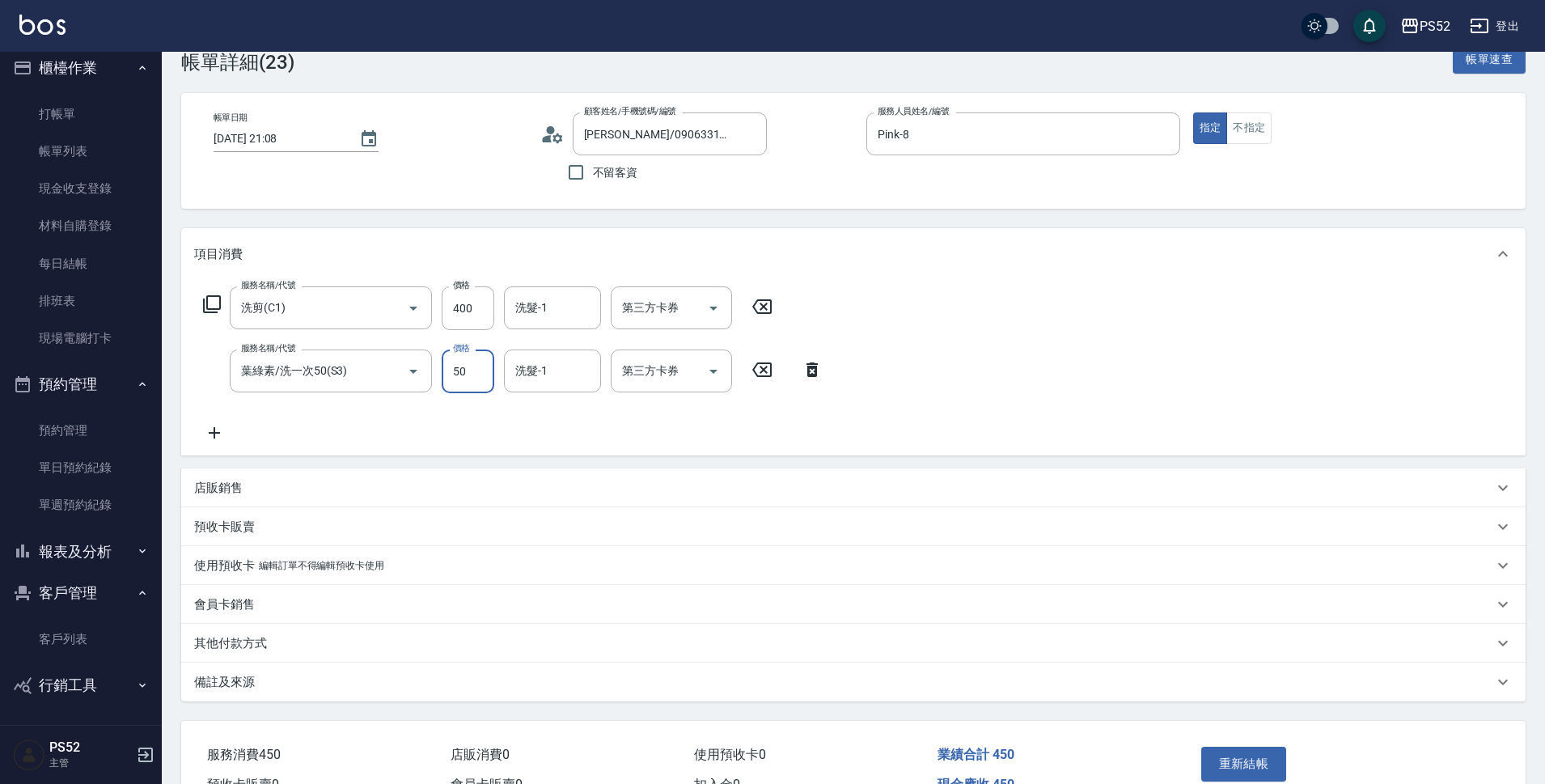
scroll to position [129, 0]
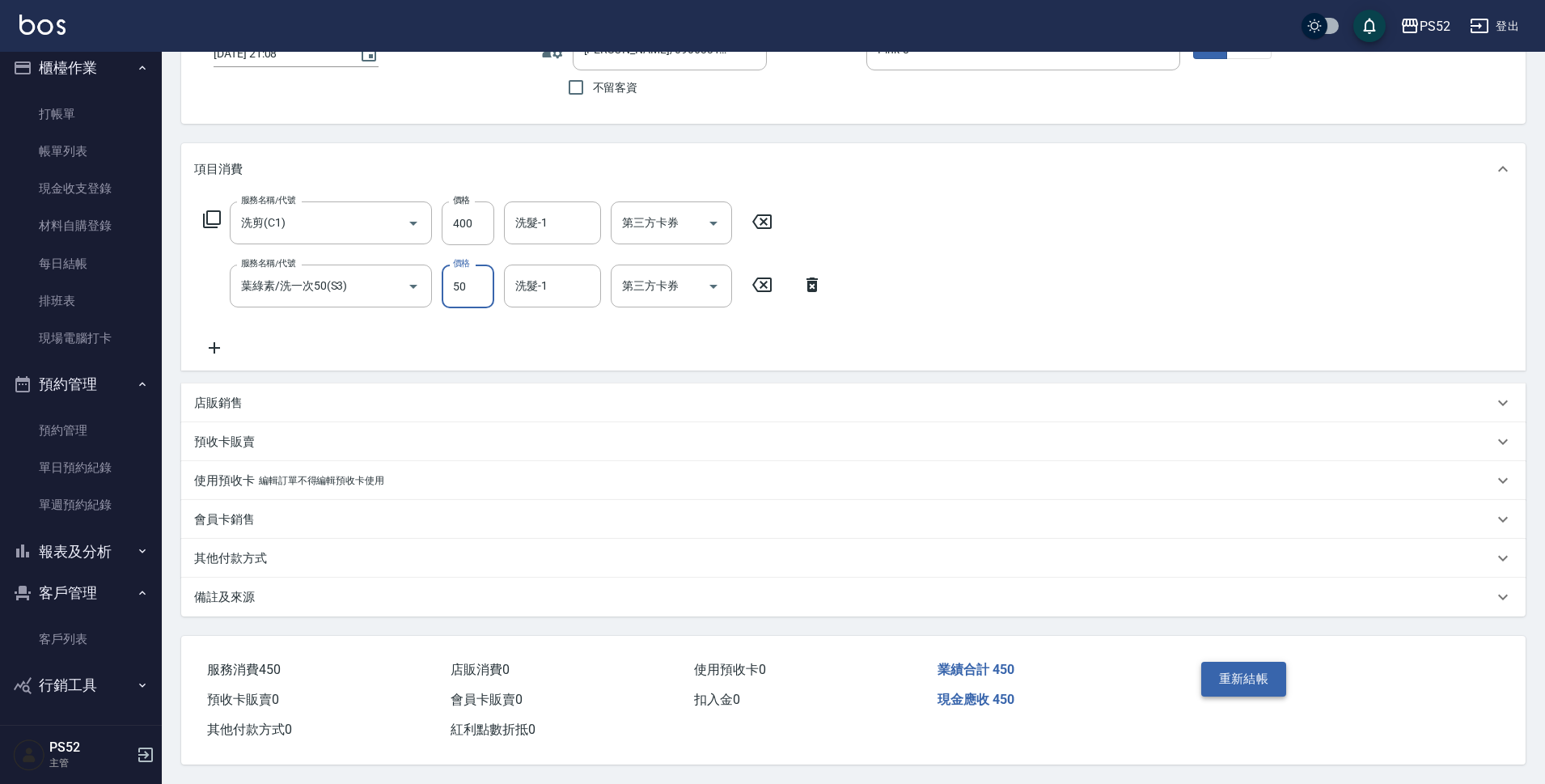
click at [1221, 689] on button "重新結帳" at bounding box center [1243, 679] width 86 height 34
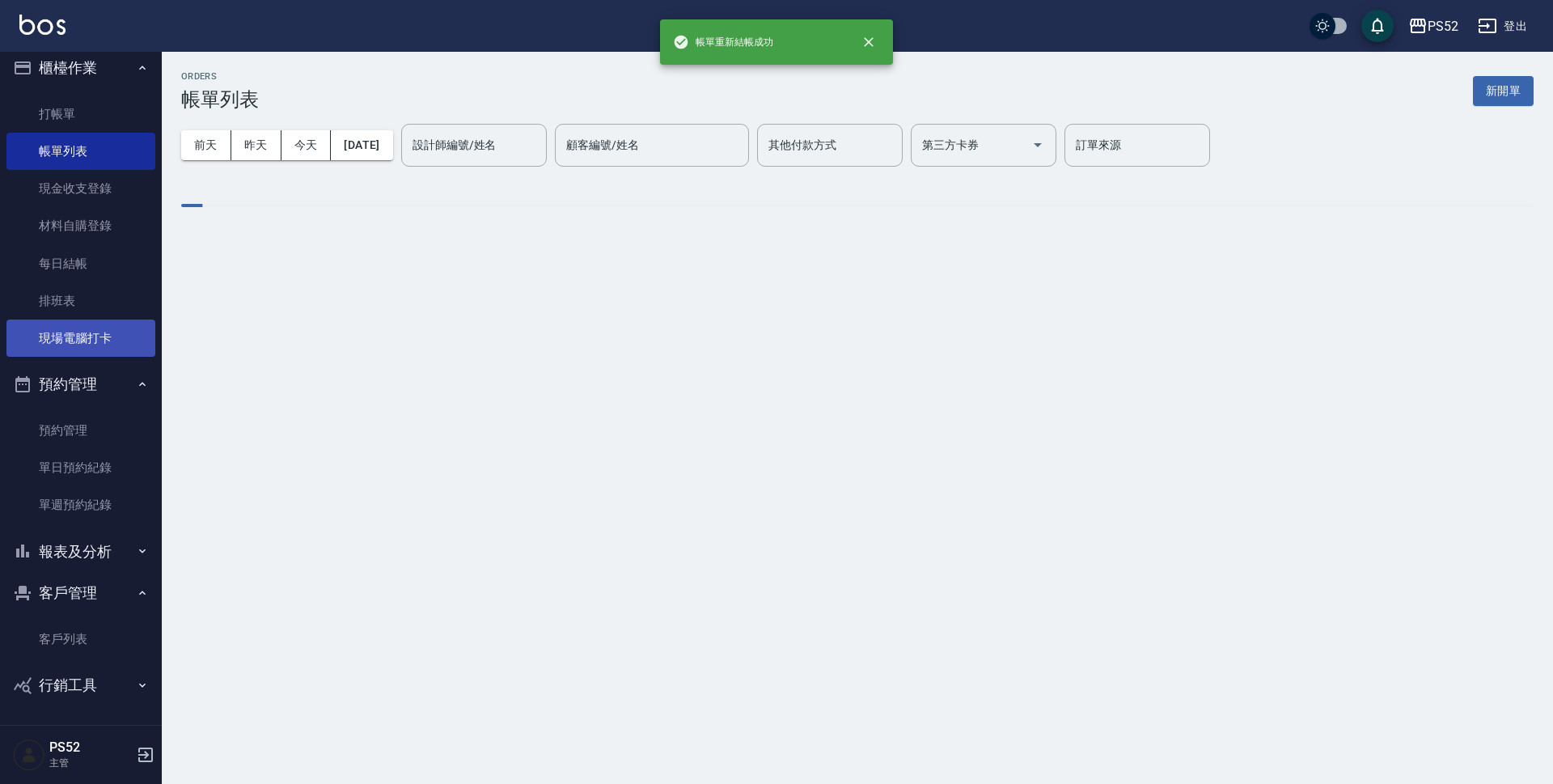
click at [78, 332] on link "現場電腦打卡" at bounding box center [80, 338] width 149 height 37
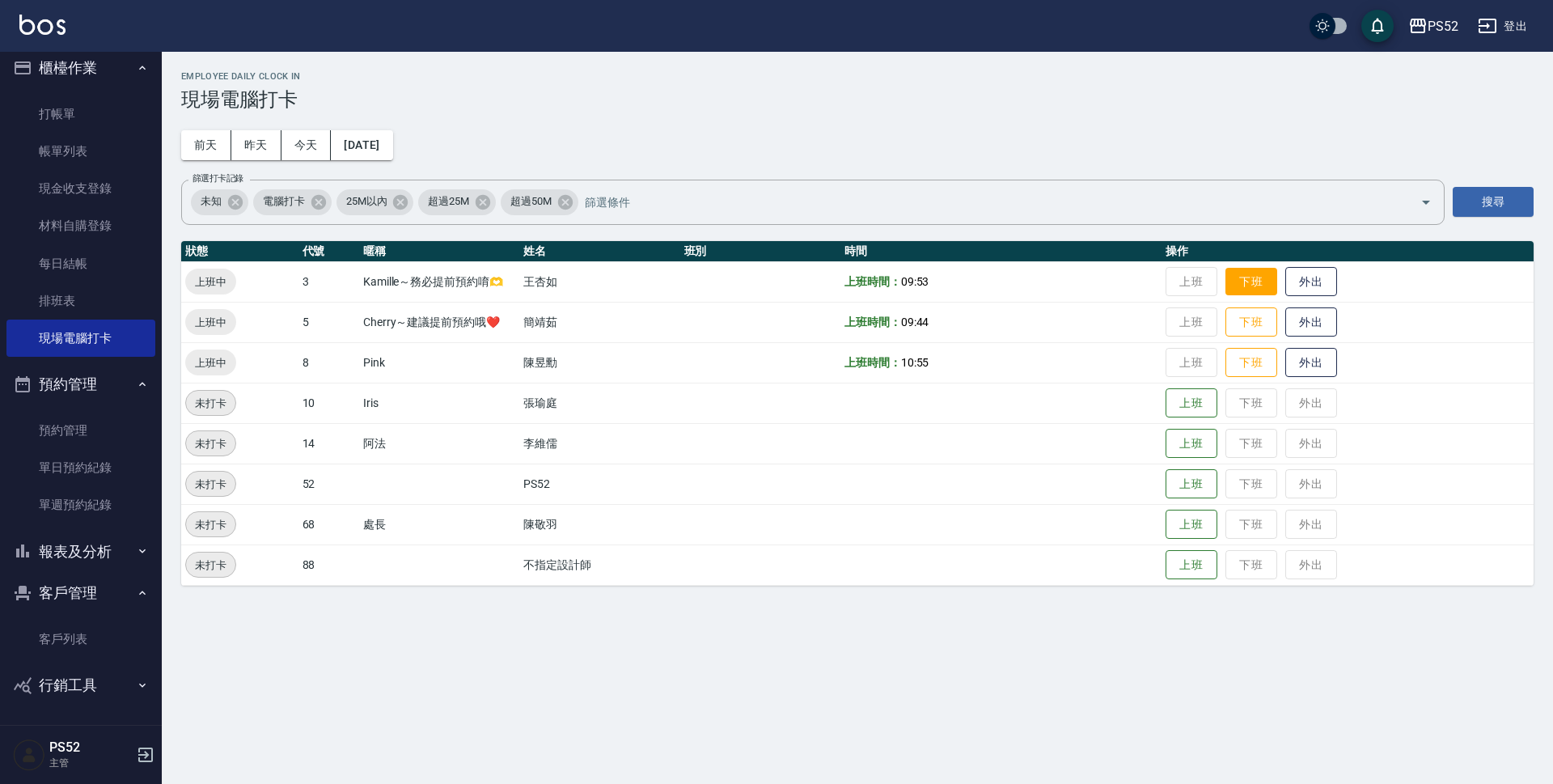
click at [1240, 282] on button "下班" at bounding box center [1251, 282] width 52 height 29
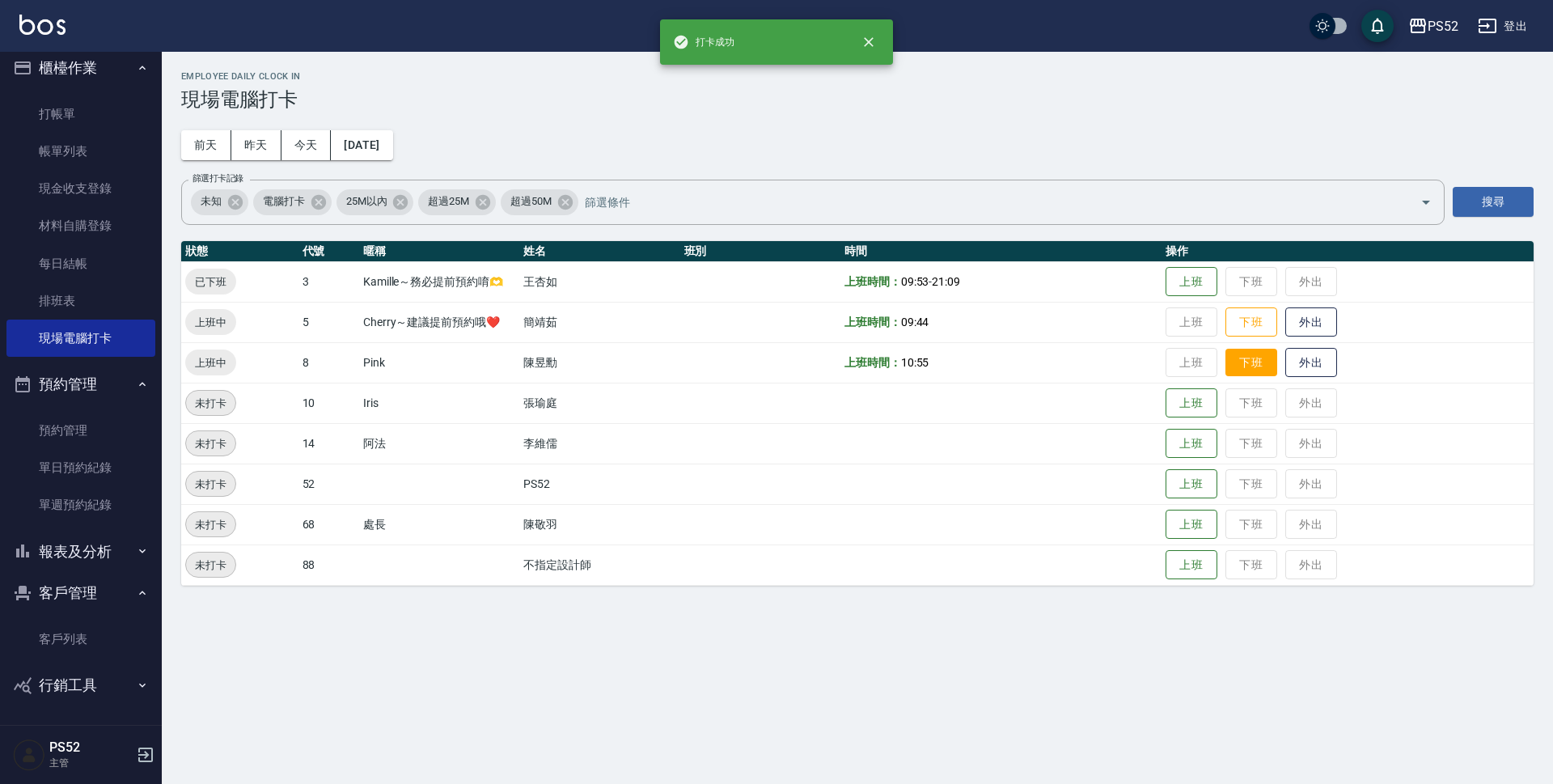
click at [1259, 356] on button "下班" at bounding box center [1251, 363] width 52 height 29
click at [1255, 325] on button "下班" at bounding box center [1251, 322] width 52 height 29
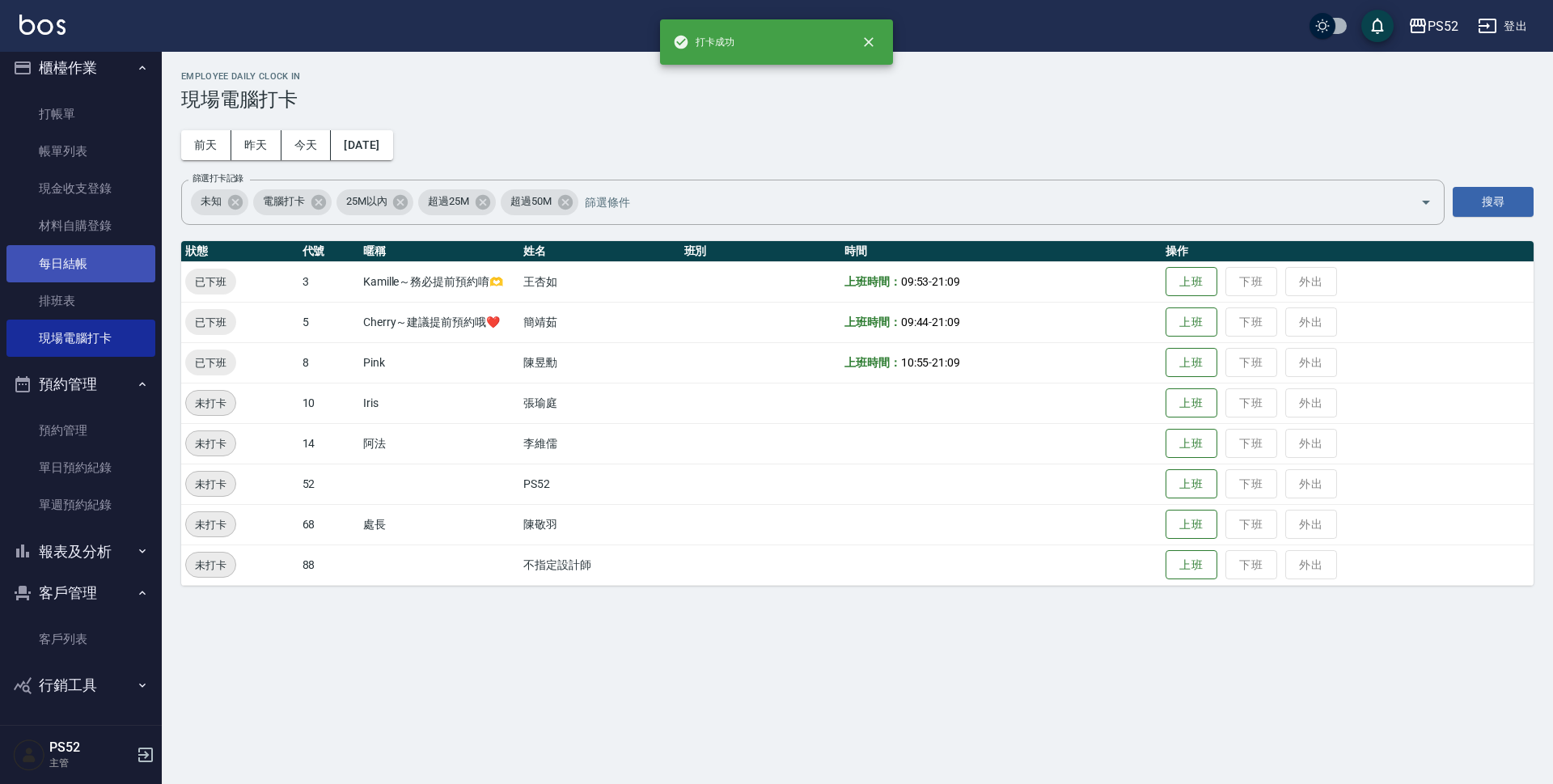
click at [103, 276] on link "每日結帳" at bounding box center [80, 264] width 149 height 37
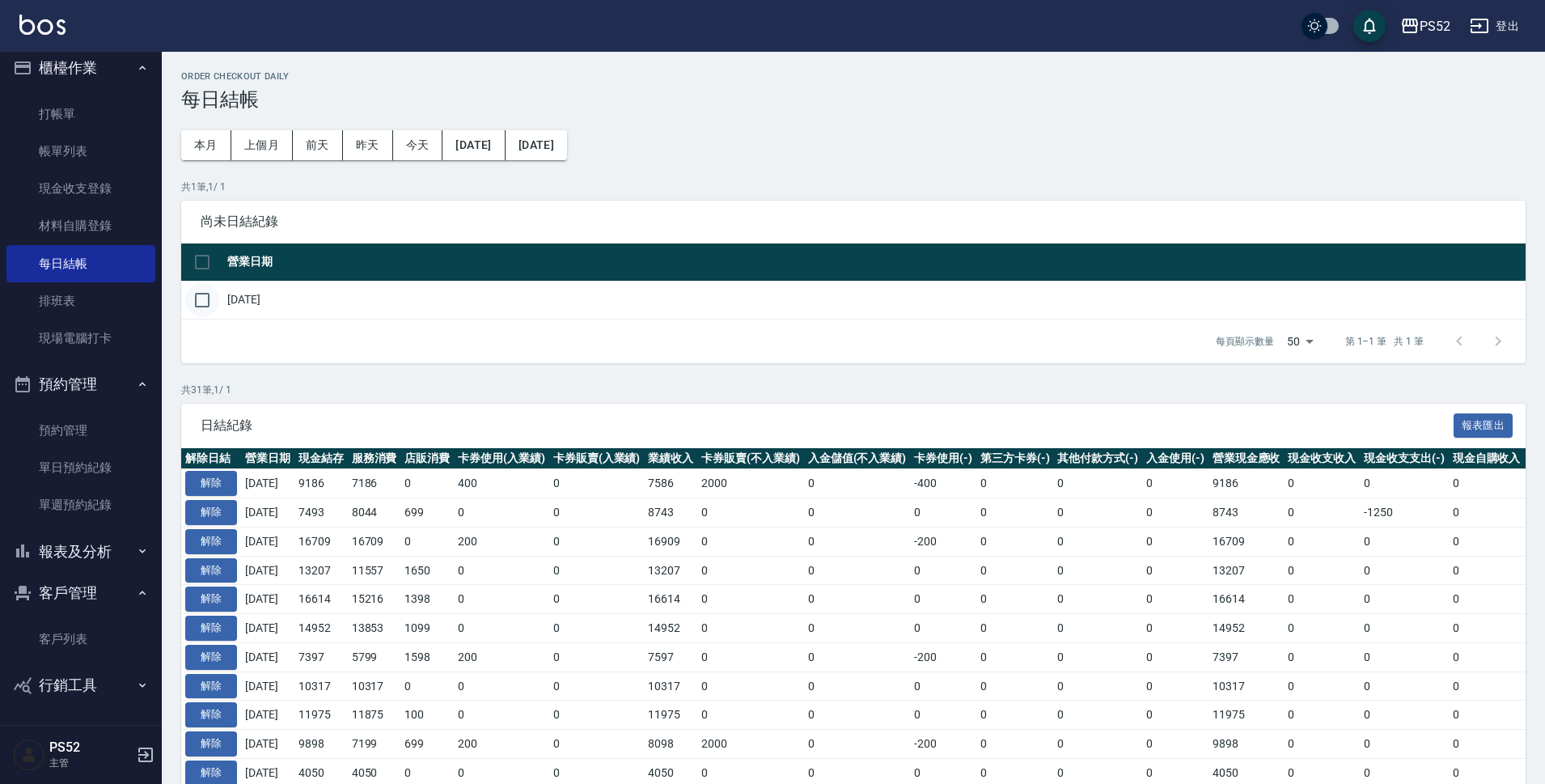
click at [186, 307] on input "checkbox" at bounding box center [202, 300] width 34 height 34
checkbox input "true"
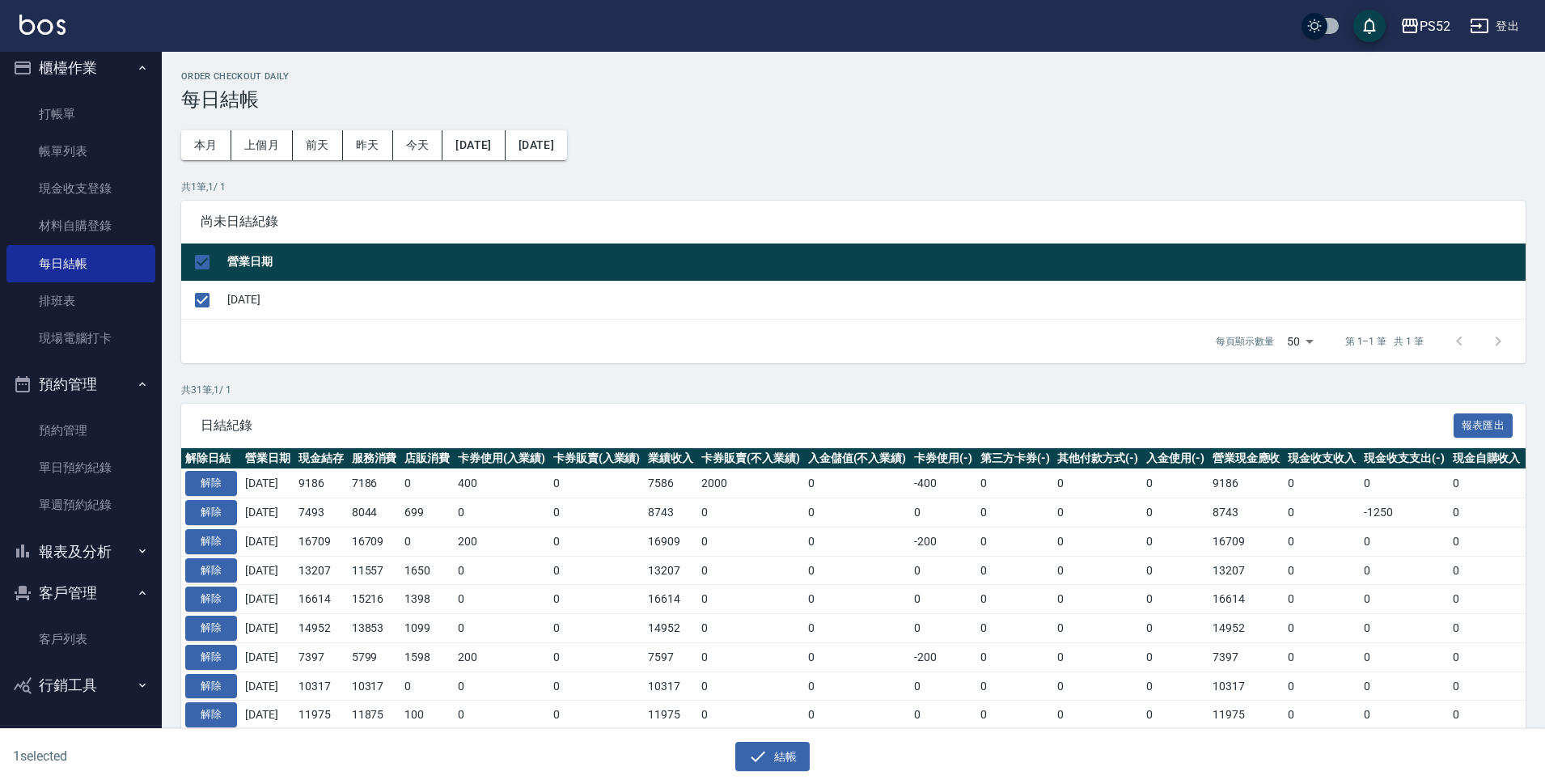
click at [804, 725] on td "0" at bounding box center [751, 714] width 107 height 29
click at [804, 754] on button "結帳" at bounding box center [772, 756] width 75 height 30
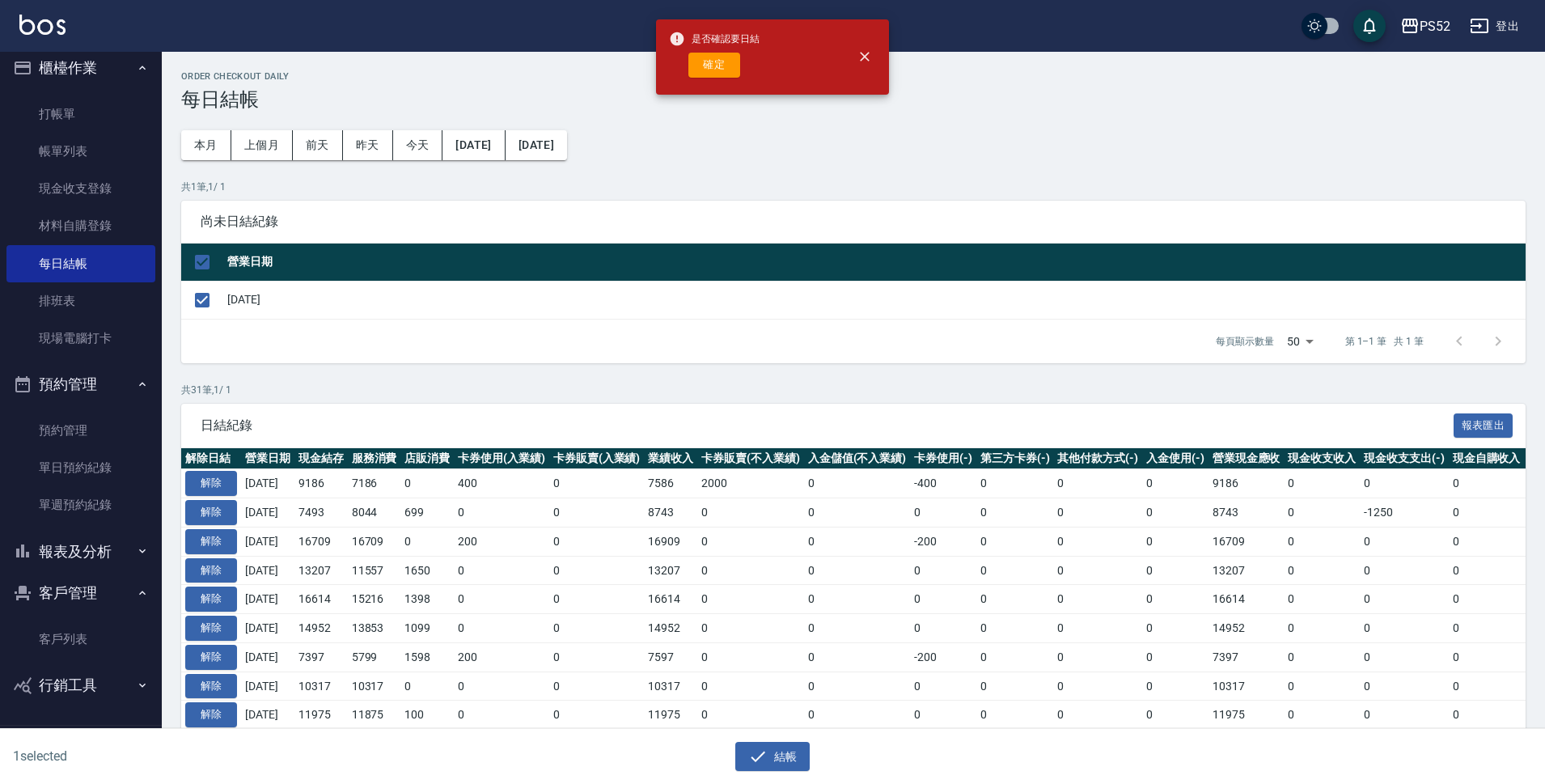
click at [706, 47] on div "是否確認要日結 確定" at bounding box center [715, 56] width 91 height 65
click at [705, 72] on button "確定" at bounding box center [715, 65] width 52 height 25
checkbox input "false"
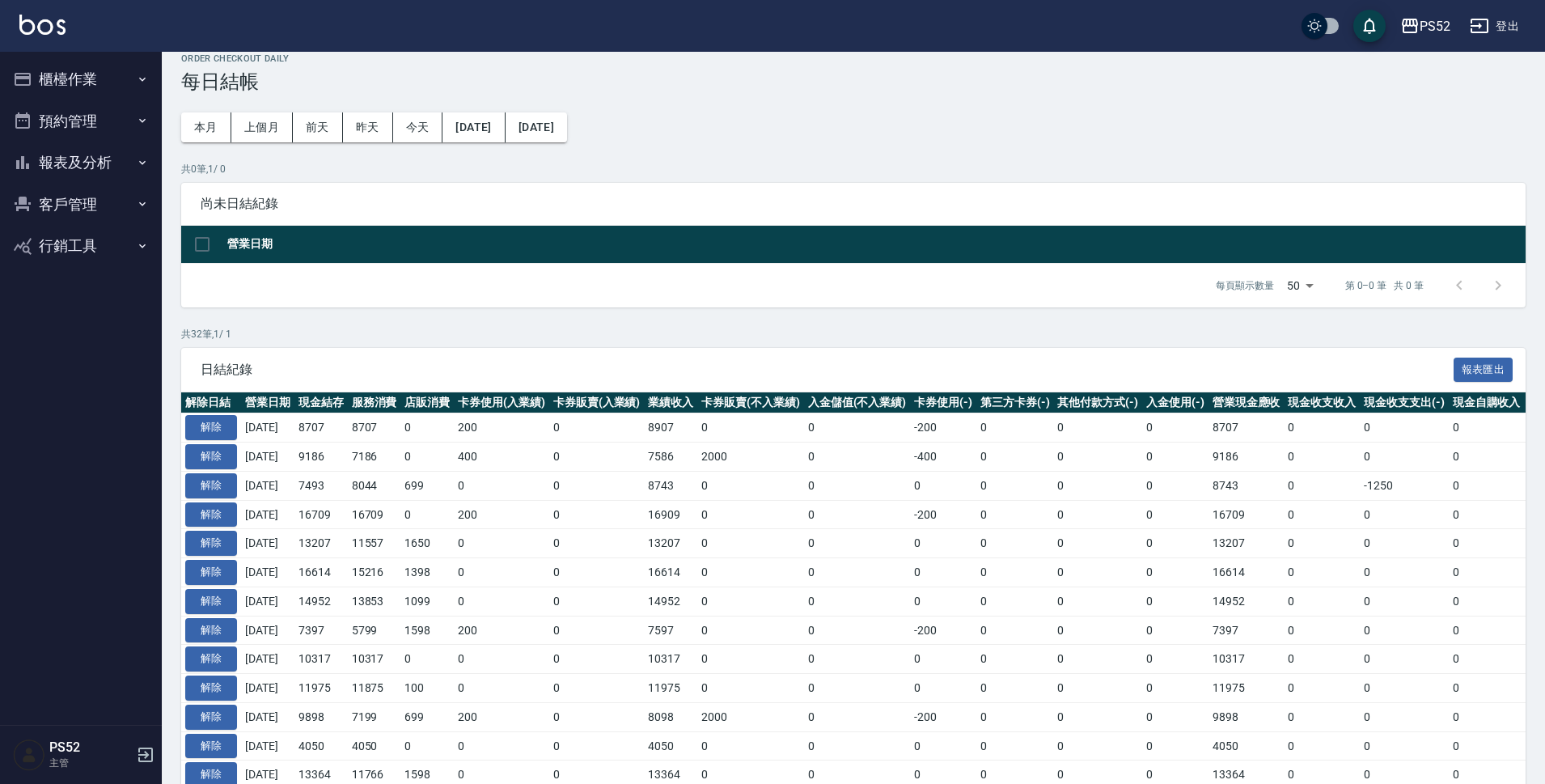
scroll to position [27, 0]
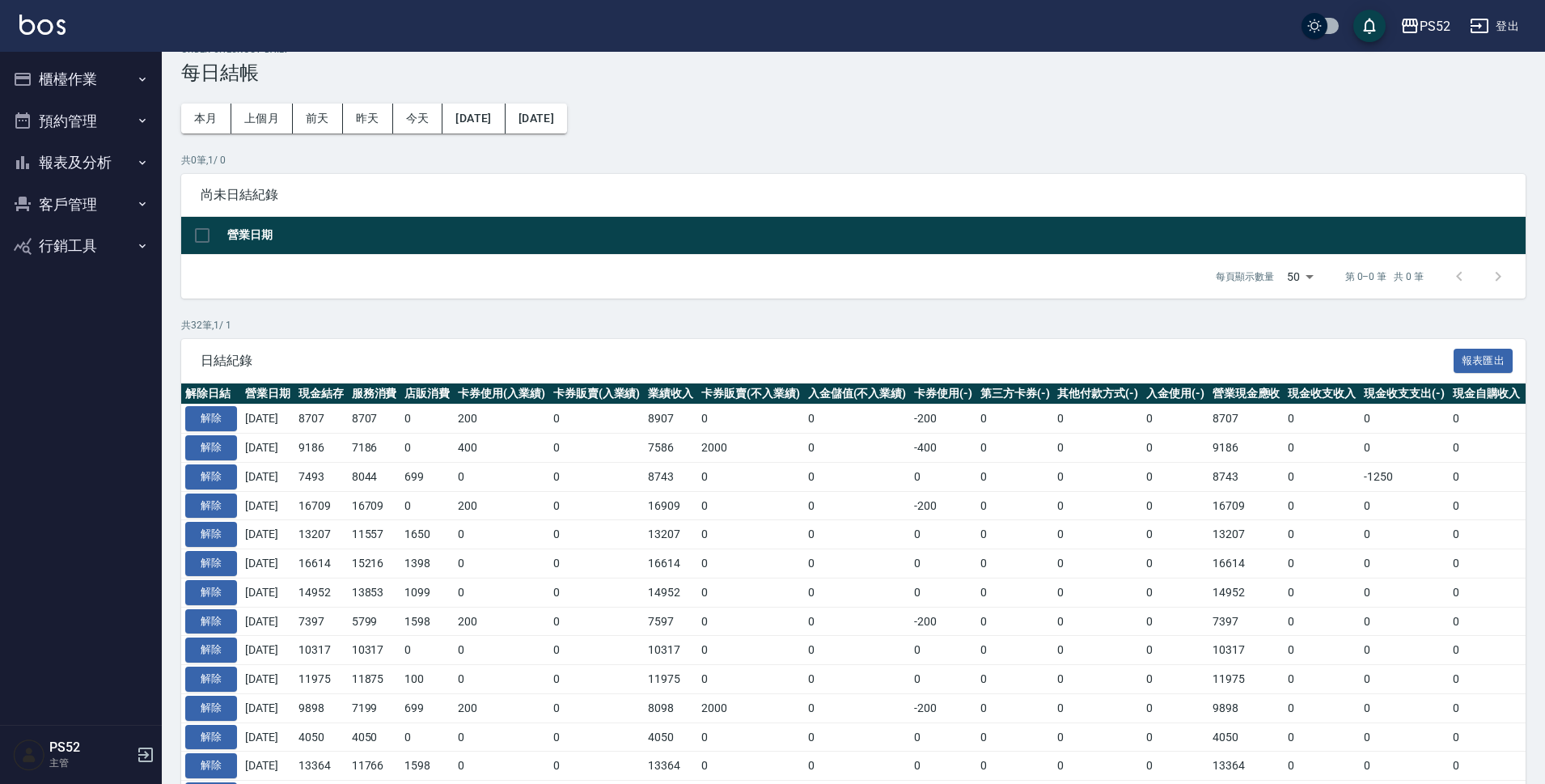
click at [85, 161] on button "報表及分析" at bounding box center [80, 162] width 149 height 42
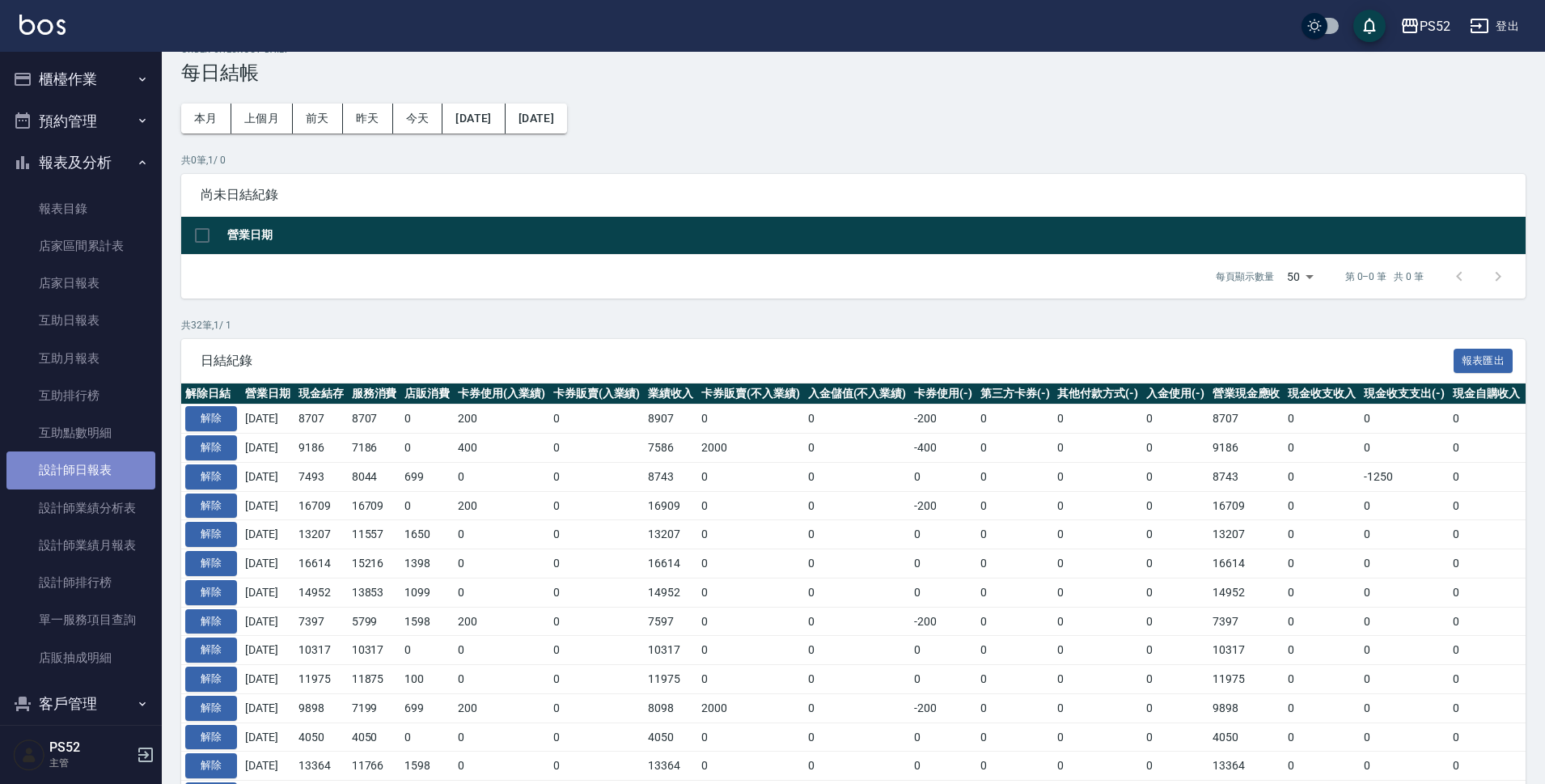
click at [87, 478] on link "設計師日報表" at bounding box center [80, 470] width 149 height 37
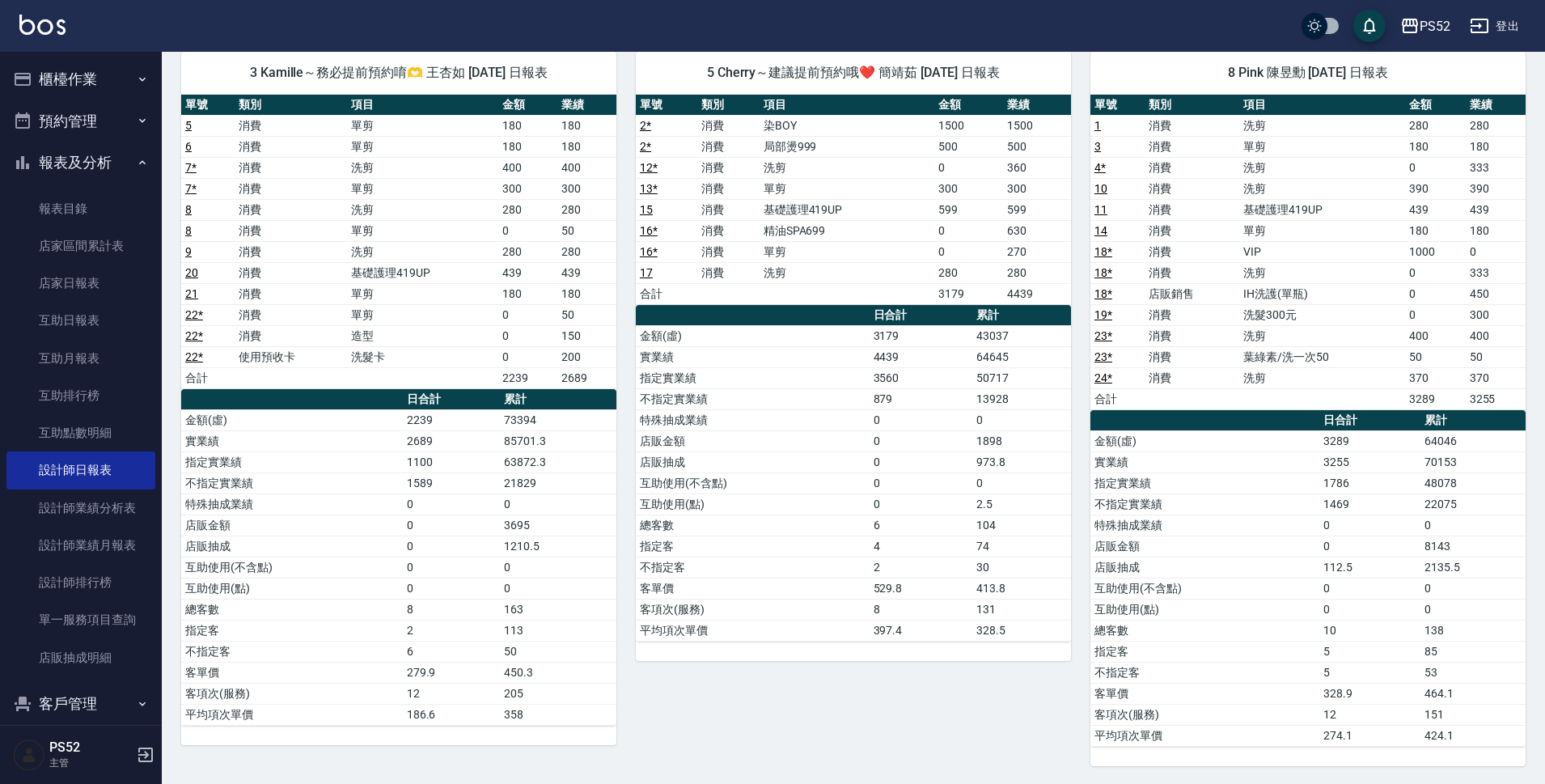
scroll to position [129, 0]
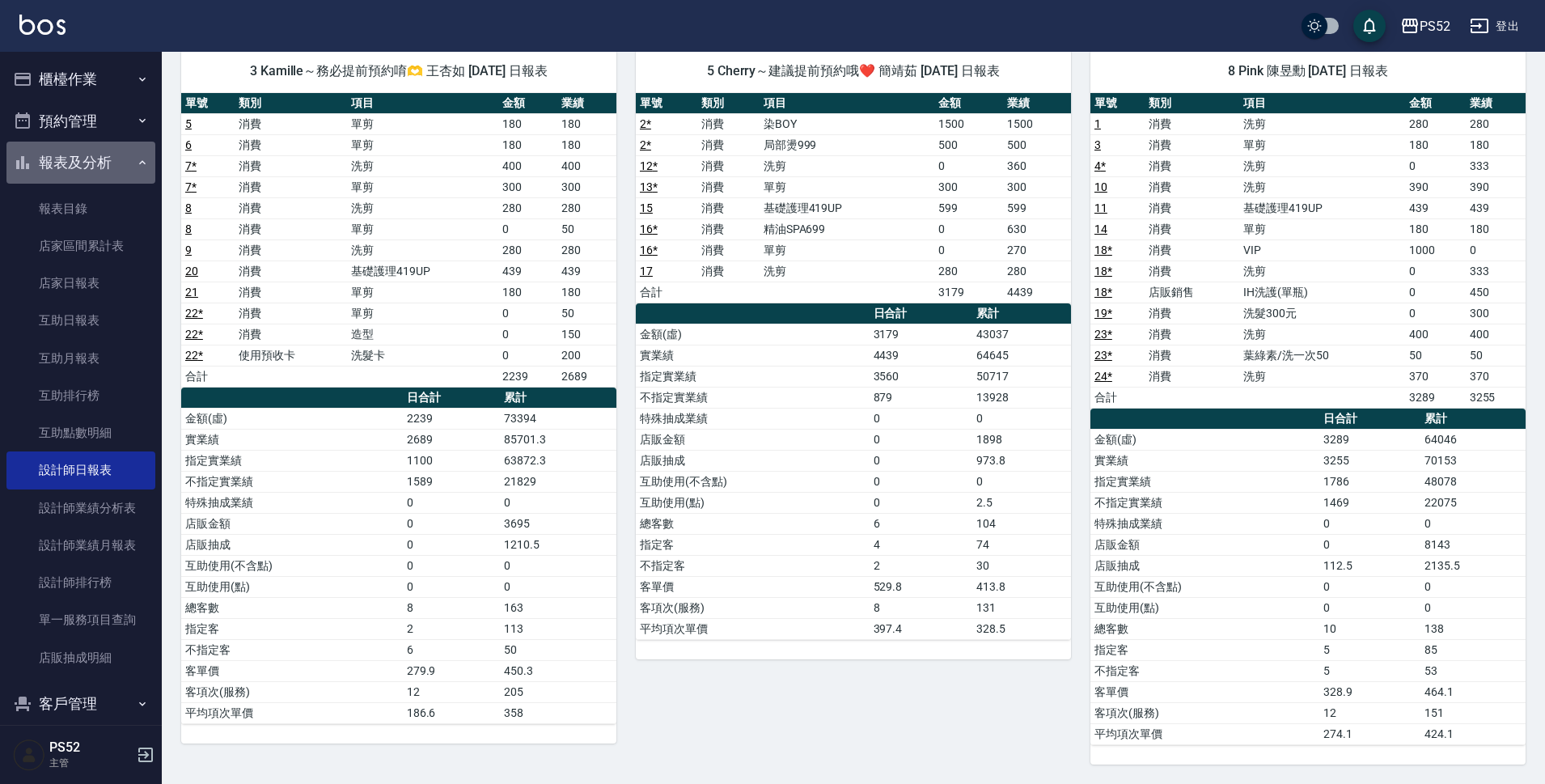
click at [116, 161] on button "報表及分析" at bounding box center [80, 162] width 149 height 42
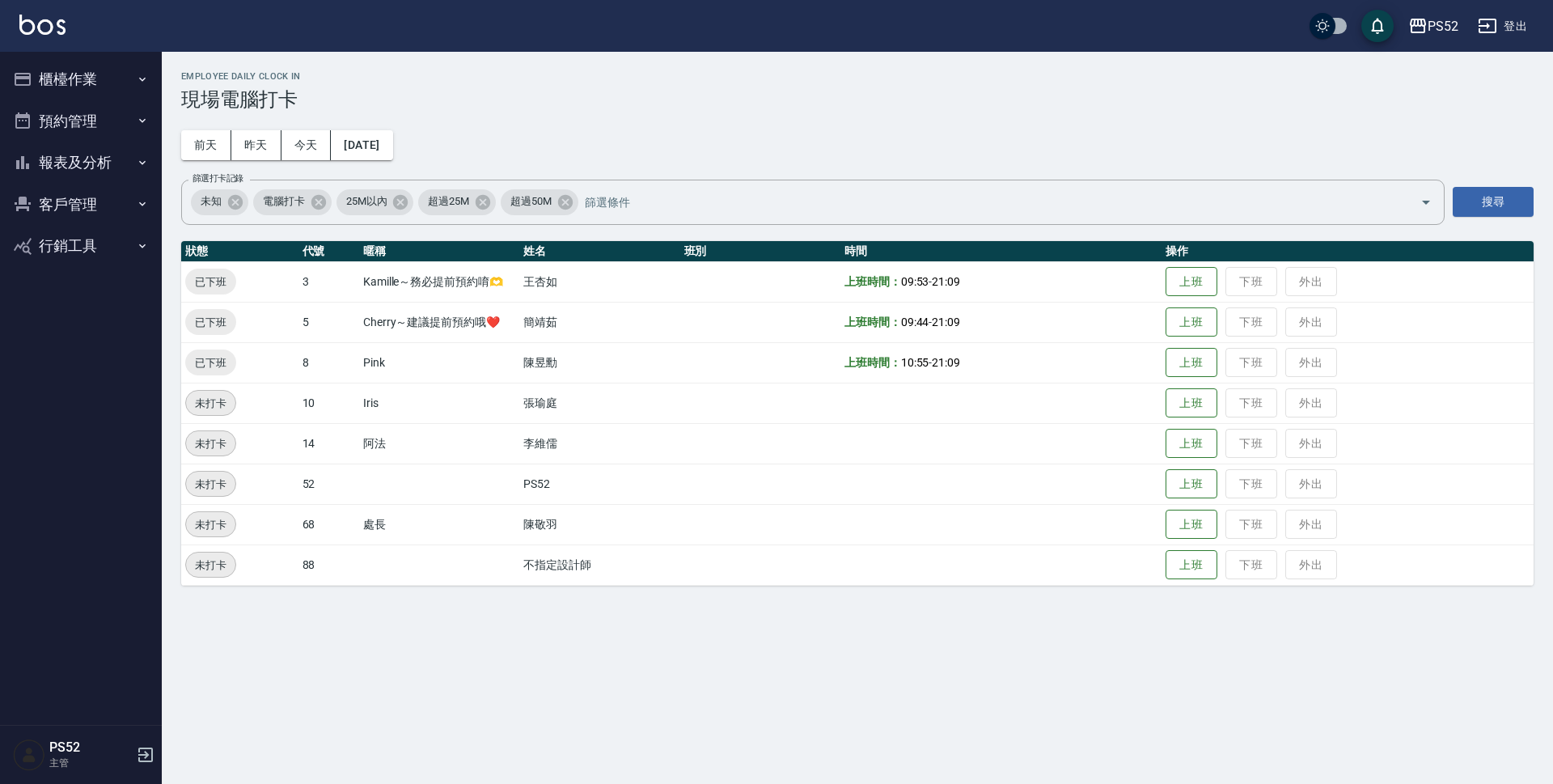
click at [49, 78] on button "櫃檯作業" at bounding box center [80, 78] width 149 height 42
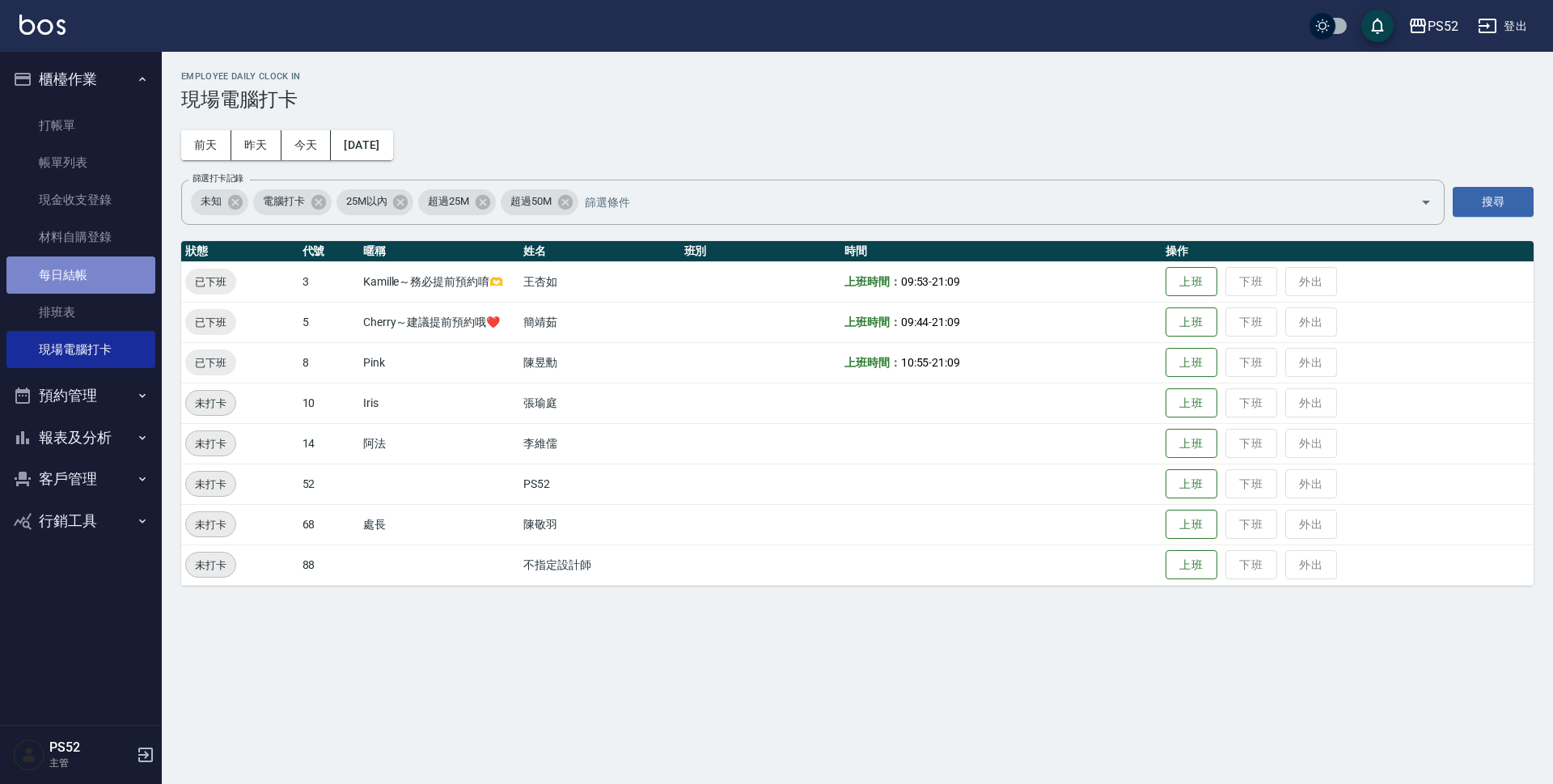
click at [114, 281] on link "每日結帳" at bounding box center [80, 275] width 149 height 37
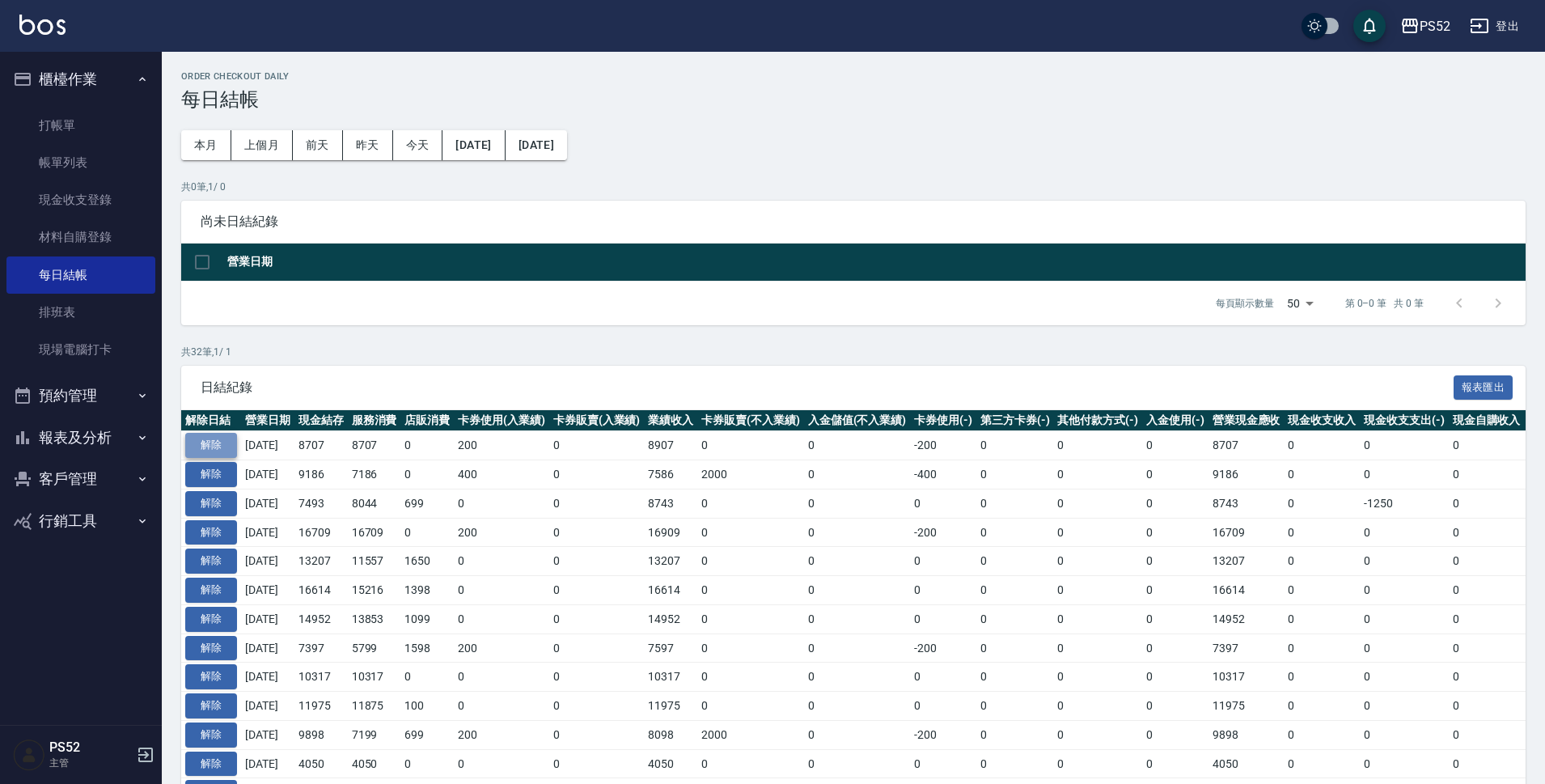
click at [223, 450] on button "解除" at bounding box center [211, 445] width 52 height 25
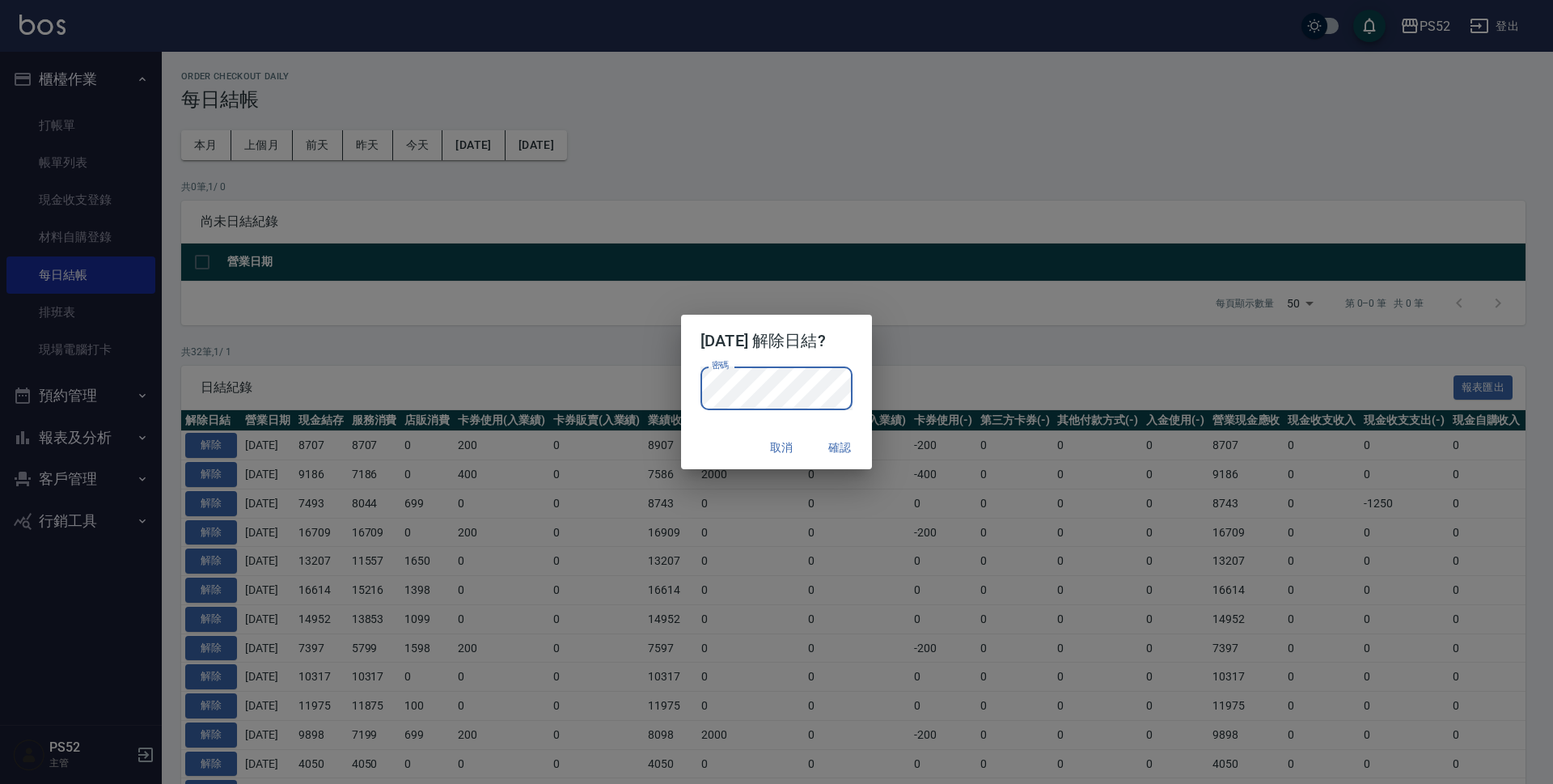
click at [854, 450] on button "確認" at bounding box center [839, 448] width 52 height 30
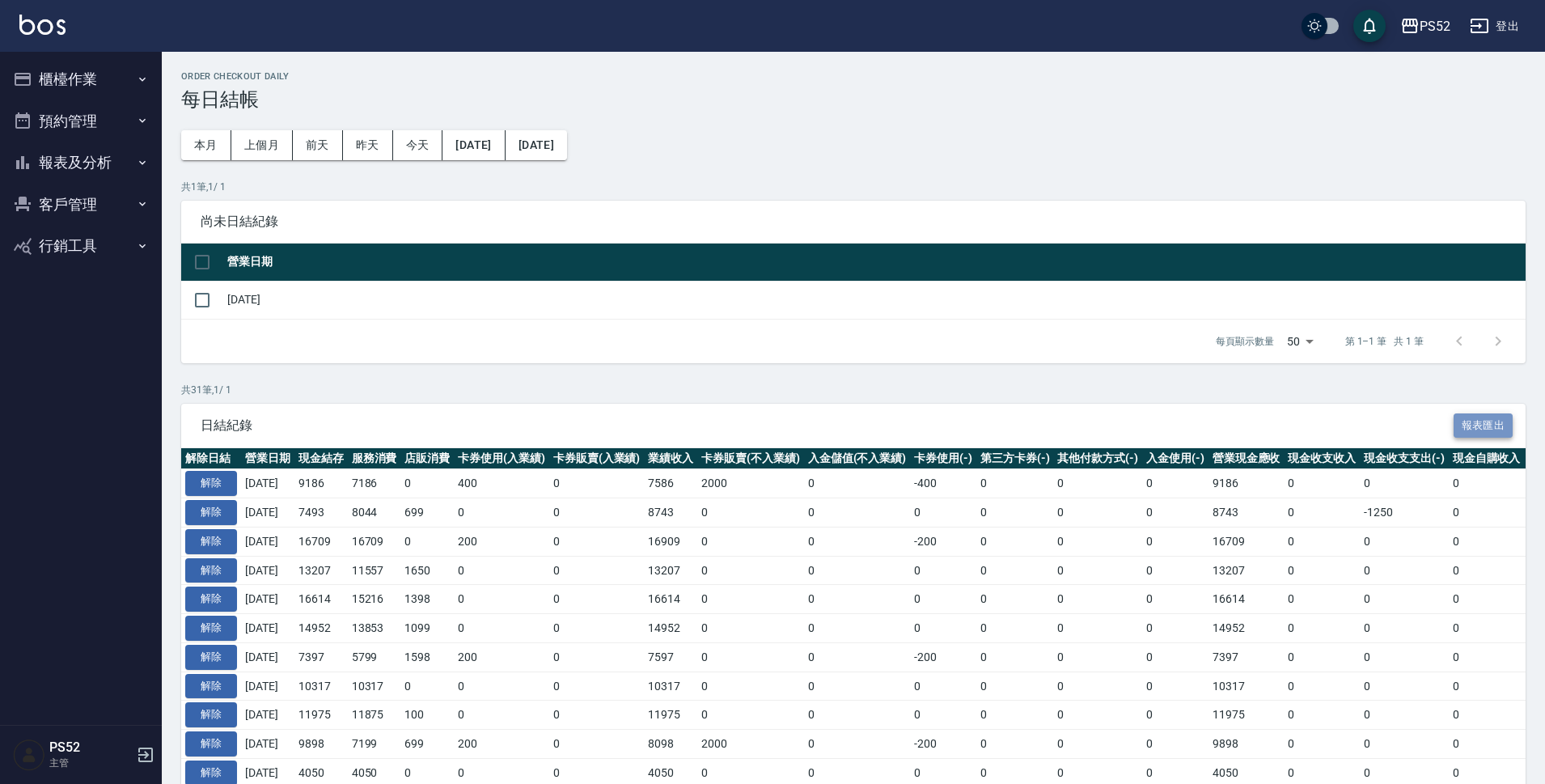
click at [1479, 427] on button "報表匯出" at bounding box center [1483, 425] width 60 height 25
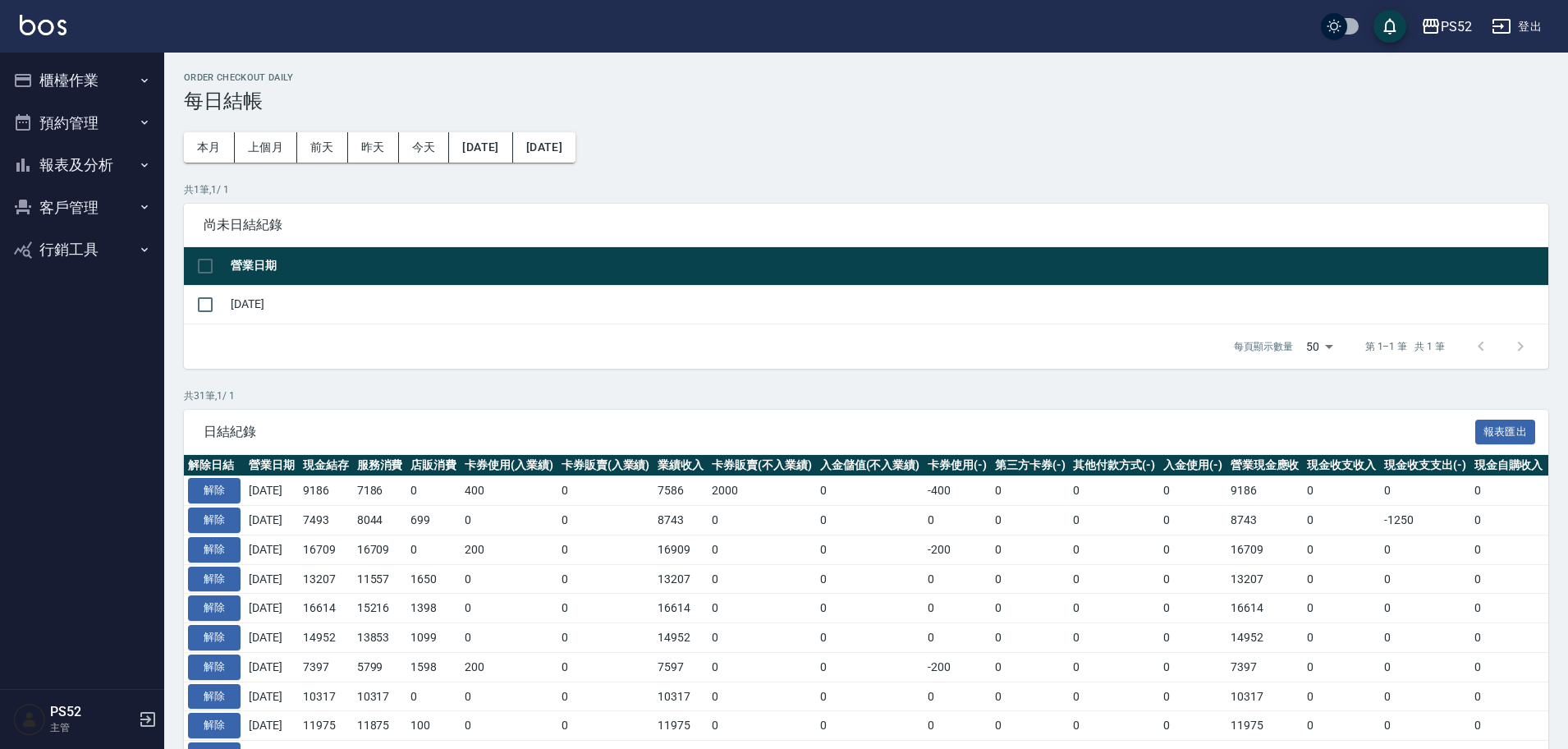
click at [62, 92] on button "櫃檯作業" at bounding box center [81, 80] width 151 height 43
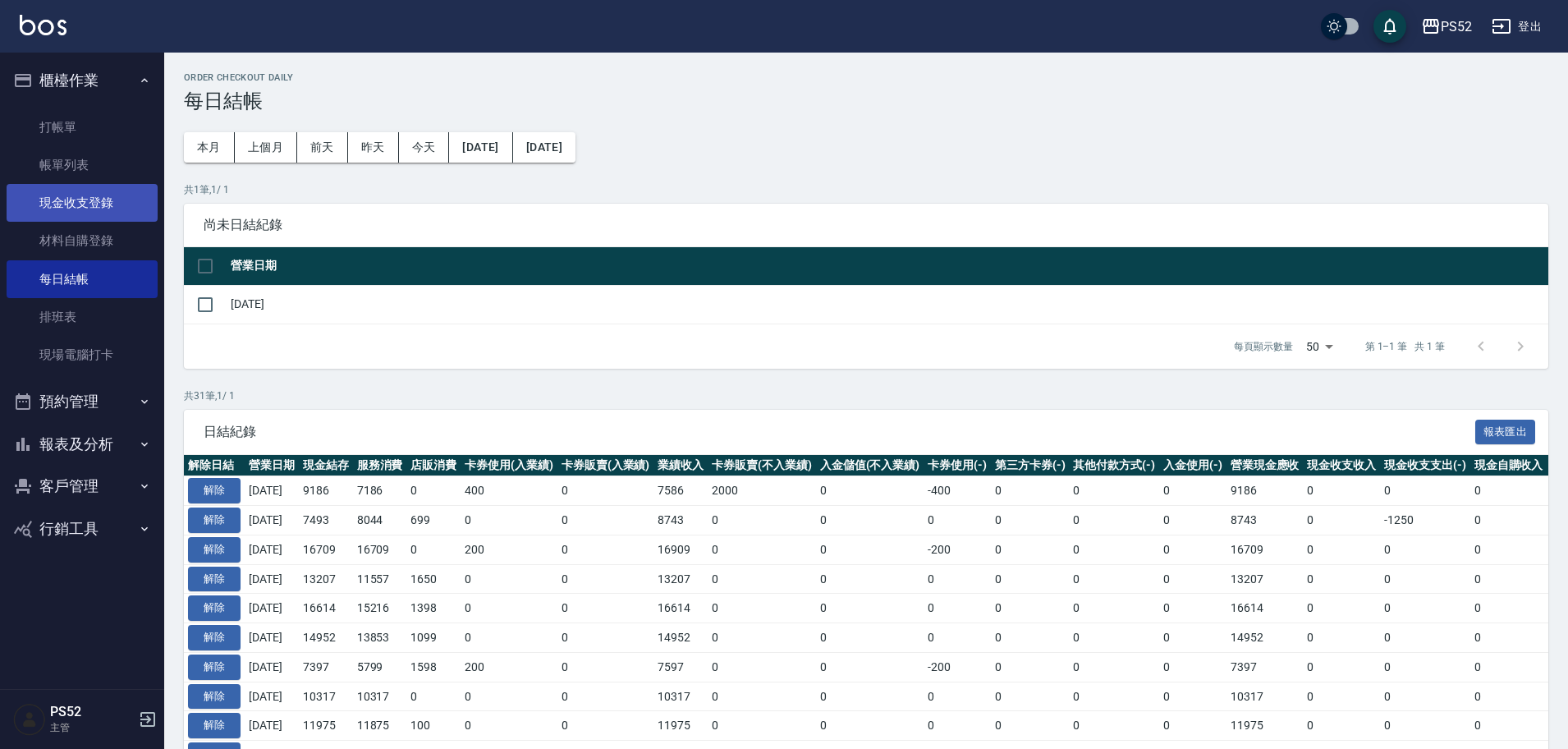
click at [90, 199] on link "現金收支登錄" at bounding box center [81, 203] width 151 height 38
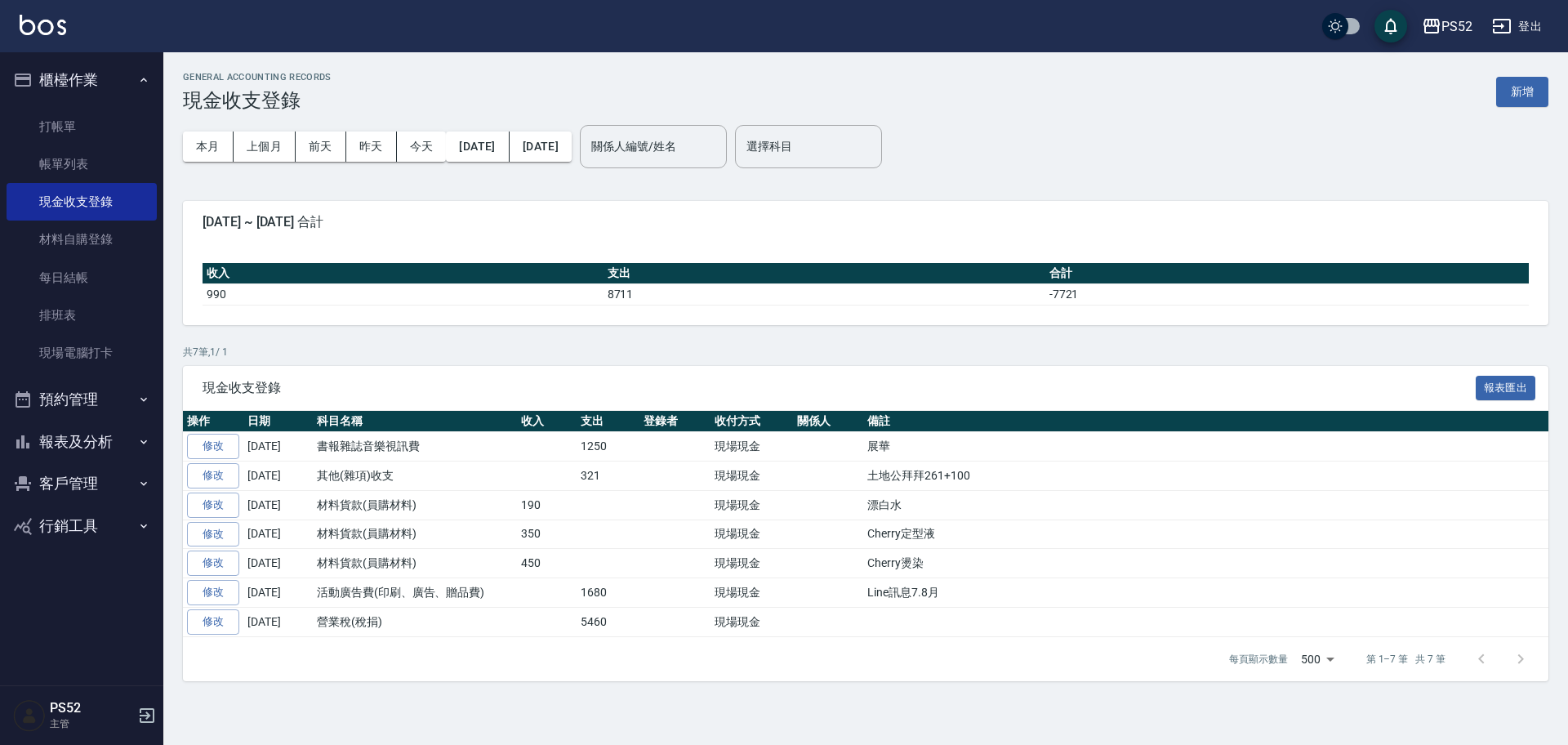
click at [1517, 110] on div "GENERAL ACCOUNTING RECORDS 現金收支登錄 新增" at bounding box center [866, 92] width 1365 height 40
click at [1510, 90] on button "新增" at bounding box center [1522, 92] width 52 height 31
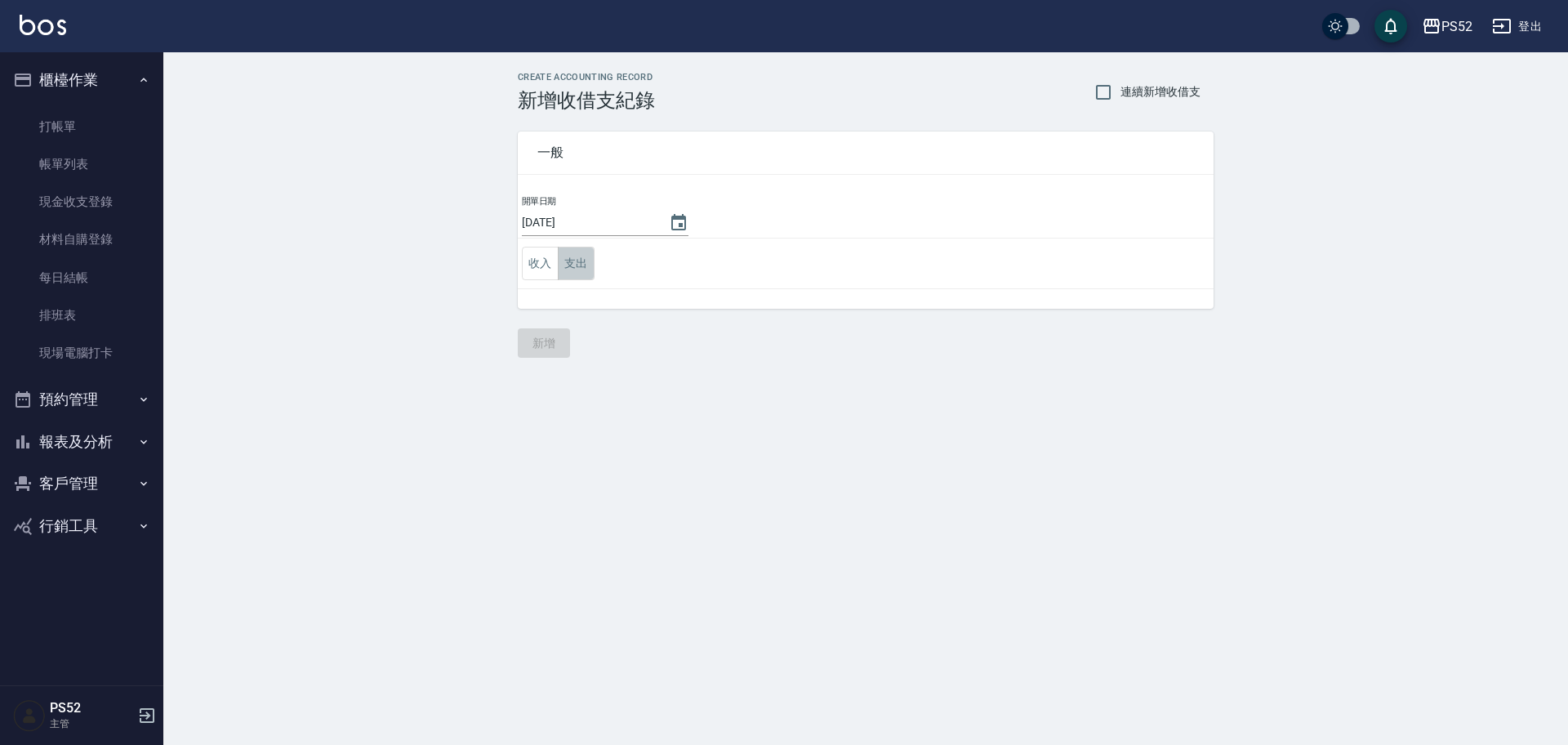
click at [576, 276] on button "支出" at bounding box center [576, 263] width 37 height 33
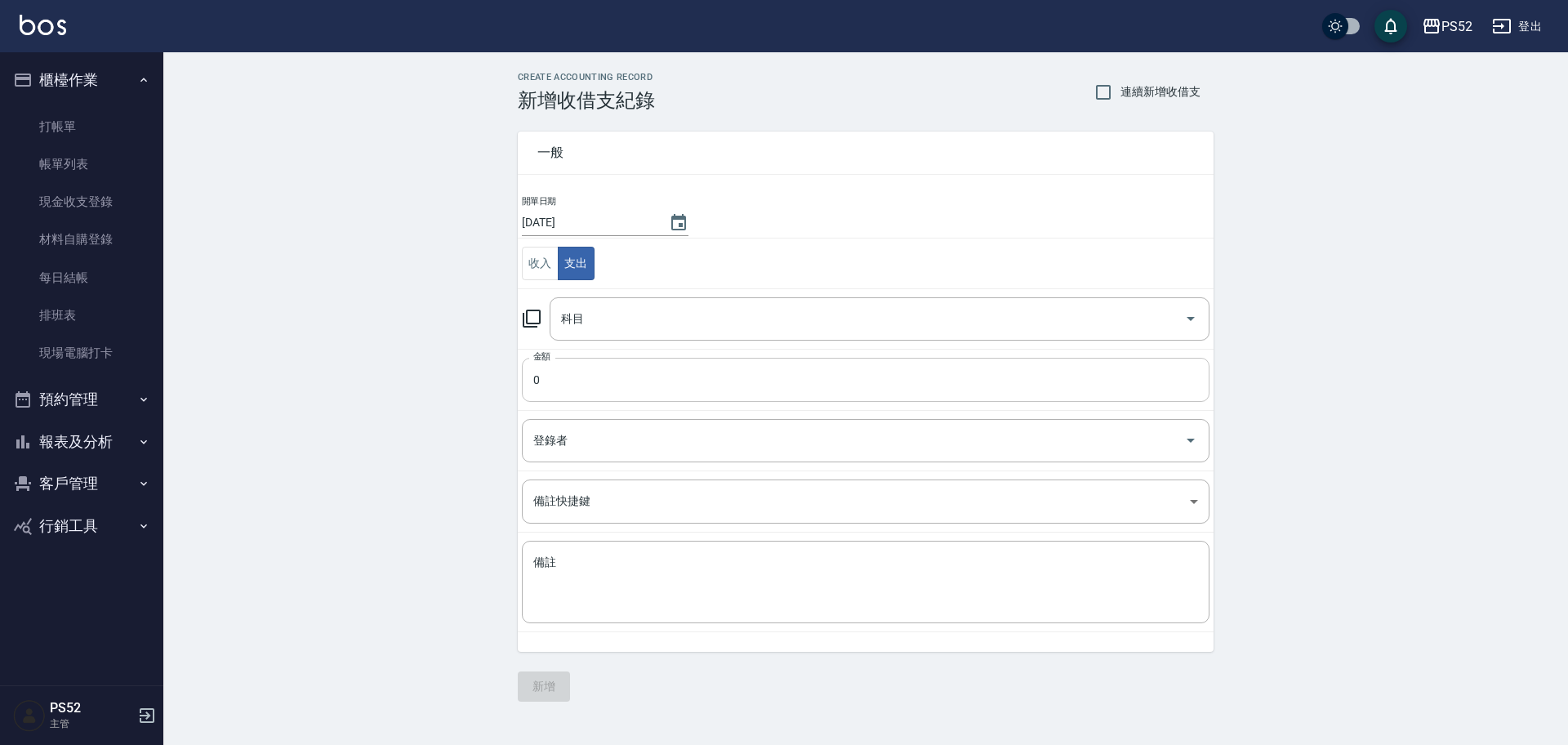
click at [603, 372] on input "0" at bounding box center [865, 379] width 687 height 44
type input "300"
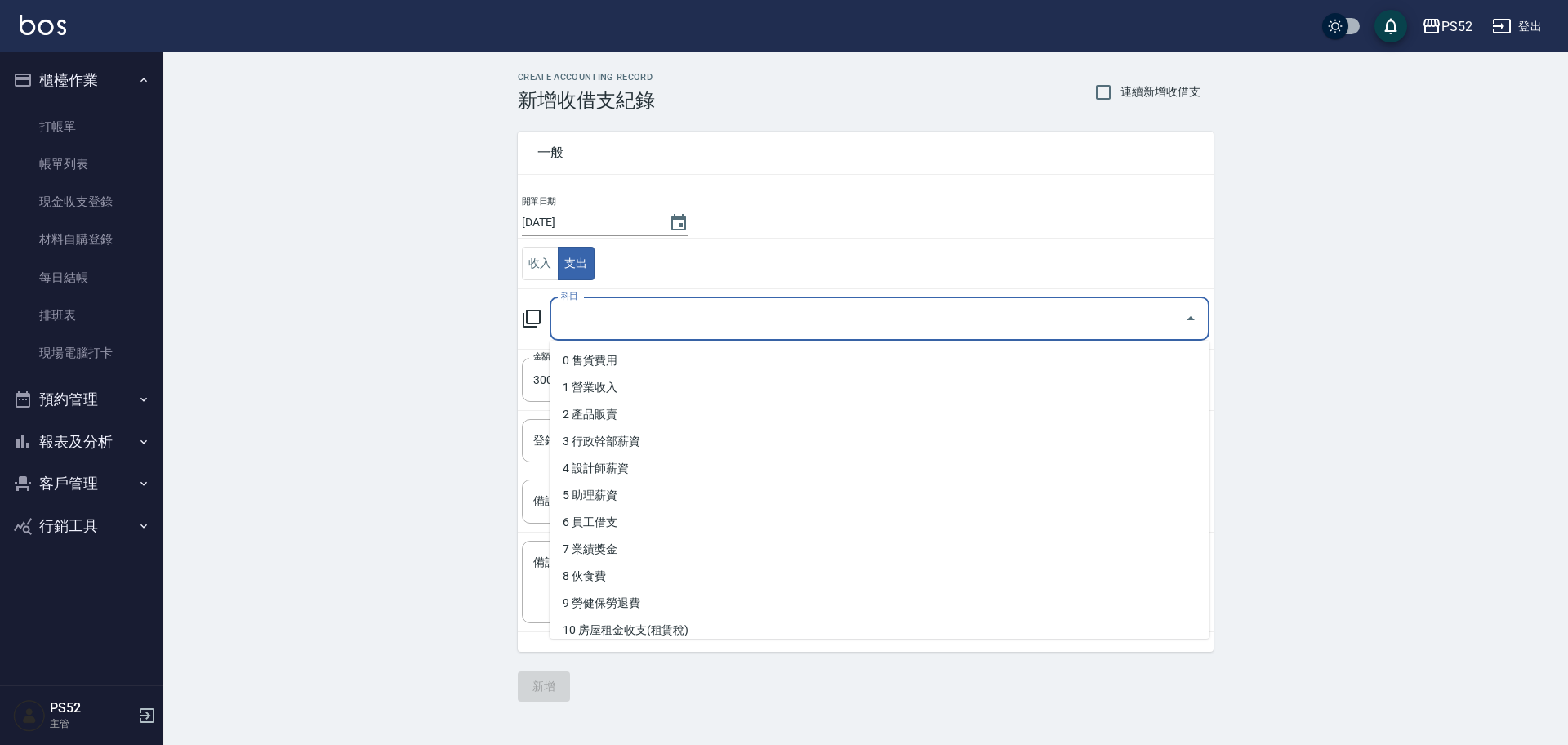
click at [616, 332] on input "科目" at bounding box center [866, 319] width 621 height 29
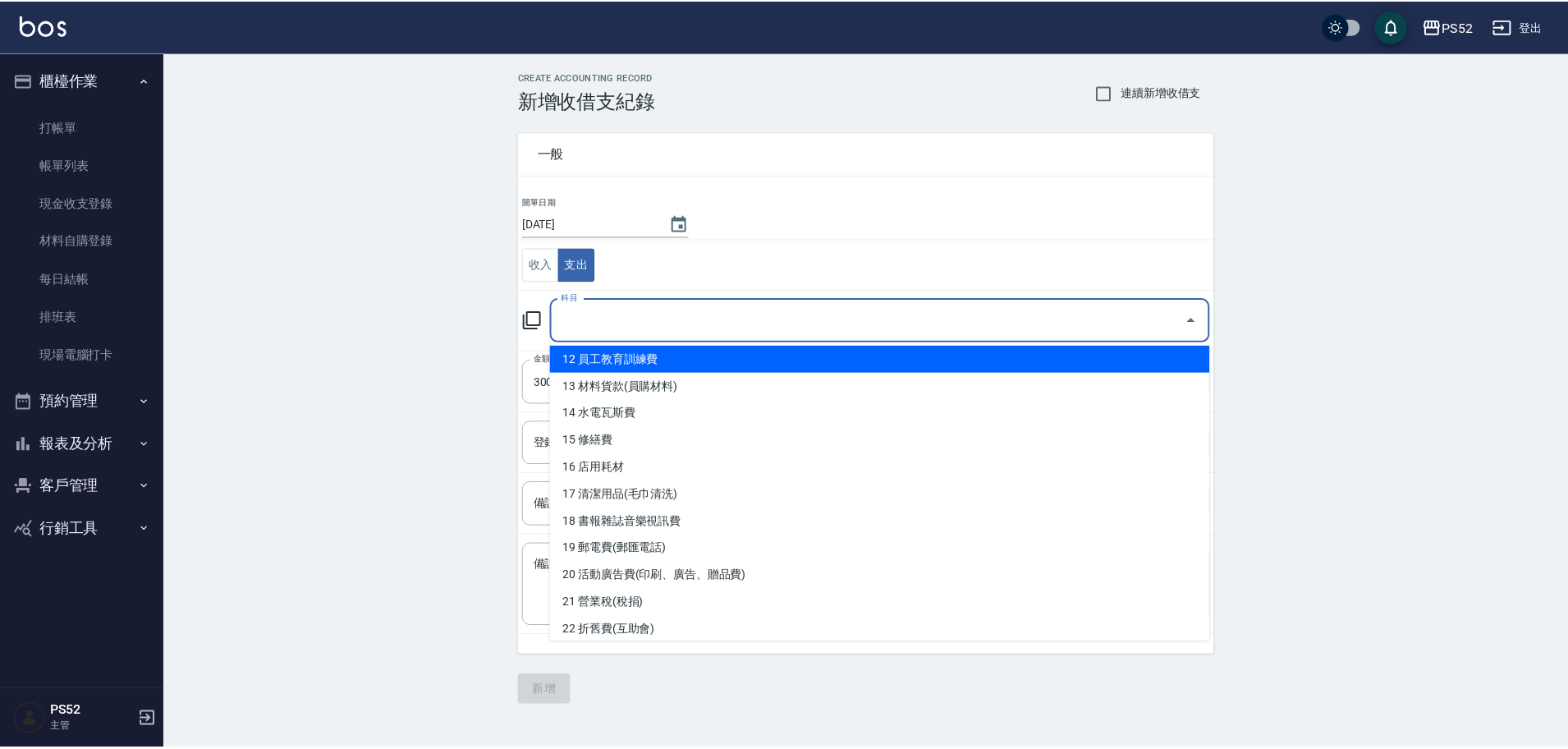
scroll to position [493, 0]
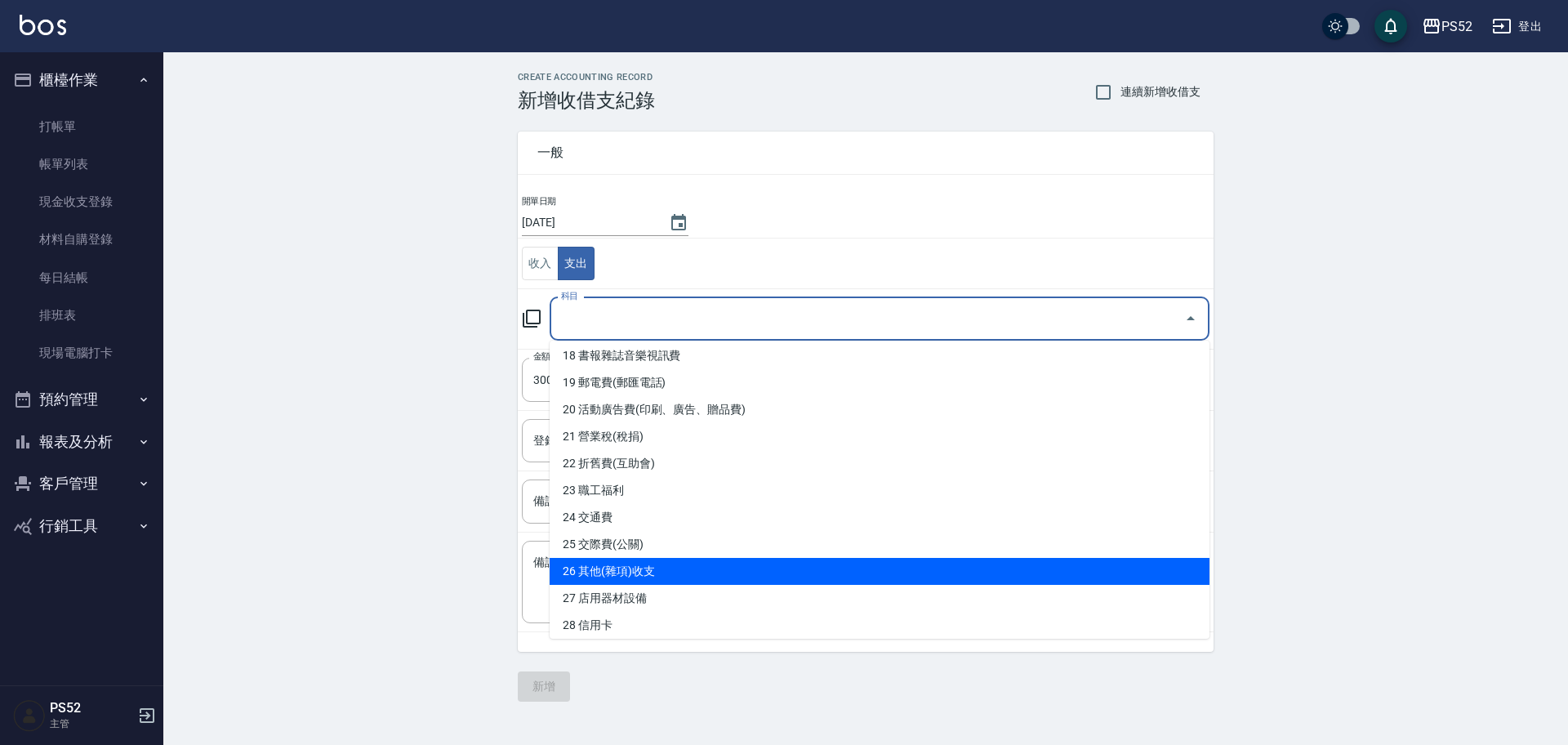
click at [609, 573] on li "26 其他(雜項)收支" at bounding box center [879, 571] width 660 height 27
type input "26 其他(雜項)收支"
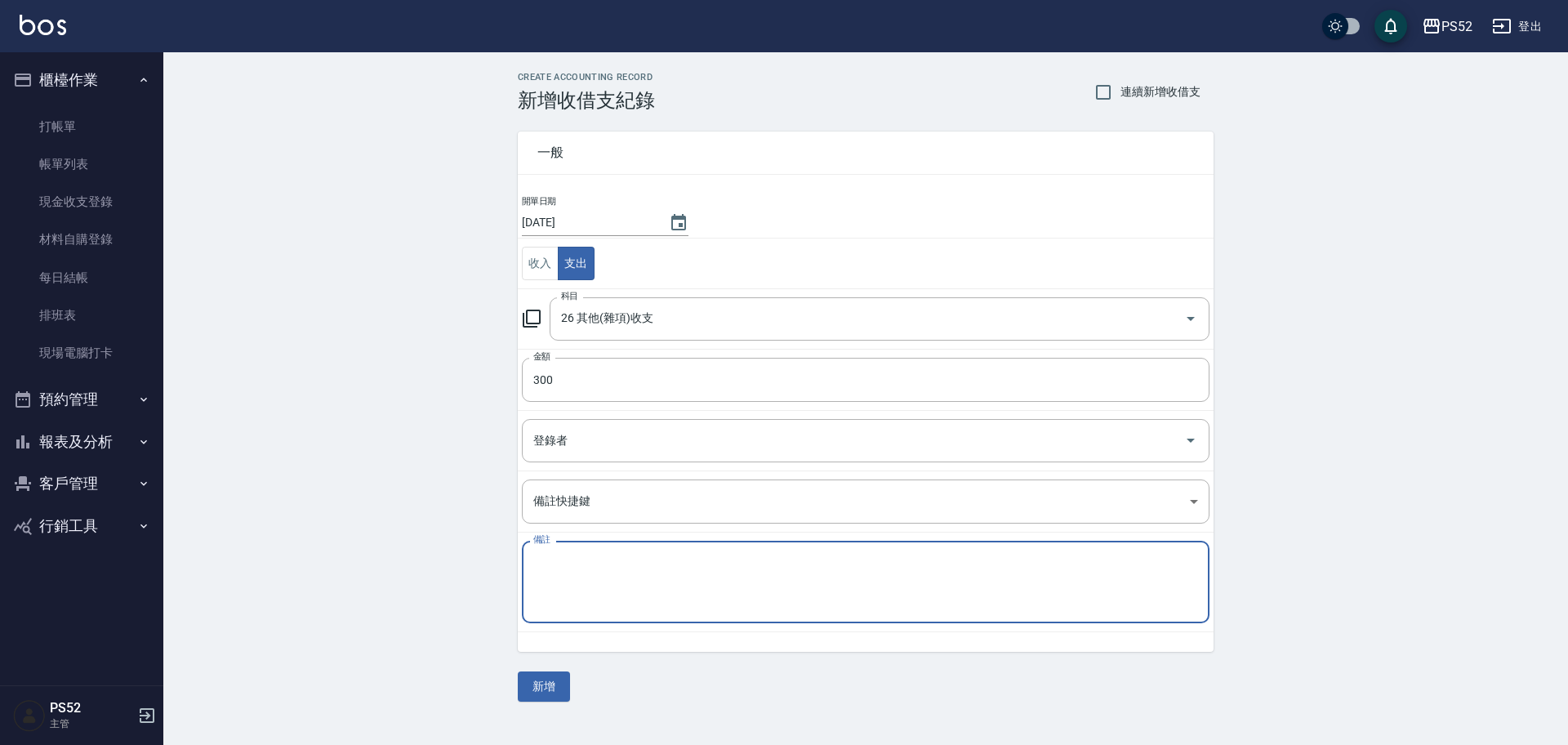
click at [599, 574] on textarea "備註" at bounding box center [866, 583] width 665 height 56
type textarea "土地公拜拜"
click at [558, 689] on button "新增" at bounding box center [544, 686] width 52 height 31
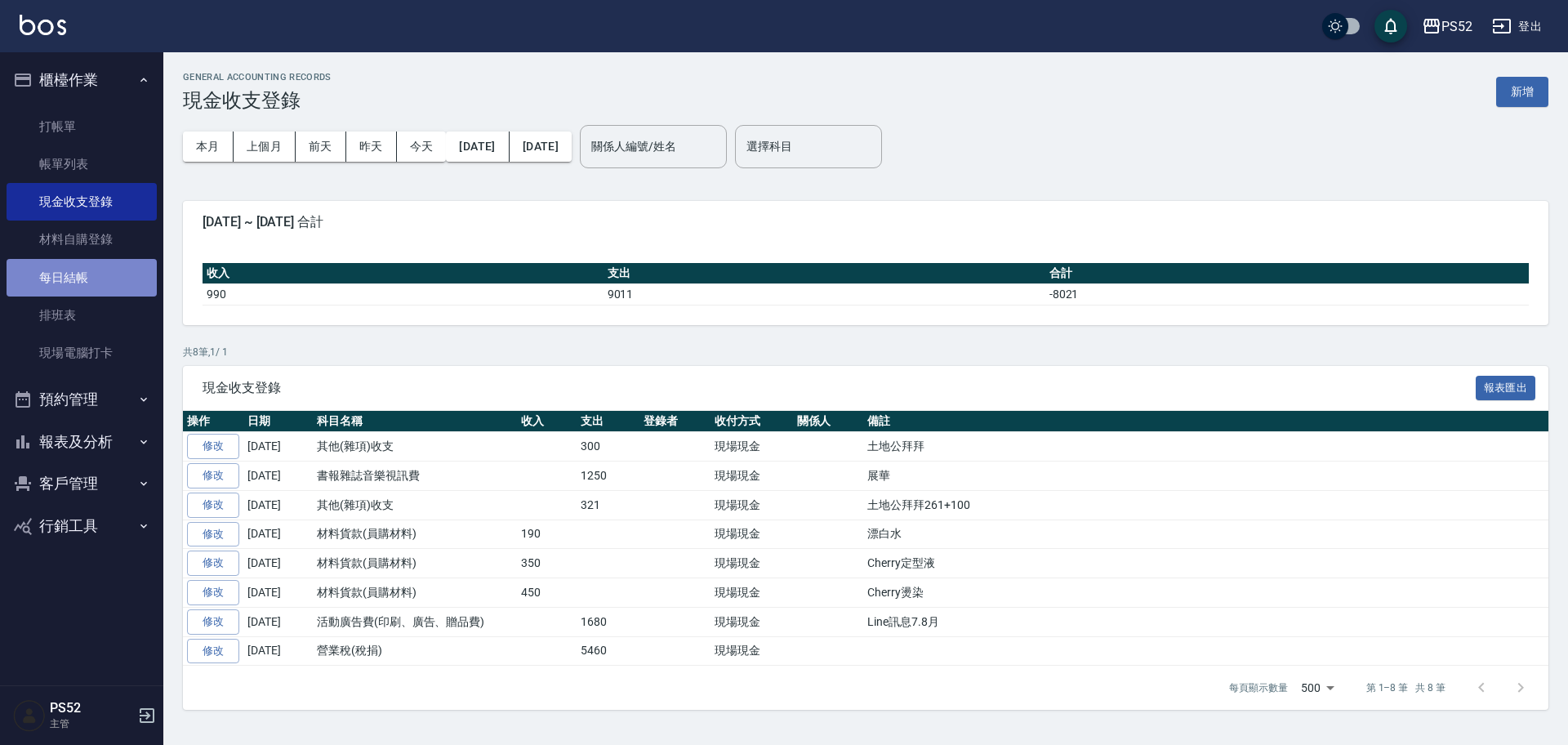
click at [41, 278] on link "每日結帳" at bounding box center [81, 277] width 150 height 38
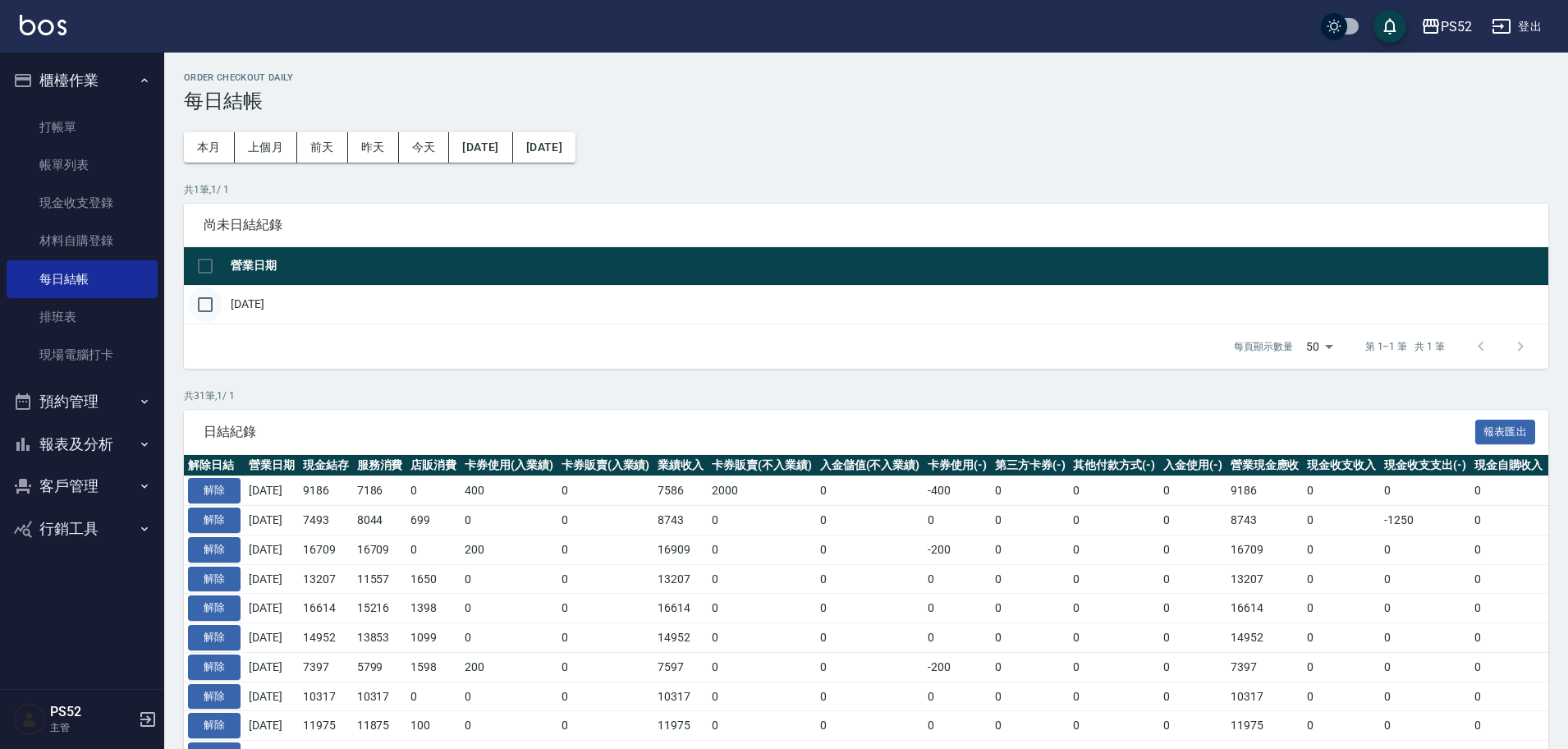
click at [205, 312] on input "checkbox" at bounding box center [206, 304] width 34 height 34
checkbox input "true"
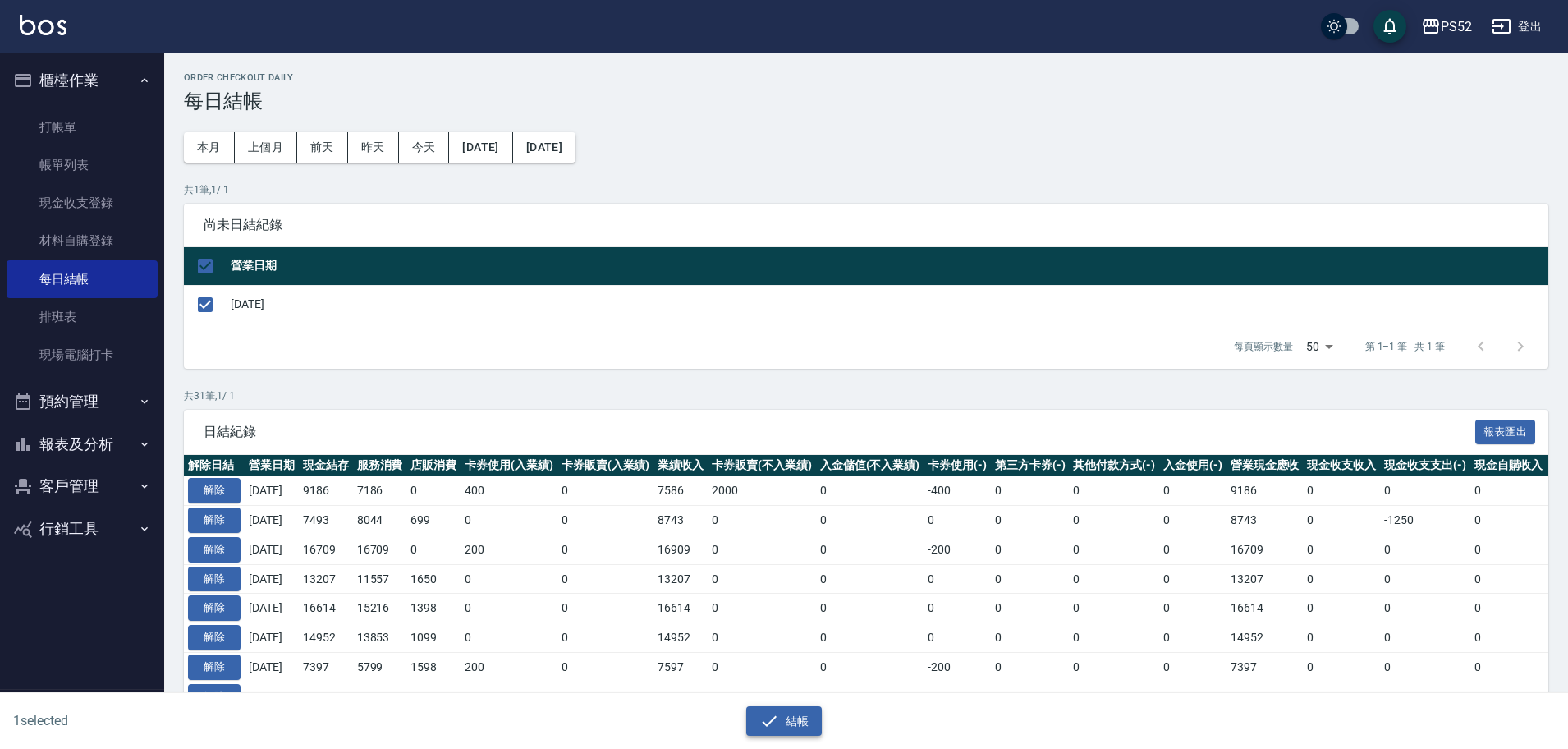
click at [765, 709] on button "結帳" at bounding box center [784, 722] width 76 height 31
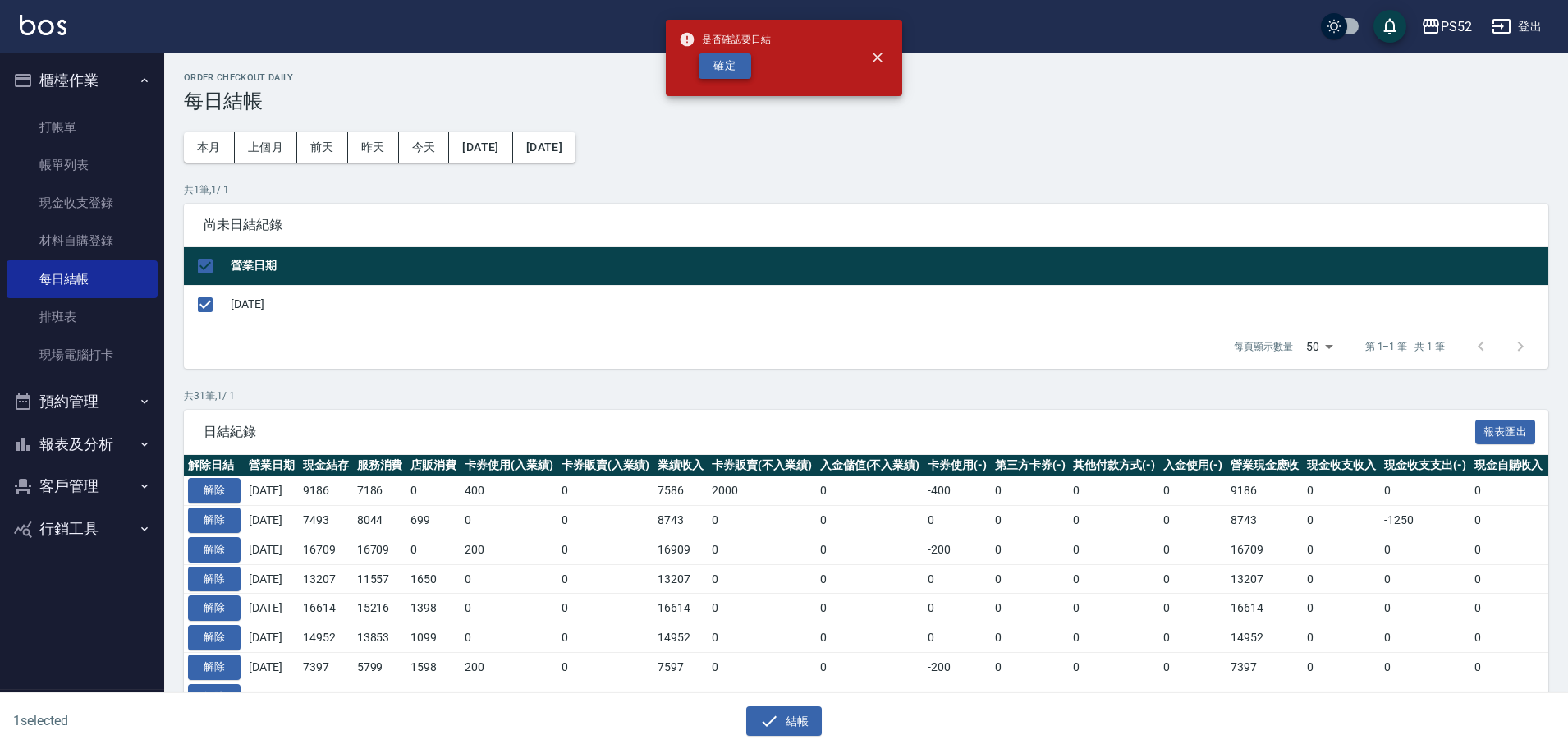
click at [746, 70] on button "確定" at bounding box center [725, 66] width 53 height 25
checkbox input "false"
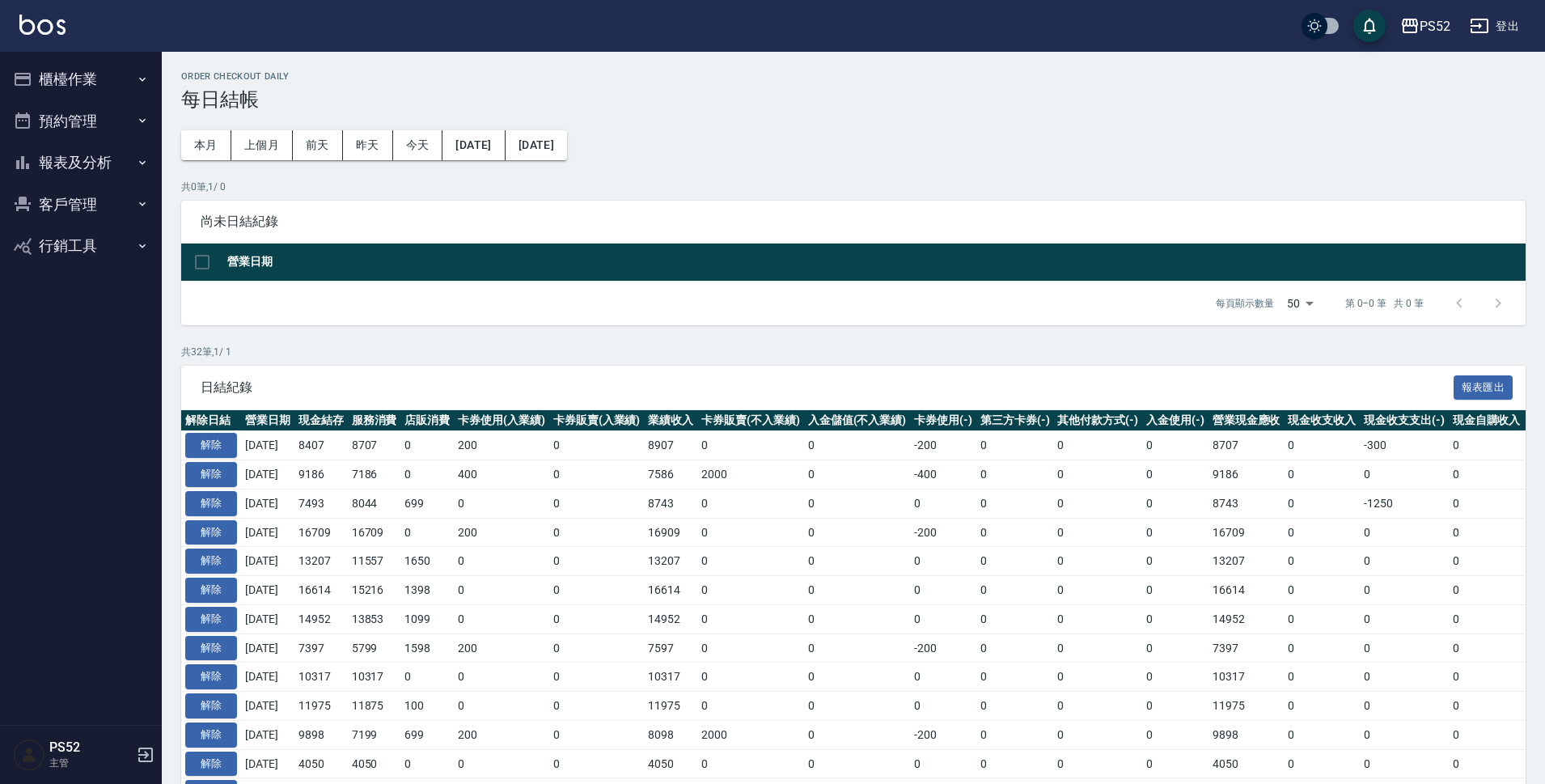
click at [72, 154] on button "報表及分析" at bounding box center [80, 162] width 149 height 42
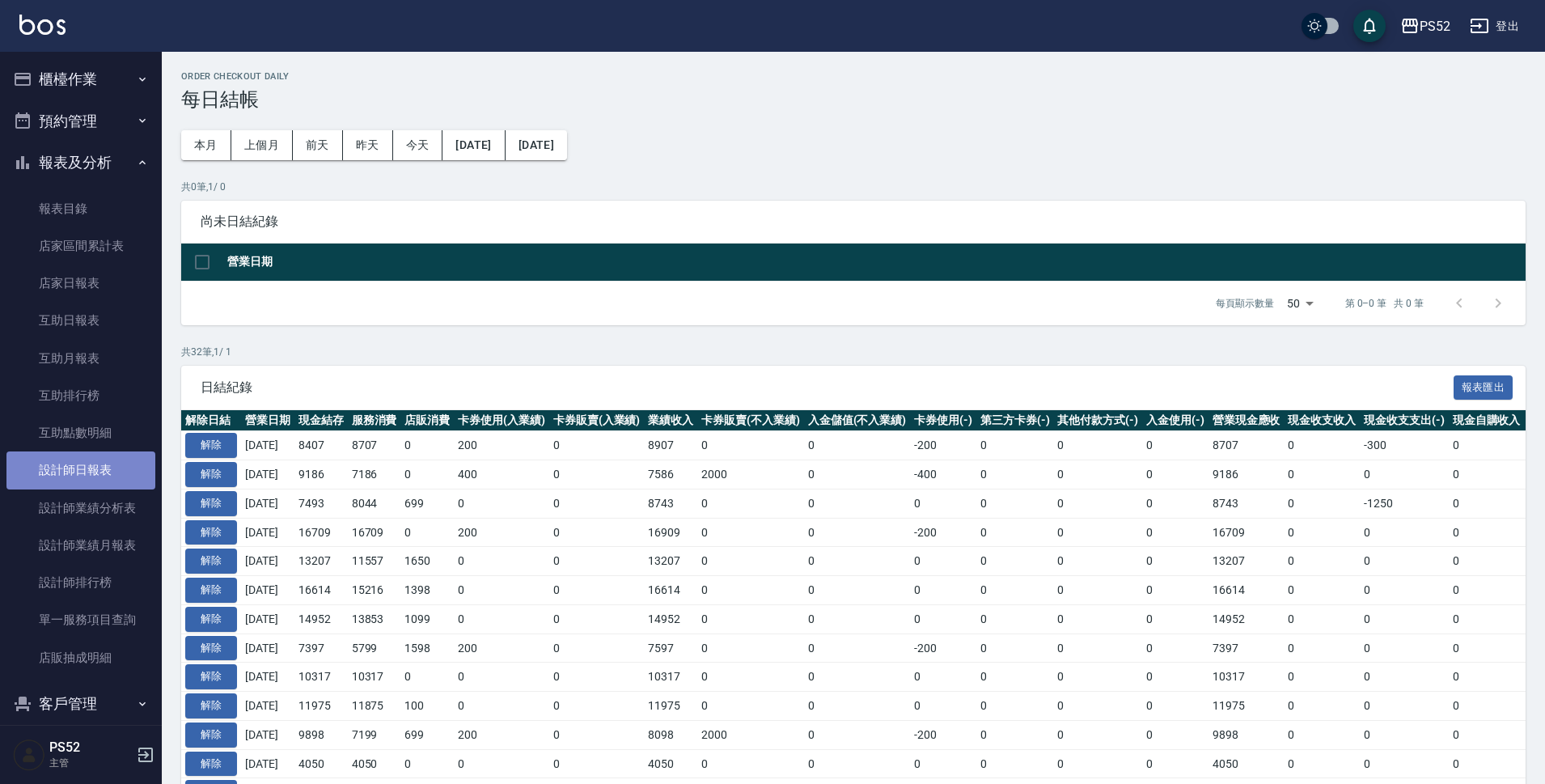
click at [80, 472] on link "設計師日報表" at bounding box center [80, 470] width 149 height 37
